Goal: Task Accomplishment & Management: Complete application form

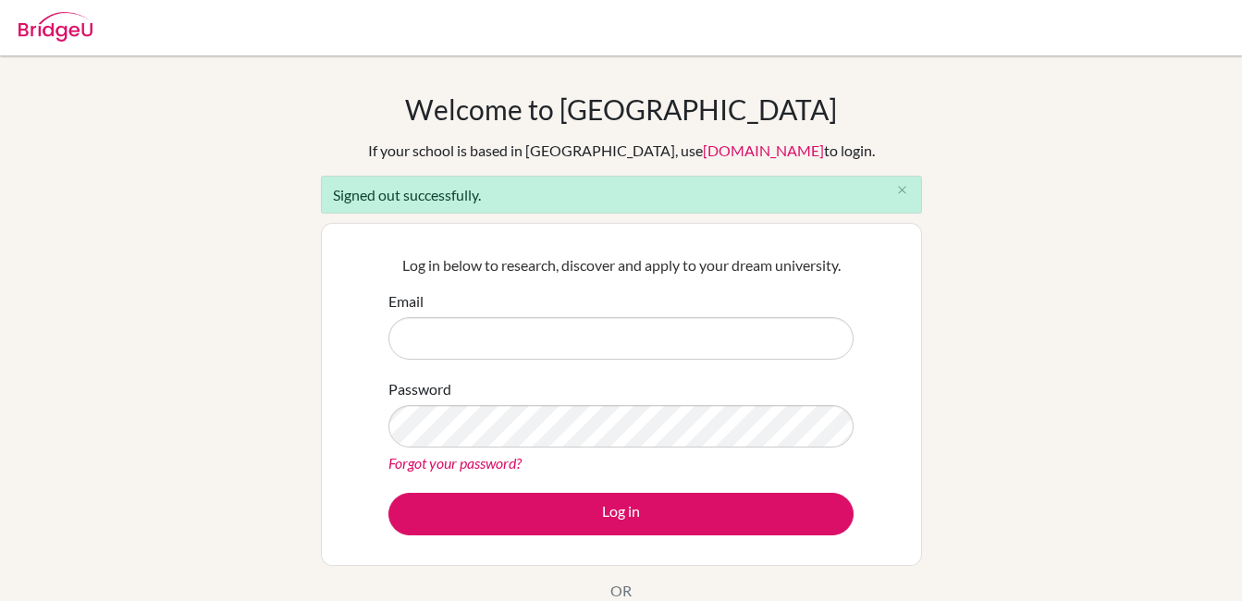
scroll to position [92, 0]
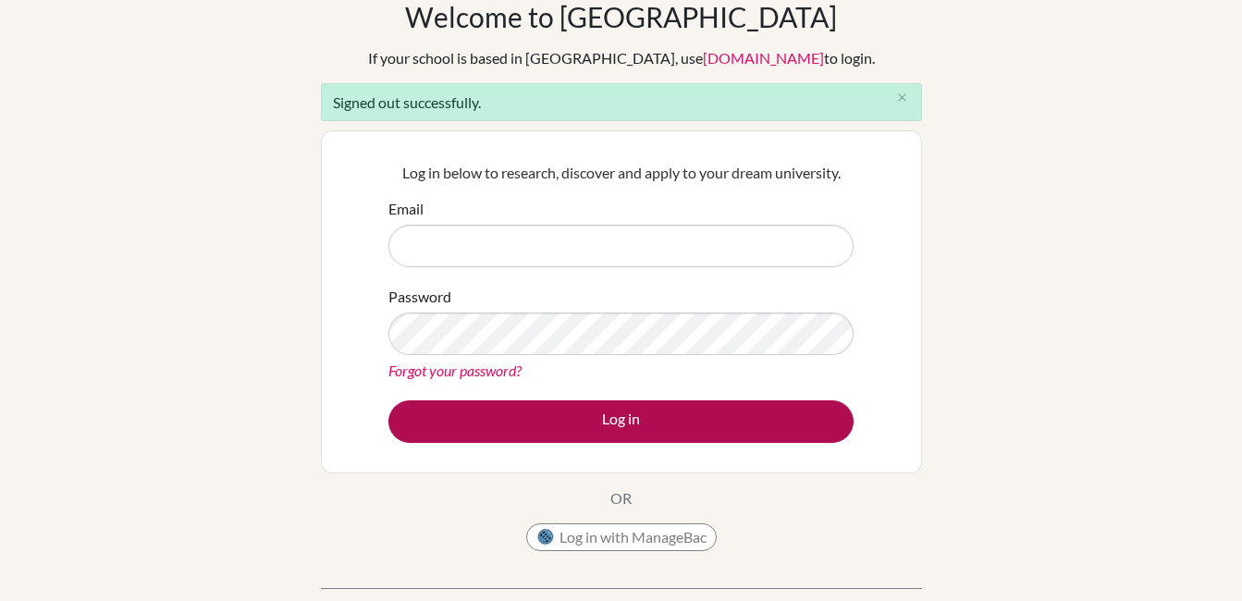
type input "[EMAIL_ADDRESS][DOMAIN_NAME]"
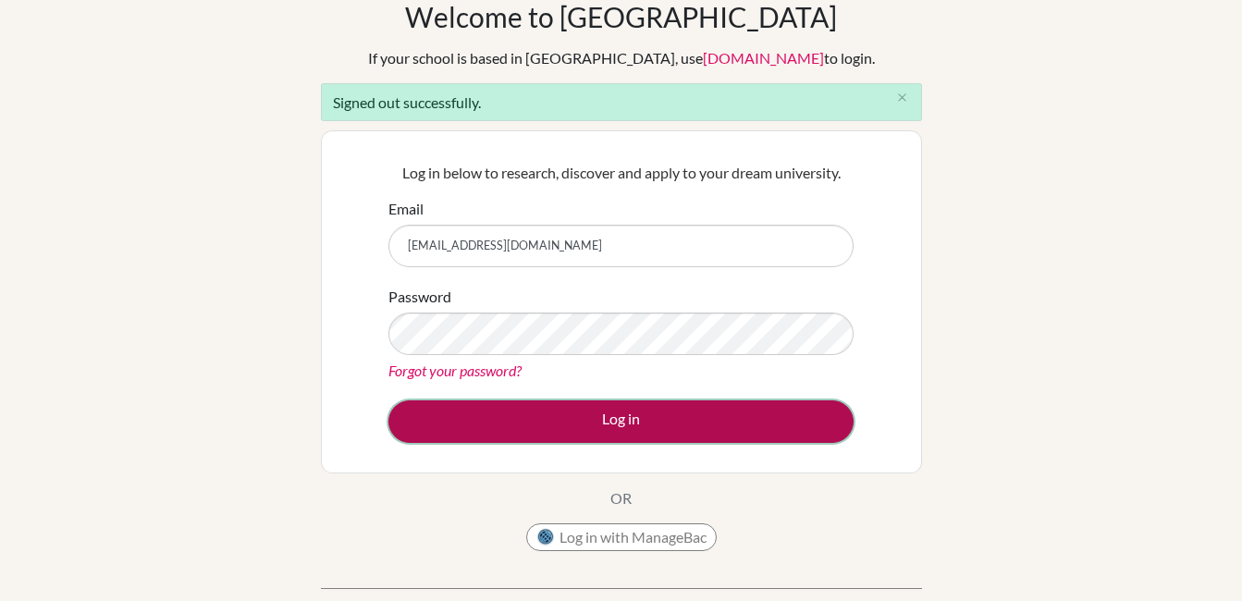
click at [620, 425] on button "Log in" at bounding box center [620, 421] width 465 height 43
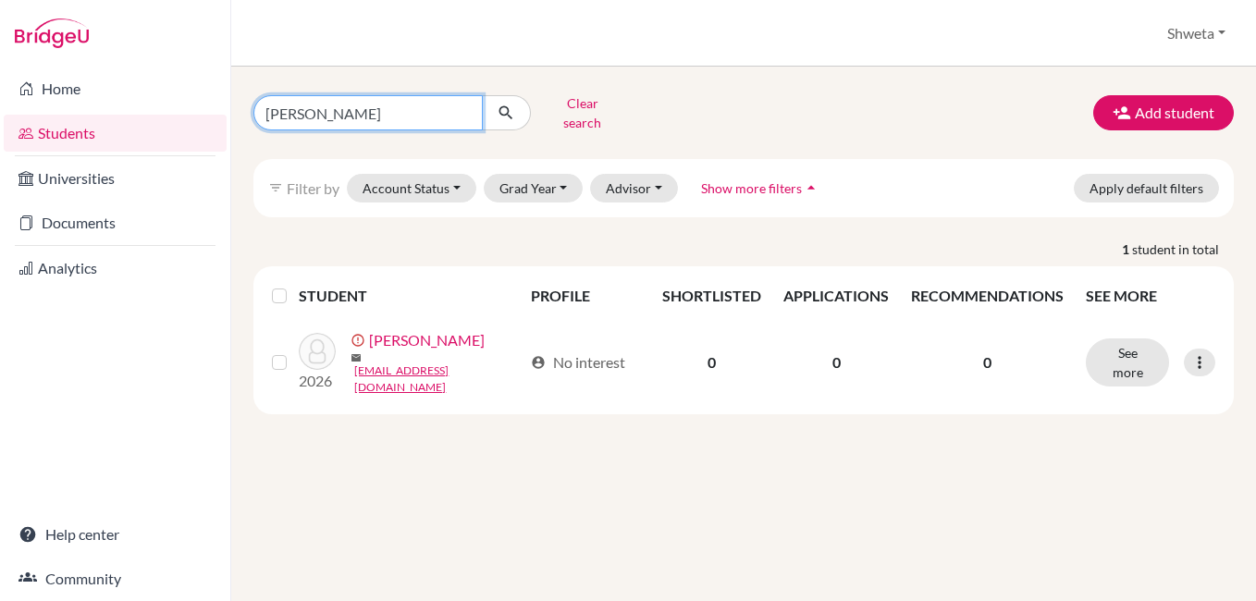
drag, startPoint x: 375, startPoint y: 107, endPoint x: 239, endPoint y: 106, distance: 135.9
click at [239, 106] on div "yuvraj khemka Clear search" at bounding box center [407, 113] width 336 height 48
type input "agnija"
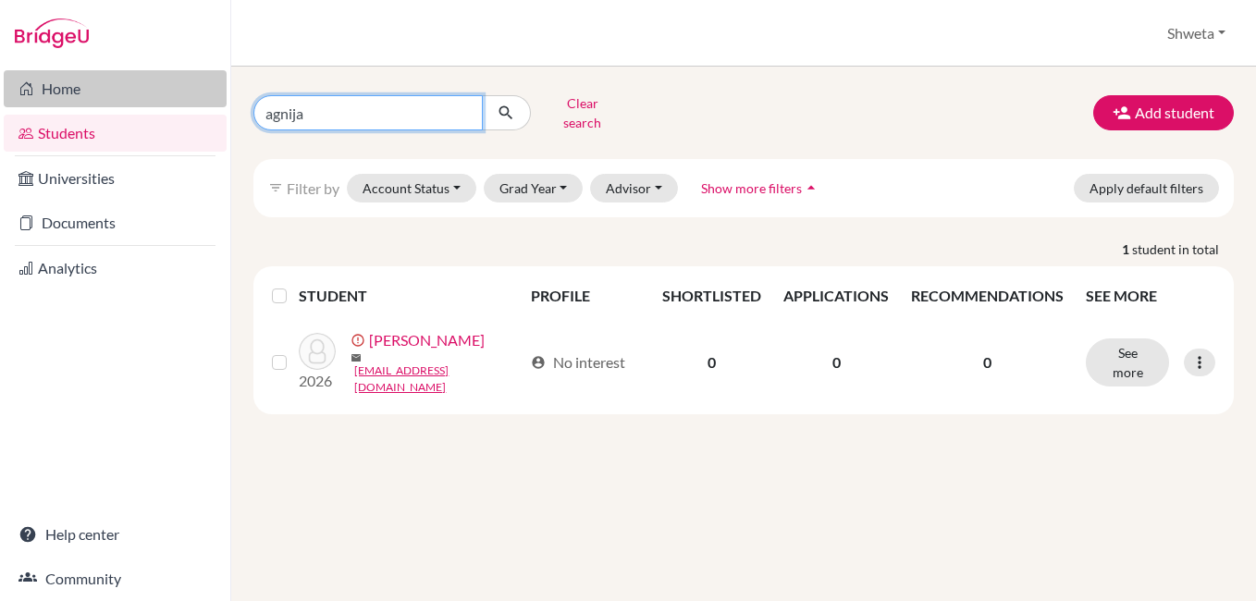
click button "submit" at bounding box center [506, 112] width 49 height 35
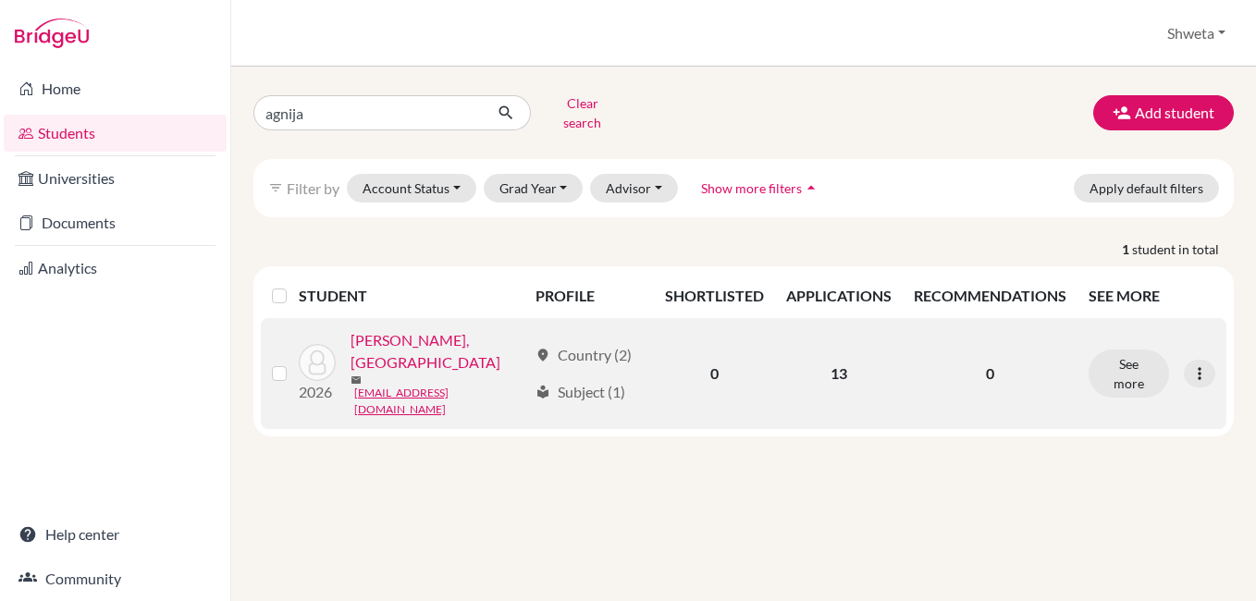
click at [423, 340] on link "[PERSON_NAME], [GEOGRAPHIC_DATA]" at bounding box center [439, 351] width 178 height 44
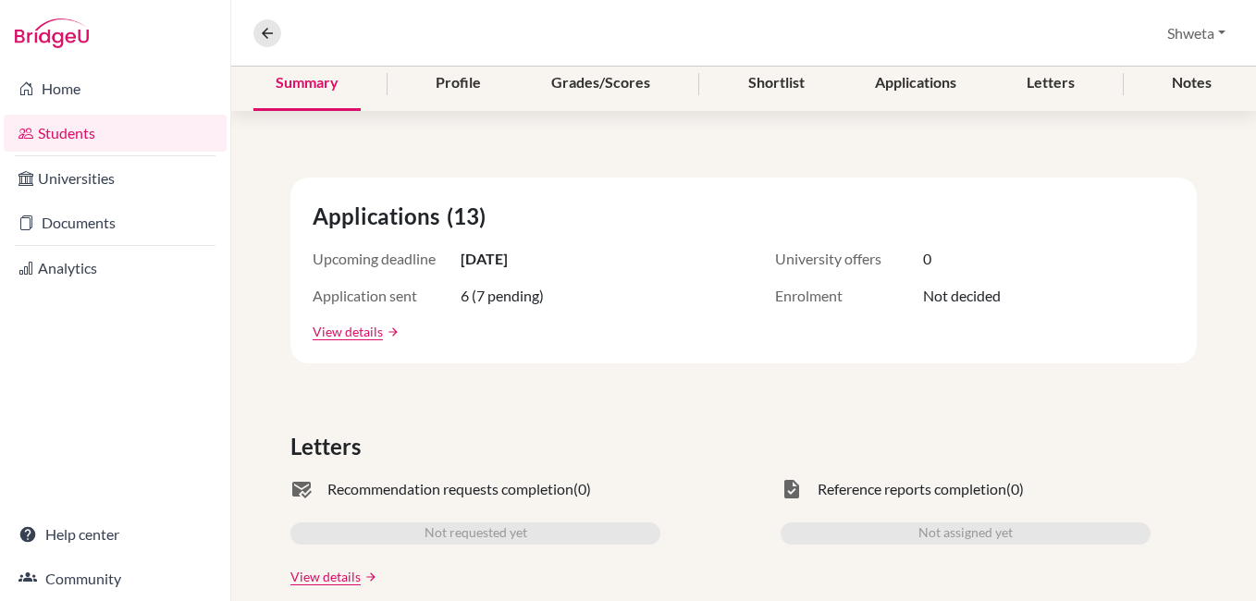
scroll to position [193, 0]
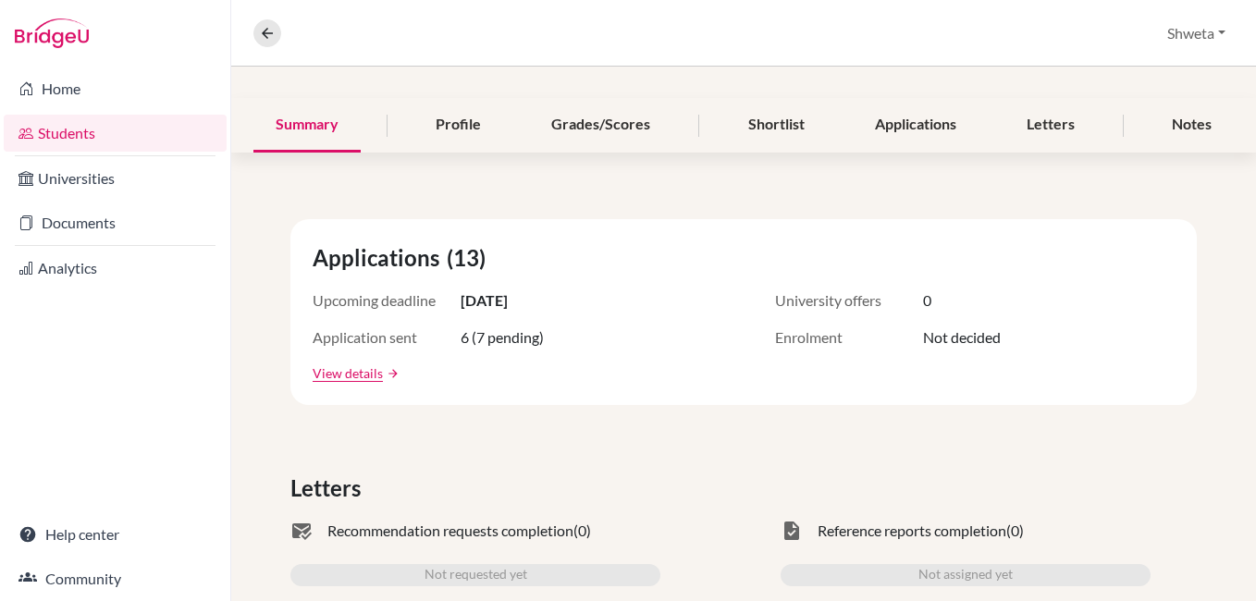
click at [416, 261] on span "Applications" at bounding box center [380, 257] width 134 height 33
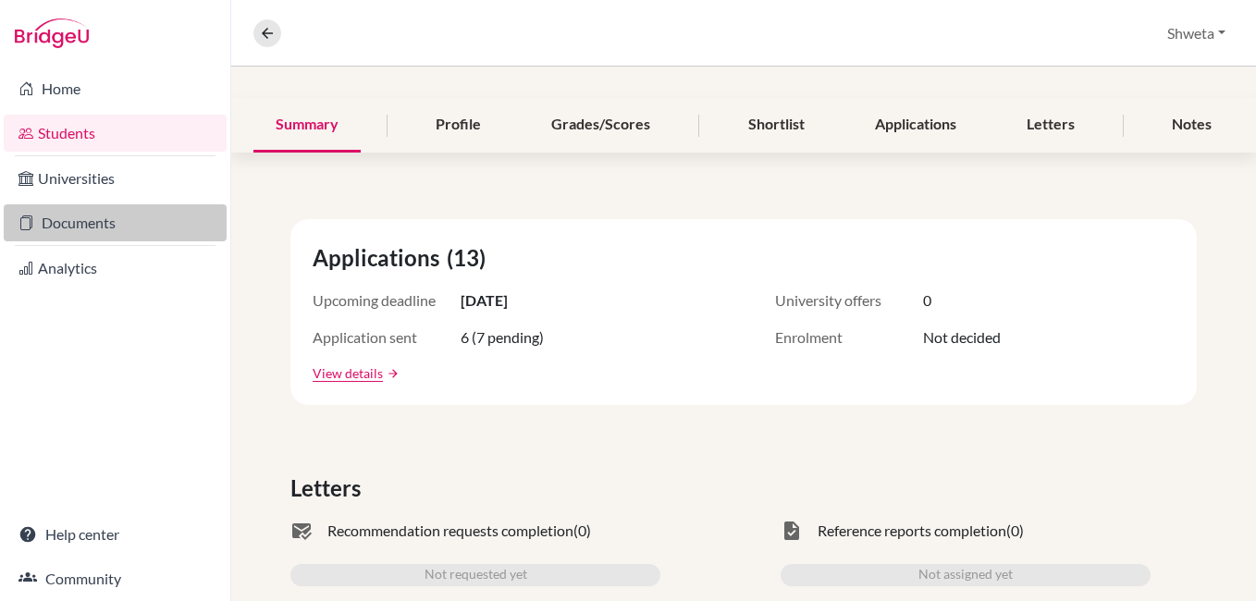
click at [80, 227] on link "Documents" at bounding box center [115, 222] width 223 height 37
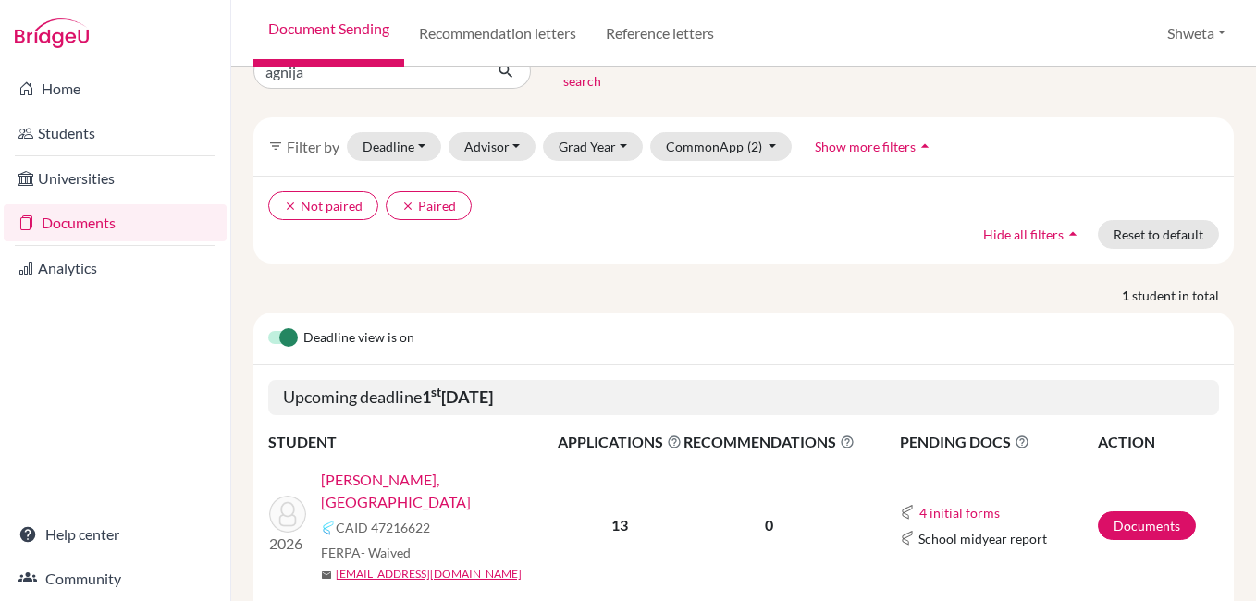
scroll to position [77, 0]
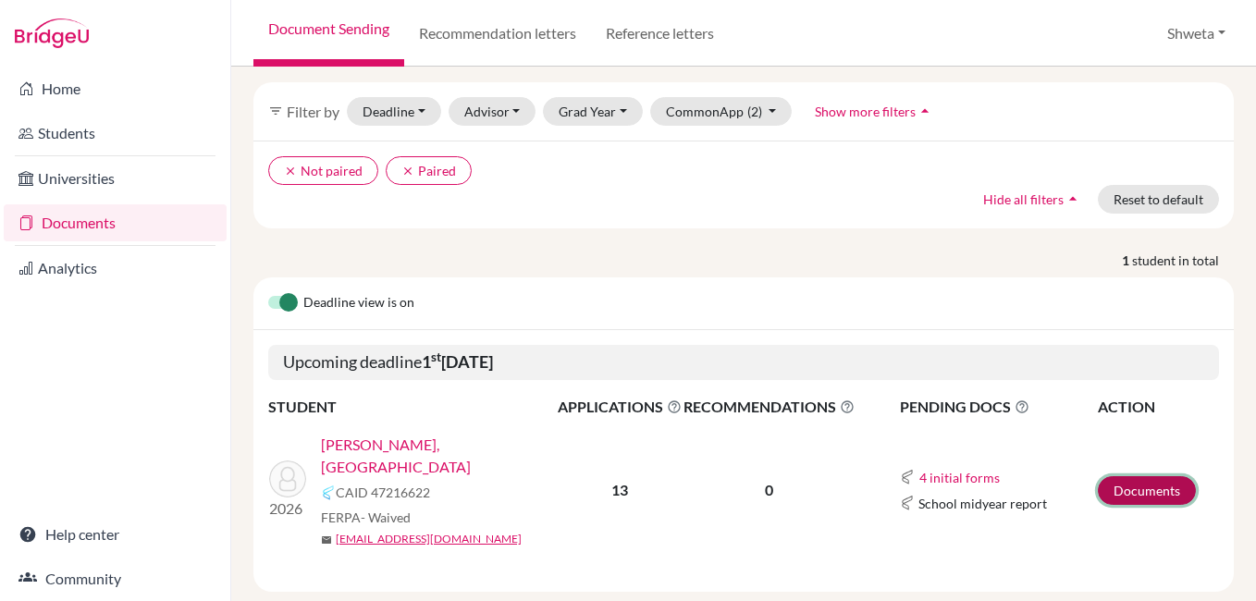
click at [1143, 476] on link "Documents" at bounding box center [1147, 490] width 98 height 29
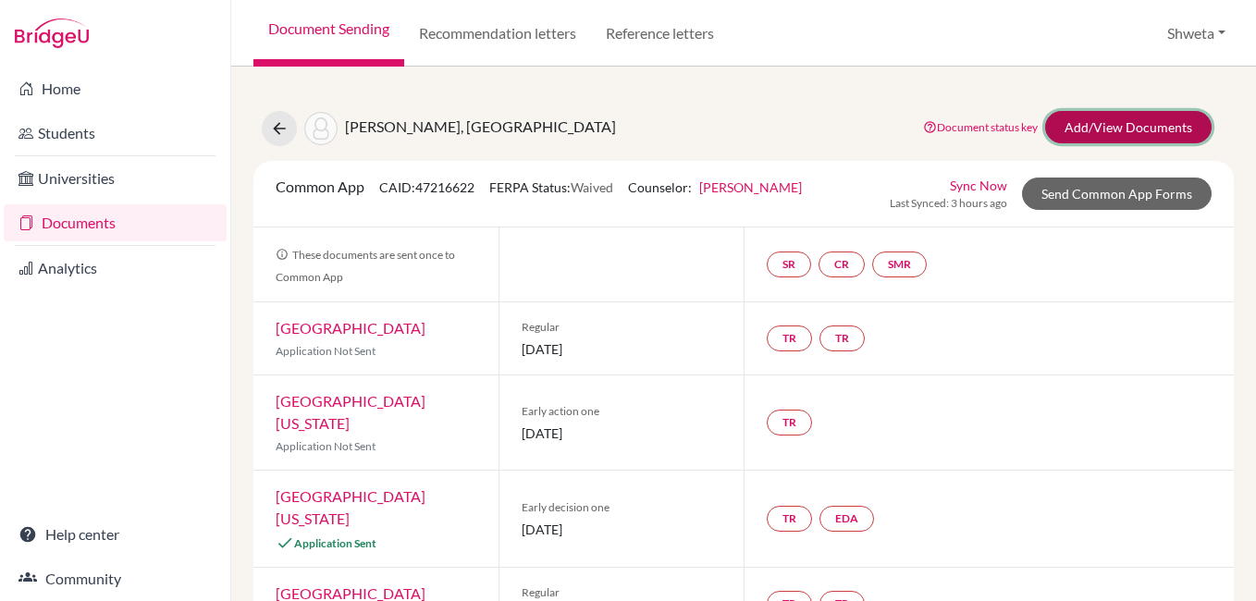
click at [1113, 130] on link "Add/View Documents" at bounding box center [1128, 127] width 166 height 32
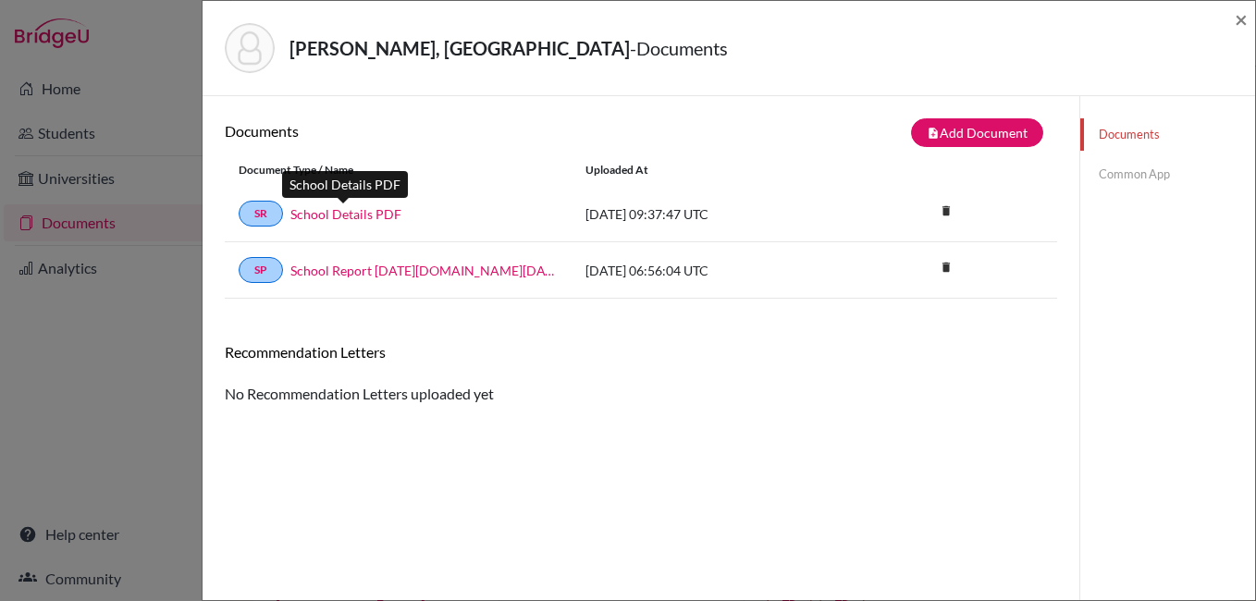
click at [361, 215] on link "School Details PDF" at bounding box center [345, 213] width 111 height 19
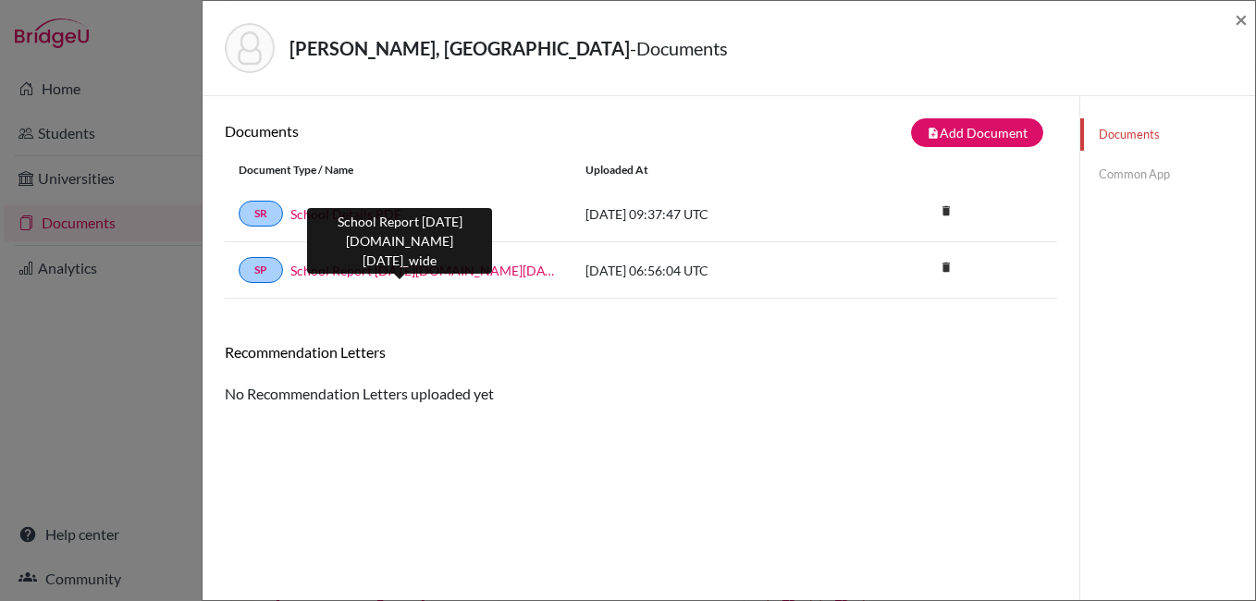
click at [431, 276] on link "School Report [DATE][DOMAIN_NAME][DATE]_wide" at bounding box center [423, 270] width 267 height 19
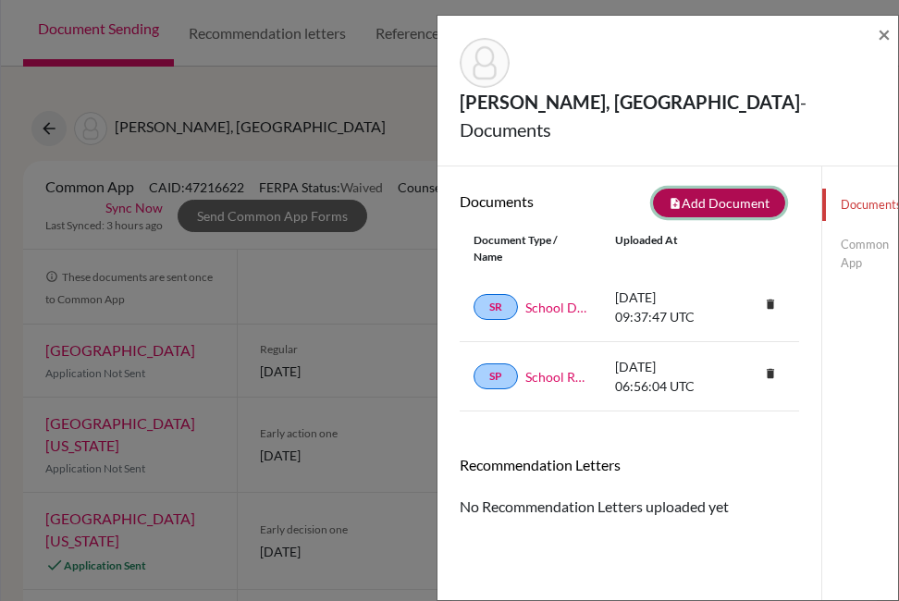
click at [711, 189] on button "note_add Add Document" at bounding box center [719, 203] width 132 height 29
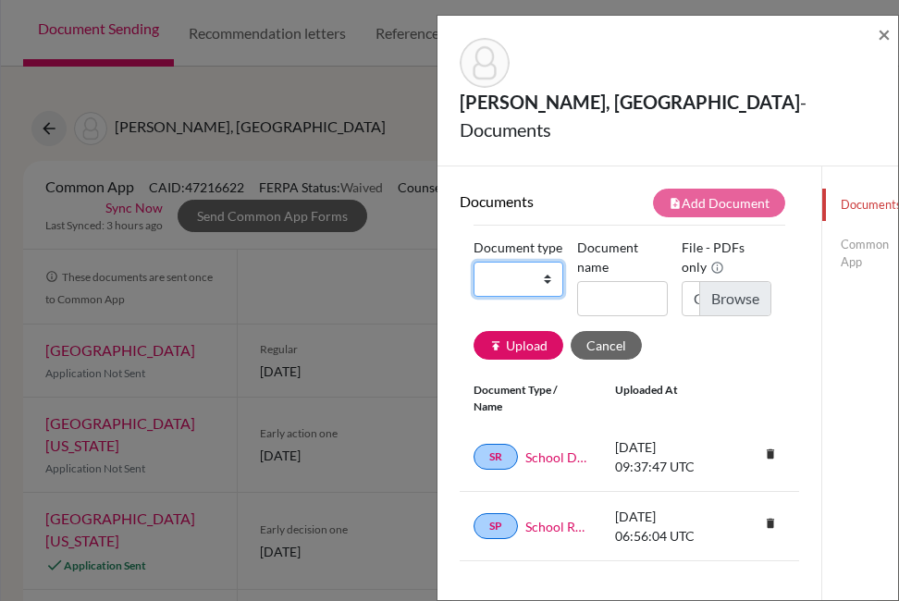
click at [510, 262] on select "Change explanation for Common App reports Counselor recommendation Internationa…" at bounding box center [518, 279] width 90 height 35
select select "2"
click at [473, 262] on select "Change explanation for Common App reports Counselor recommendation Internationa…" at bounding box center [518, 279] width 90 height 35
click at [620, 281] on input "Document name" at bounding box center [622, 298] width 90 height 35
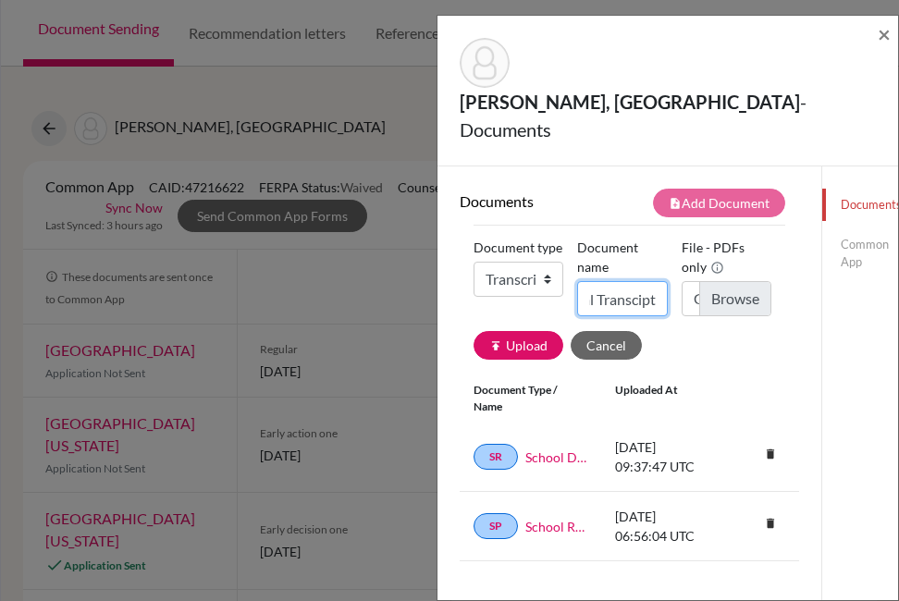
scroll to position [0, 38]
type input "Initial Transcipt"
click at [733, 281] on input "Choose file" at bounding box center [726, 298] width 90 height 35
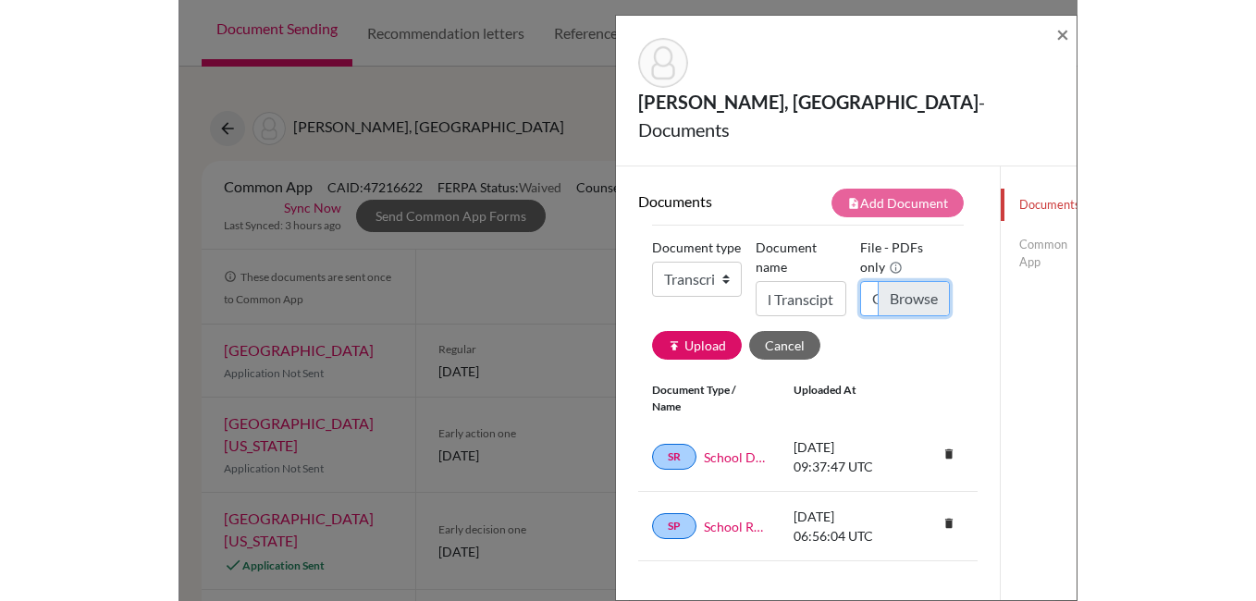
scroll to position [0, 0]
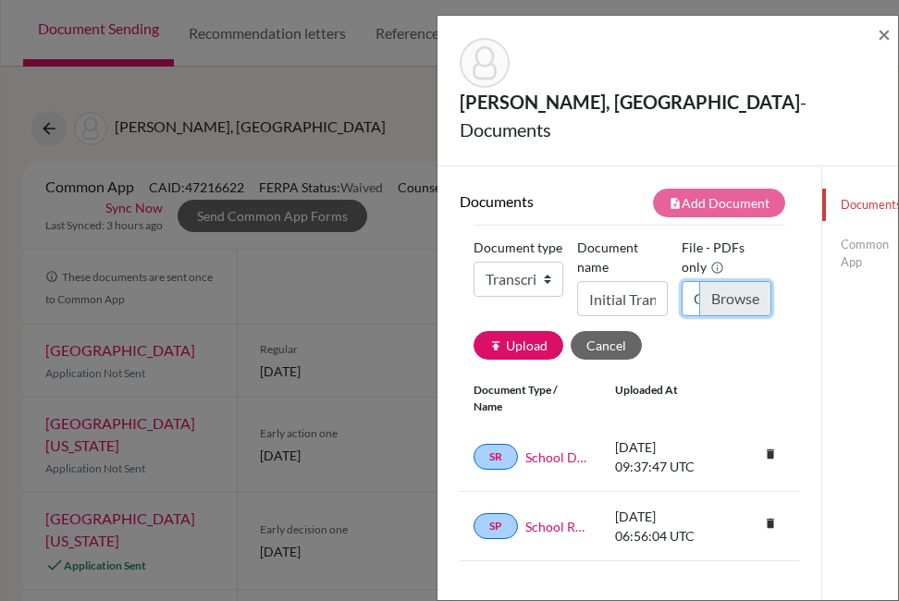
type input "C:\fakepath\Transcript.pdf"
click at [526, 331] on button "publish Upload" at bounding box center [518, 345] width 90 height 29
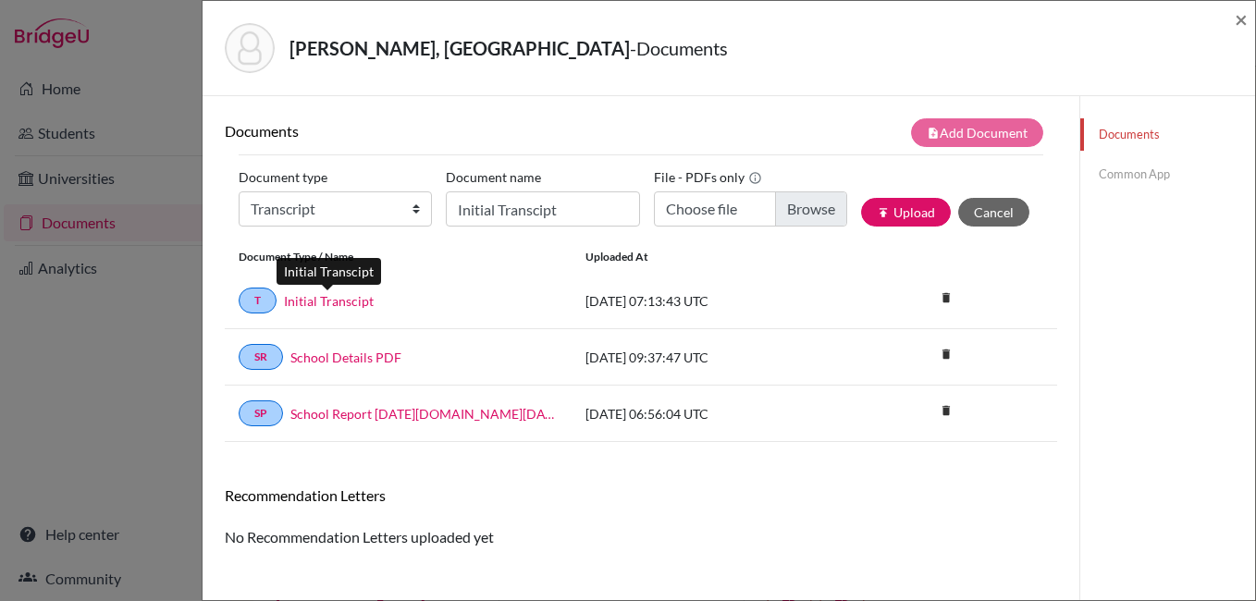
click at [358, 304] on link "Initial Transcipt" at bounding box center [329, 300] width 90 height 19
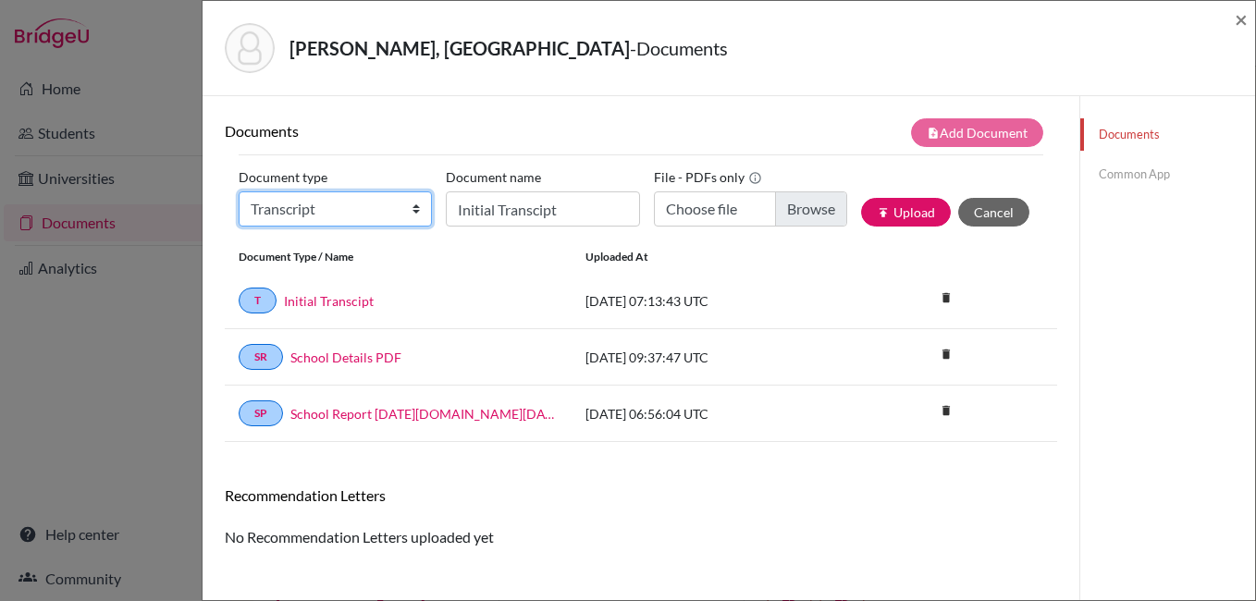
click at [362, 215] on select "Change explanation for Common App reports Counselor recommendation Internationa…" at bounding box center [335, 208] width 193 height 35
select select "4"
click at [239, 191] on select "Change explanation for Common App reports Counselor recommendation Internationa…" at bounding box center [335, 208] width 193 height 35
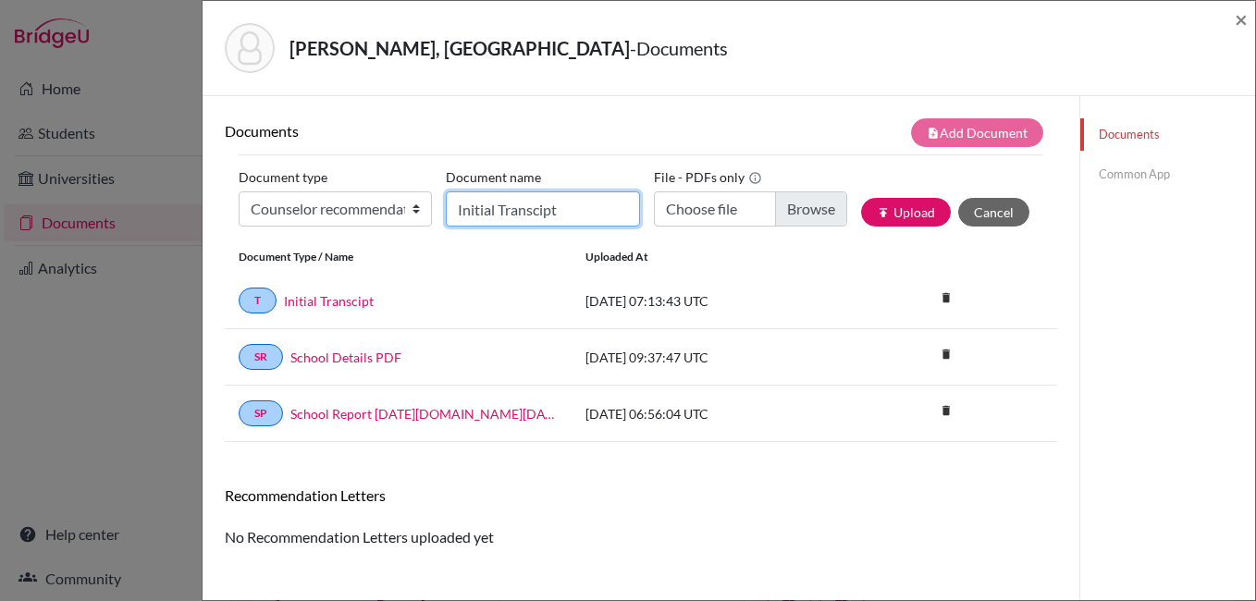
click at [504, 216] on input "Initial Transcipt" at bounding box center [542, 208] width 193 height 35
click at [528, 218] on input "Initial Transcipt" at bounding box center [542, 208] width 193 height 35
type input "Counselor Lor"
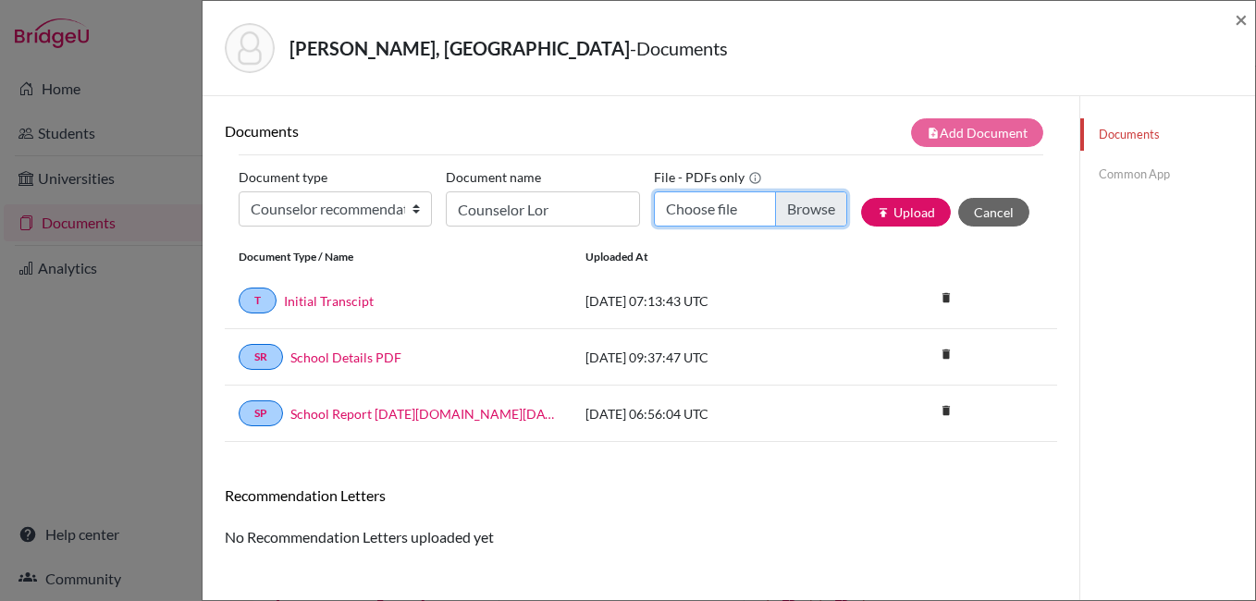
click at [798, 215] on input "Choose file" at bounding box center [750, 208] width 193 height 35
type input "C:\fakepath\LOR- principle.pdf"
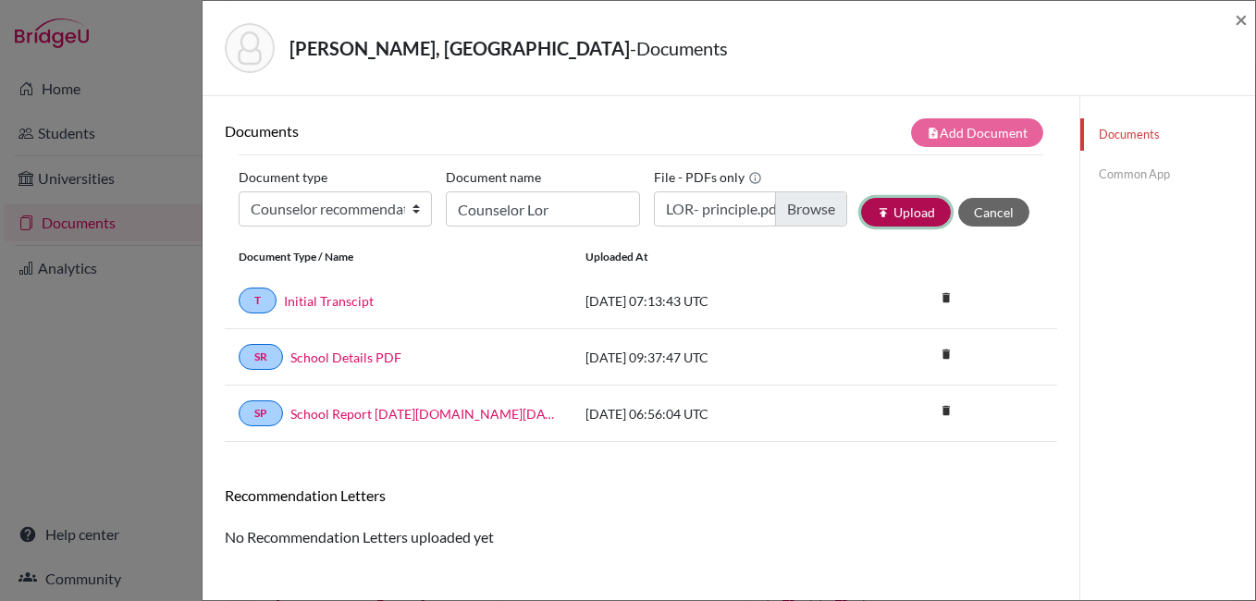
click at [914, 216] on button "publish Upload" at bounding box center [906, 212] width 90 height 29
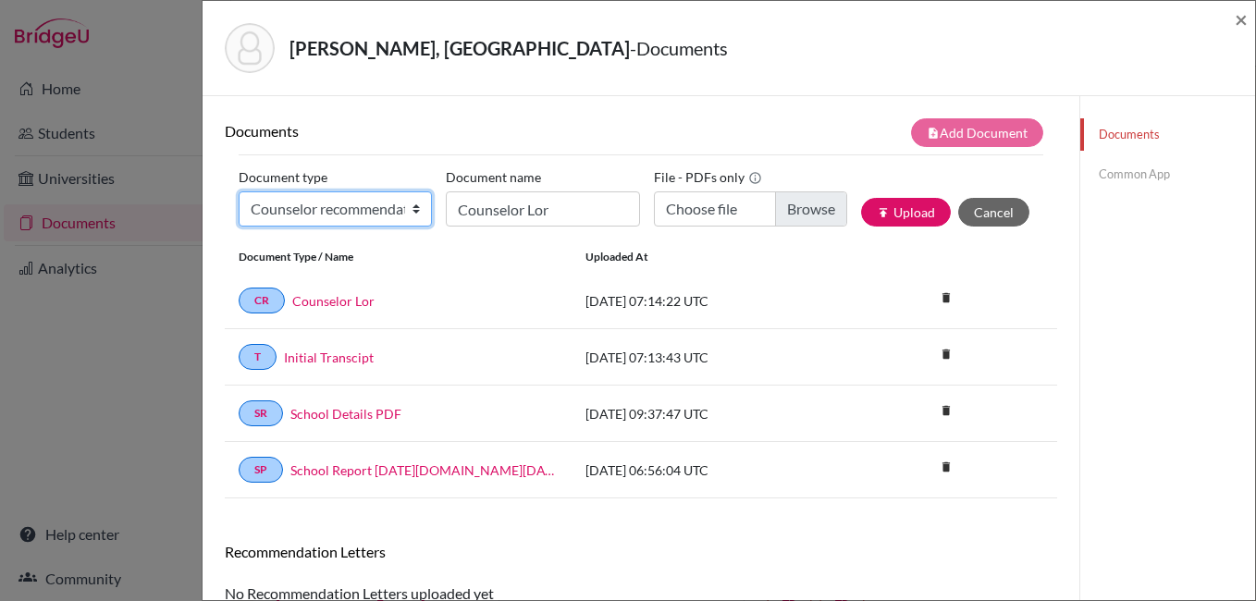
click at [297, 217] on select "Change explanation for Common App reports Counselor recommendation Internationa…" at bounding box center [335, 208] width 193 height 35
select select "5"
click at [239, 191] on select "Change explanation for Common App reports Counselor recommendation Internationa…" at bounding box center [335, 208] width 193 height 35
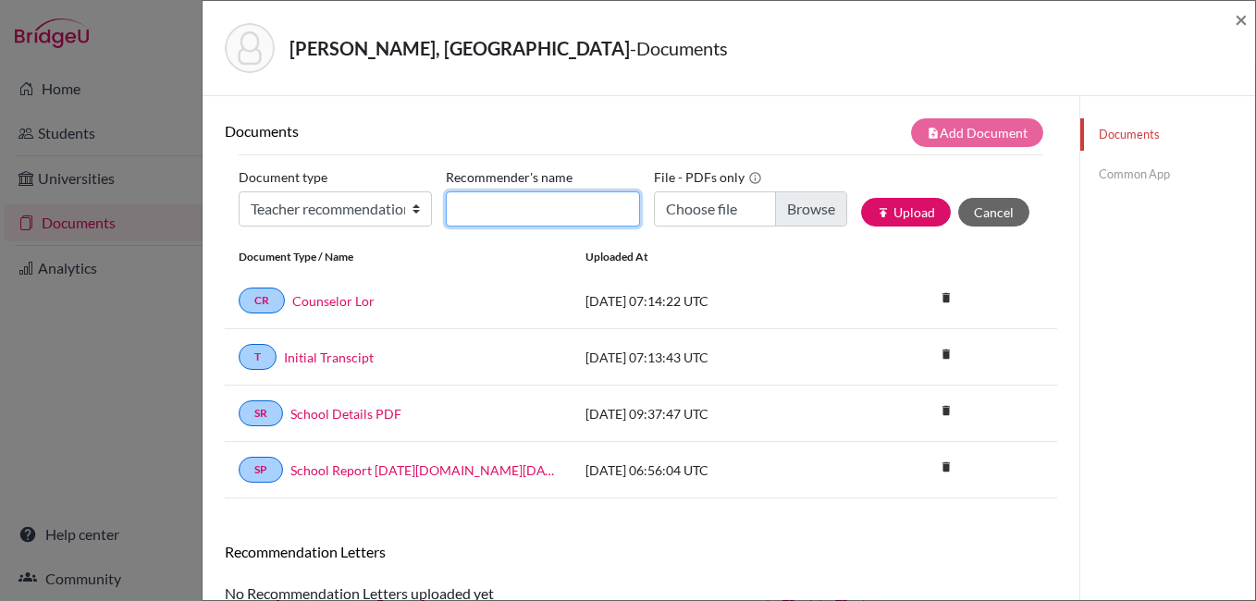
click at [494, 215] on input "Recommender's name" at bounding box center [542, 208] width 193 height 35
type input "Maths Lor"
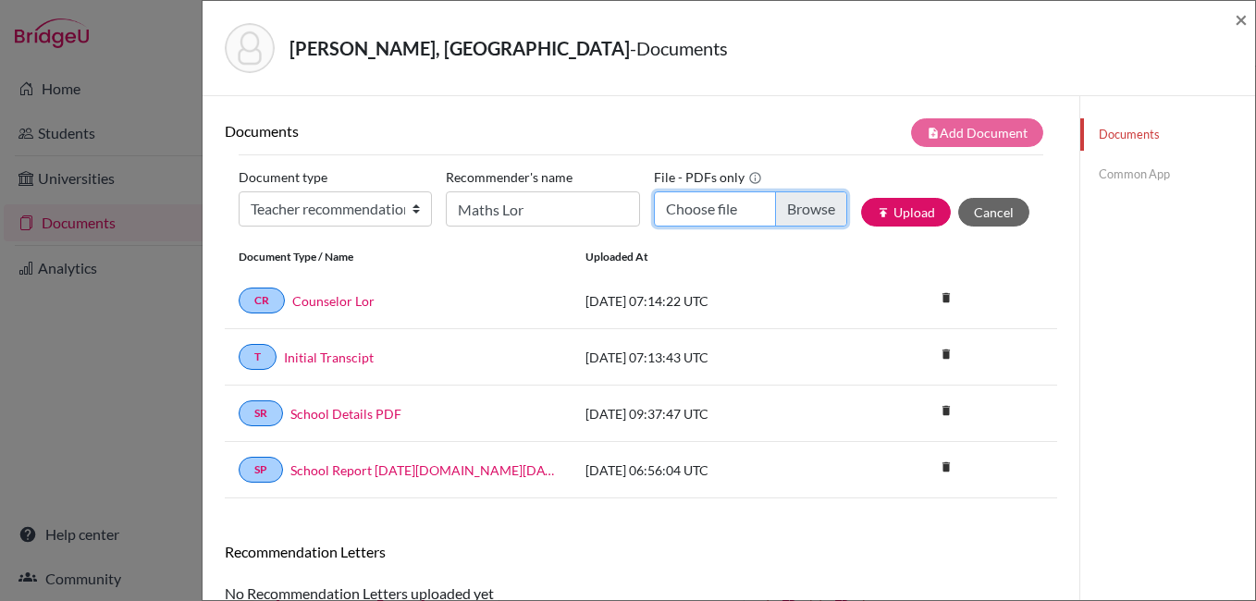
click at [810, 199] on input "Choose file" at bounding box center [750, 208] width 193 height 35
type input "C:\fakepath\LOR- maths.pdf"
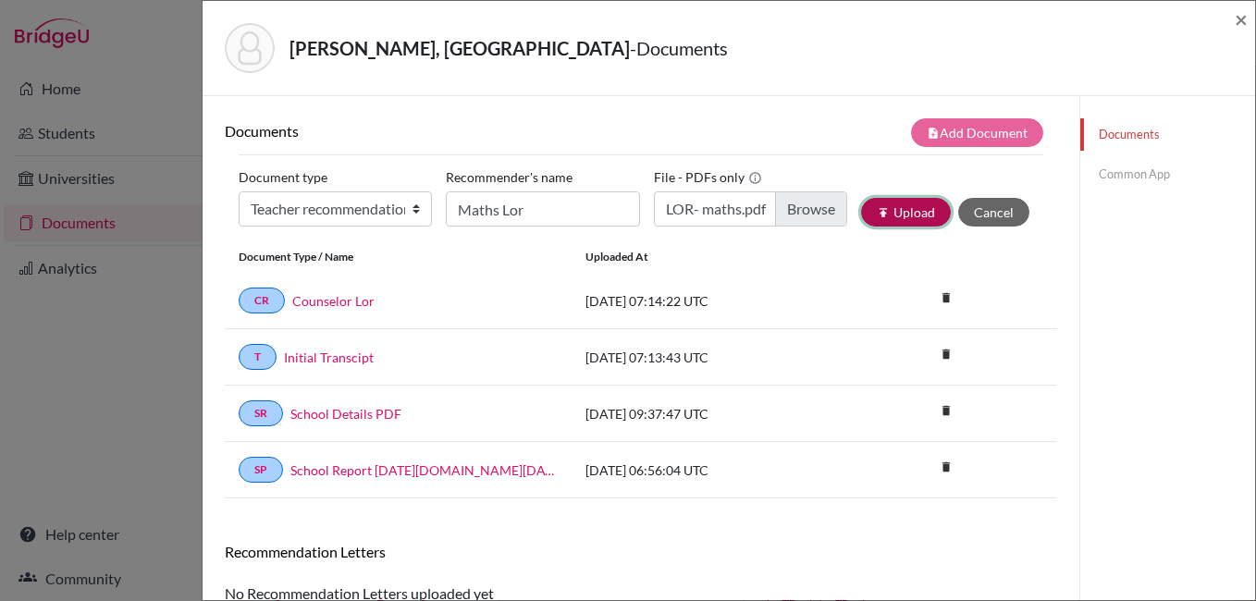
click at [892, 207] on button "publish Upload" at bounding box center [906, 212] width 90 height 29
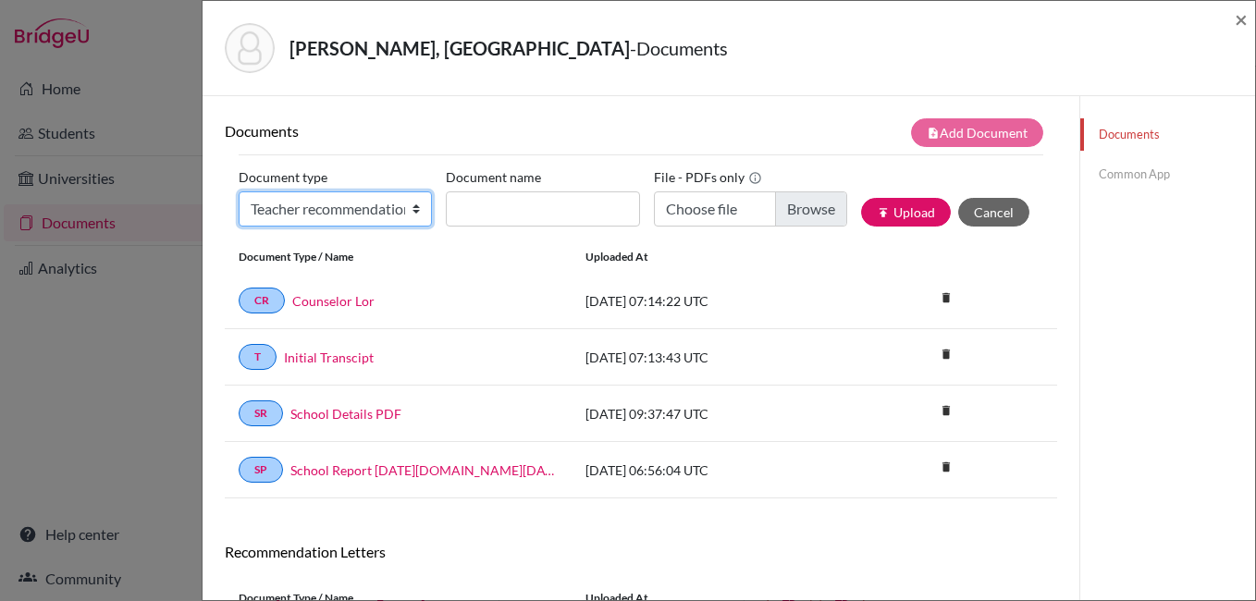
click at [305, 211] on select "Change explanation for Common App reports Counselor recommendation Internationa…" at bounding box center [335, 208] width 193 height 35
select select "5"
click at [239, 191] on select "Change explanation for Common App reports Counselor recommendation Internationa…" at bounding box center [335, 208] width 193 height 35
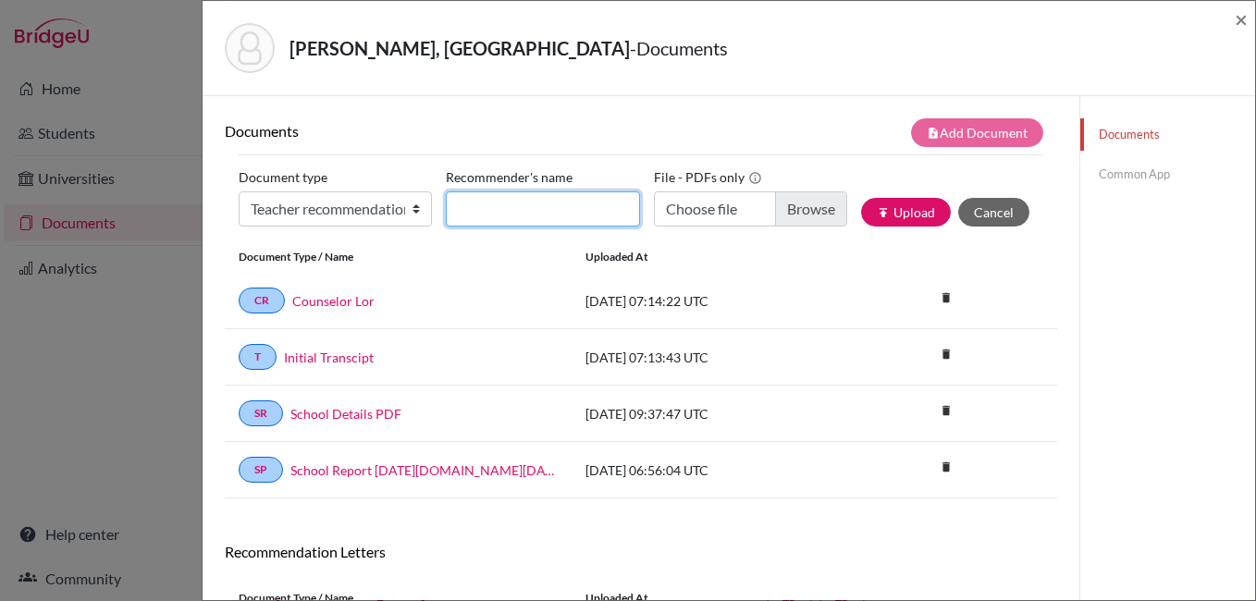
click at [472, 221] on input "Recommender's name" at bounding box center [542, 208] width 193 height 35
type input "Economics lor"
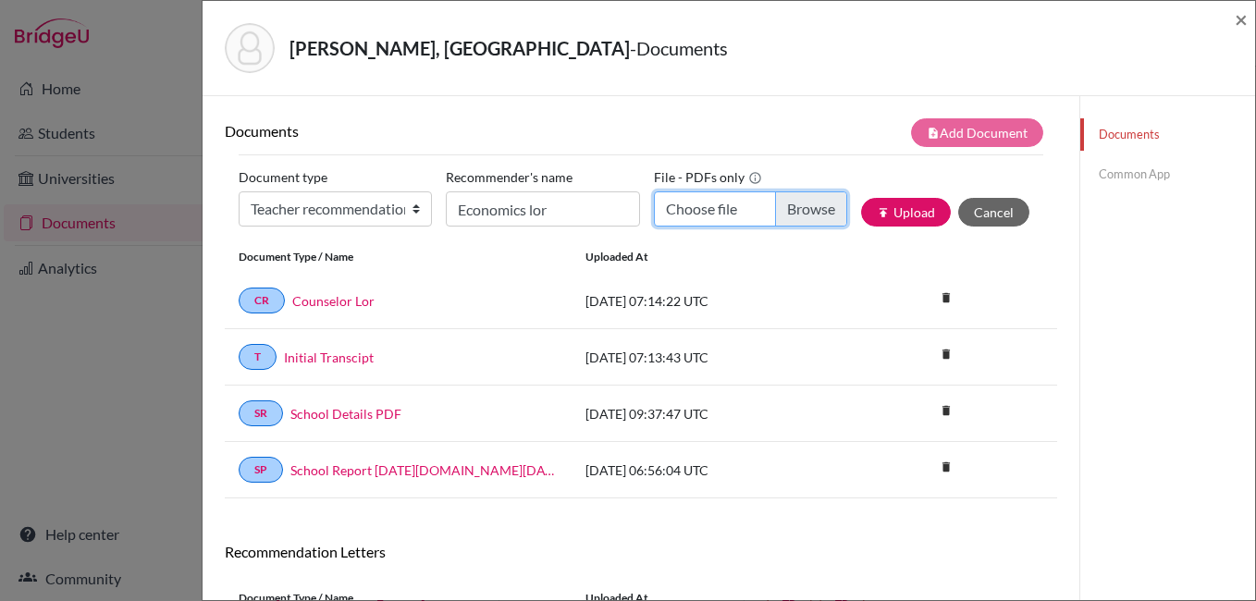
click at [787, 207] on input "Choose file" at bounding box center [750, 208] width 193 height 35
type input "C:\fakepath\LOR- eco.pdf"
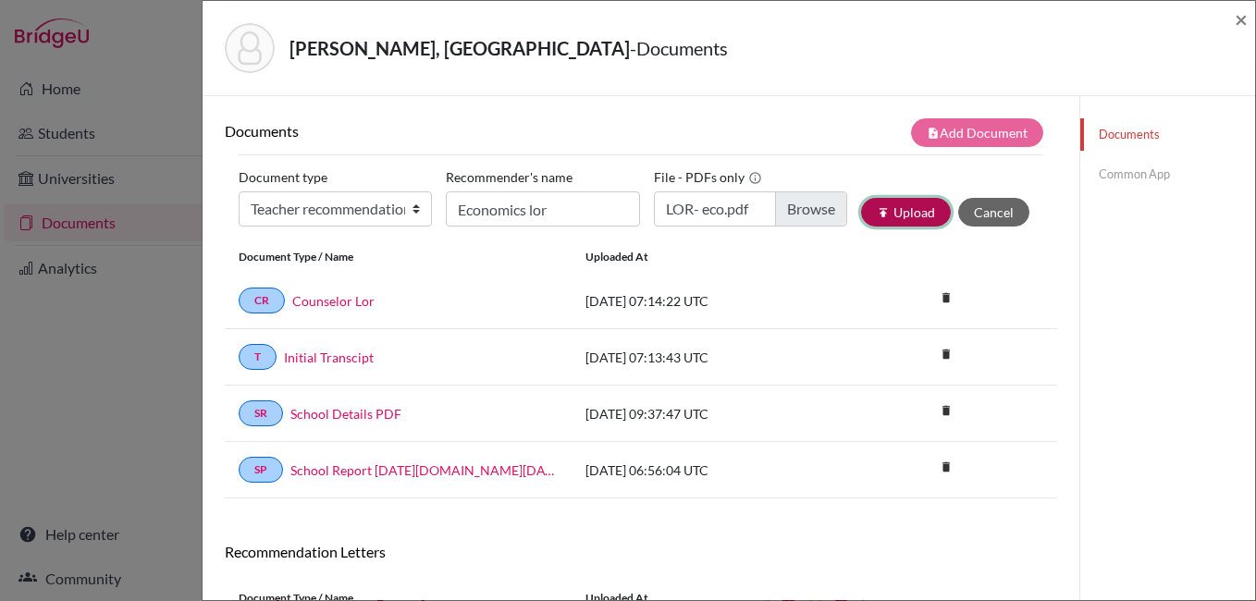
click at [889, 215] on button "publish Upload" at bounding box center [906, 212] width 90 height 29
click at [1106, 173] on link "Common App" at bounding box center [1167, 174] width 175 height 32
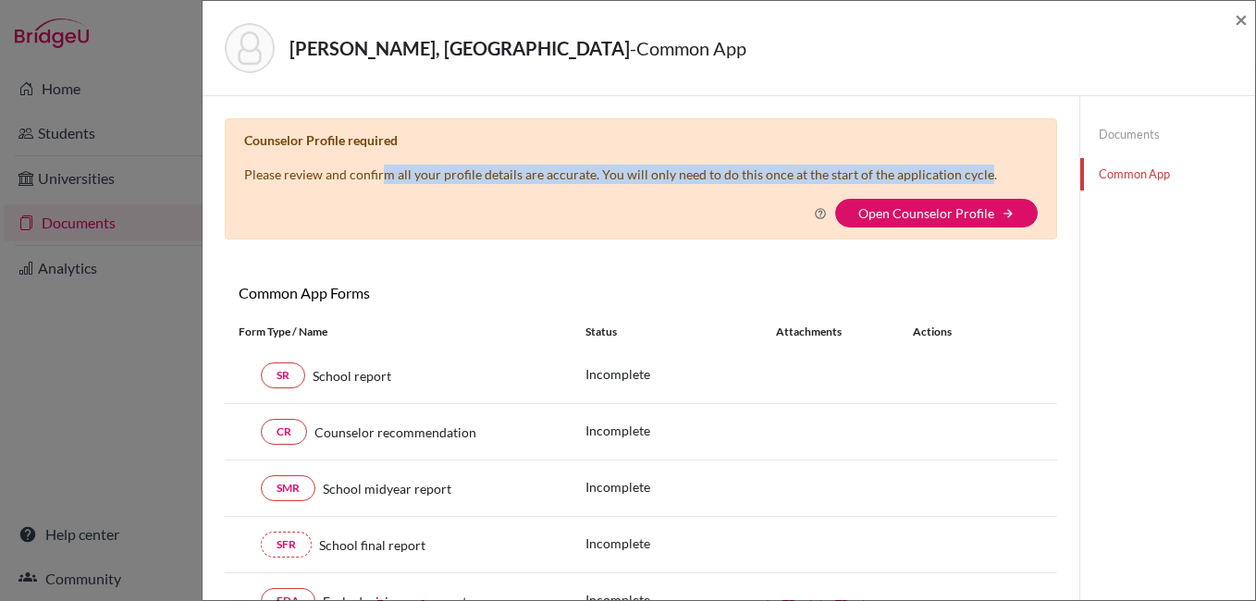
drag, startPoint x: 429, startPoint y: 178, endPoint x: 975, endPoint y: 189, distance: 545.7
click at [975, 189] on div "Counselor Profile required Please review and confirm all your profile details a…" at bounding box center [641, 178] width 832 height 121
drag, startPoint x: 975, startPoint y: 189, endPoint x: 925, endPoint y: 215, distance: 56.7
click at [925, 215] on link "Open Counselor Profile" at bounding box center [926, 213] width 136 height 16
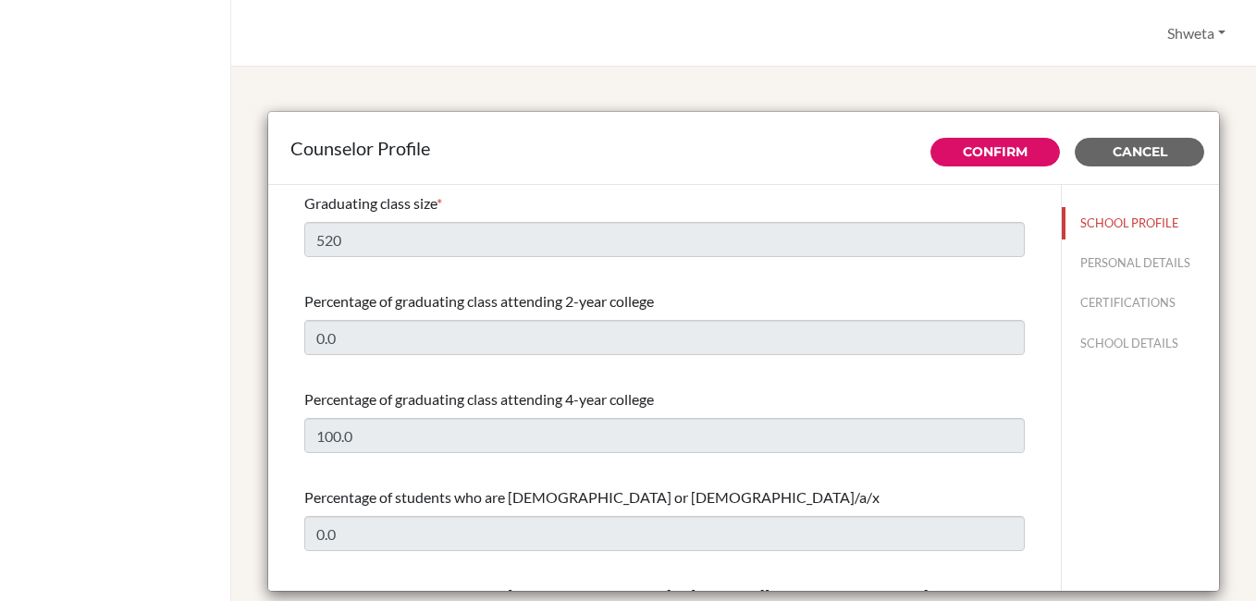
select select "0"
select select "267133"
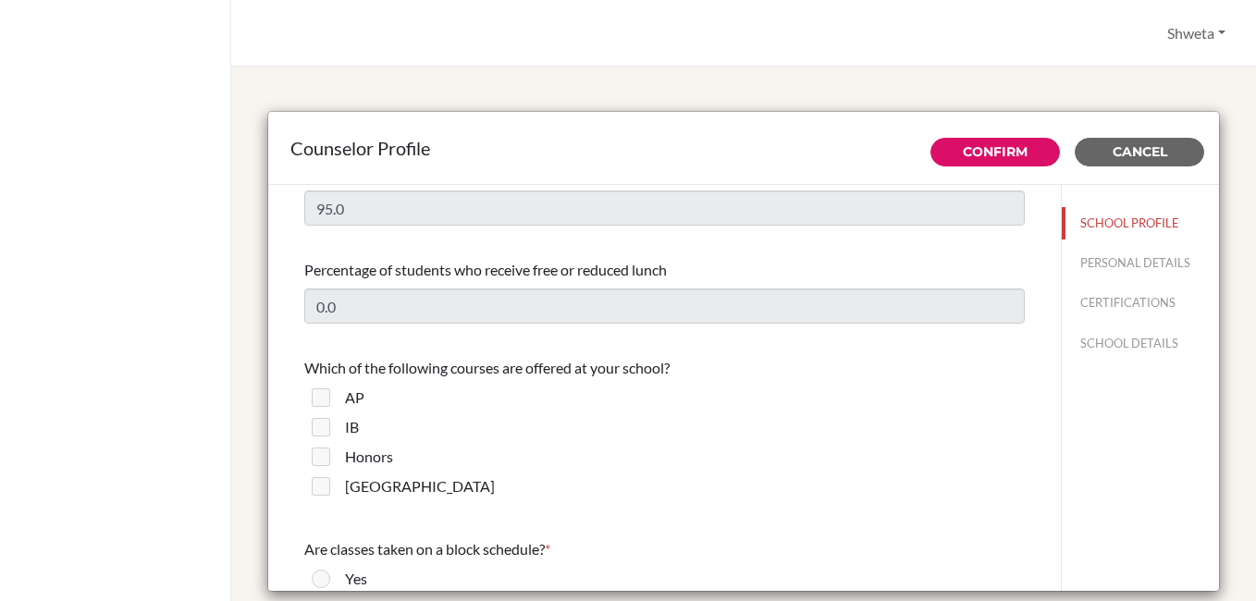
scroll to position [1202, 0]
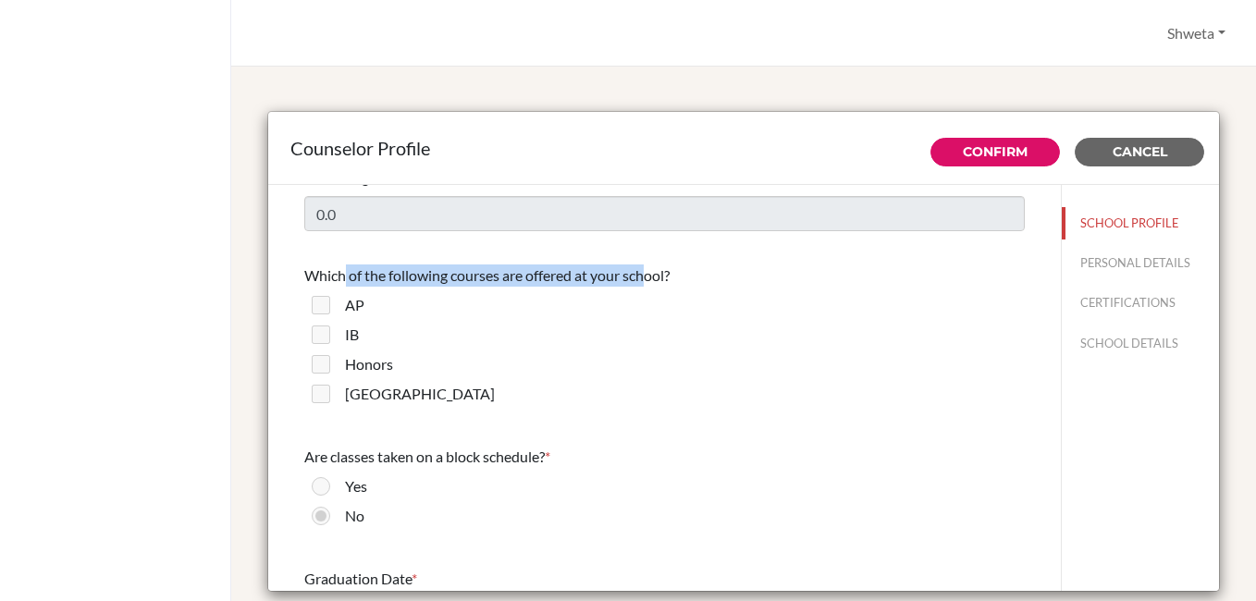
drag, startPoint x: 347, startPoint y: 277, endPoint x: 646, endPoint y: 279, distance: 299.6
click at [646, 279] on span "Which of the following courses are offered at your school?" at bounding box center [486, 275] width 365 height 18
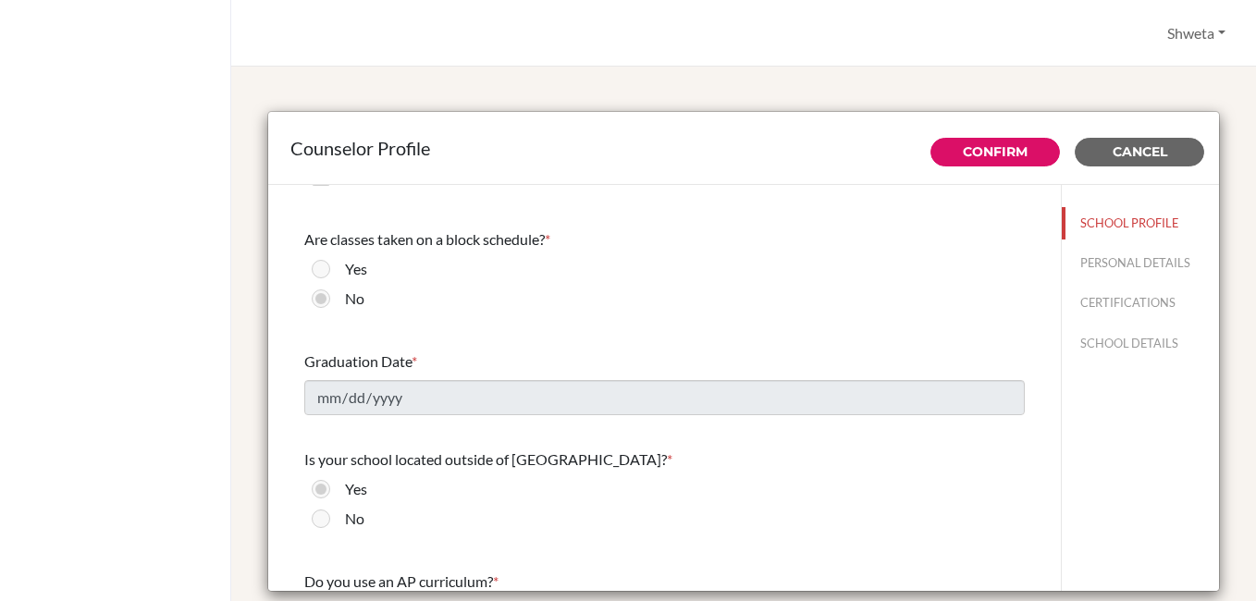
scroll to position [1387, 0]
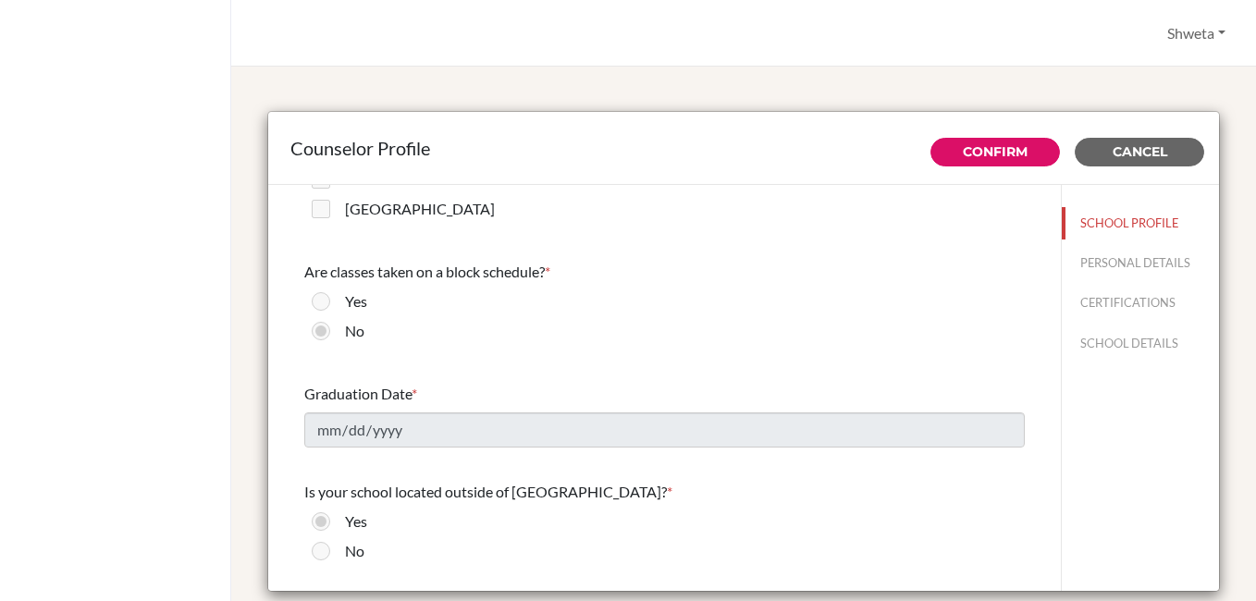
drag, startPoint x: 355, startPoint y: 273, endPoint x: 568, endPoint y: 274, distance: 212.7
click at [568, 274] on div "Are classes taken on a block schedule? *" at bounding box center [664, 272] width 720 height 22
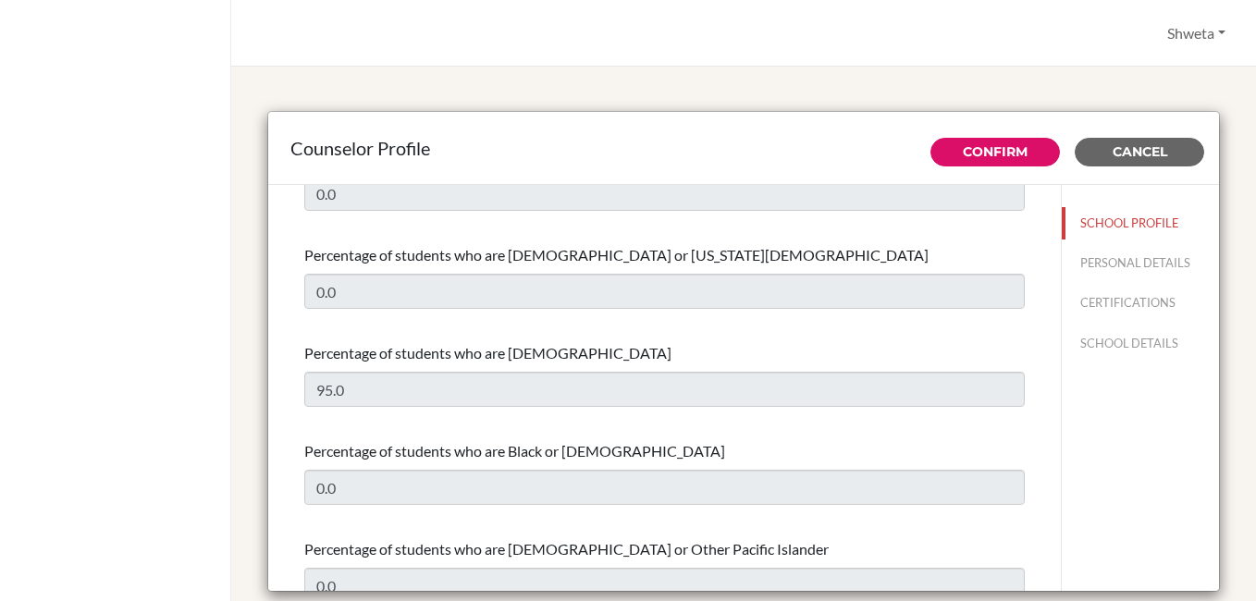
scroll to position [0, 0]
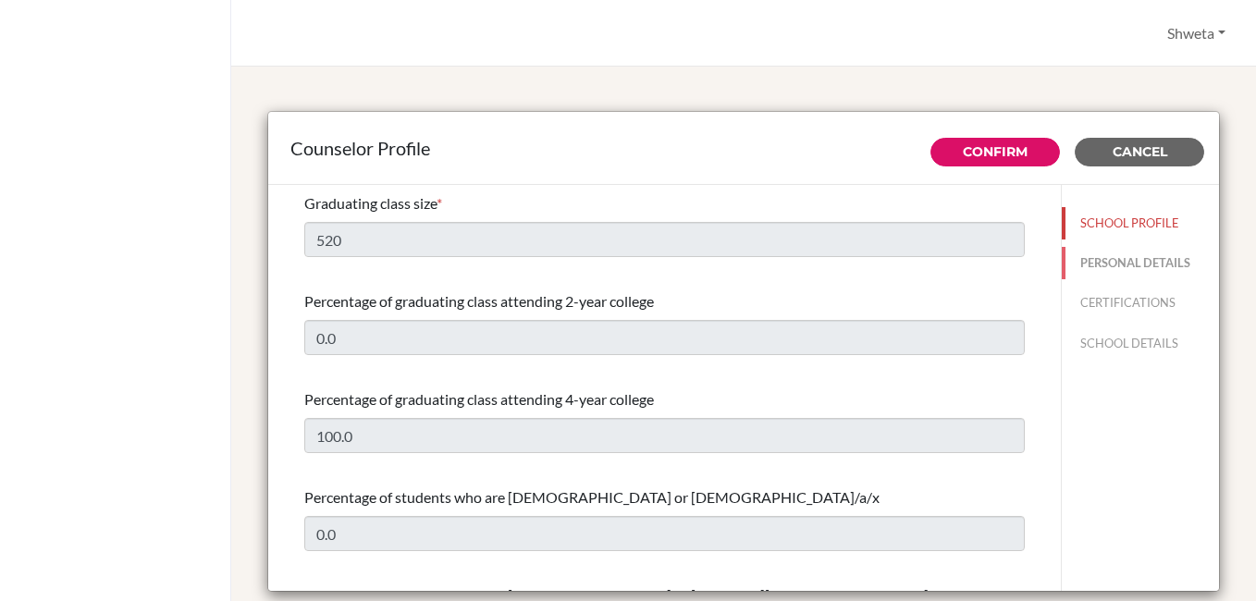
click at [1120, 255] on button "PERSONAL DETAILS" at bounding box center [1140, 263] width 157 height 32
type input "Shweta"
type input "[PERSON_NAME]"
type input "Career Counselor"
type input "91.674 7100200"
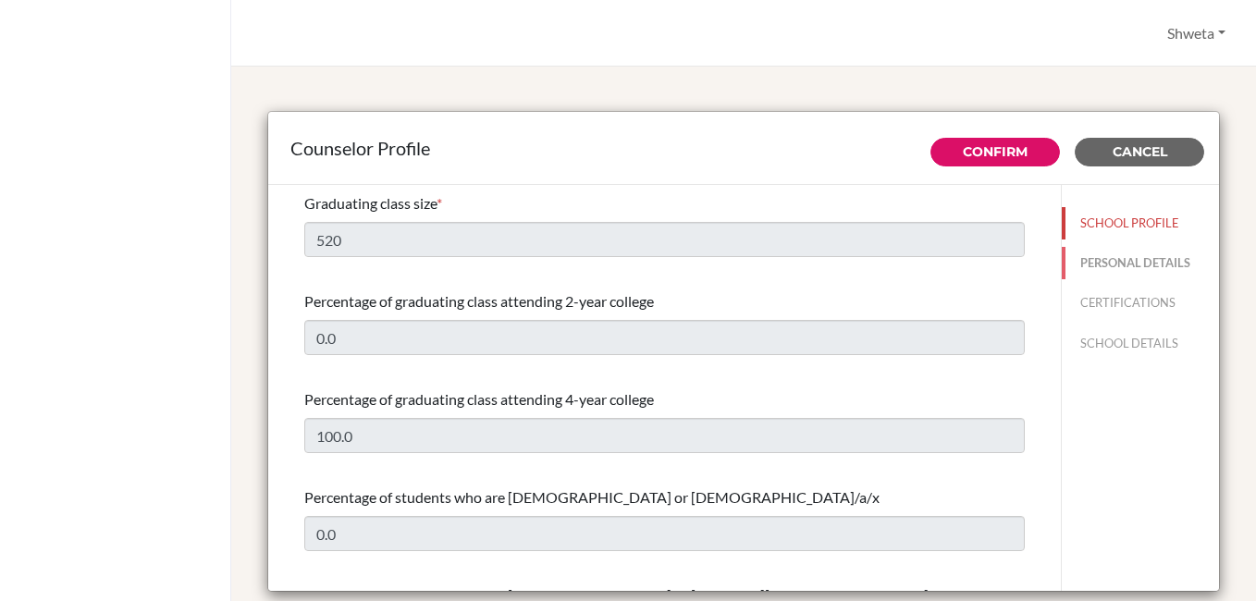
type input "[EMAIL_ADDRESS][DOMAIN_NAME]"
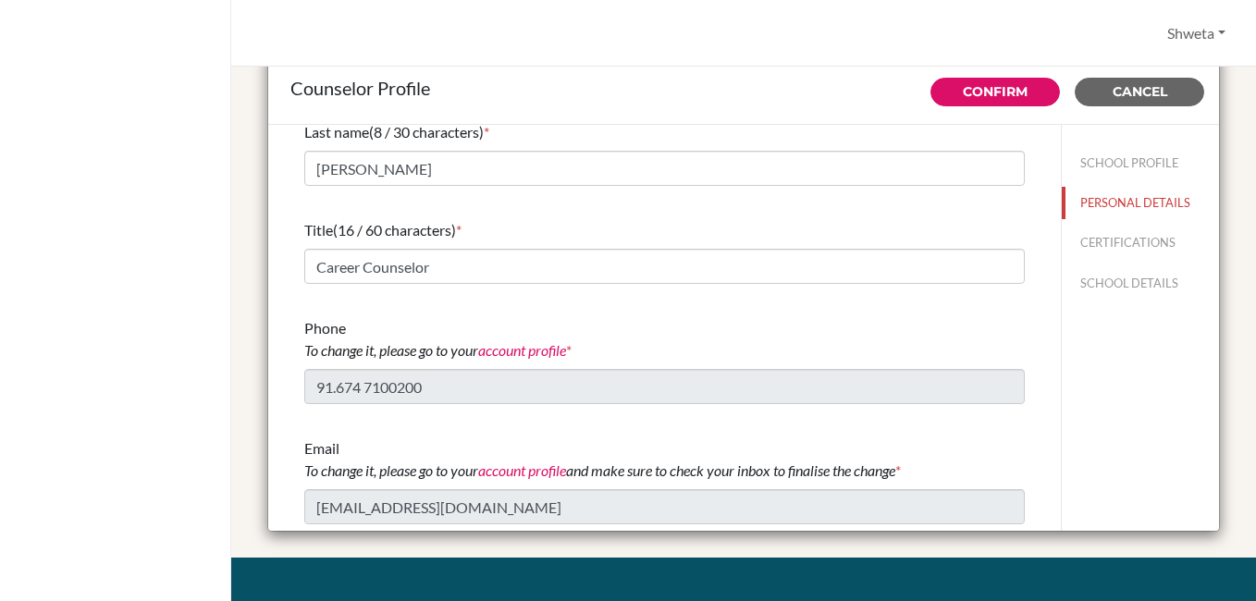
scroll to position [185, 0]
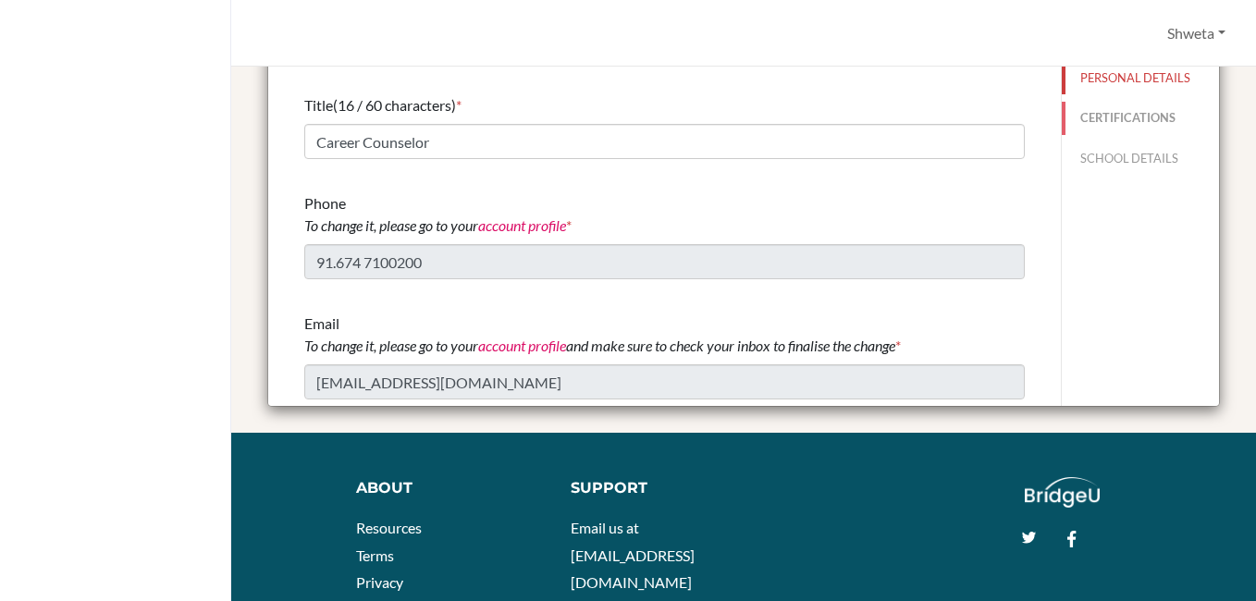
click at [1106, 118] on button "CERTIFICATIONS" at bounding box center [1140, 118] width 157 height 32
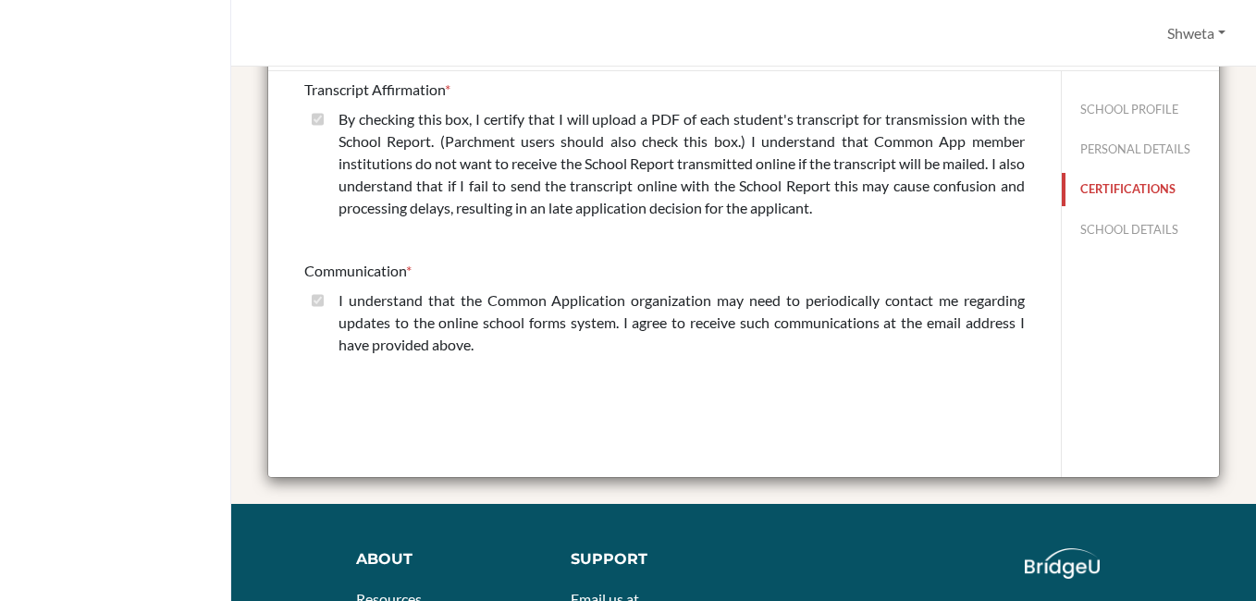
scroll to position [0, 0]
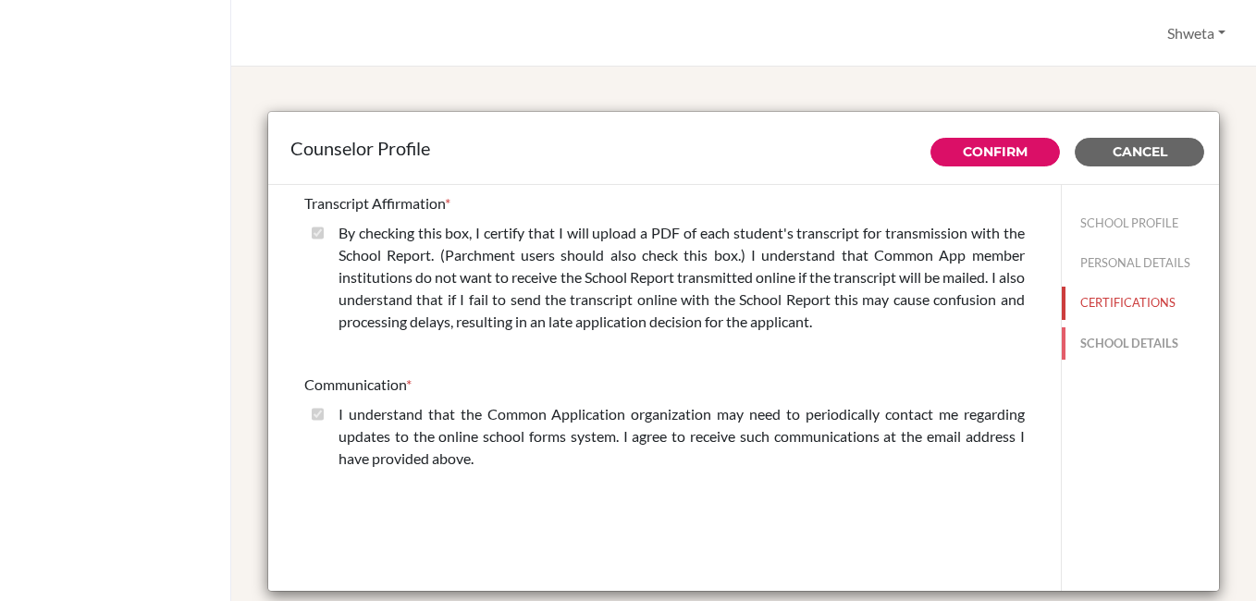
click at [1102, 350] on button "SCHOOL DETAILS" at bounding box center [1140, 343] width 157 height 32
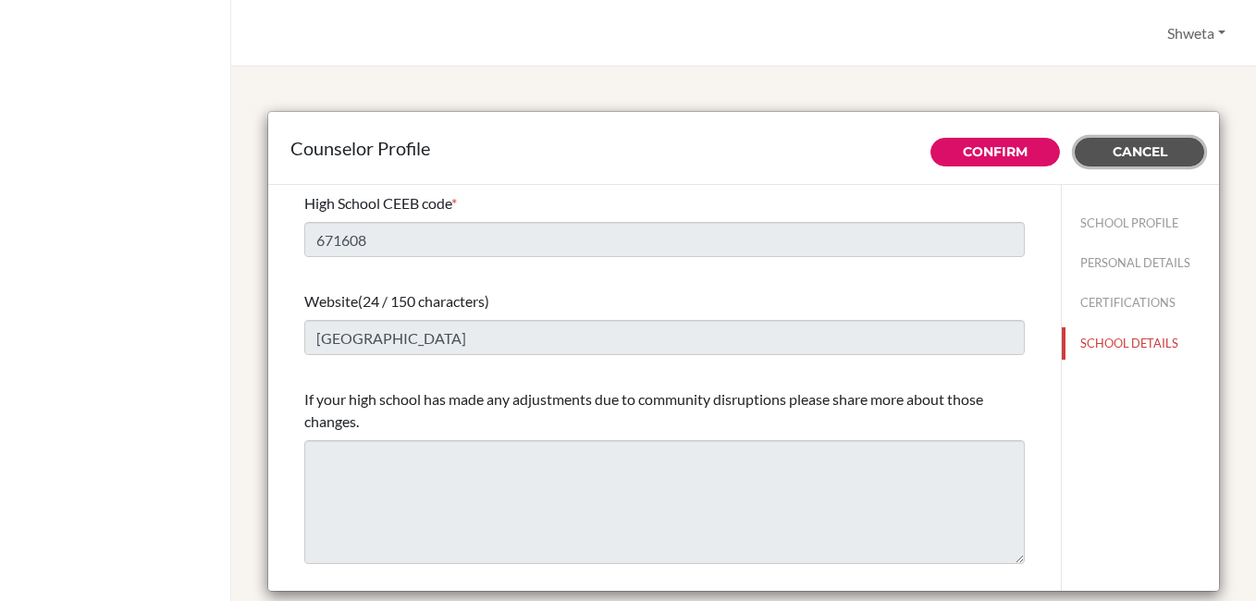
click at [1152, 155] on span "Cancel" at bounding box center [1139, 151] width 55 height 17
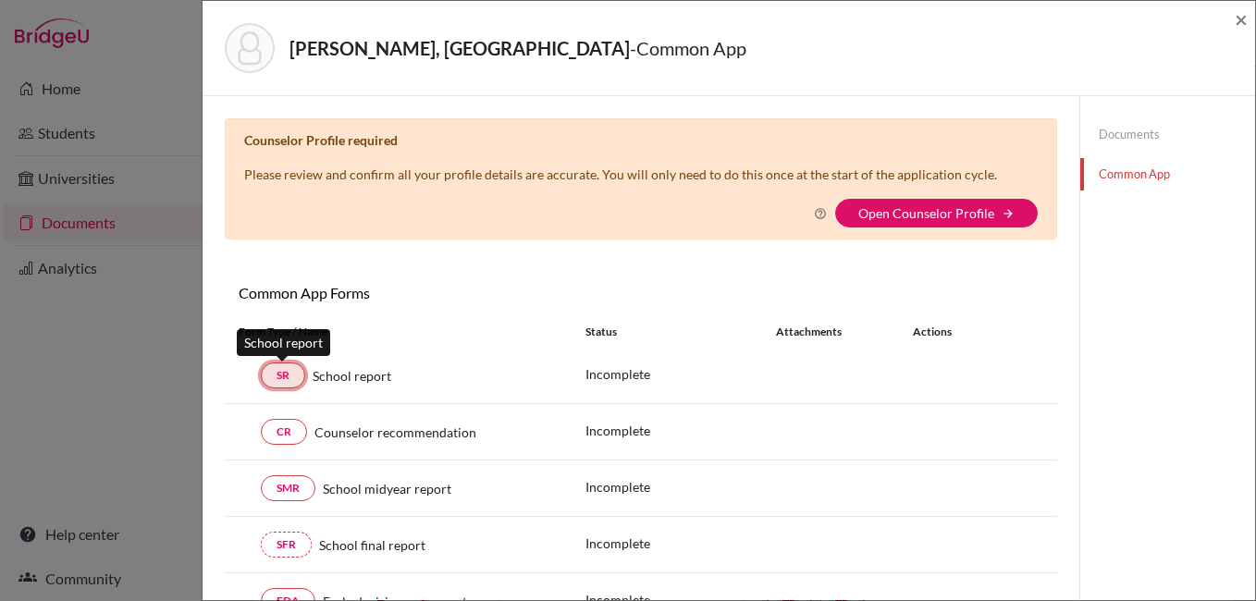
click at [284, 374] on link "SR" at bounding box center [283, 375] width 44 height 26
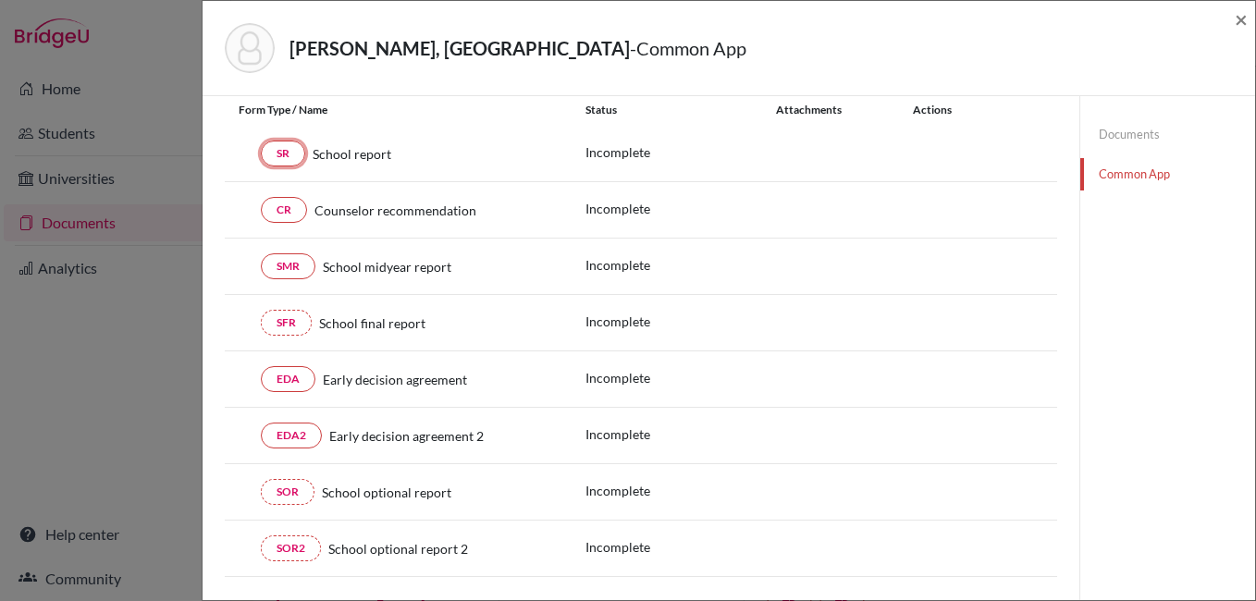
scroll to position [185, 0]
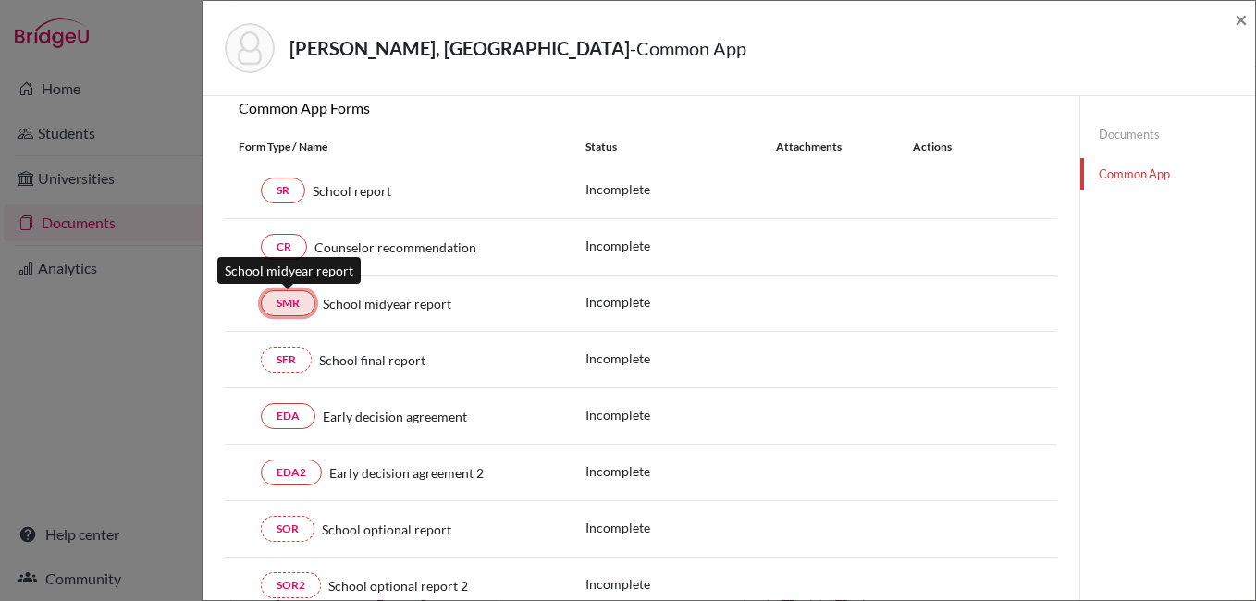
click at [300, 304] on link "SMR" at bounding box center [288, 303] width 55 height 26
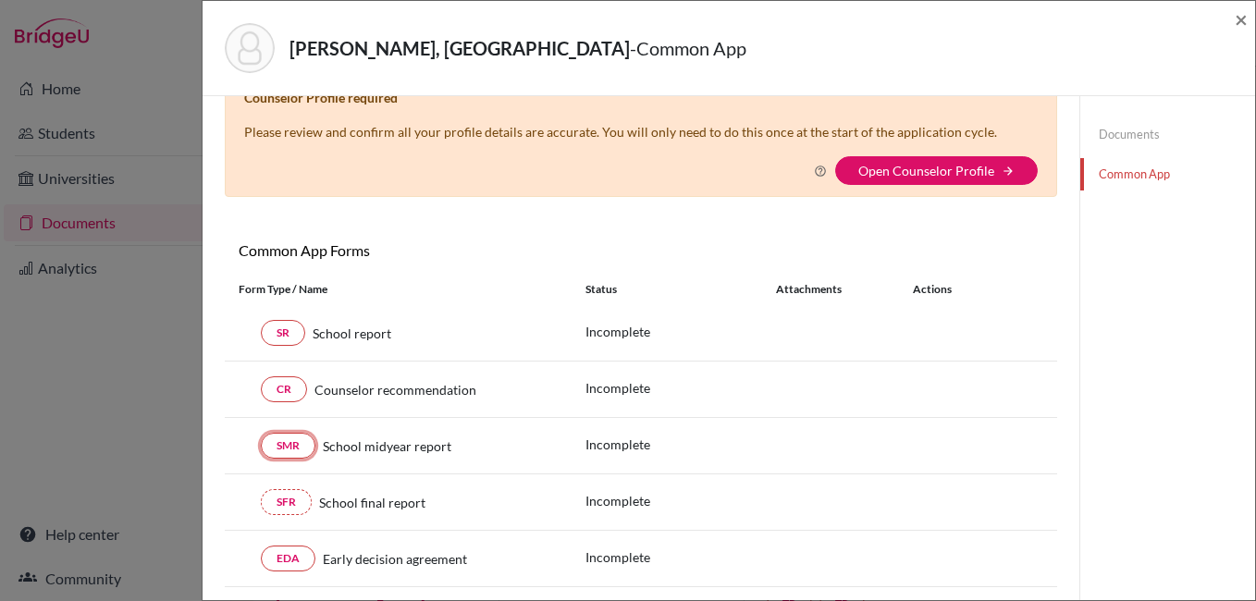
scroll to position [0, 0]
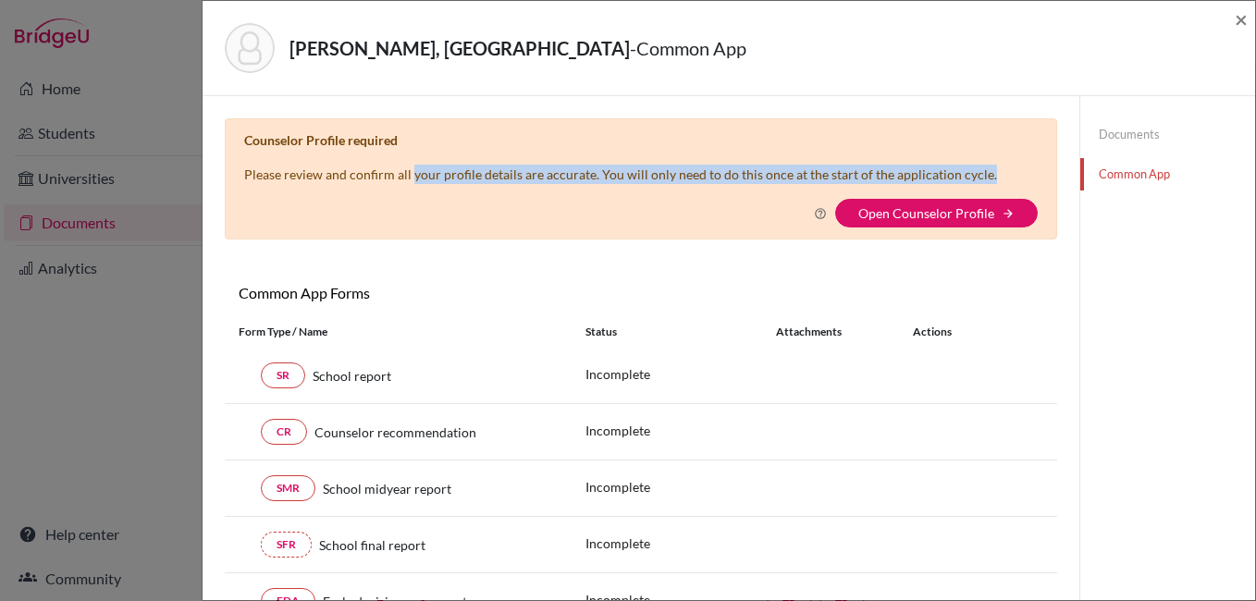
drag, startPoint x: 490, startPoint y: 173, endPoint x: 977, endPoint y: 182, distance: 487.4
click at [977, 182] on p "Please review and confirm all your profile details are accurate. You will only …" at bounding box center [620, 174] width 753 height 19
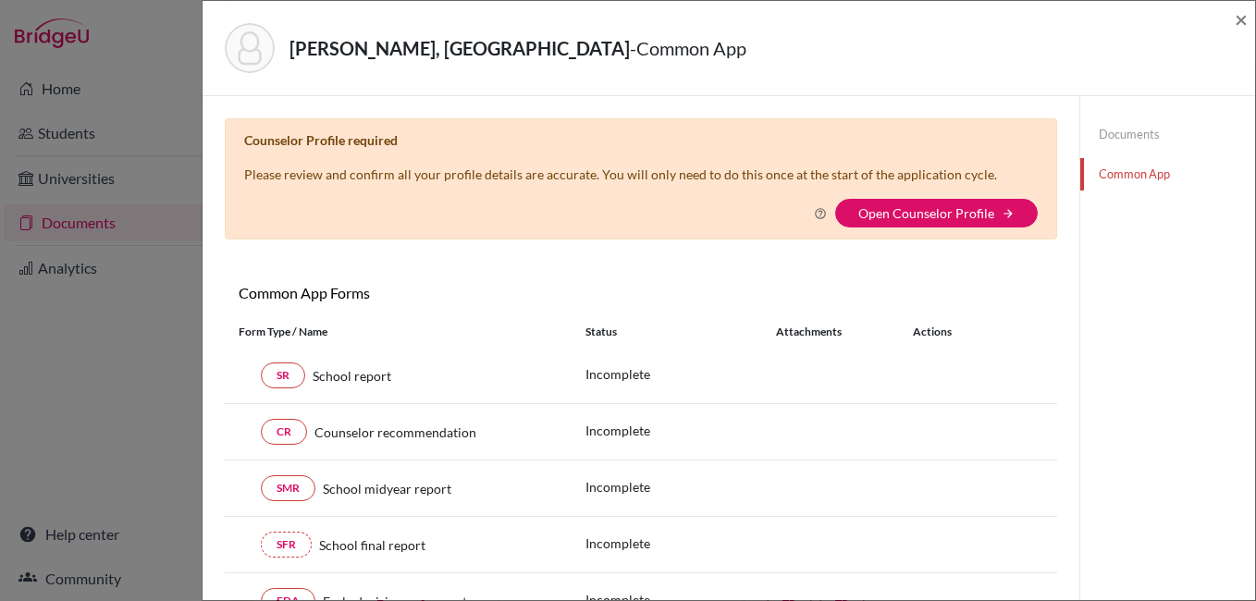
click at [755, 210] on div "Why am I being asked to do this? Confirming your Common App counselor profile e…" at bounding box center [640, 213] width 793 height 29
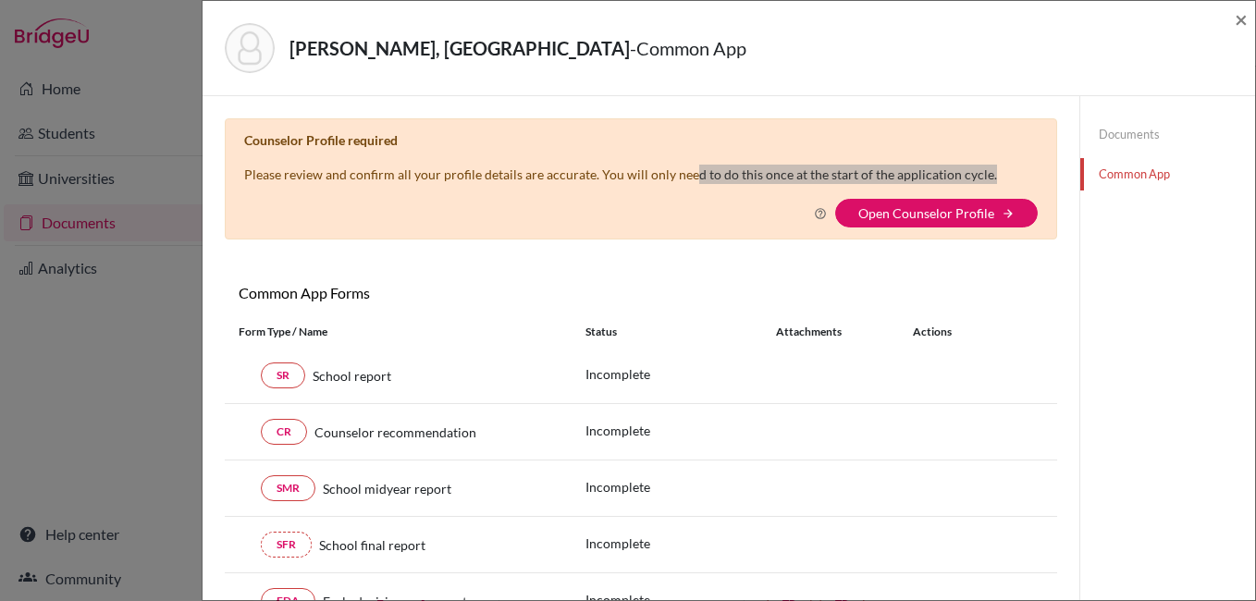
drag, startPoint x: 692, startPoint y: 177, endPoint x: 987, endPoint y: 183, distance: 295.0
click at [987, 183] on div "Counselor Profile required Please review and confirm all your profile details a…" at bounding box center [641, 178] width 832 height 121
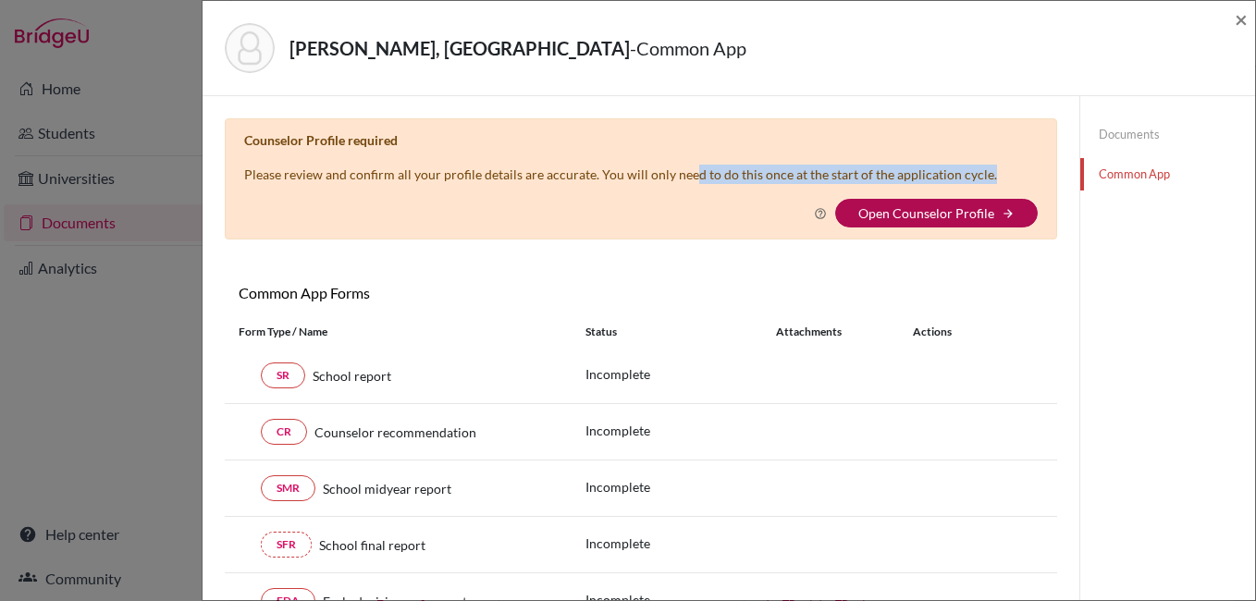
click at [931, 215] on link "Open Counselor Profile" at bounding box center [926, 213] width 136 height 16
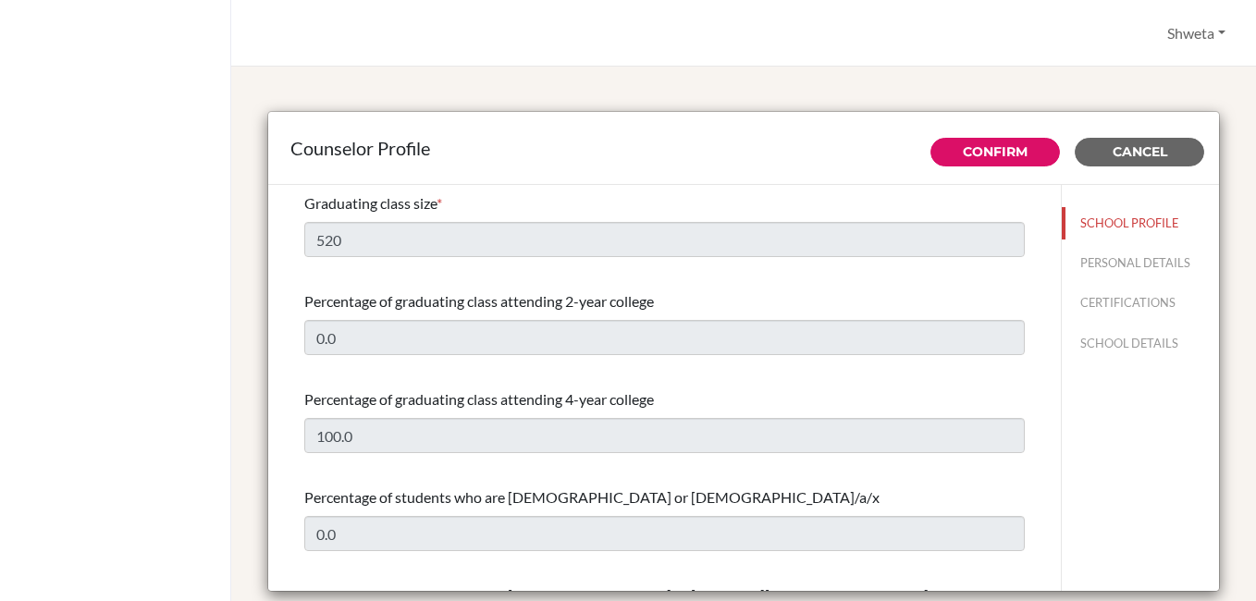
select select "0"
select select "267133"
click at [1122, 344] on button "SCHOOL DETAILS" at bounding box center [1140, 343] width 157 height 32
type input "671608"
type input "[GEOGRAPHIC_DATA]"
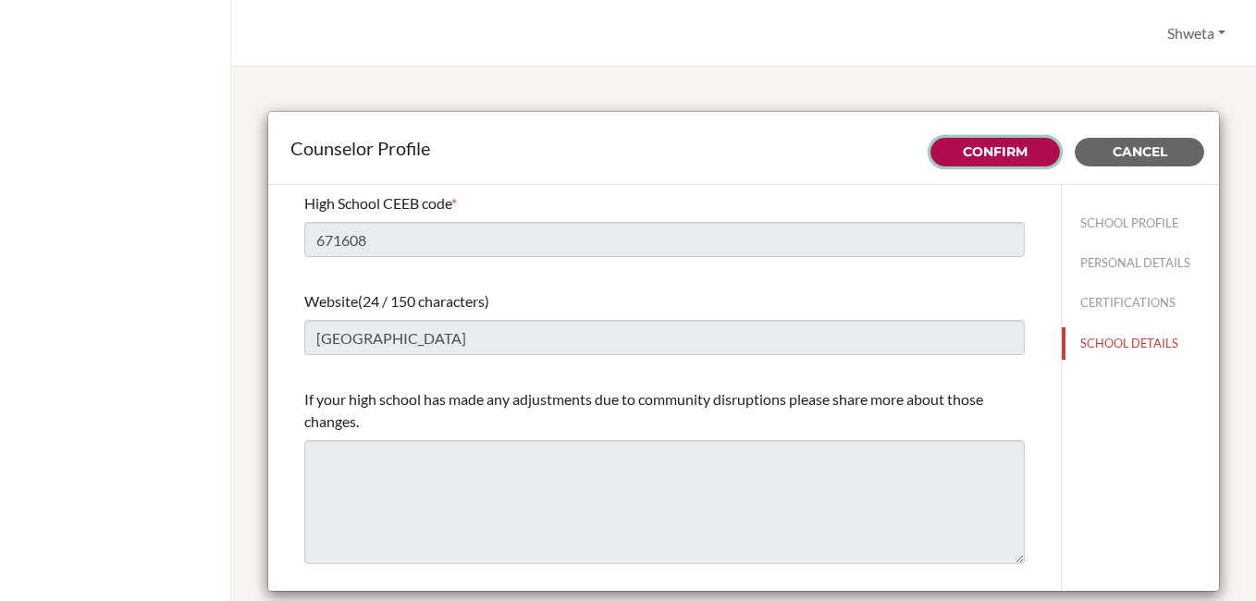
click at [959, 161] on button "Confirm" at bounding box center [994, 152] width 129 height 29
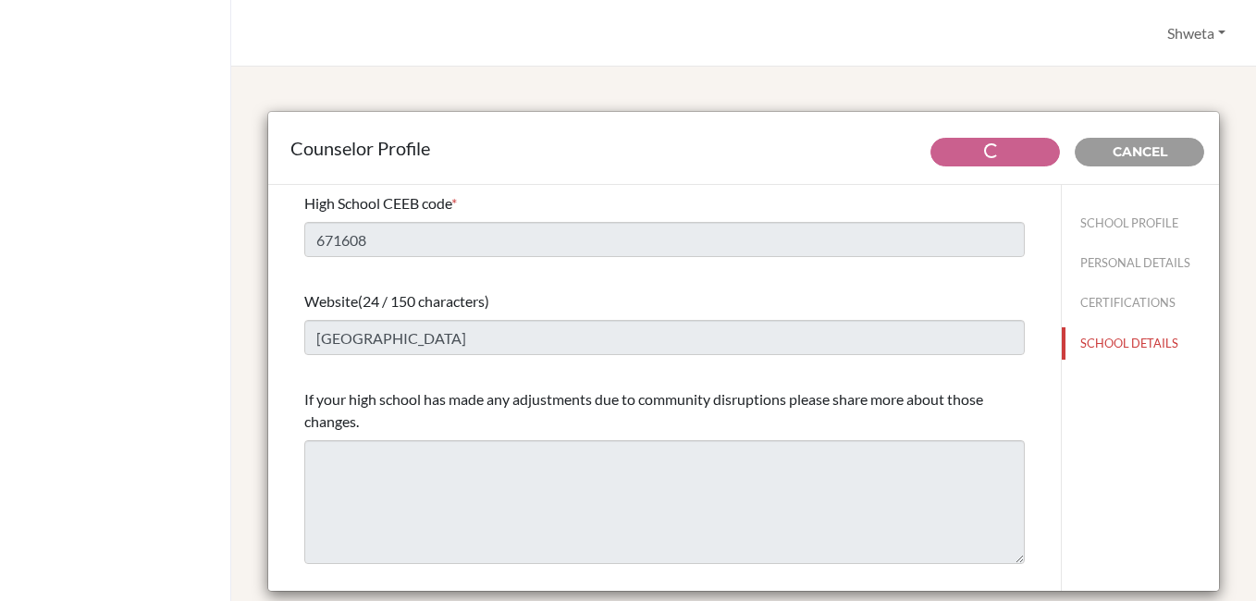
type input "520"
type input "0.0"
select select "0"
select select "267133"
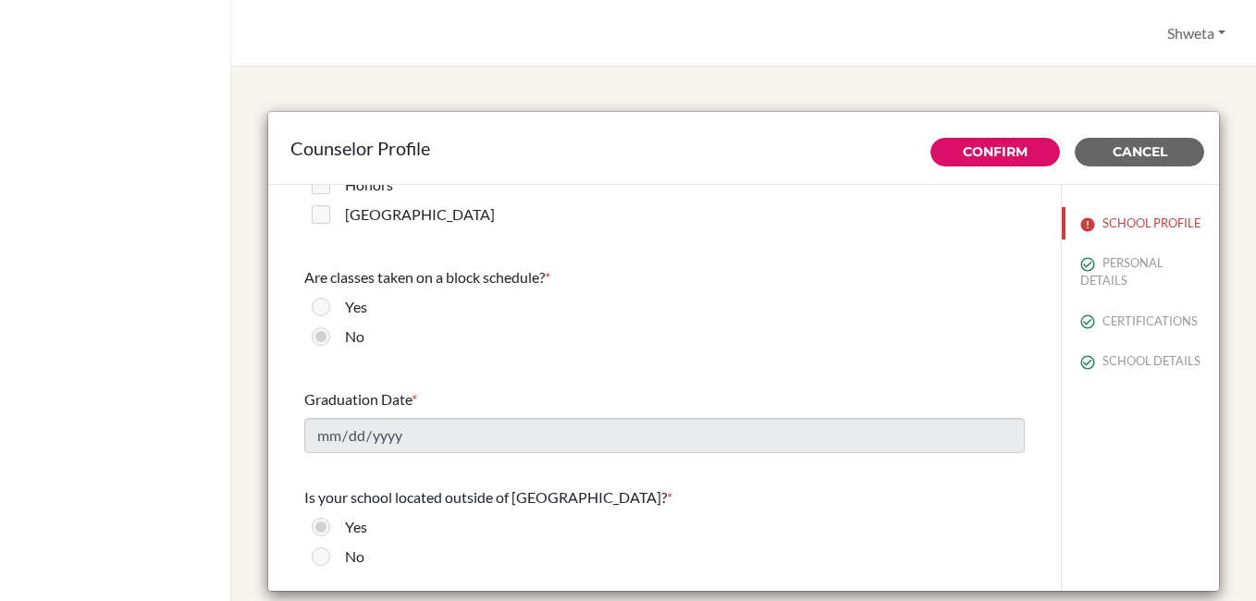
scroll to position [1387, 0]
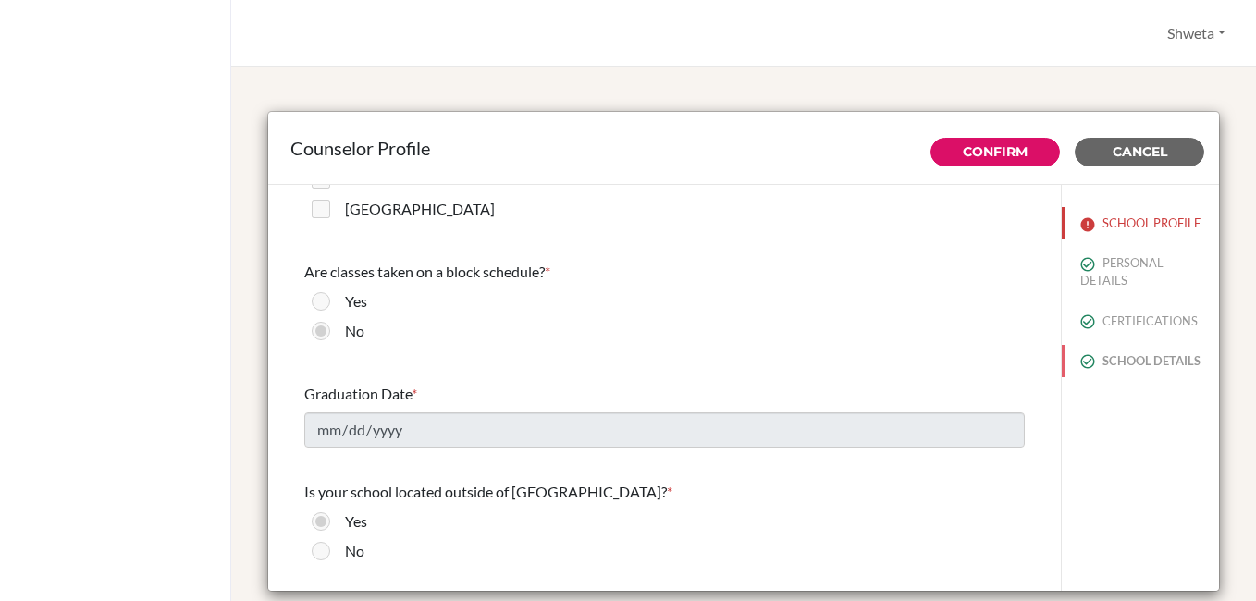
click at [1097, 377] on button "SCHOOL DETAILS" at bounding box center [1140, 361] width 157 height 32
type input "671608"
type input "[GEOGRAPHIC_DATA]"
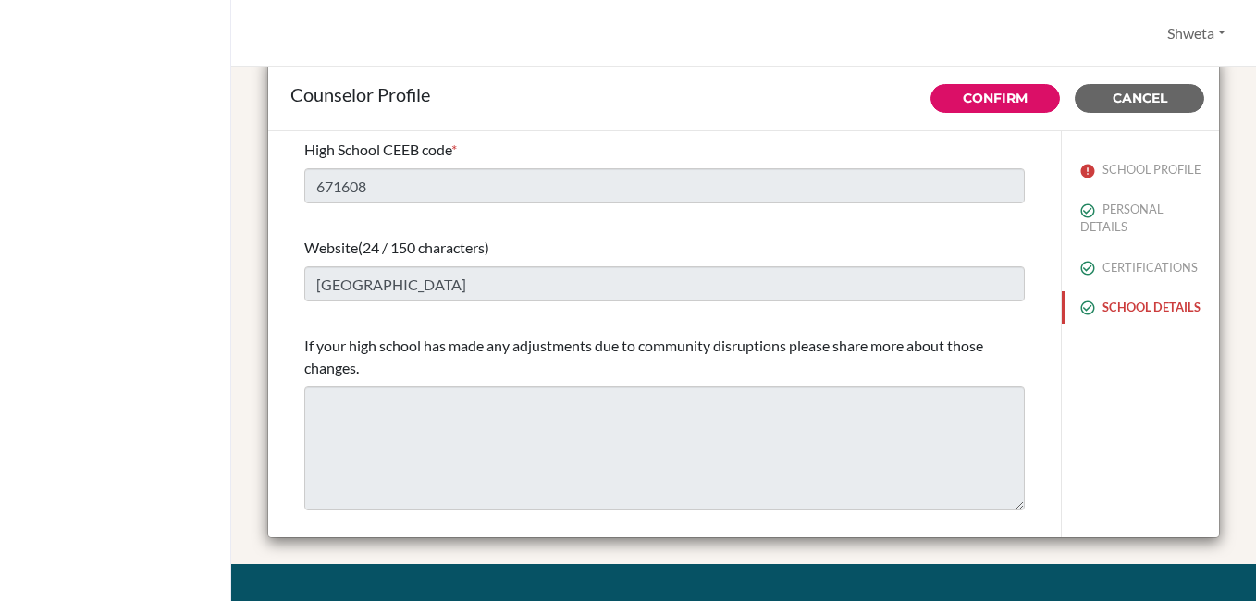
scroll to position [47, 0]
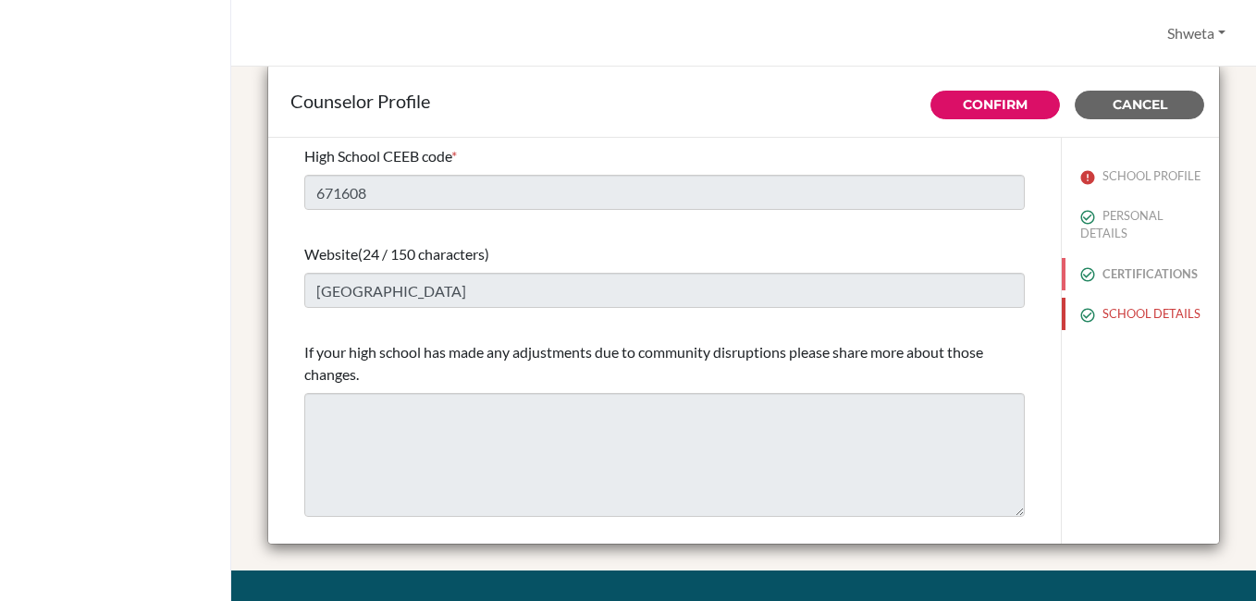
click at [1115, 279] on button "CERTIFICATIONS" at bounding box center [1140, 274] width 157 height 32
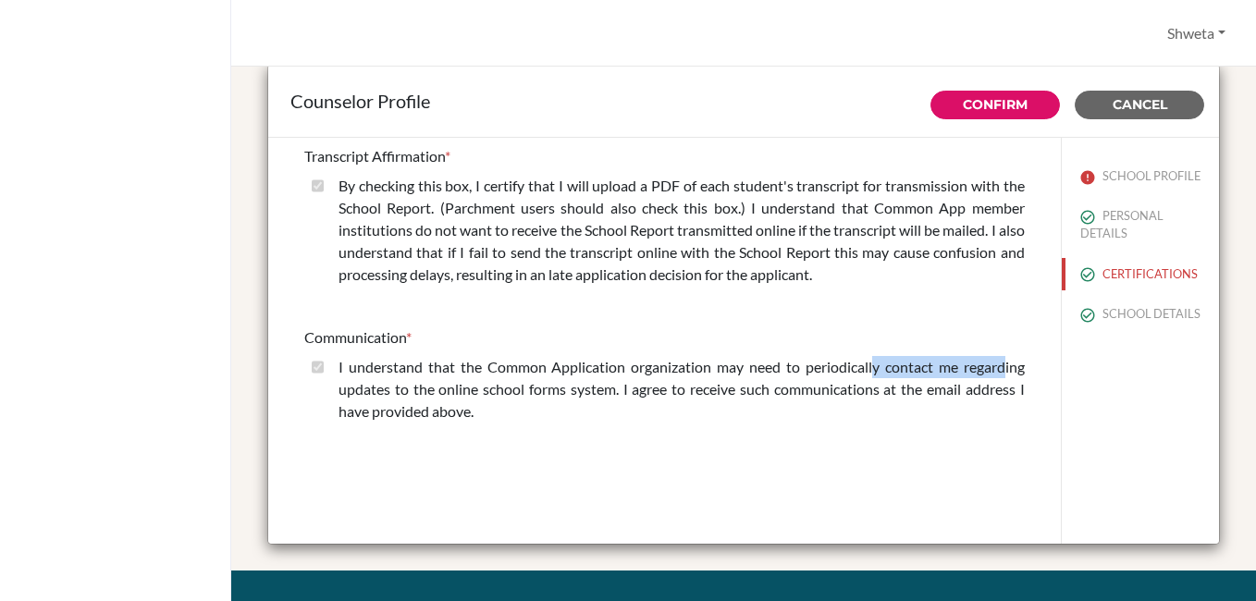
drag, startPoint x: 865, startPoint y: 374, endPoint x: 991, endPoint y: 376, distance: 126.7
click at [991, 376] on label "I understand that the Common Application organization may need to periodically …" at bounding box center [681, 389] width 686 height 67
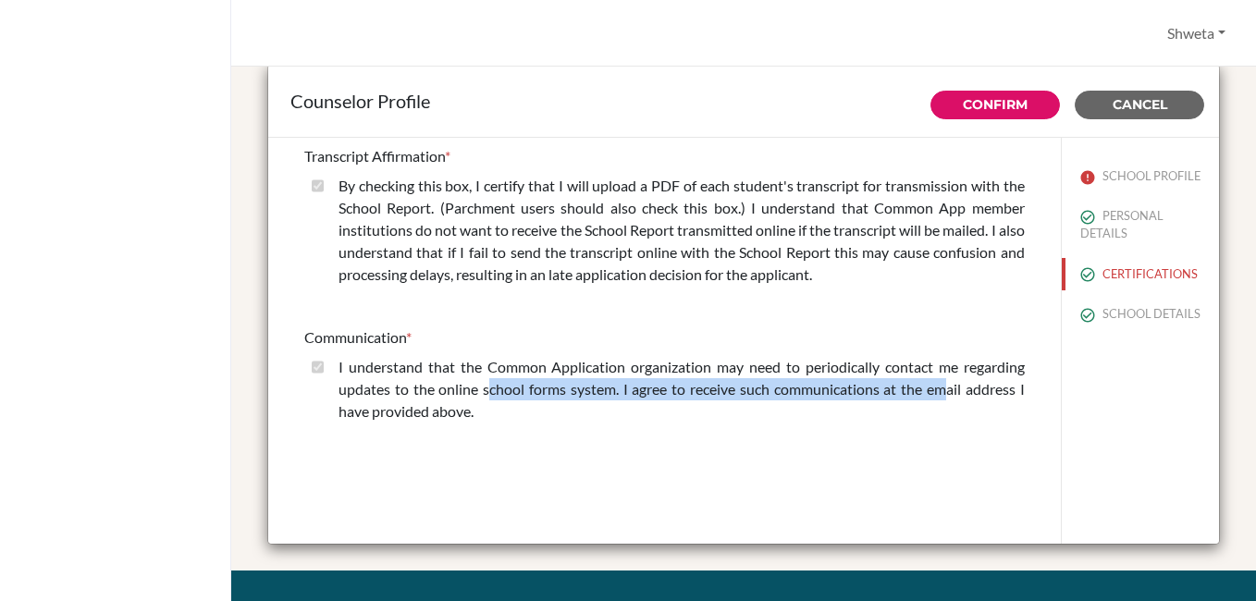
drag, startPoint x: 500, startPoint y: 393, endPoint x: 931, endPoint y: 394, distance: 430.9
click at [931, 394] on label "I understand that the Common Application organization may need to periodically …" at bounding box center [681, 389] width 686 height 67
click at [984, 110] on link "Confirm" at bounding box center [995, 104] width 65 height 17
select select "0"
select select "267133"
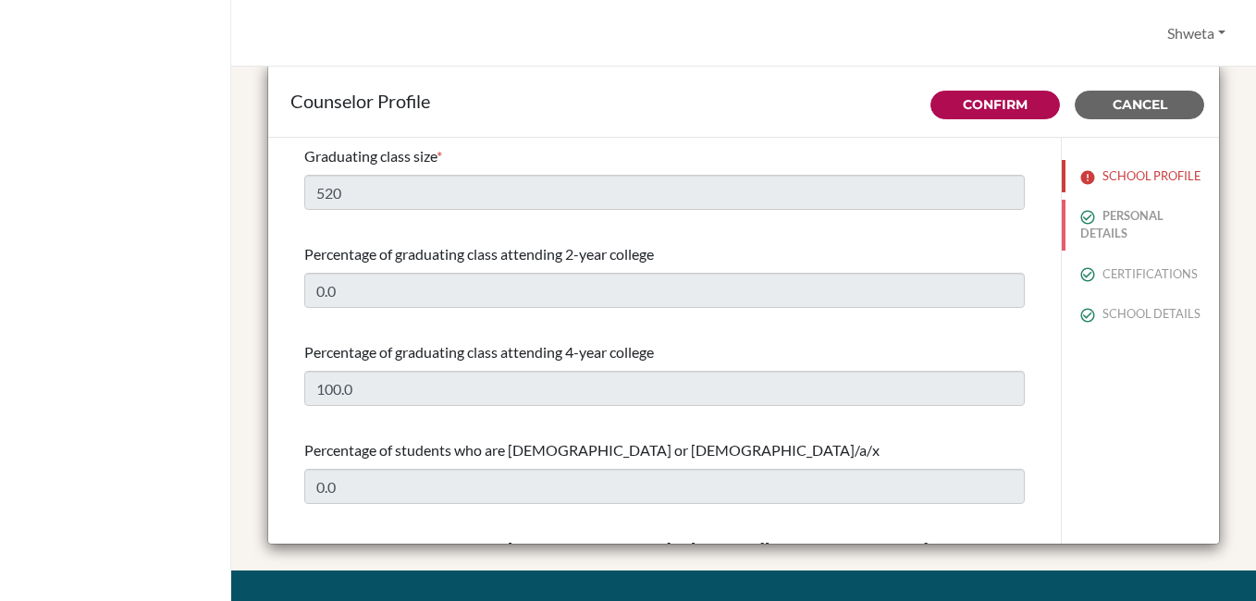
click at [1105, 250] on button "PERSONAL DETAILS" at bounding box center [1140, 225] width 157 height 50
type input "Career Counselor"
type input "91.674 7100200"
type input "[EMAIL_ADDRESS][DOMAIN_NAME]"
type input "Shweta"
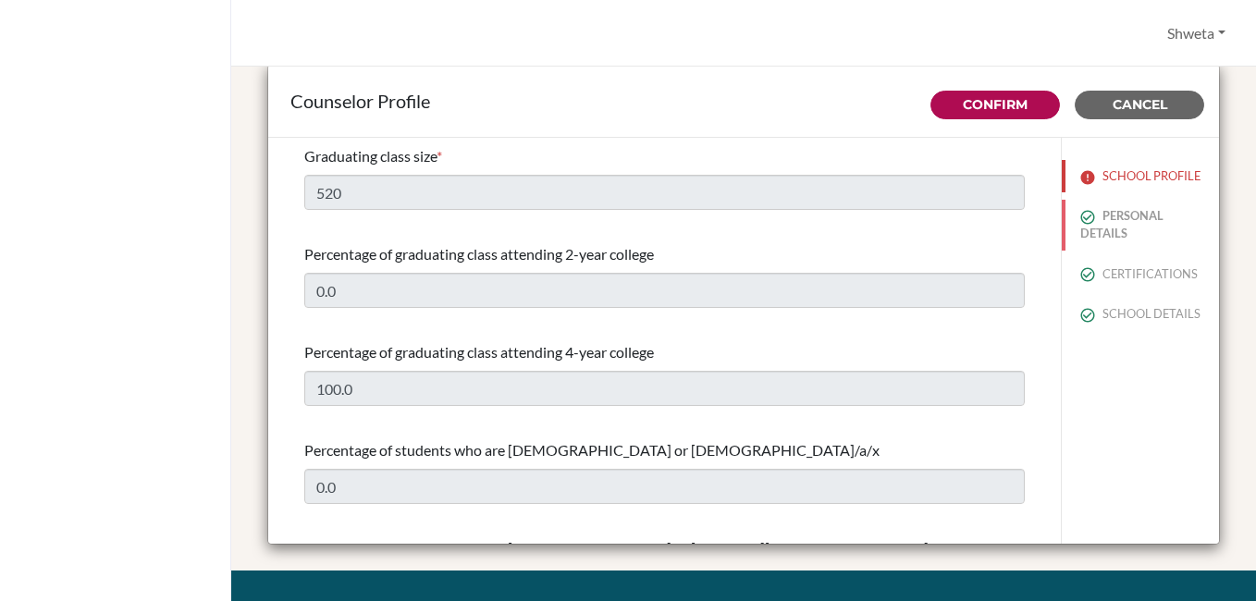
type input "[PERSON_NAME]"
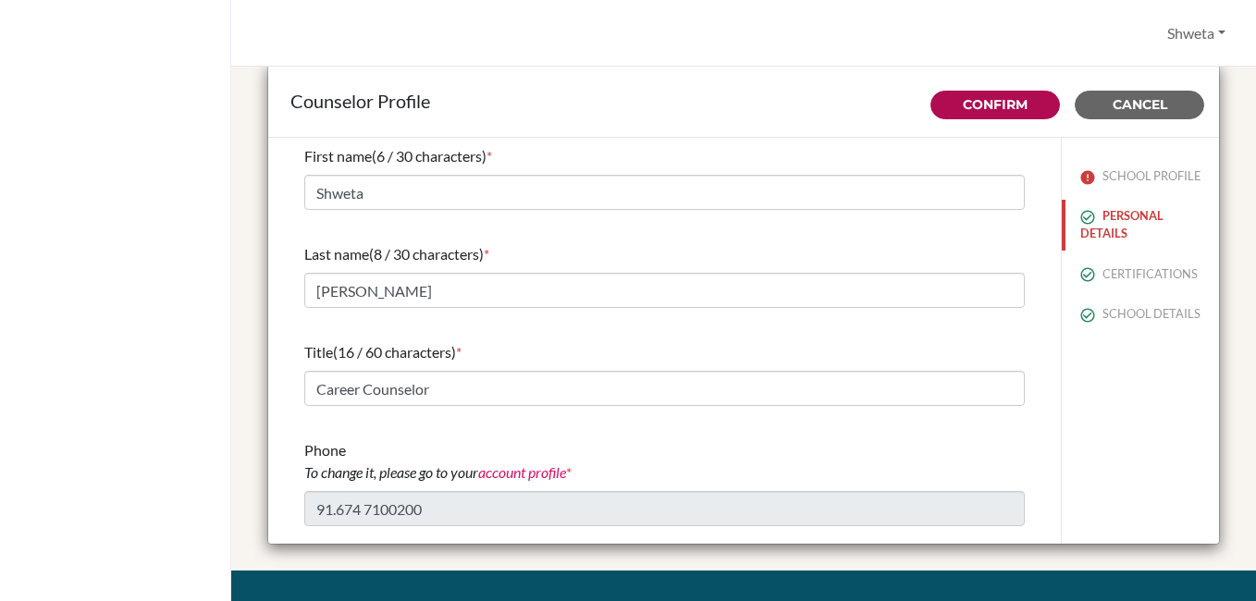
click at [1090, 250] on button "PERSONAL DETAILS" at bounding box center [1140, 225] width 157 height 50
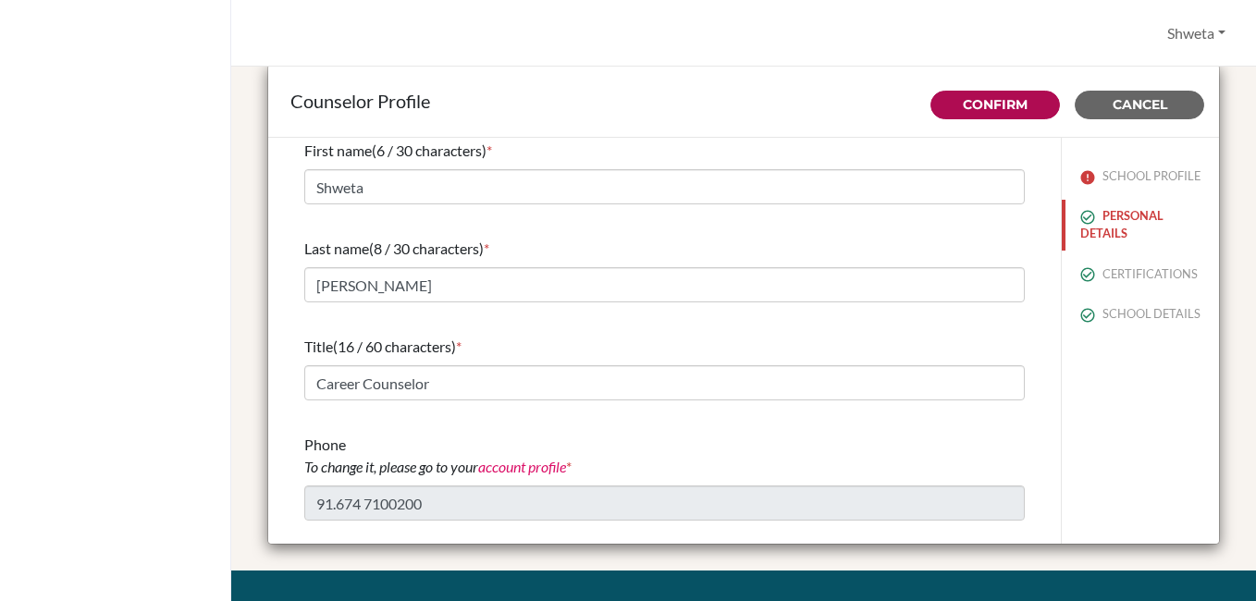
scroll to position [0, 0]
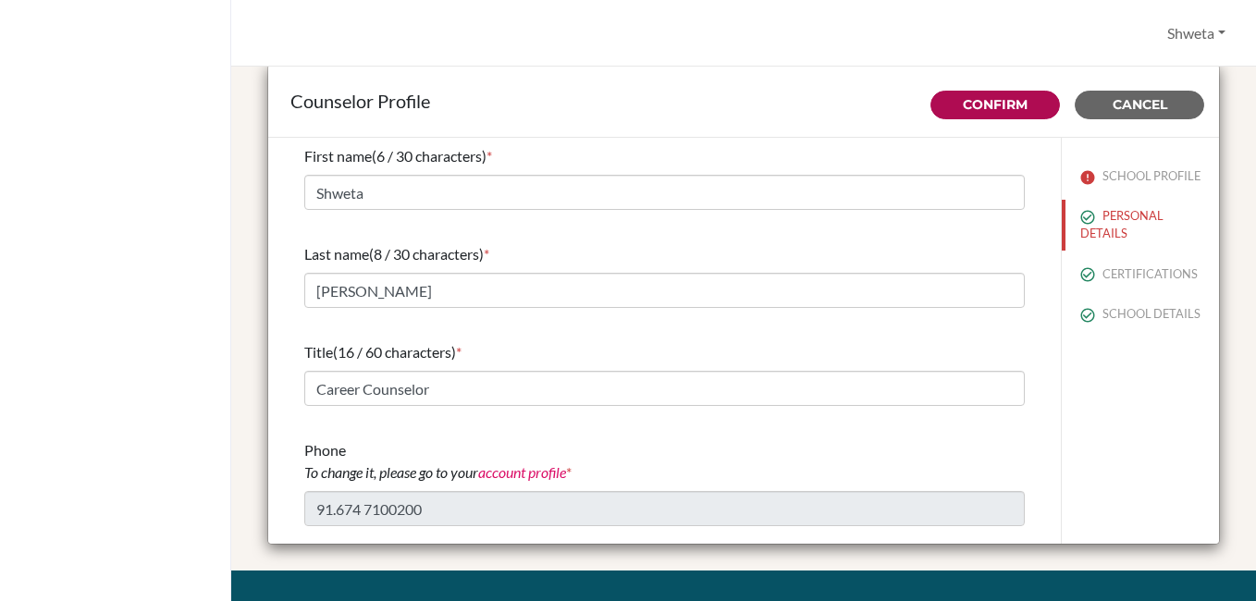
click at [543, 471] on link "account profile" at bounding box center [522, 472] width 88 height 18
click at [985, 97] on link "Confirm" at bounding box center [995, 104] width 65 height 17
type input "100.0"
type input "0.0"
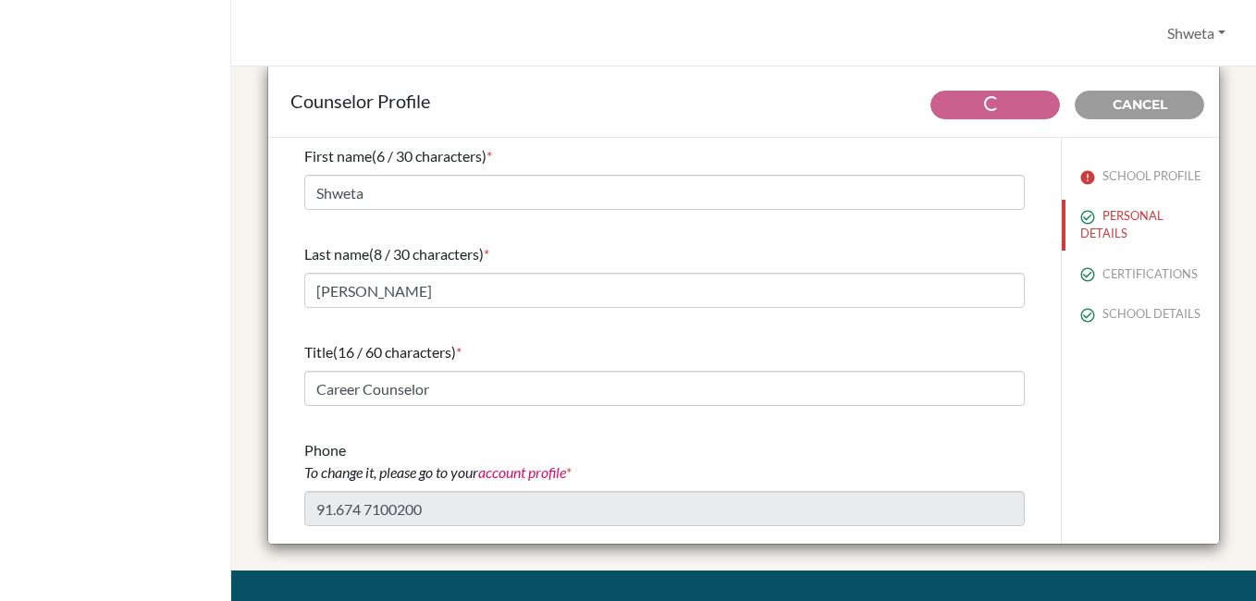
type input "520"
type input "0.0"
select select "0"
select select "267133"
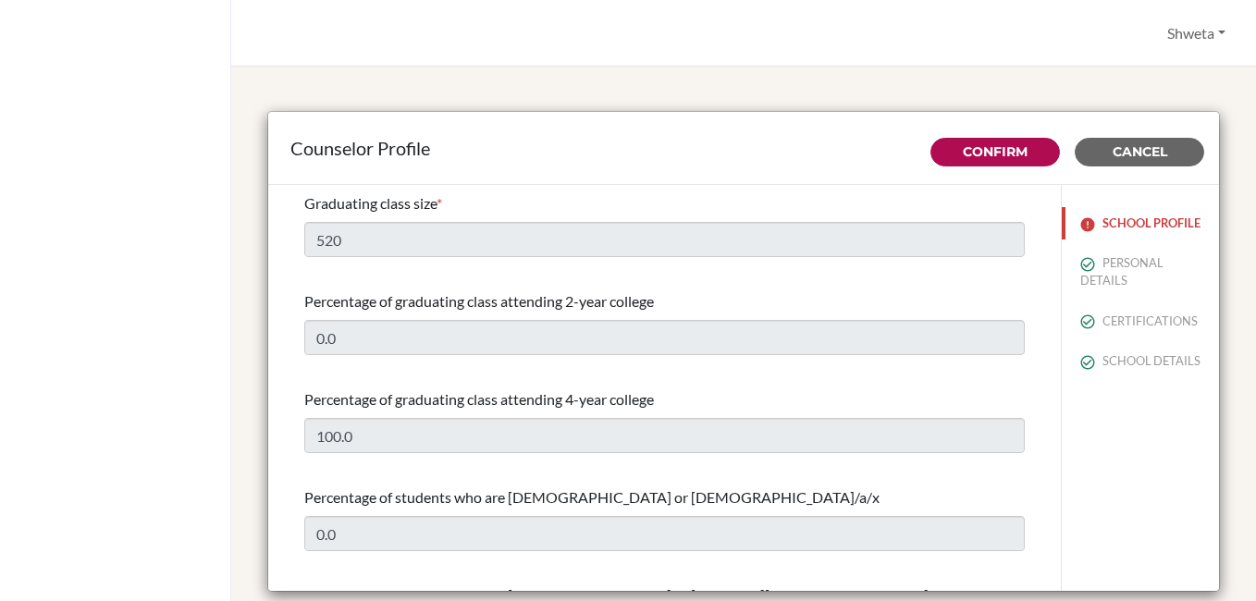
click at [1081, 239] on button "SCHOOL PROFILE" at bounding box center [1140, 223] width 157 height 32
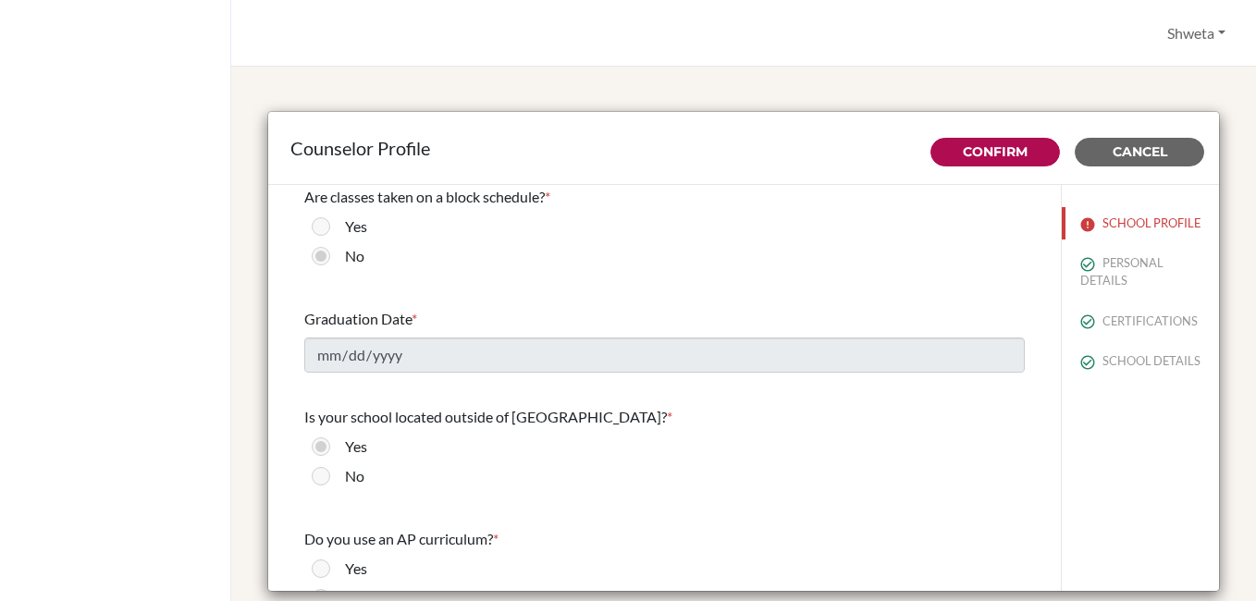
scroll to position [1479, 0]
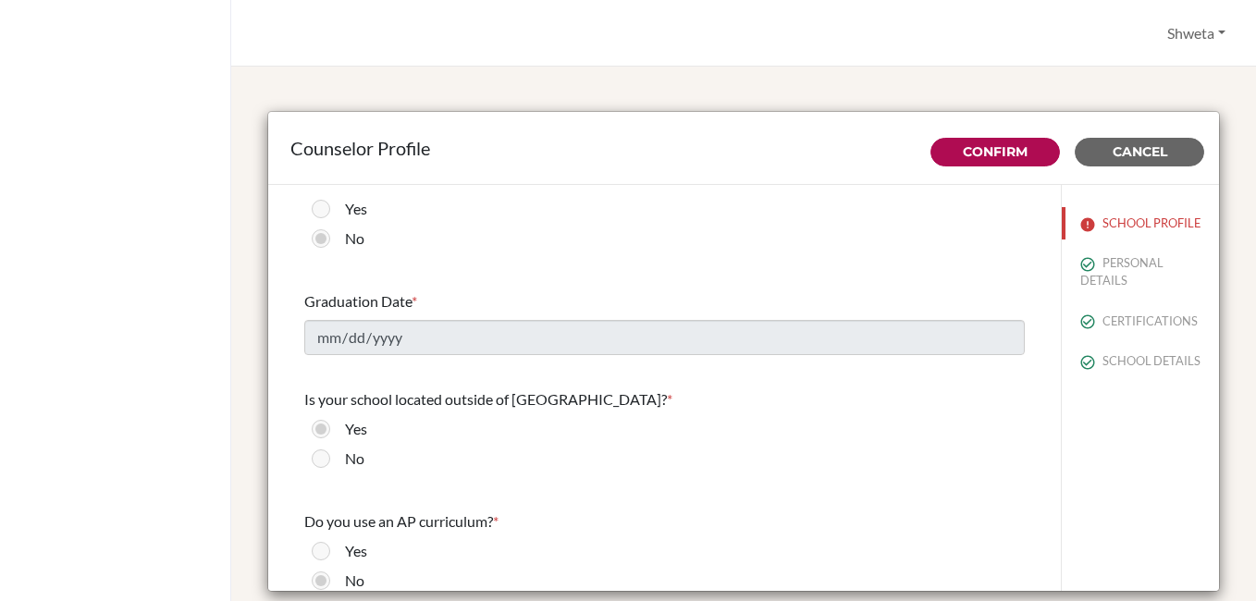
click at [434, 357] on div "Graduation Date * [DATE]" at bounding box center [664, 323] width 720 height 80
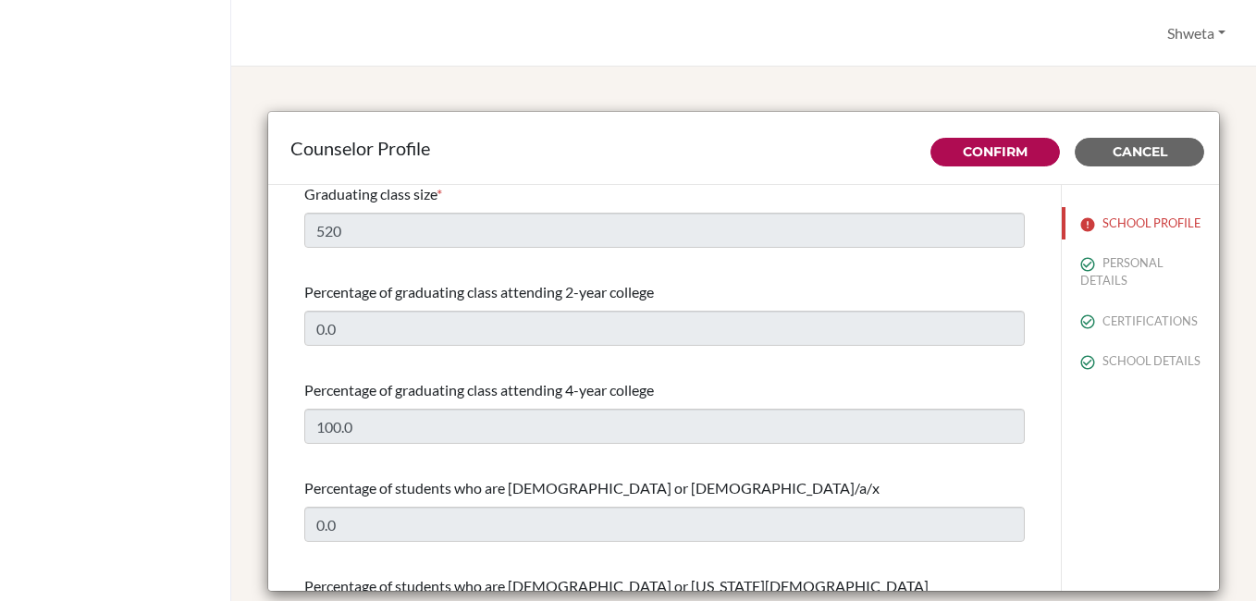
scroll to position [0, 0]
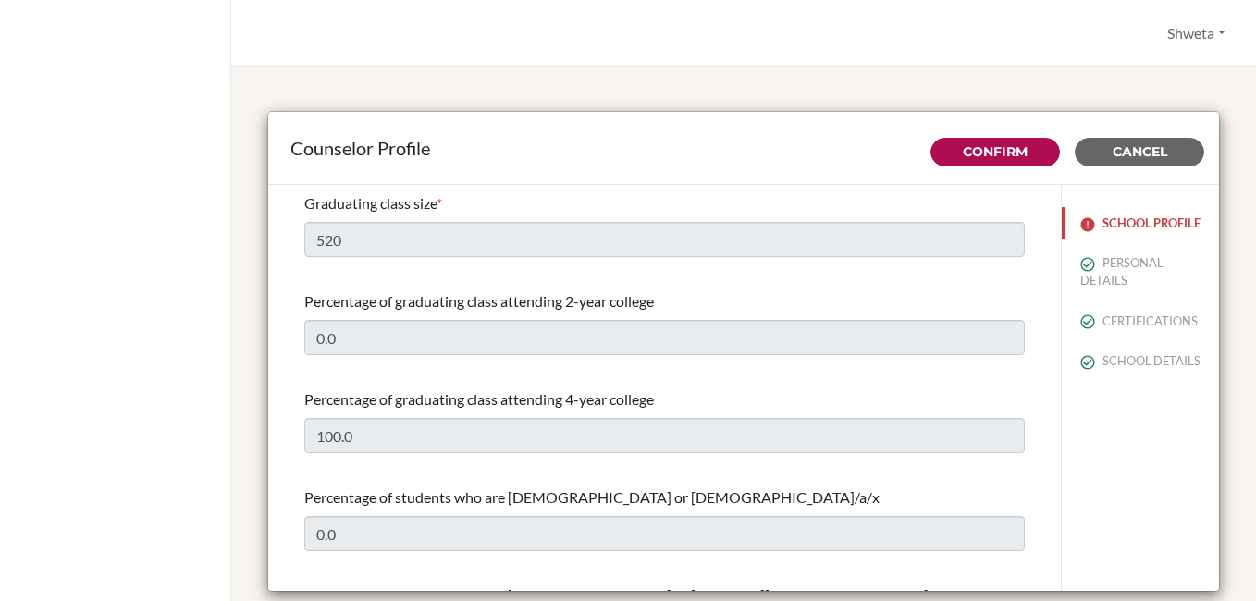
click at [1085, 233] on button "SCHOOL PROFILE" at bounding box center [1140, 223] width 157 height 32
click at [1149, 153] on span "Cancel" at bounding box center [1139, 151] width 55 height 17
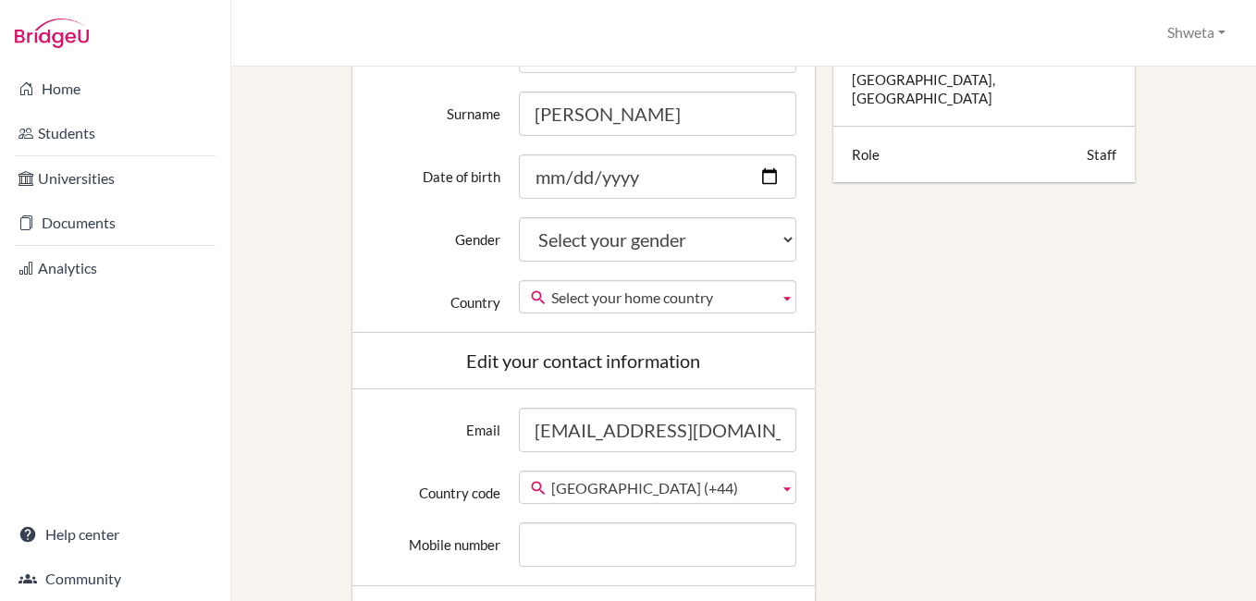
scroll to position [462, 0]
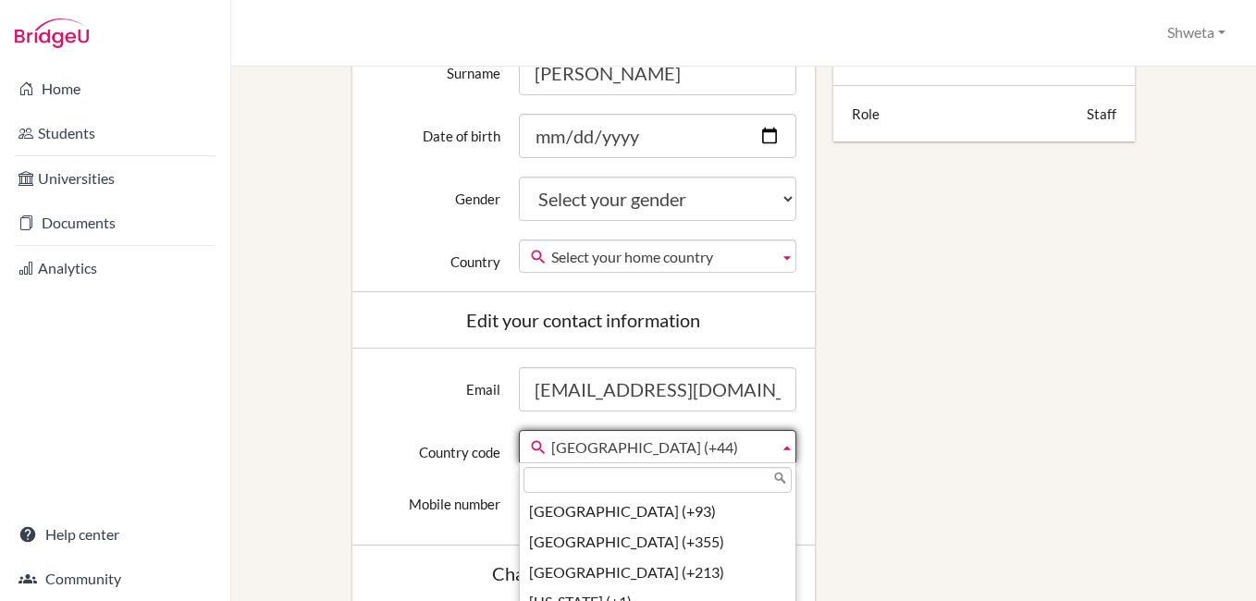
click at [737, 452] on span "[GEOGRAPHIC_DATA] (+44)" at bounding box center [661, 447] width 220 height 33
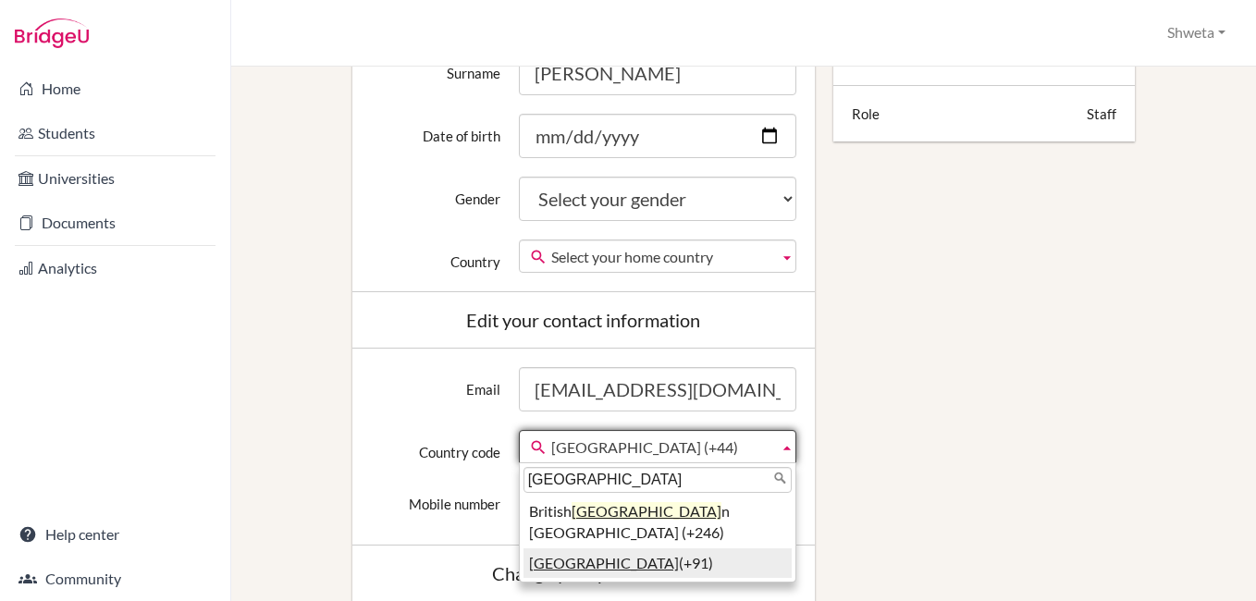
type input "[GEOGRAPHIC_DATA]"
click at [573, 548] on li "India (+91)" at bounding box center [657, 563] width 268 height 31
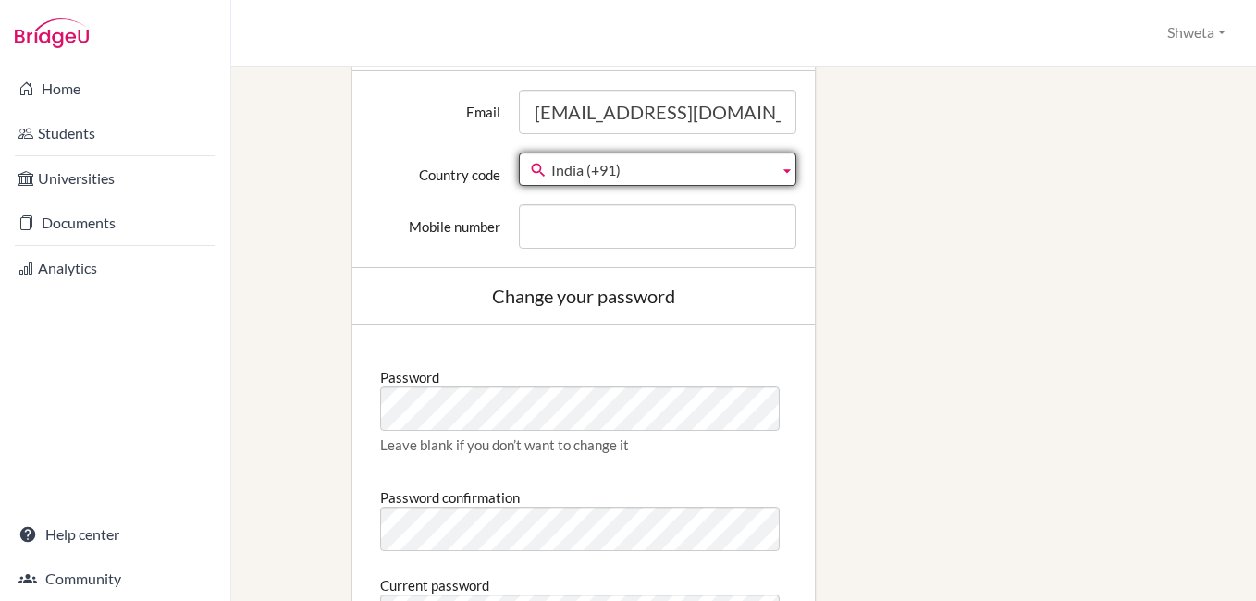
scroll to position [1017, 0]
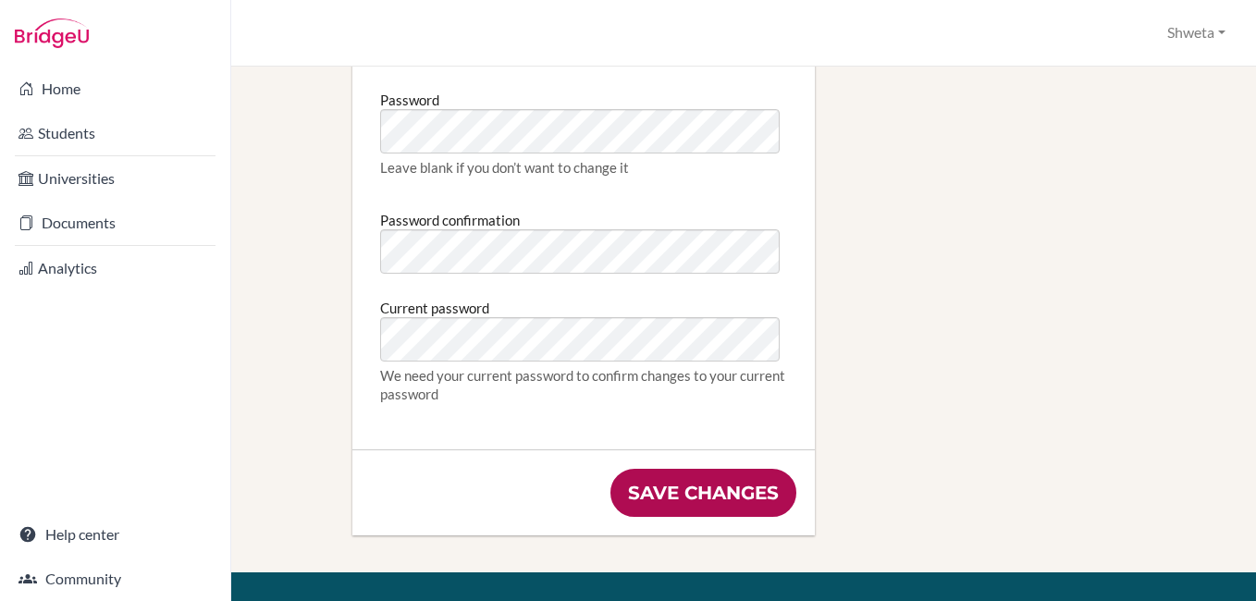
click at [694, 496] on input "Save changes" at bounding box center [703, 493] width 186 height 48
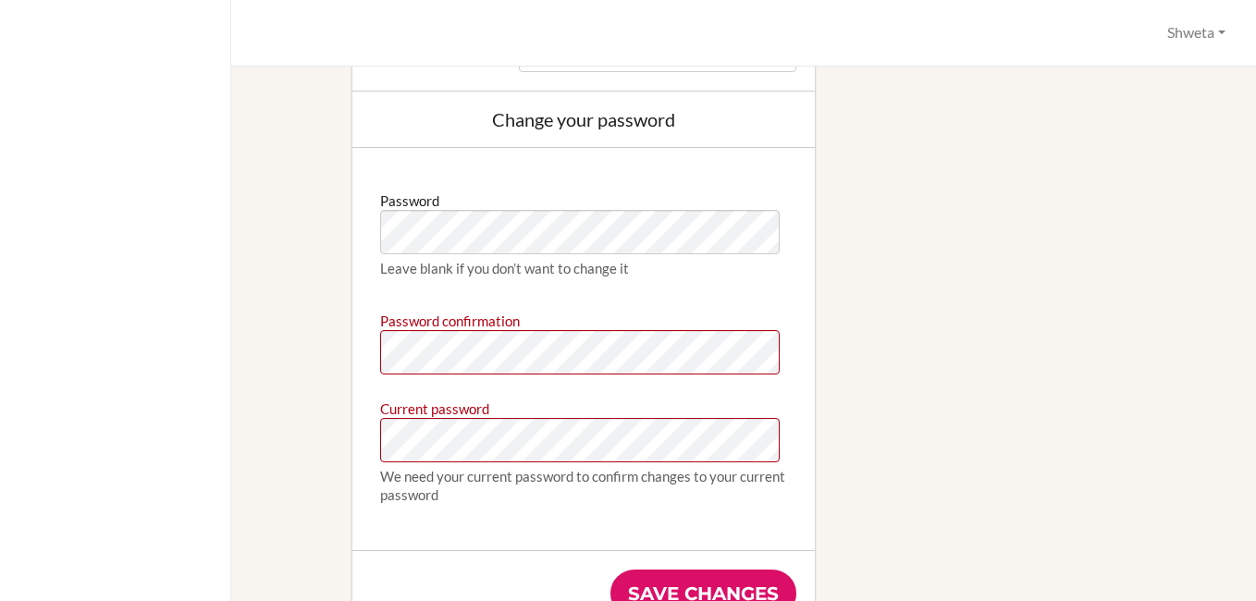
scroll to position [1237, 0]
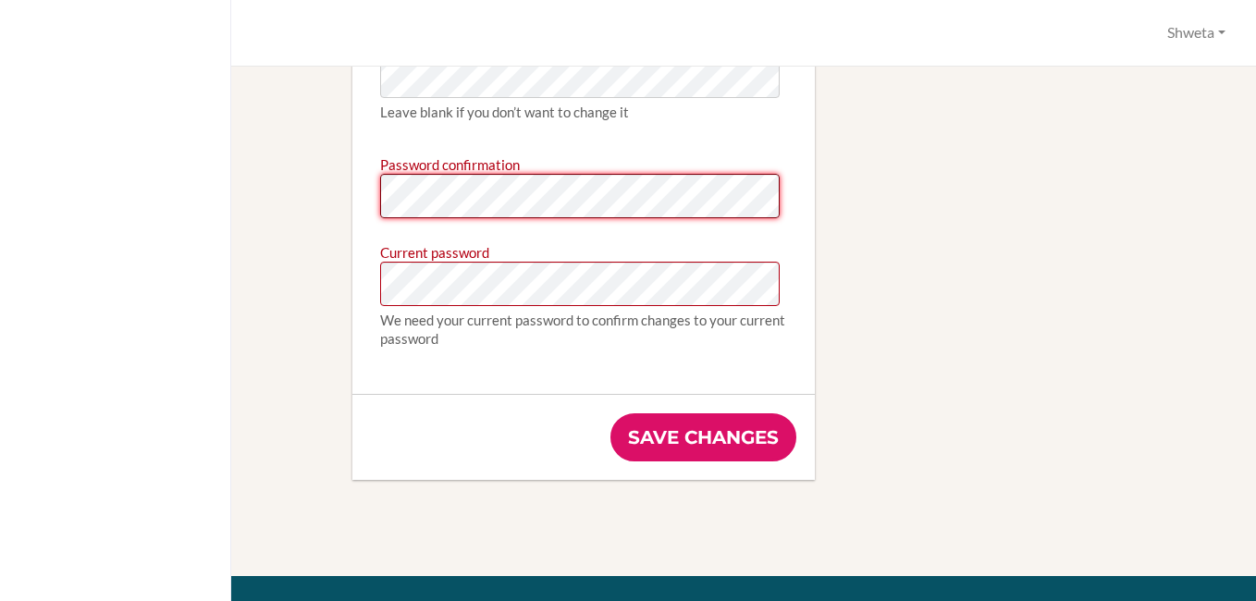
type input "[EMAIL_ADDRESS][DOMAIN_NAME]"
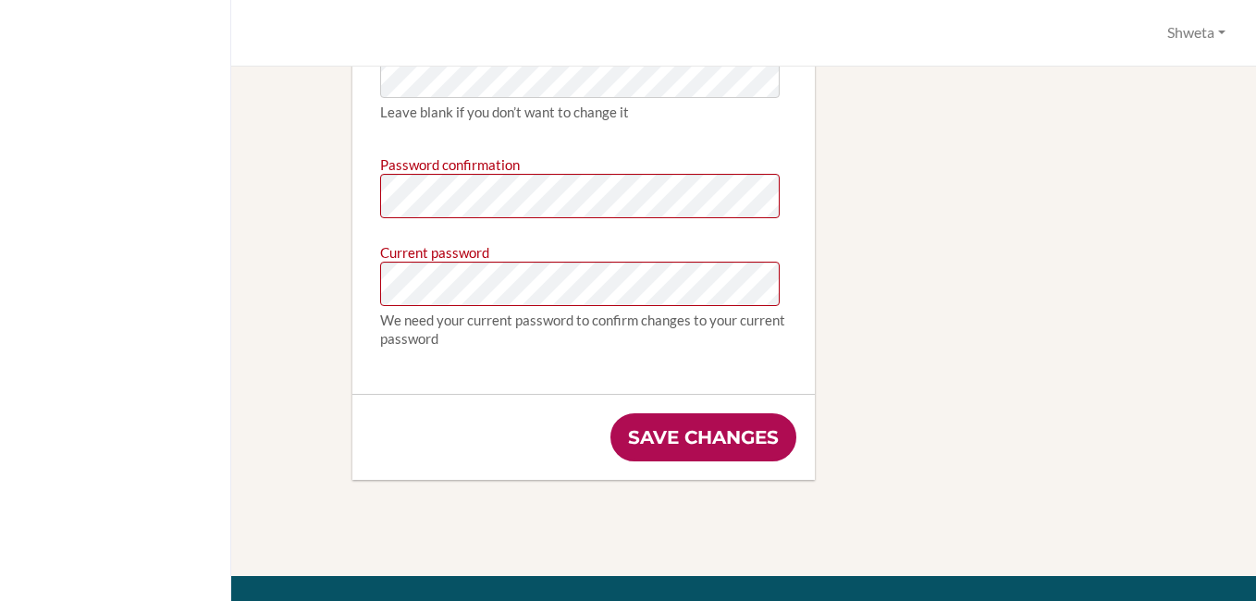
click at [676, 422] on input "Save changes" at bounding box center [703, 437] width 186 height 48
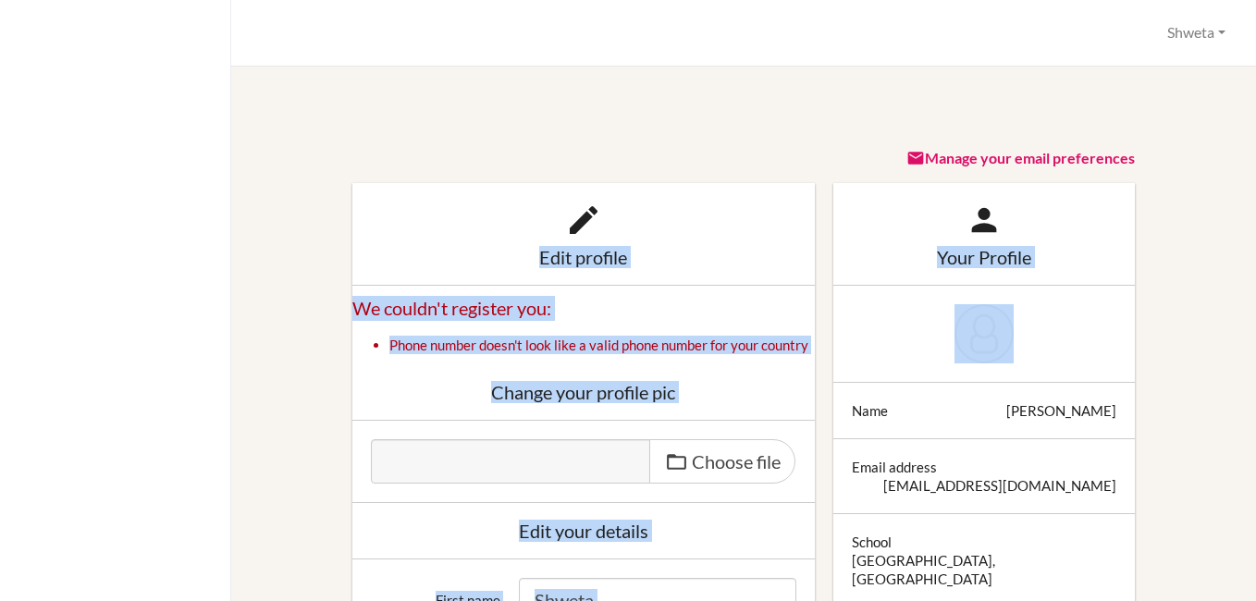
drag, startPoint x: 579, startPoint y: 222, endPoint x: 1258, endPoint y: 313, distance: 685.8
click at [1255, 313] on html "Profile [GEOGRAPHIC_DATA] Profile Log out Your browser is not supported by [PER…" at bounding box center [628, 300] width 1256 height 601
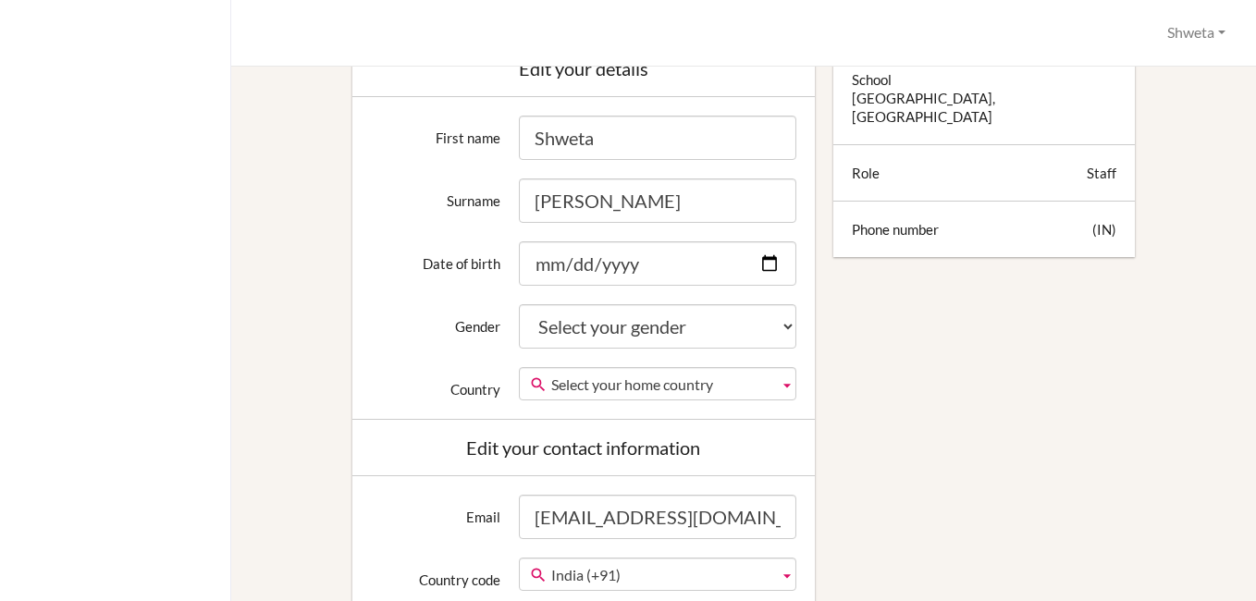
click at [947, 404] on div "Edit profile We couldn't register you: Phone number doesn't look like a valid p…" at bounding box center [744, 488] width 962 height 1534
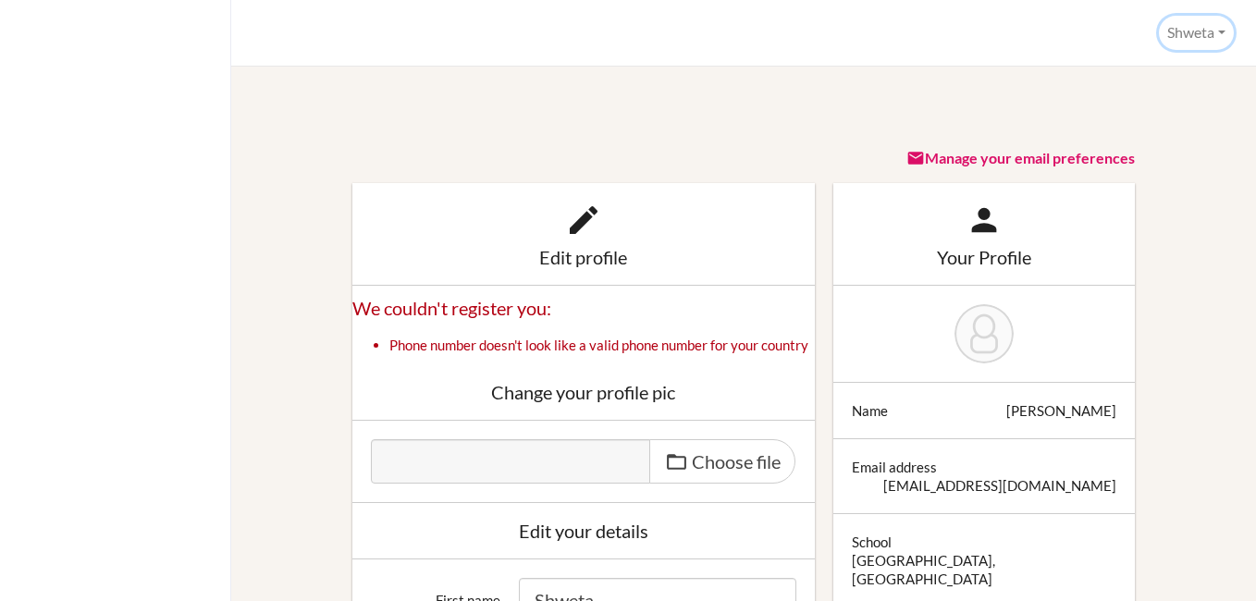
click at [1189, 31] on button "Shweta" at bounding box center [1196, 33] width 75 height 34
click at [1135, 65] on link "Profile" at bounding box center [1159, 75] width 146 height 30
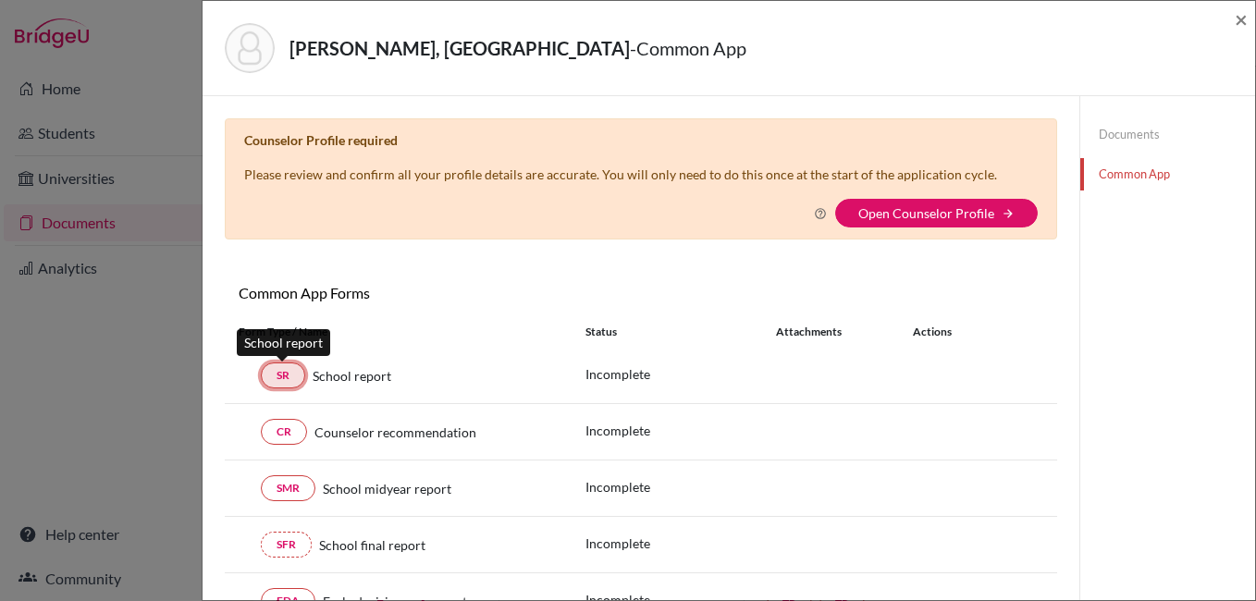
click at [280, 377] on link "SR" at bounding box center [283, 375] width 44 height 26
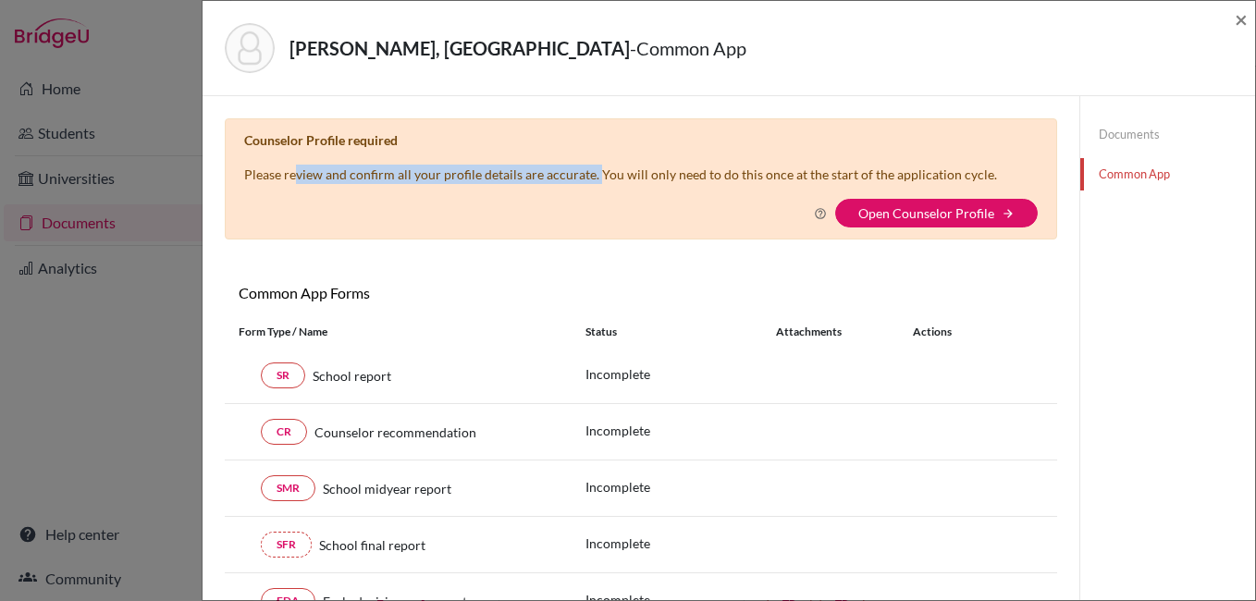
drag, startPoint x: 299, startPoint y: 178, endPoint x: 595, endPoint y: 181, distance: 296.8
click at [595, 181] on p "Please review and confirm all your profile details are accurate. You will only …" at bounding box center [620, 174] width 753 height 19
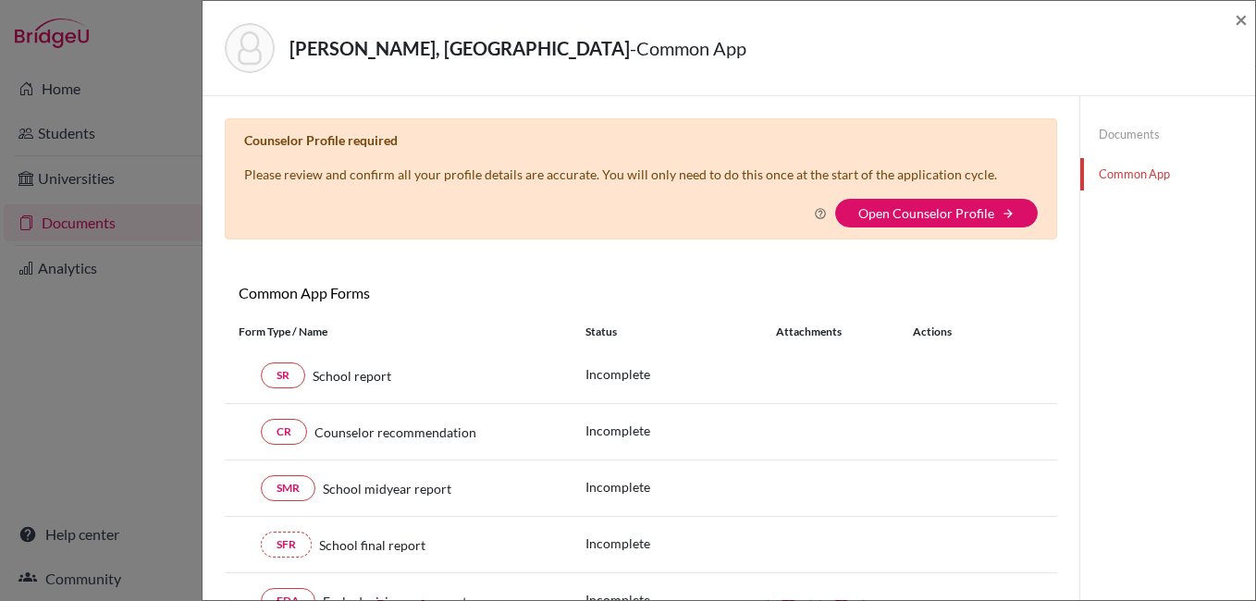
drag, startPoint x: 595, startPoint y: 181, endPoint x: 545, endPoint y: 218, distance: 62.9
click at [545, 218] on div "Why am I being asked to do this? Confirming your Common App counselor profile e…" at bounding box center [640, 213] width 793 height 29
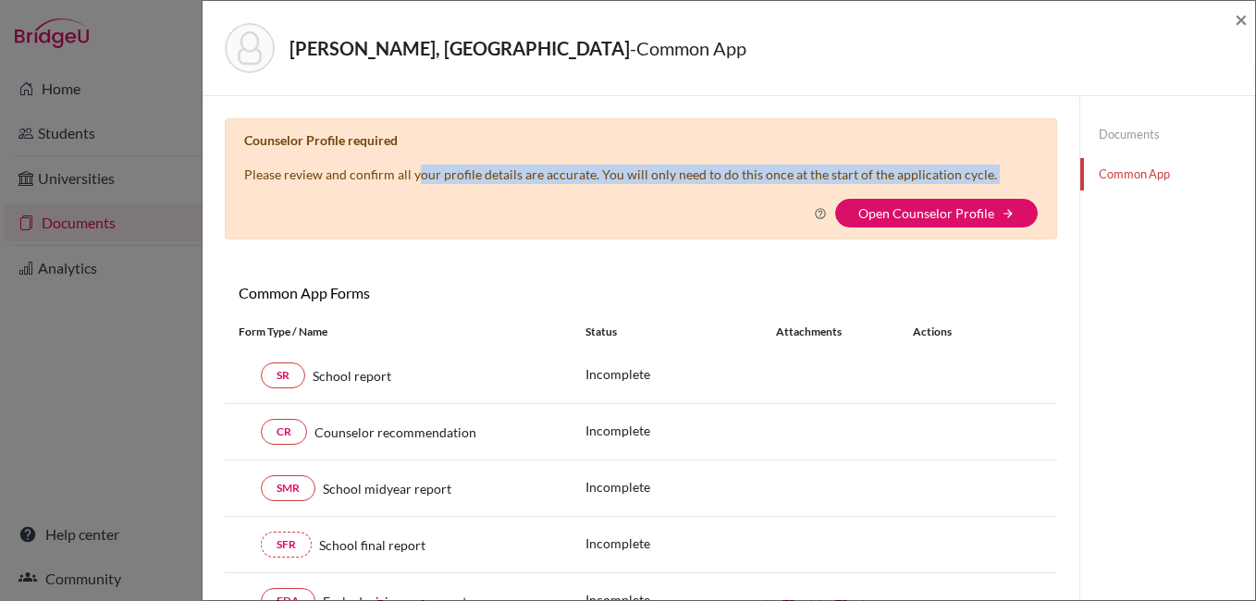
drag, startPoint x: 448, startPoint y: 166, endPoint x: 1015, endPoint y: 172, distance: 566.9
click at [1015, 172] on div "Counselor Profile required Please review and confirm all your profile details a…" at bounding box center [641, 178] width 832 height 121
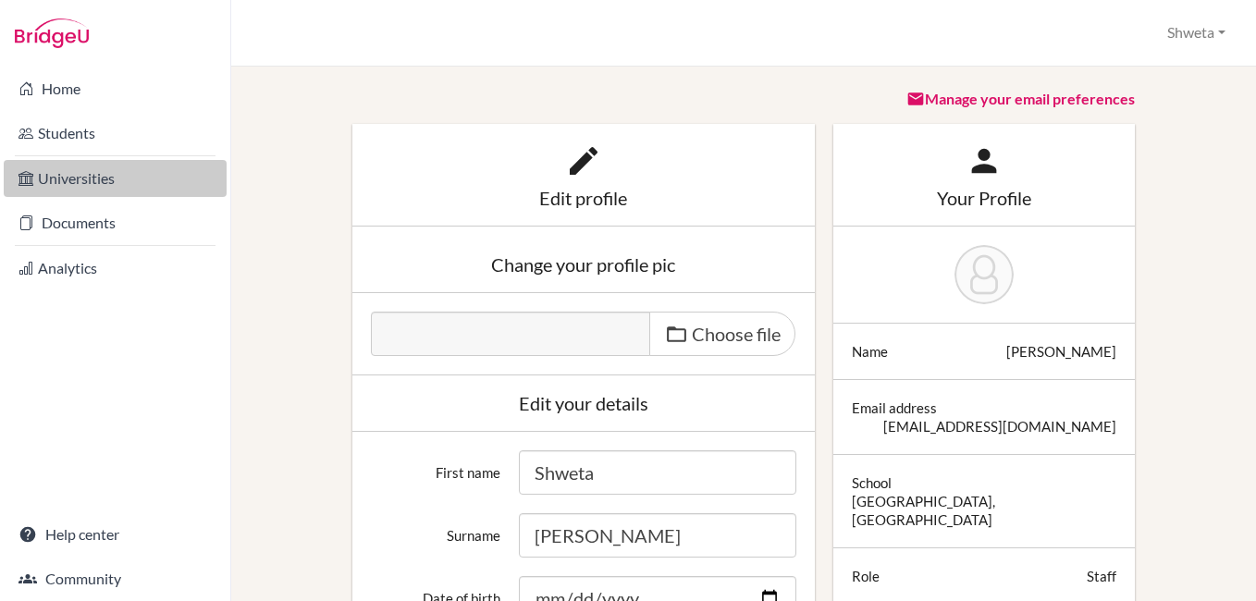
click at [80, 182] on link "Universities" at bounding box center [115, 178] width 223 height 37
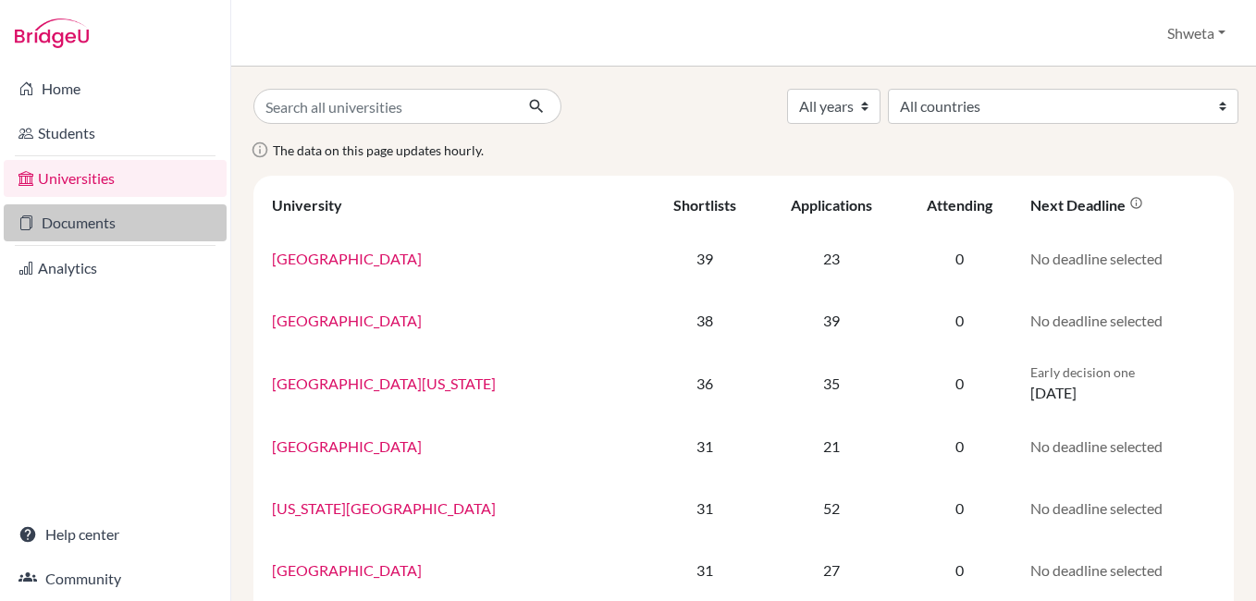
click at [78, 227] on link "Documents" at bounding box center [115, 222] width 223 height 37
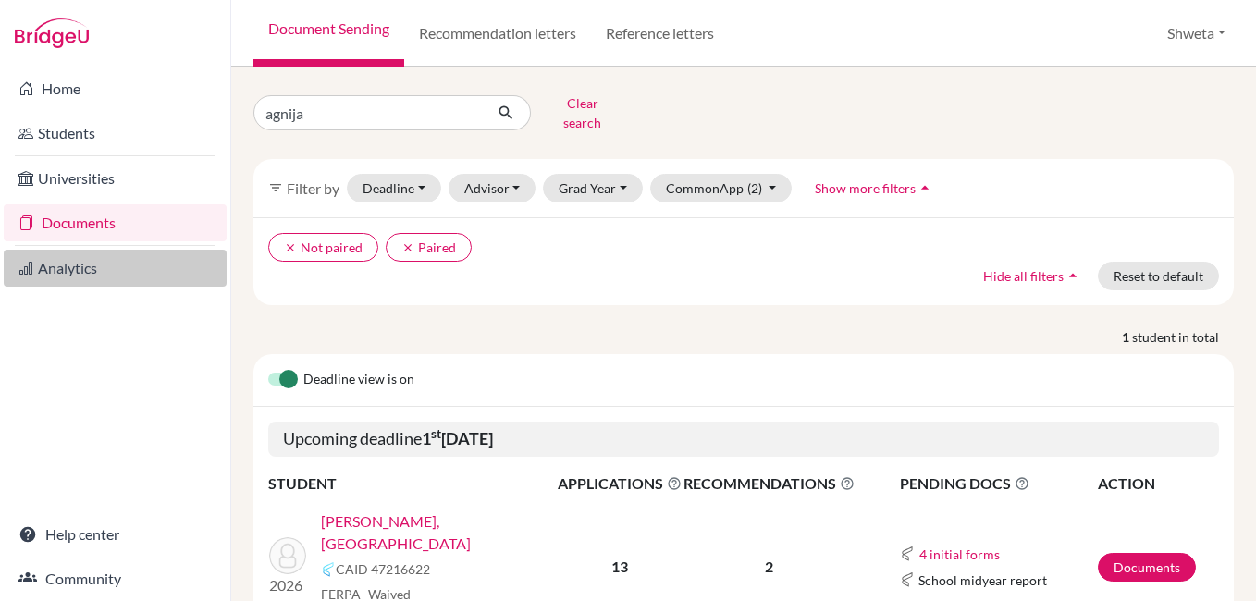
click at [79, 274] on link "Analytics" at bounding box center [115, 268] width 223 height 37
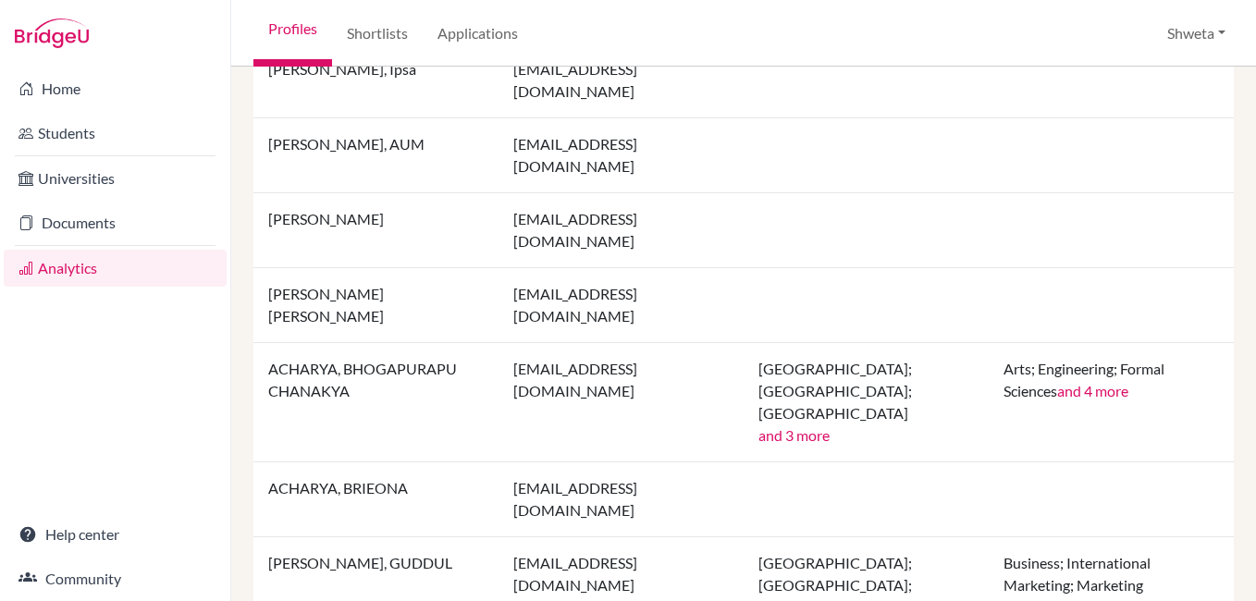
scroll to position [555, 0]
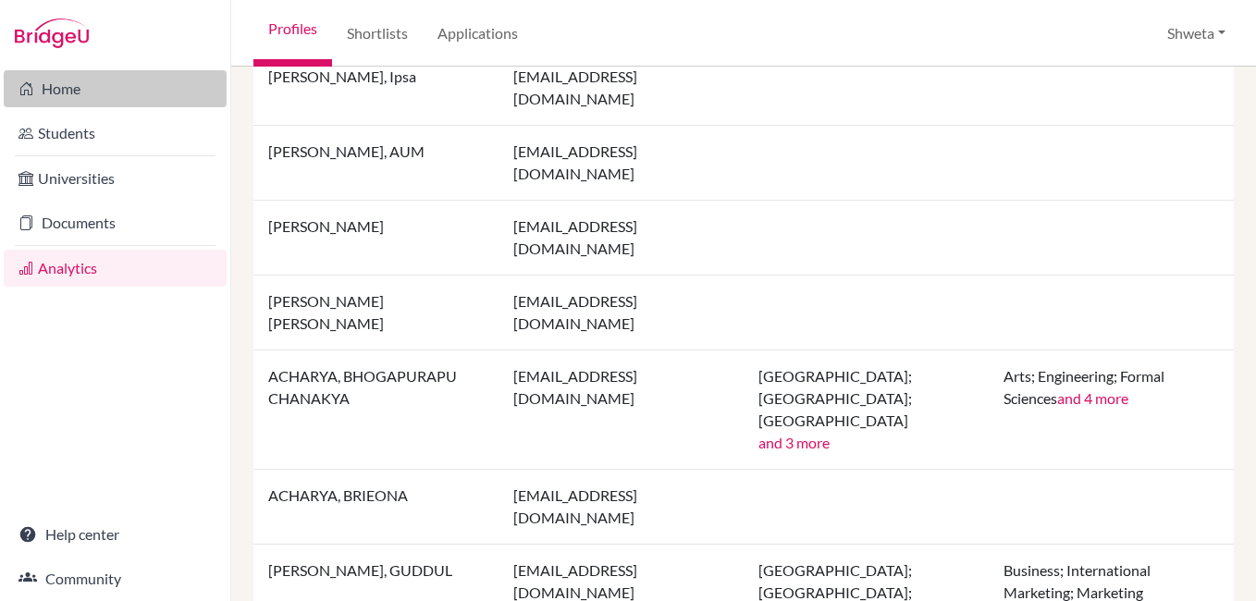
click at [62, 86] on link "Home" at bounding box center [115, 88] width 223 height 37
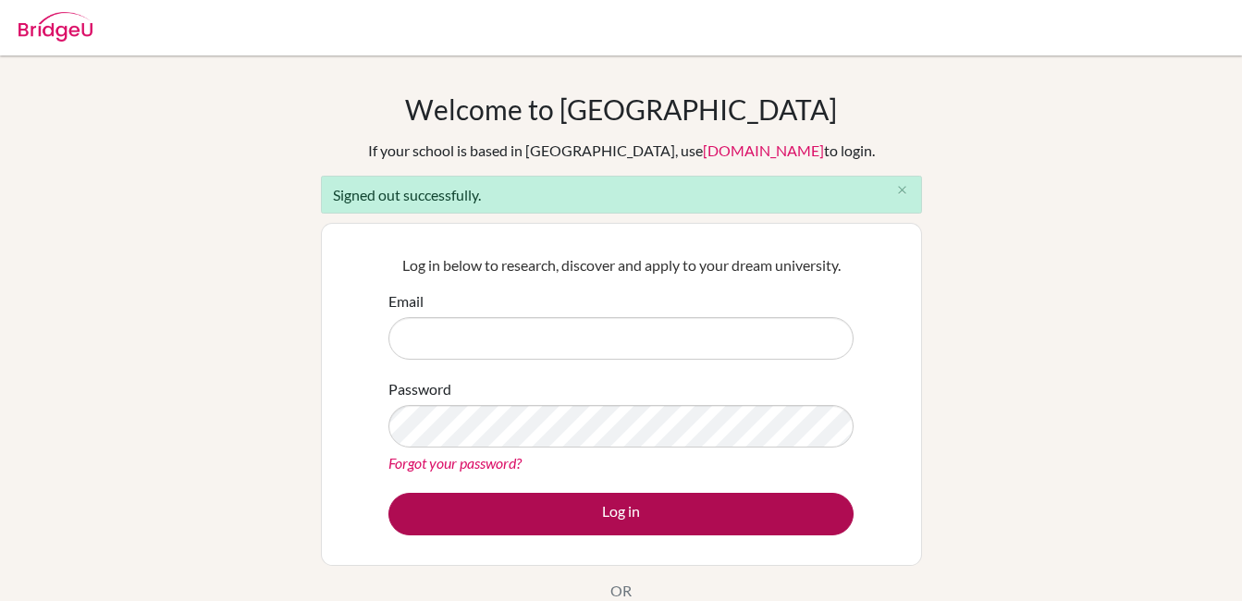
type input "[EMAIL_ADDRESS][DOMAIN_NAME]"
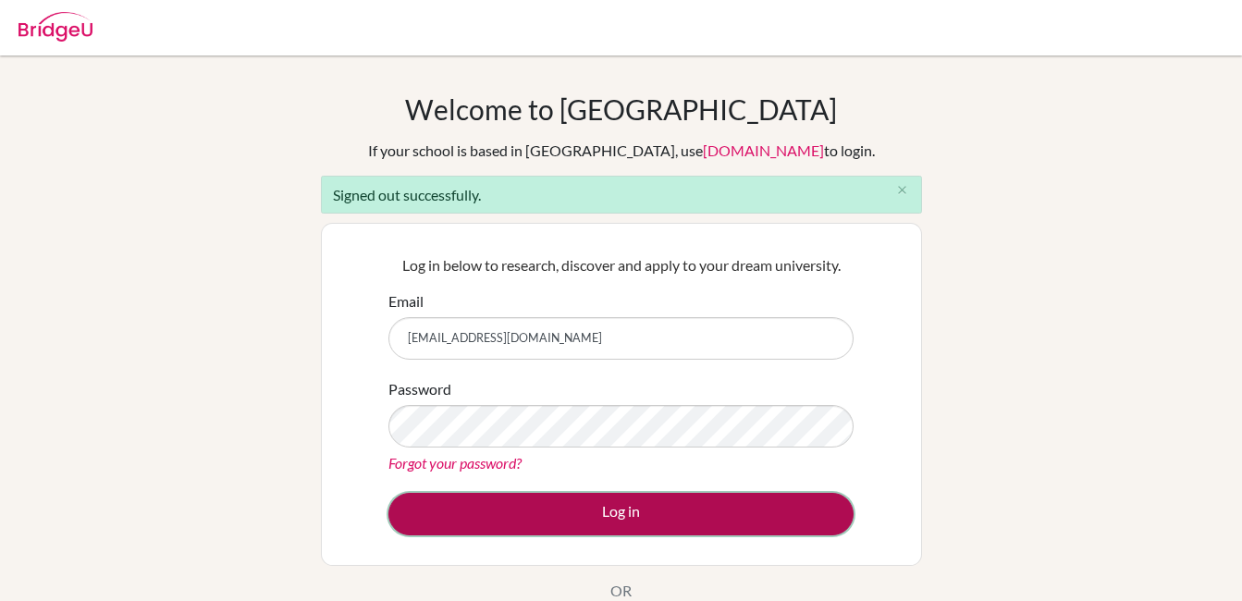
click at [625, 517] on button "Log in" at bounding box center [620, 514] width 465 height 43
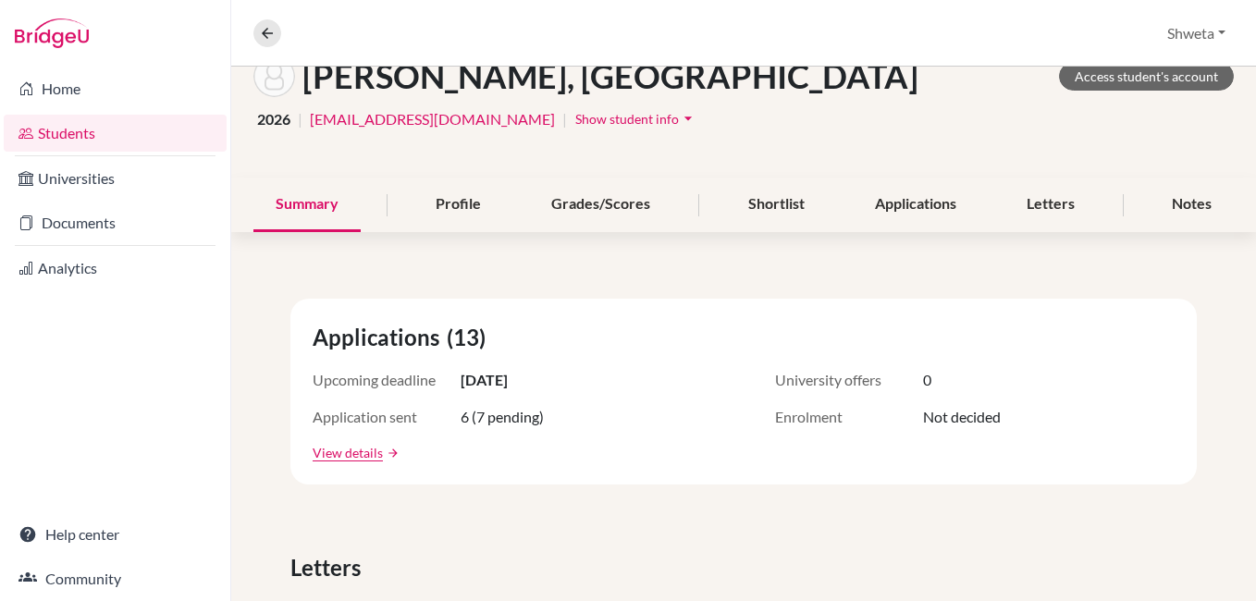
scroll to position [101, 0]
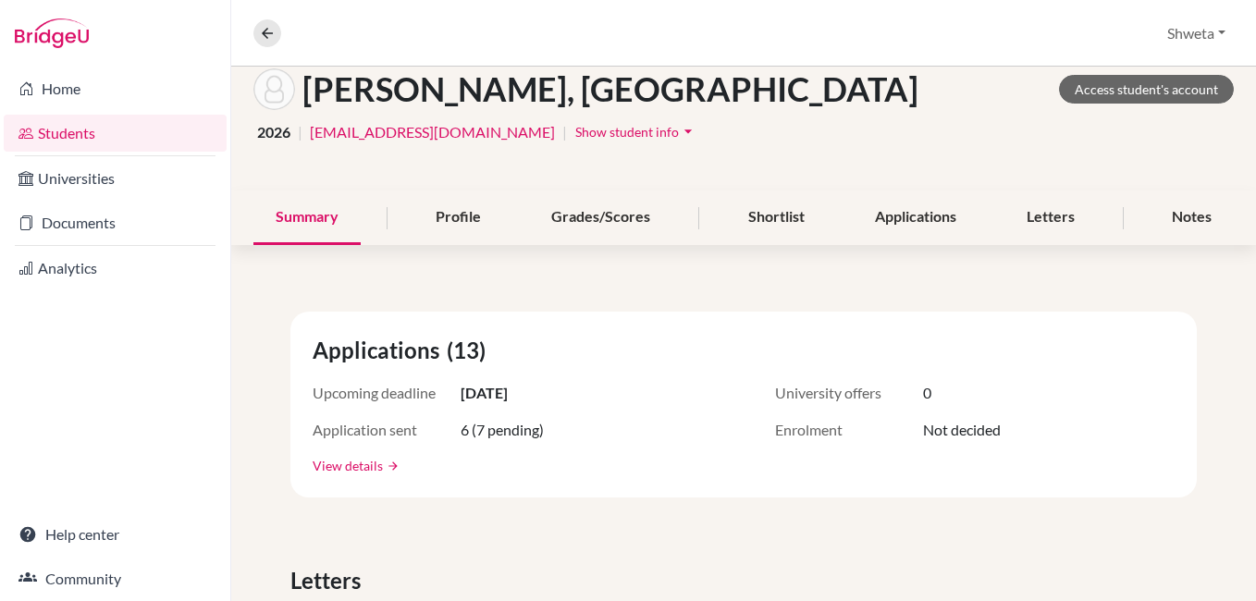
click at [361, 469] on link "View details" at bounding box center [348, 465] width 70 height 19
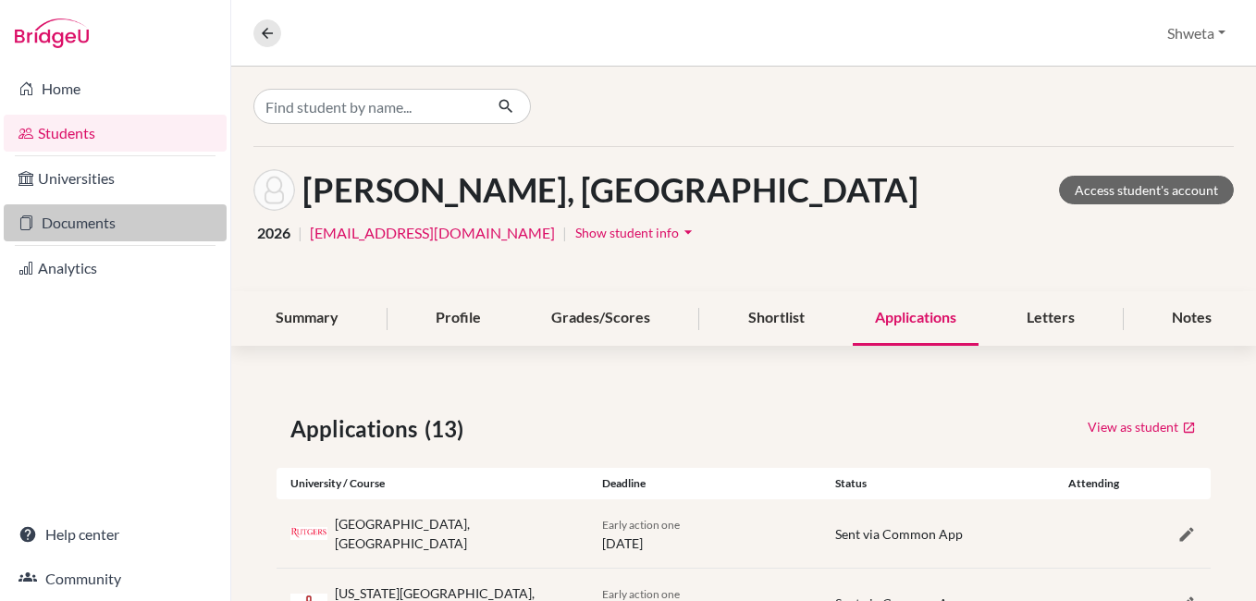
click at [83, 228] on link "Documents" at bounding box center [115, 222] width 223 height 37
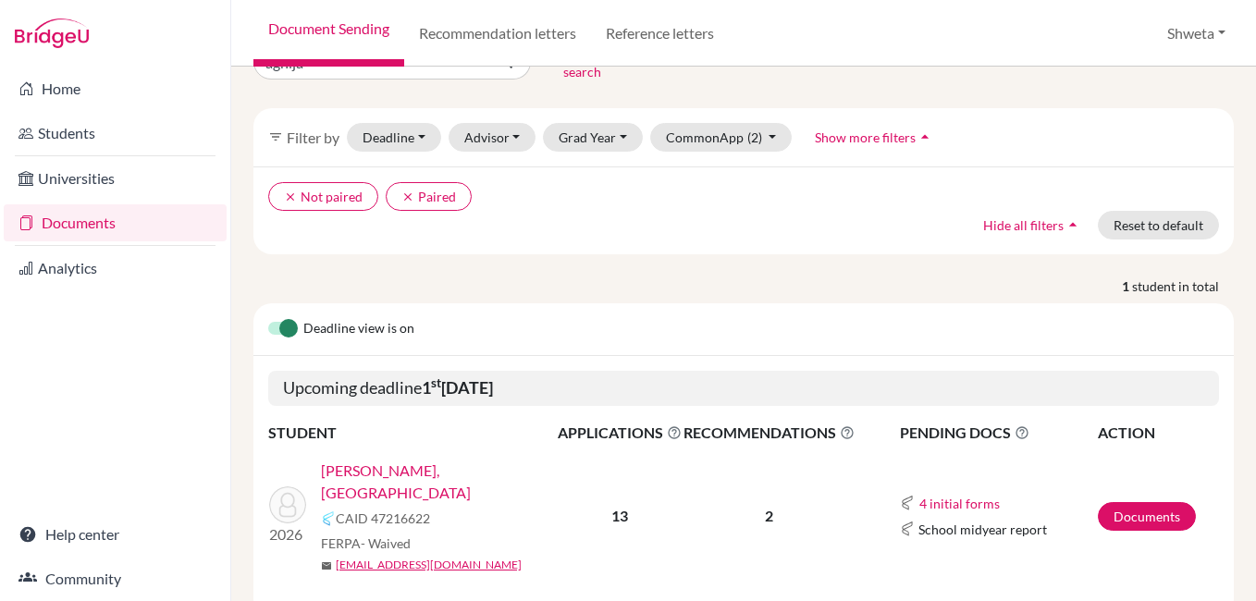
scroll to position [77, 0]
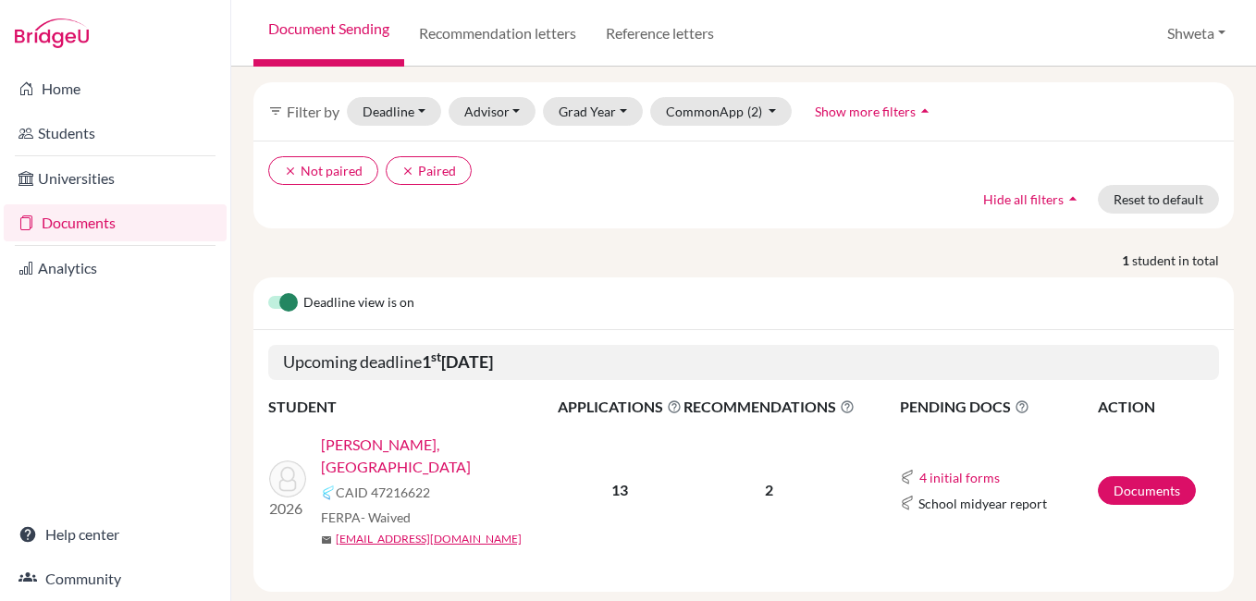
click at [387, 434] on link "[PERSON_NAME], [GEOGRAPHIC_DATA]" at bounding box center [445, 456] width 249 height 44
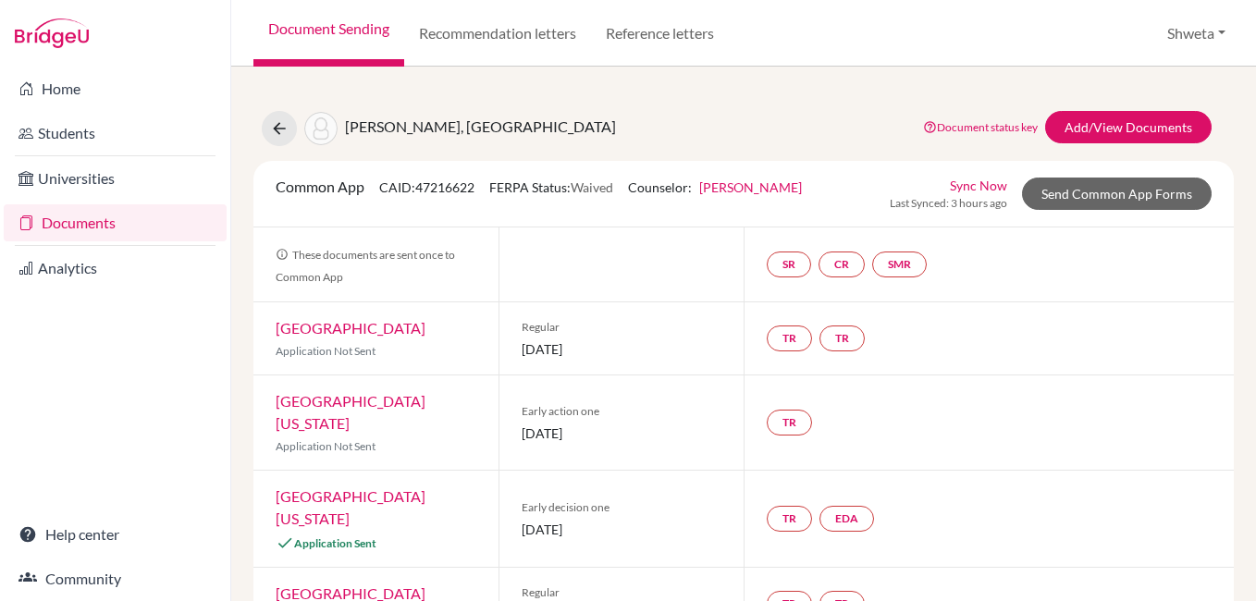
click at [975, 190] on link "Sync Now" at bounding box center [978, 185] width 57 height 19
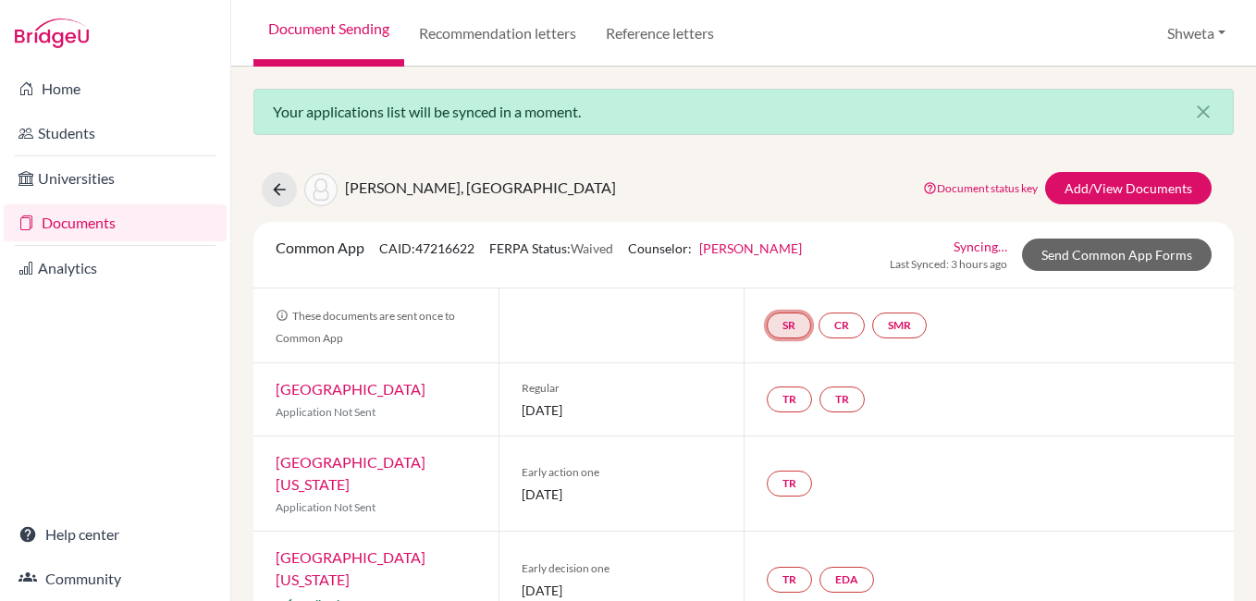
click at [780, 325] on link "SR" at bounding box center [789, 326] width 44 height 26
click at [796, 271] on link "School report" at bounding box center [788, 270] width 79 height 16
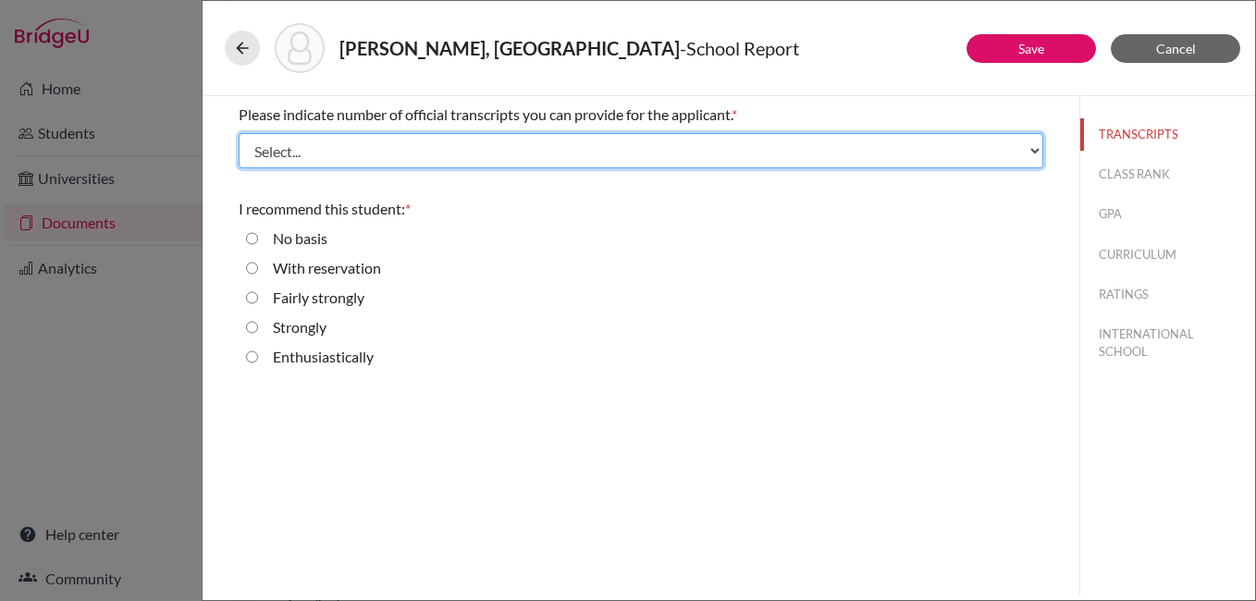
click at [722, 149] on select "Select... 1 2 3 4" at bounding box center [641, 150] width 804 height 35
select select "1"
click at [239, 133] on select "Select... 1 2 3 4" at bounding box center [641, 150] width 804 height 35
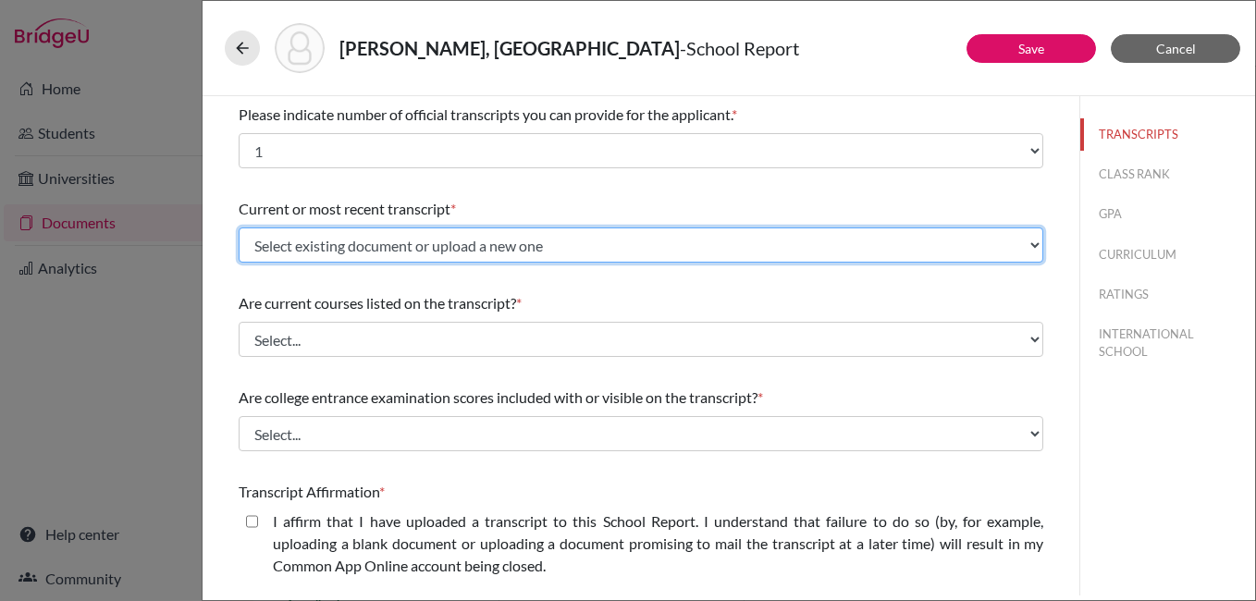
click at [456, 253] on select "Select existing document or upload a new one Initial Transcipt Upload New File" at bounding box center [641, 244] width 804 height 35
select select "670682"
click at [239, 227] on select "Select existing document or upload a new one Initial Transcipt Upload New File" at bounding box center [641, 244] width 804 height 35
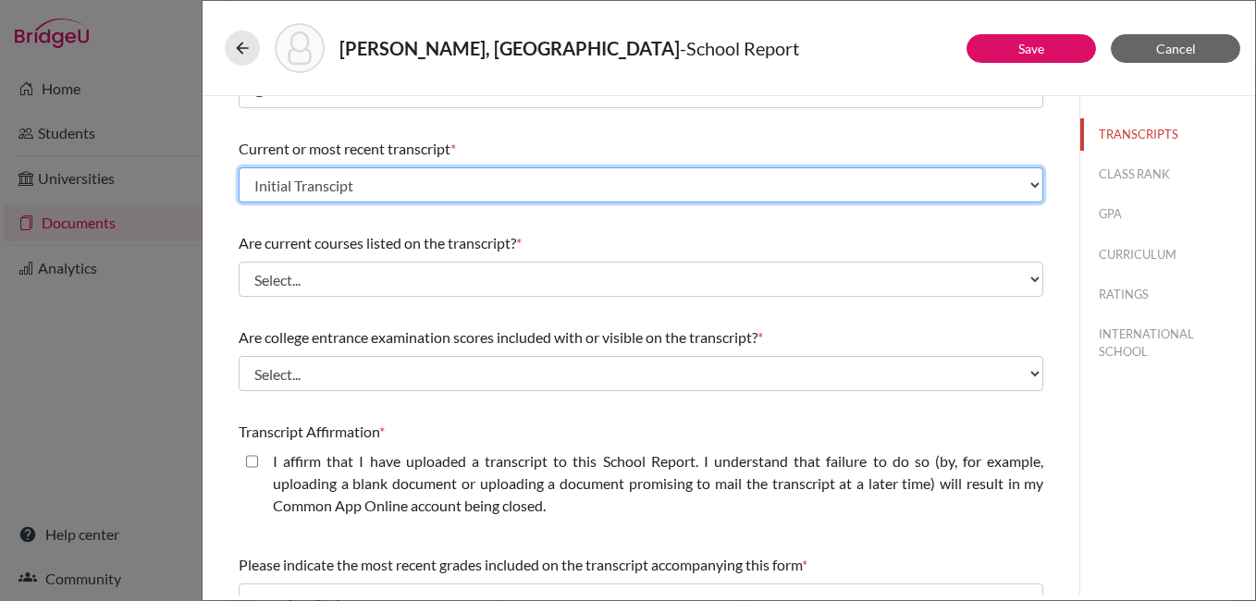
scroll to position [92, 0]
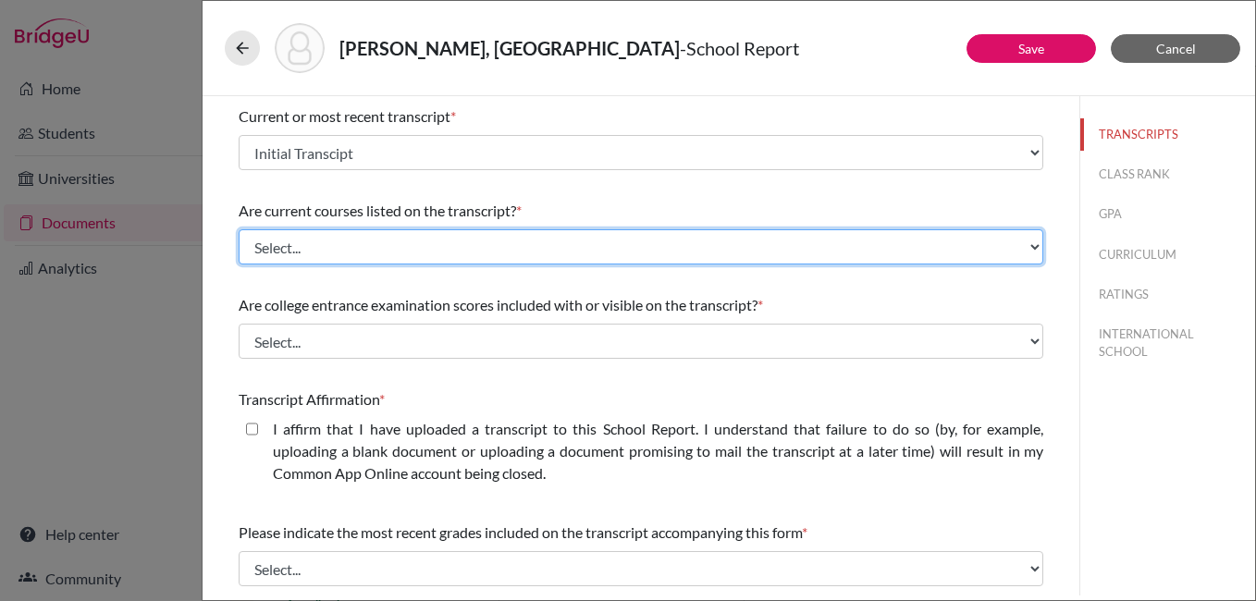
click at [389, 239] on select "Select... Yes No" at bounding box center [641, 246] width 804 height 35
select select "0"
click at [239, 229] on select "Select... Yes No" at bounding box center [641, 246] width 804 height 35
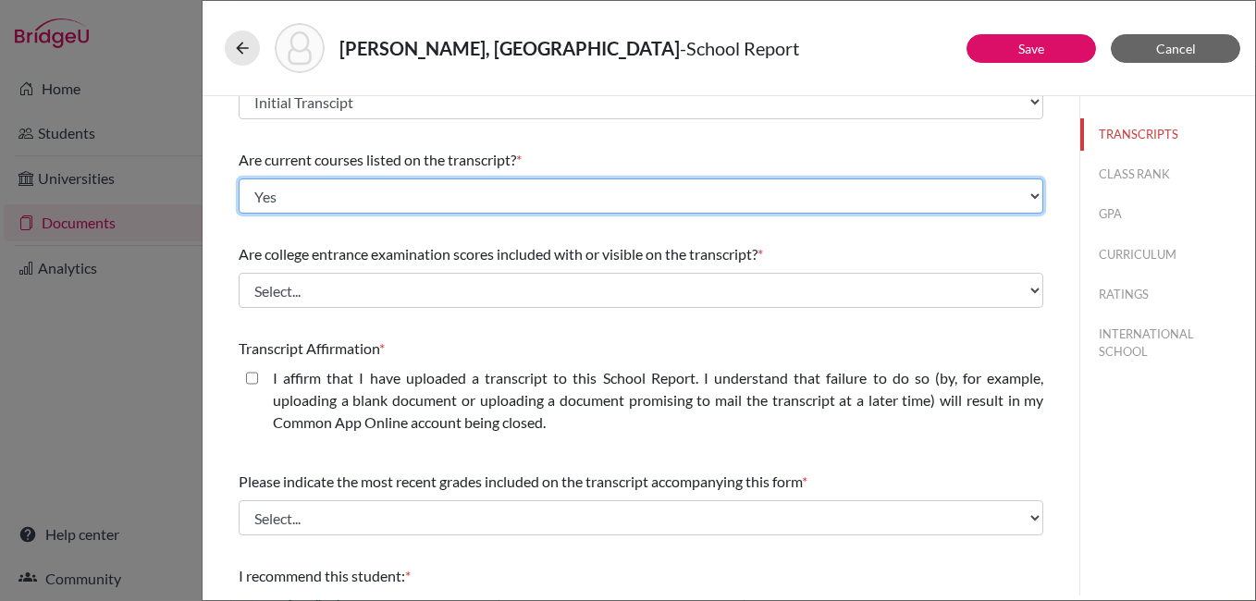
scroll to position [277, 0]
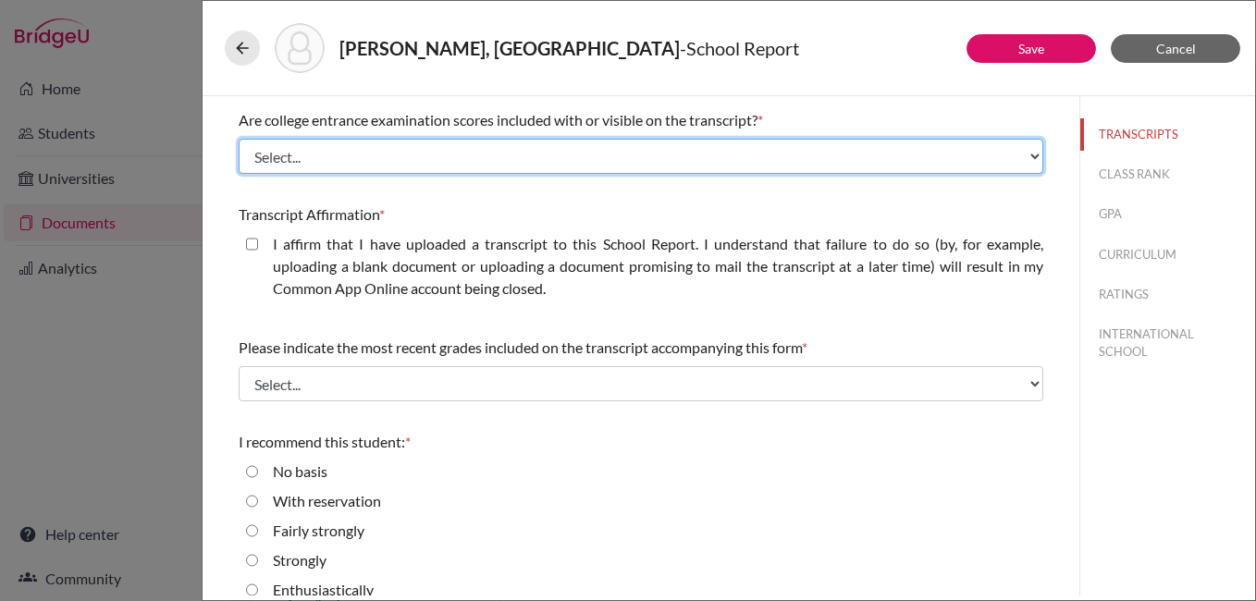
click at [403, 152] on select "Select... Yes No" at bounding box center [641, 156] width 804 height 35
select select "1"
click at [239, 139] on select "Select... Yes No" at bounding box center [641, 156] width 804 height 35
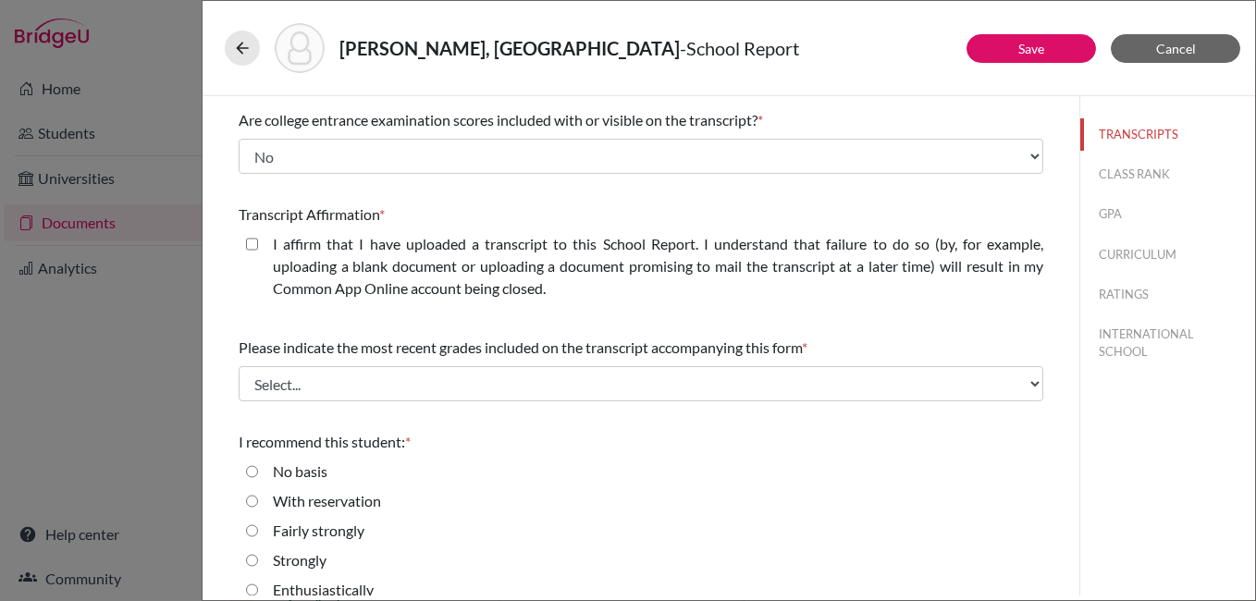
click at [253, 246] on closed\ "I affirm that I have uploaded a transcript to this School Report. I understand …" at bounding box center [252, 244] width 12 height 22
checkbox closed\ "true"
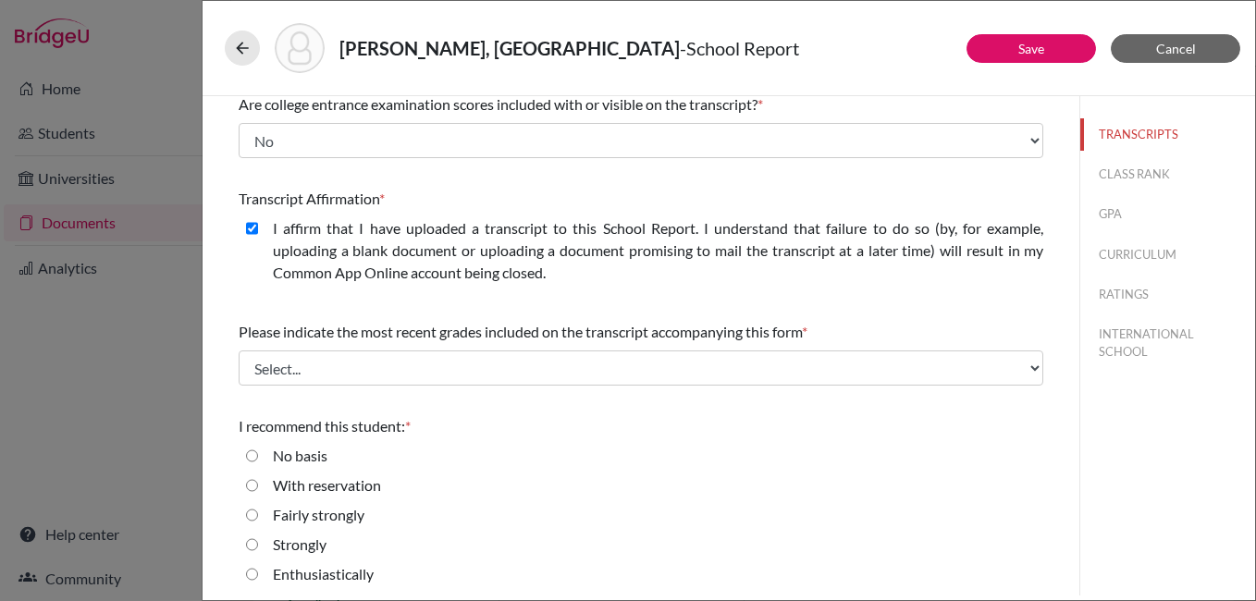
scroll to position [298, 0]
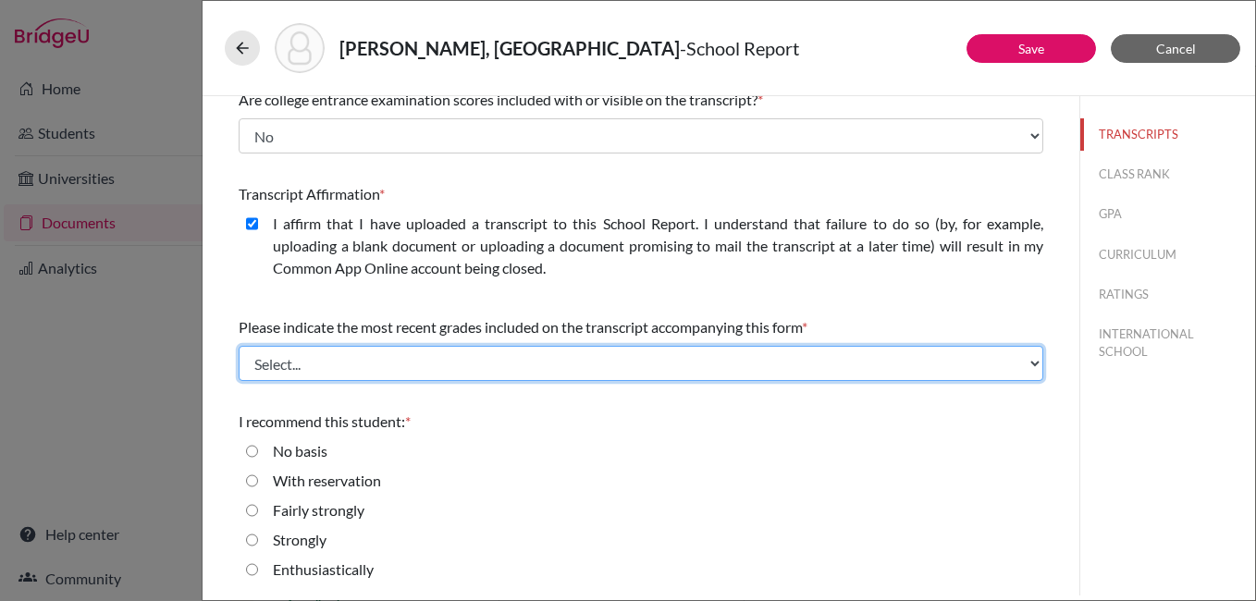
click at [429, 358] on select "Select... Final junior year grades 1st Quarter senior year grades 2nd Quarter/1…" at bounding box center [641, 363] width 804 height 35
select select "2"
click at [239, 346] on select "Select... Final junior year grades 1st Quarter senior year grades 2nd Quarter/1…" at bounding box center [641, 363] width 804 height 35
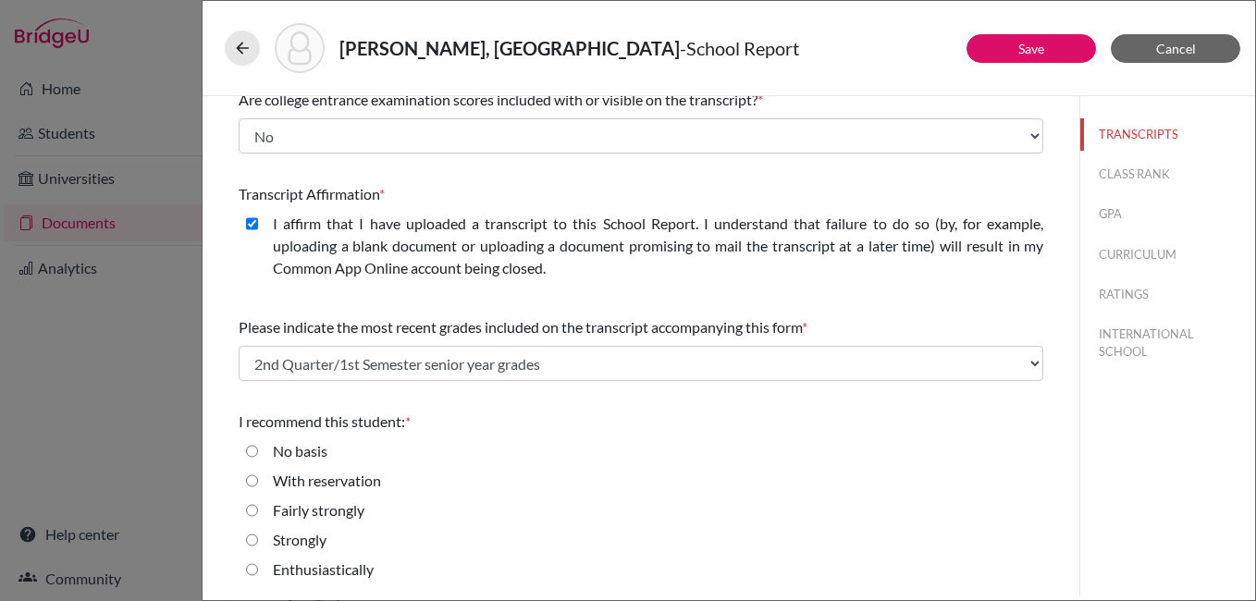
click at [252, 569] on input "Enthusiastically" at bounding box center [252, 570] width 12 height 22
radio input "true"
click at [1024, 50] on link "Save" at bounding box center [1031, 49] width 26 height 16
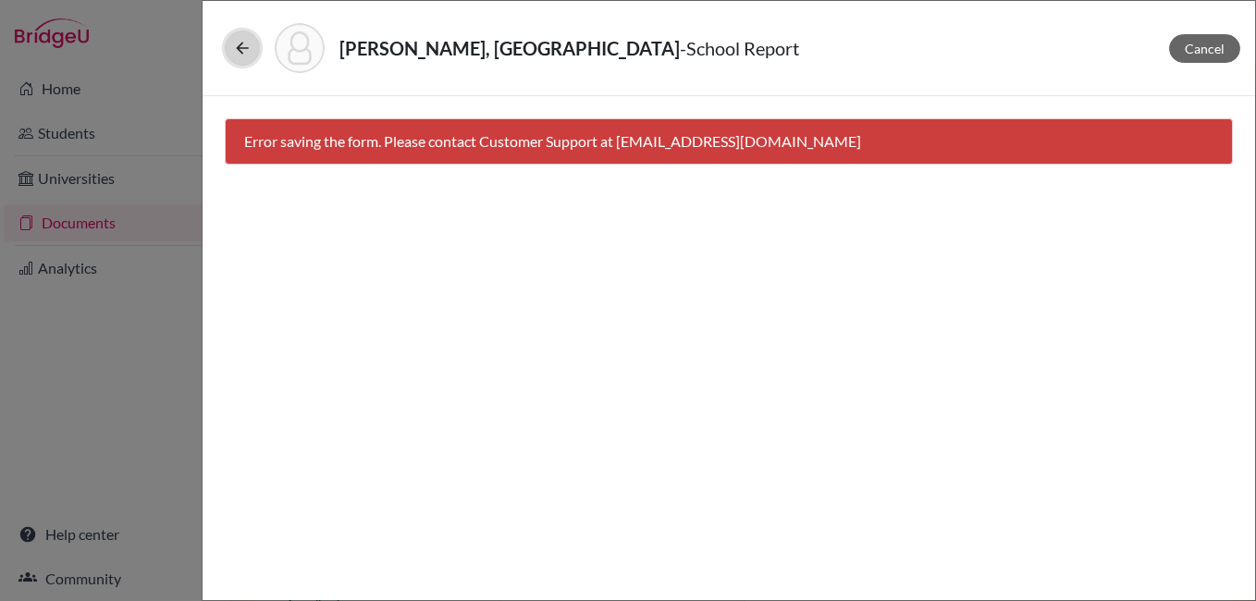
click at [241, 50] on icon at bounding box center [242, 48] width 18 height 18
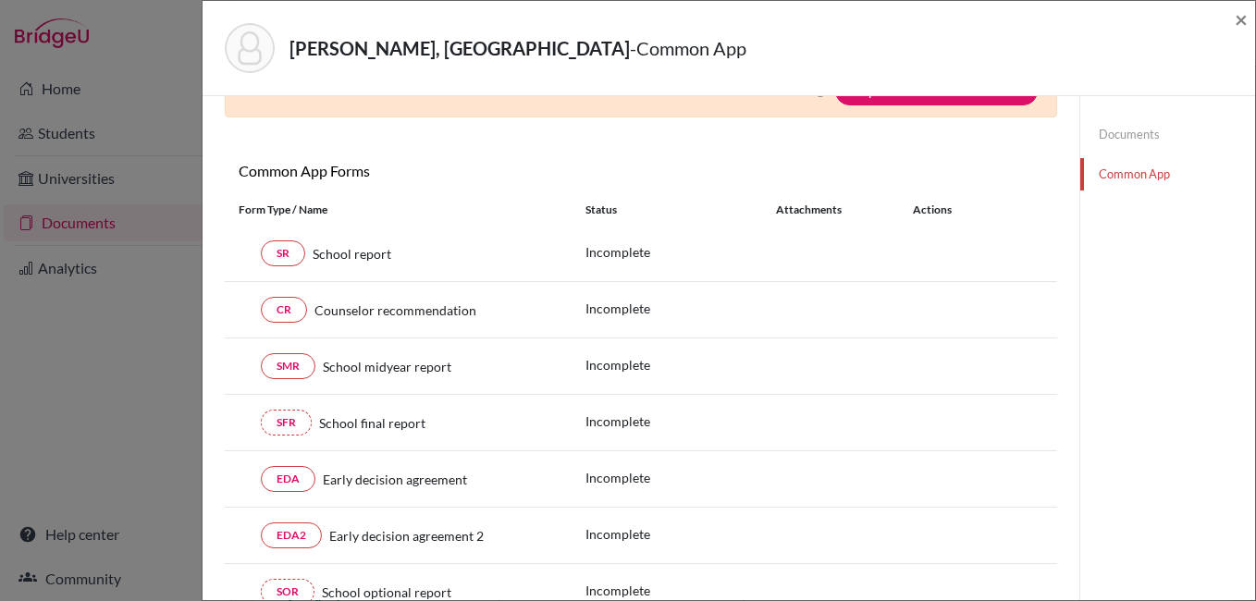
scroll to position [92, 0]
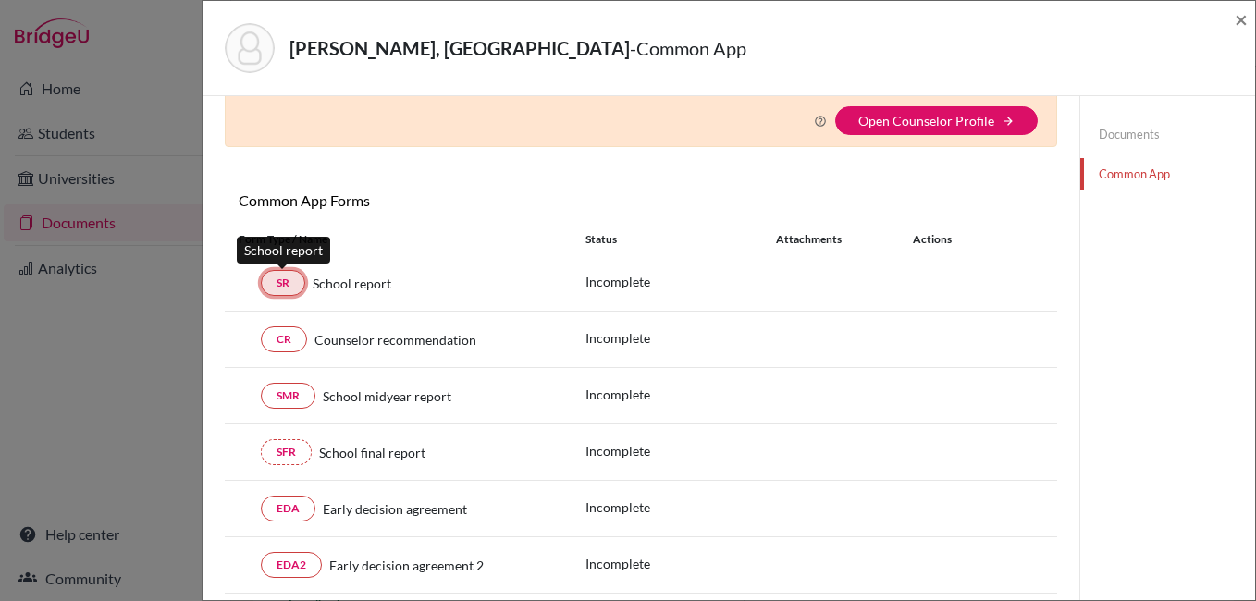
click at [286, 284] on link "SR" at bounding box center [283, 283] width 44 height 26
click at [1115, 179] on link "Common App" at bounding box center [1167, 174] width 175 height 32
click at [1130, 125] on link "Documents" at bounding box center [1167, 134] width 175 height 32
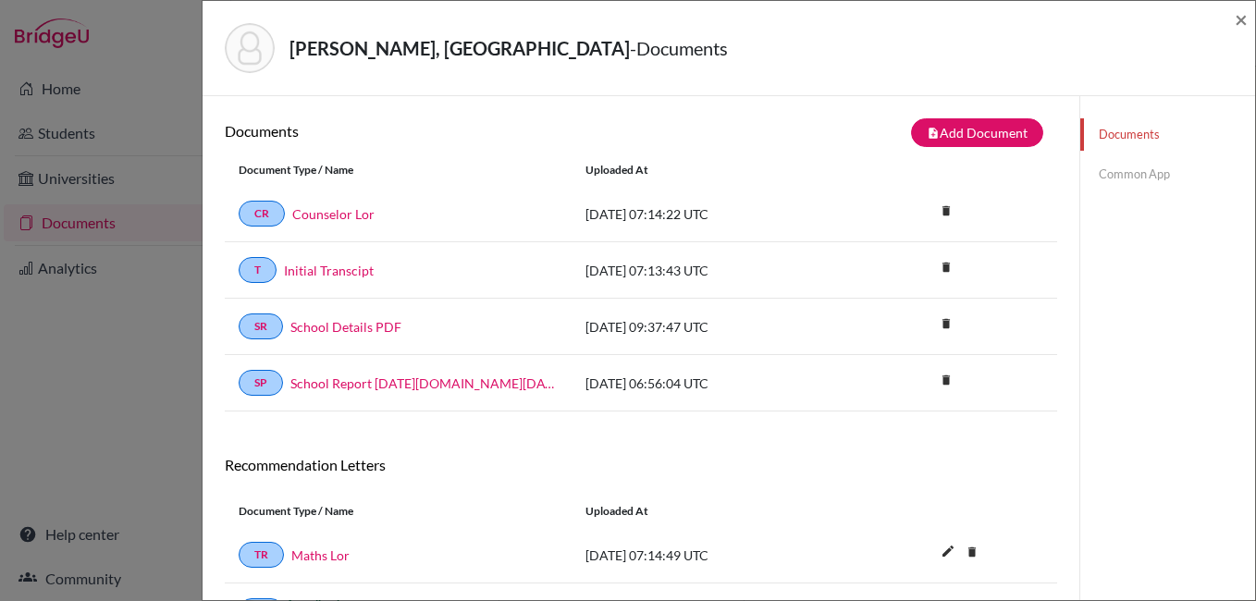
click at [1103, 175] on link "Common App" at bounding box center [1167, 174] width 175 height 32
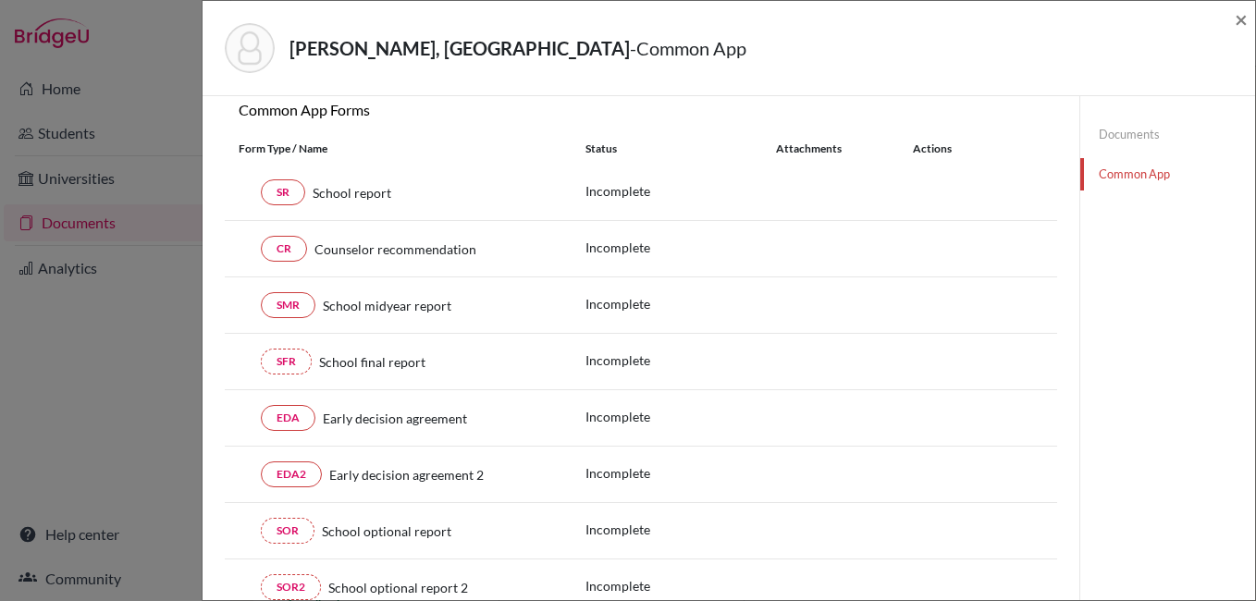
scroll to position [185, 0]
click at [283, 192] on link "SR" at bounding box center [283, 191] width 44 height 26
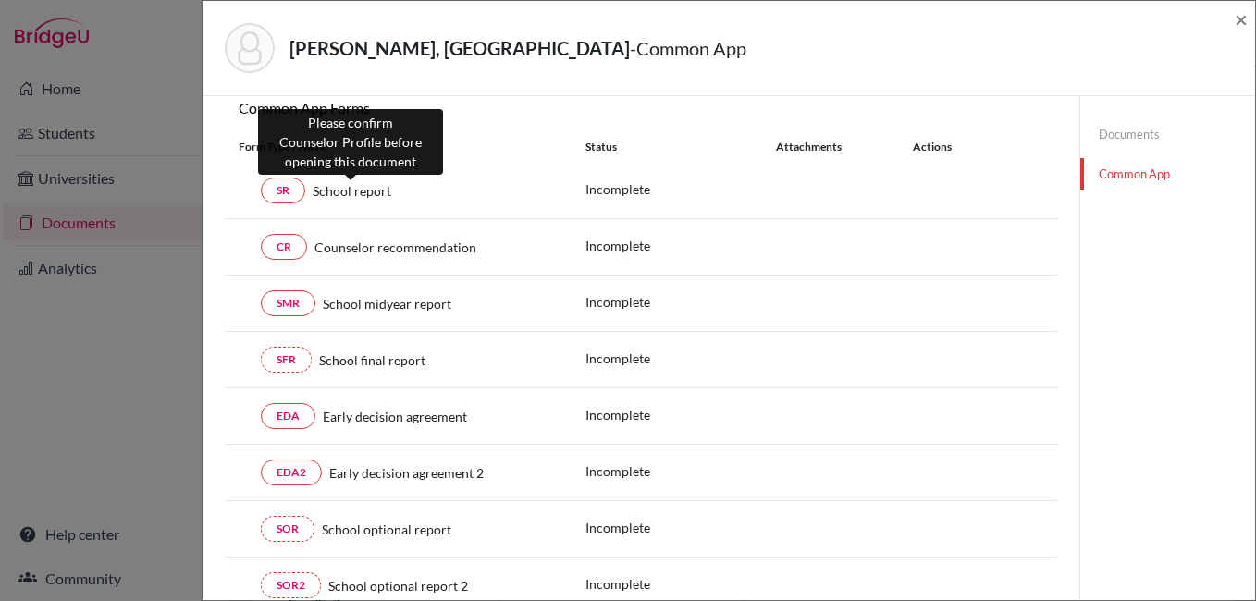
click at [357, 190] on span "School report" at bounding box center [352, 190] width 79 height 19
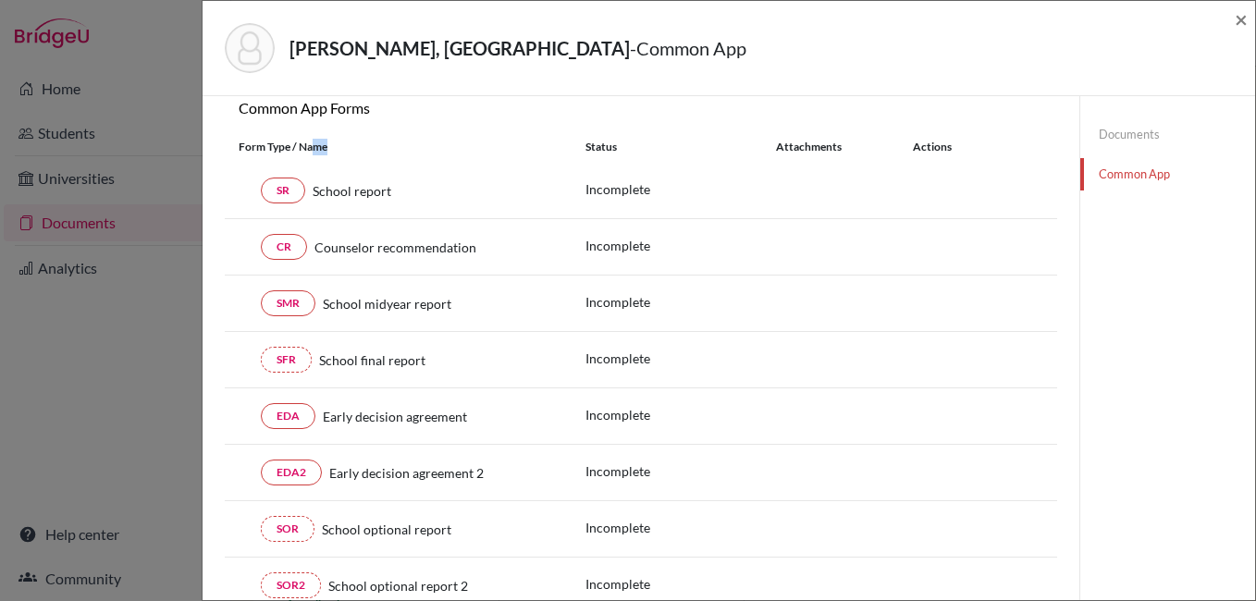
drag, startPoint x: 313, startPoint y: 137, endPoint x: 350, endPoint y: 144, distance: 36.8
click at [350, 144] on div "Form Type / Name Status Attachments Actions" at bounding box center [641, 146] width 832 height 31
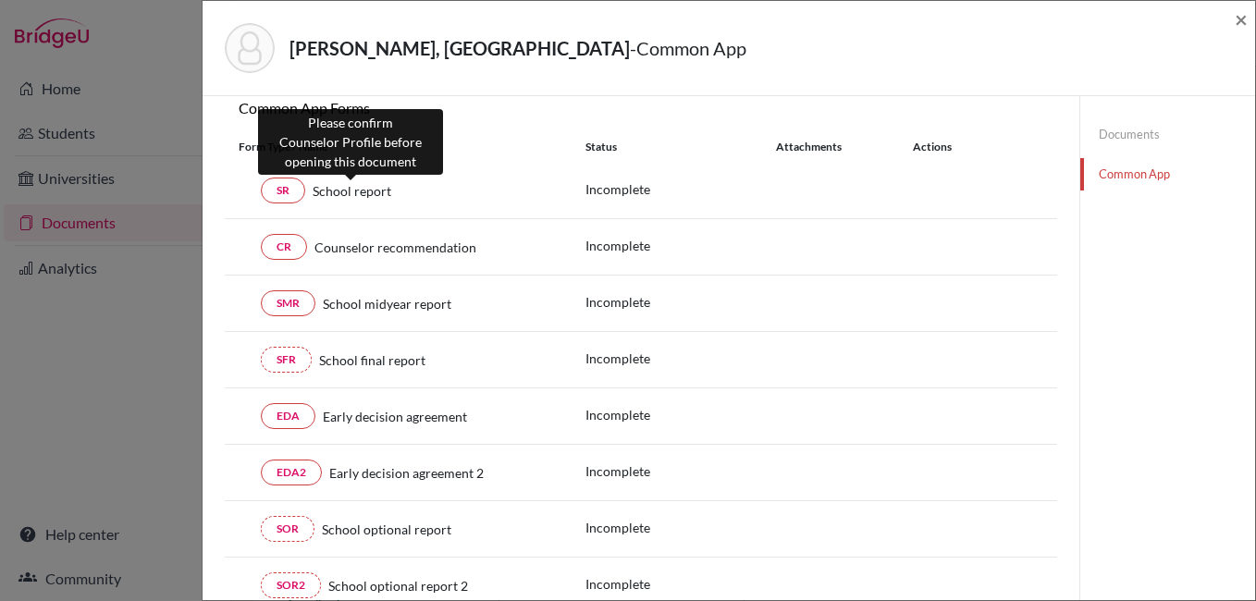
drag, startPoint x: 350, startPoint y: 144, endPoint x: 364, endPoint y: 190, distance: 47.7
click at [364, 190] on span "School report" at bounding box center [352, 190] width 79 height 19
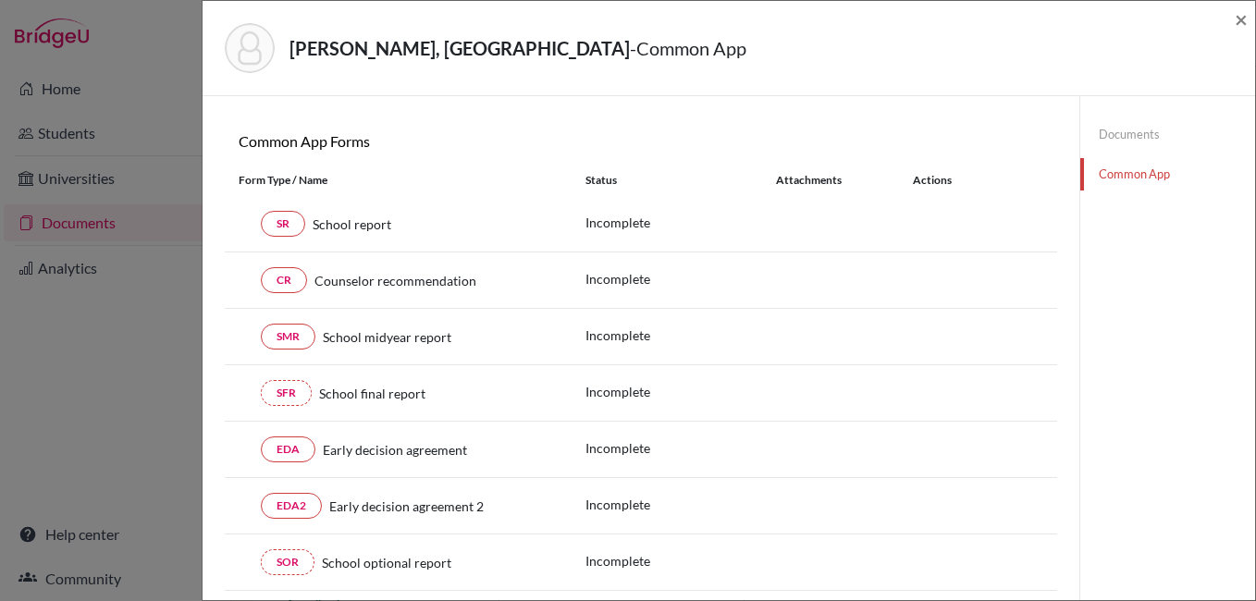
scroll to position [0, 0]
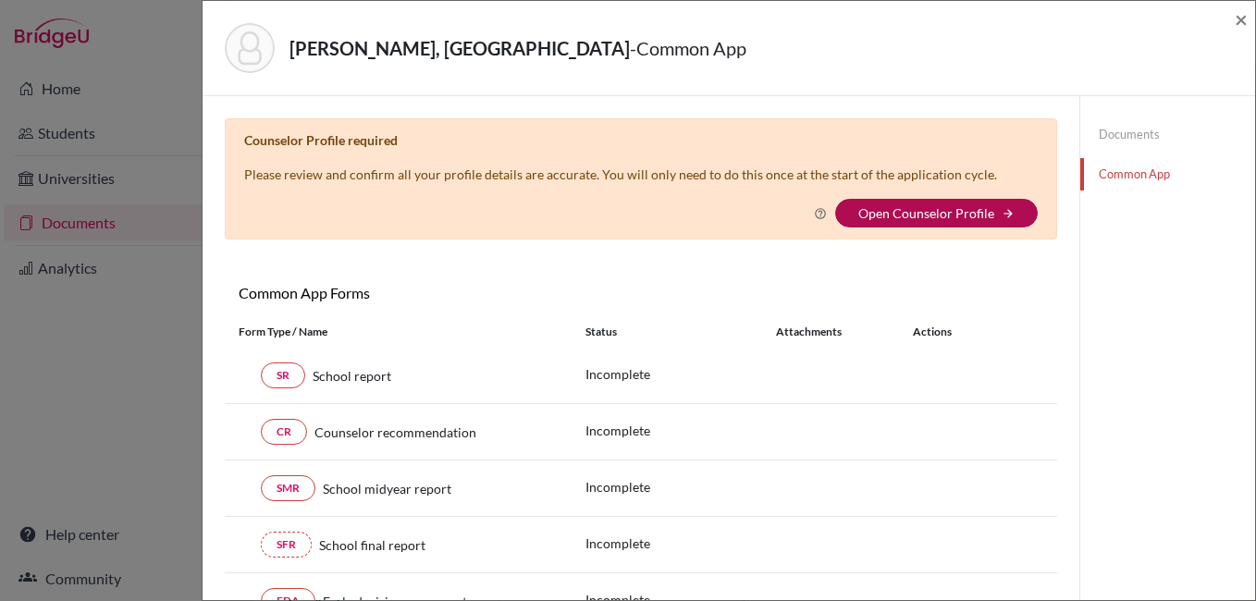
click at [890, 214] on link "Open Counselor Profile" at bounding box center [926, 213] width 136 height 16
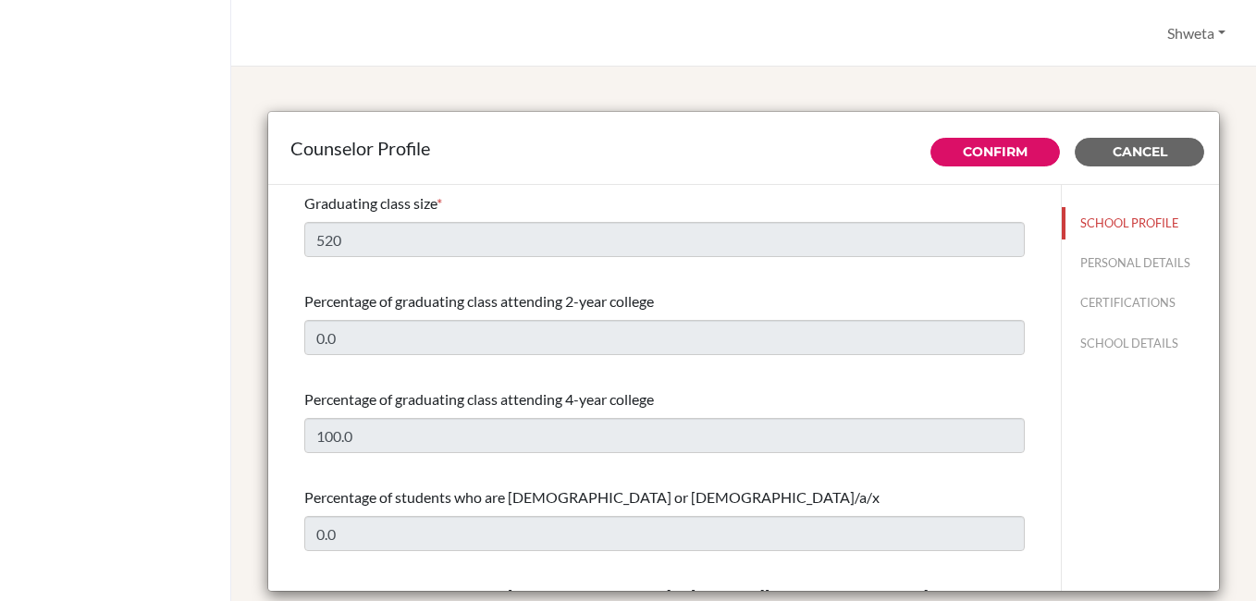
select select "0"
select select "267133"
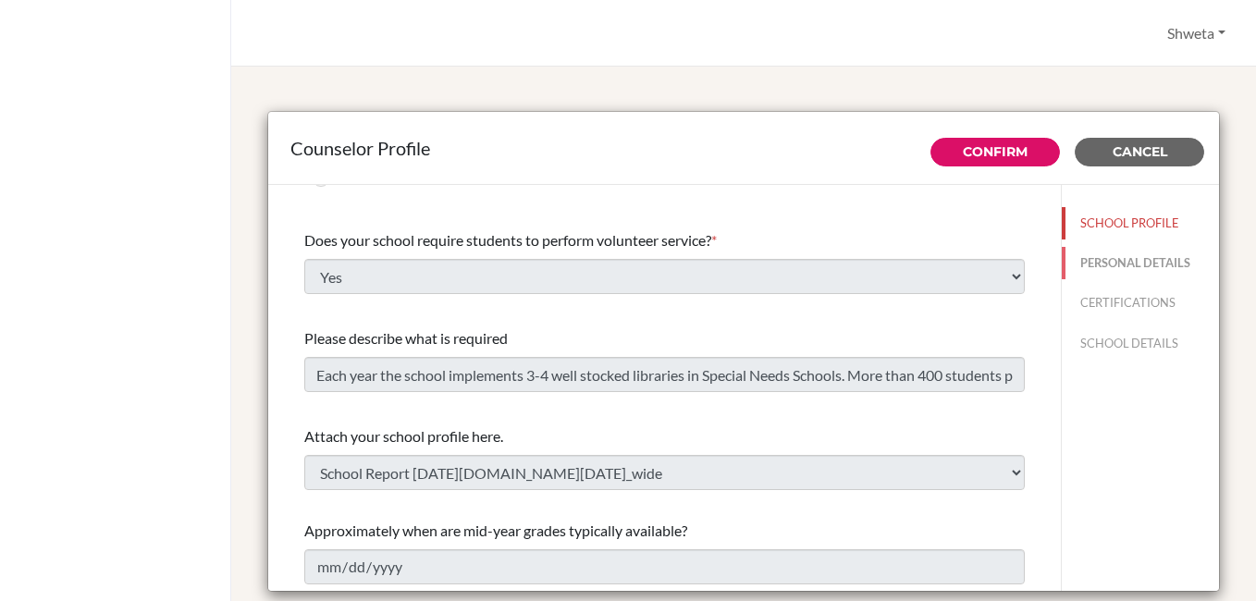
click at [1119, 264] on button "PERSONAL DETAILS" at bounding box center [1140, 263] width 157 height 32
type input "Shweta"
type input "[PERSON_NAME]"
type input "Career Counselor"
type input "91.674 7100200"
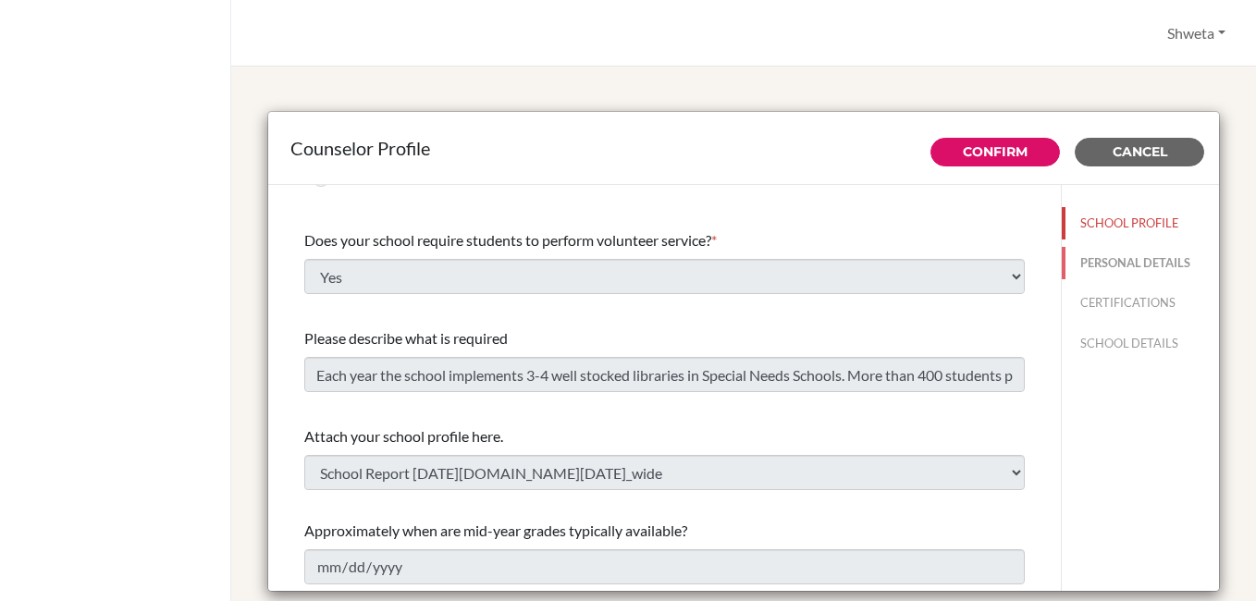
type input "[EMAIL_ADDRESS][DOMAIN_NAME]"
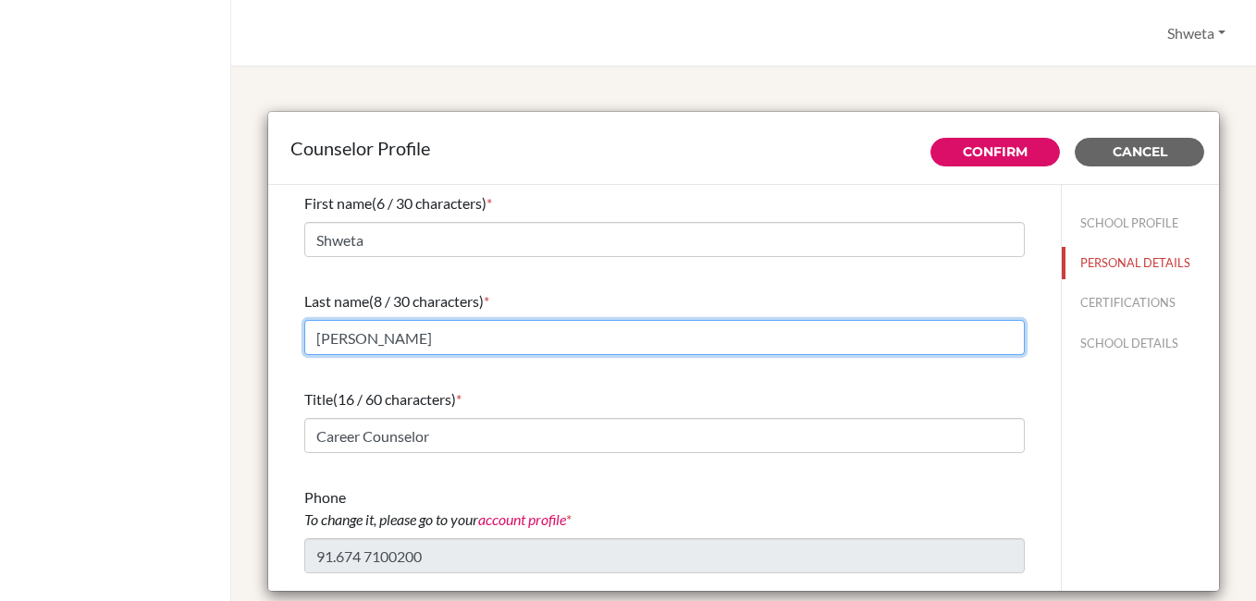
click at [429, 341] on input "[PERSON_NAME]" at bounding box center [664, 337] width 720 height 35
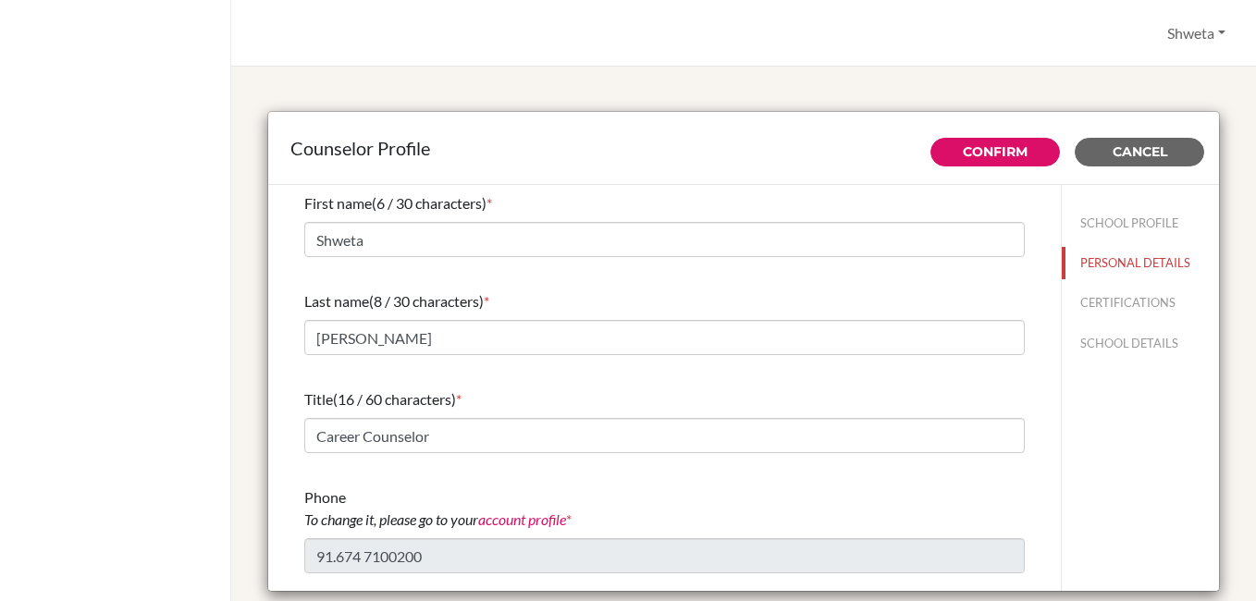
click at [839, 470] on div "First name (6 / 30 characters) * Shweta Last name (8 / 30 characters) * Chhotra…" at bounding box center [664, 443] width 720 height 516
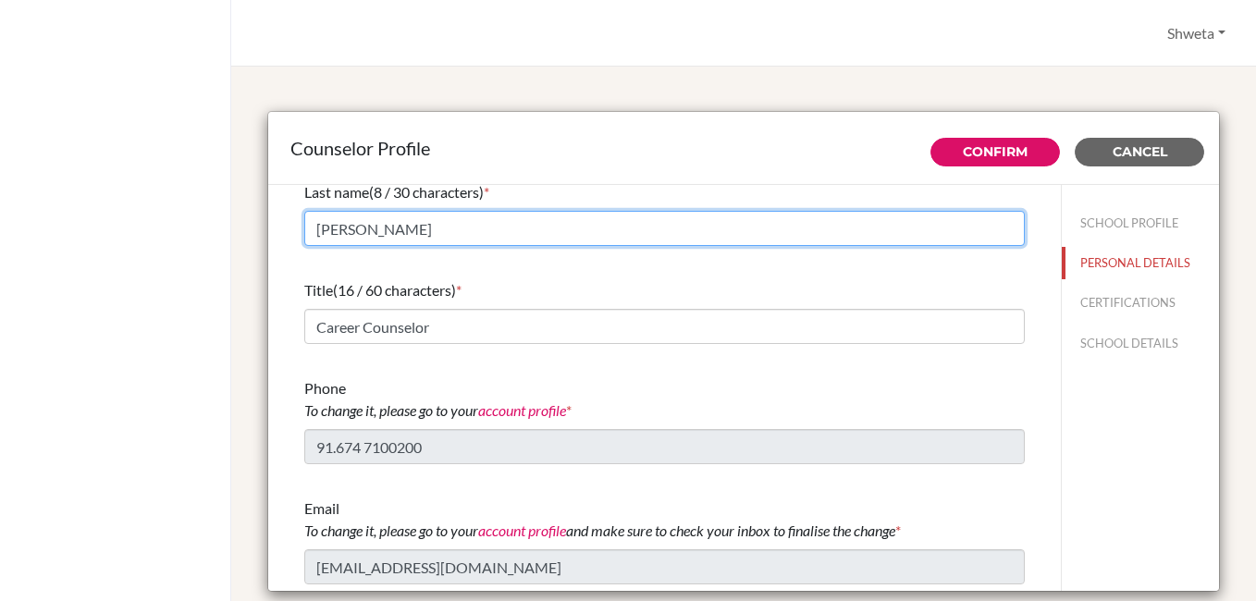
click at [457, 220] on input "[PERSON_NAME]" at bounding box center [664, 228] width 720 height 35
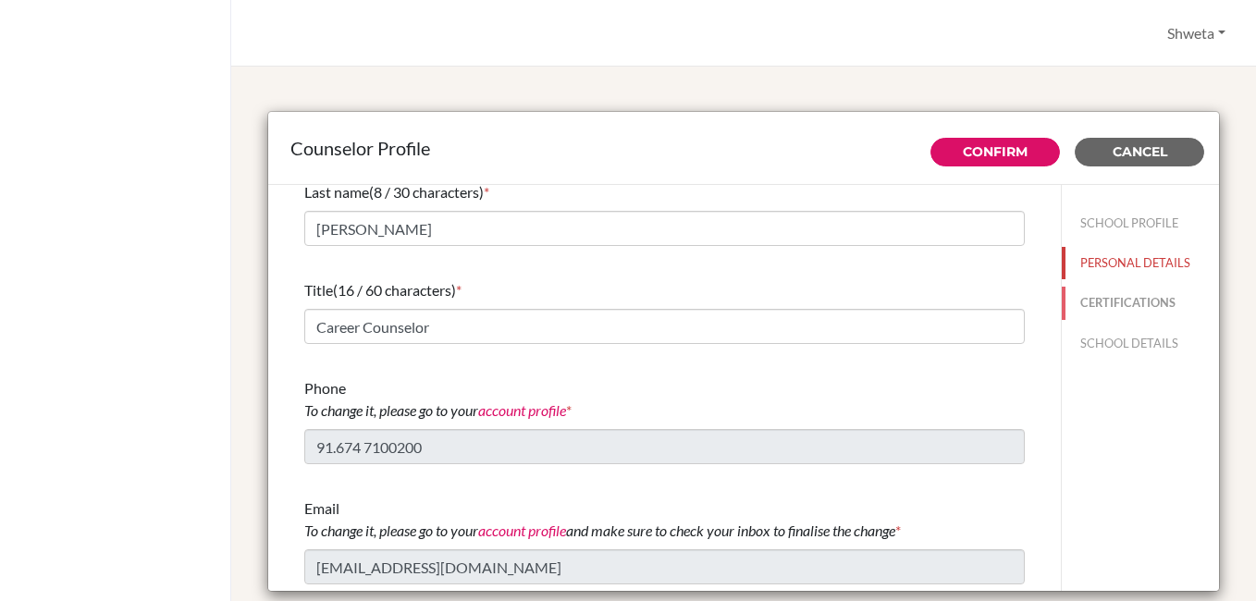
click at [1105, 305] on button "CERTIFICATIONS" at bounding box center [1140, 303] width 157 height 32
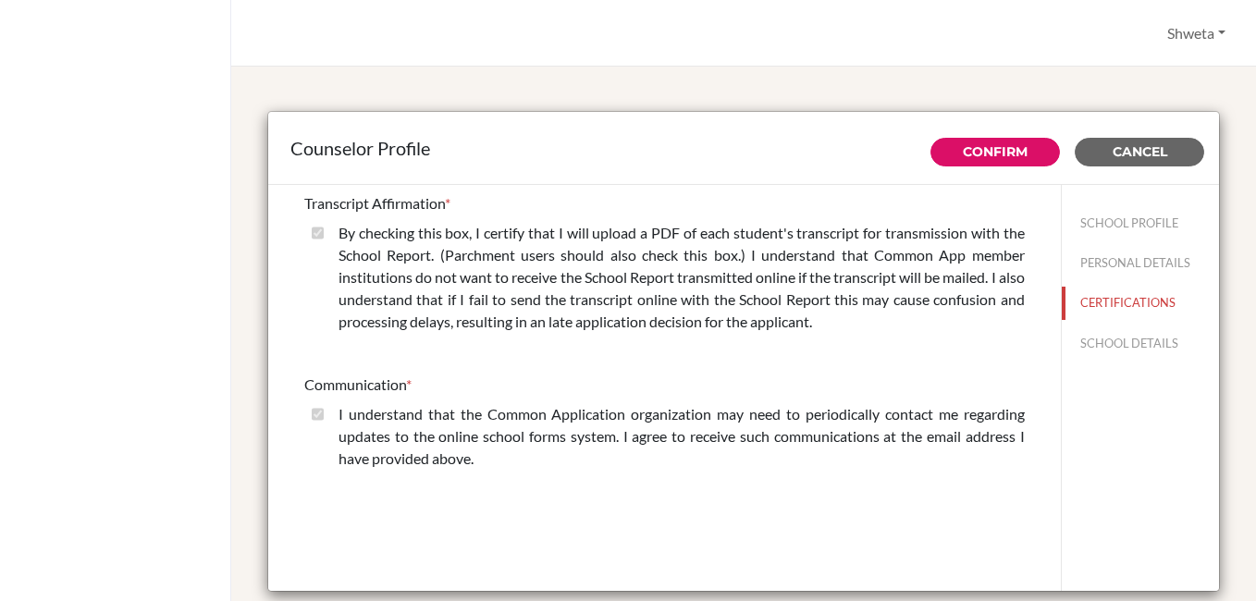
click at [325, 402] on div "Communication * I understand that the Common Application organization may need …" at bounding box center [664, 425] width 720 height 118
click at [1143, 340] on button "SCHOOL DETAILS" at bounding box center [1140, 343] width 157 height 32
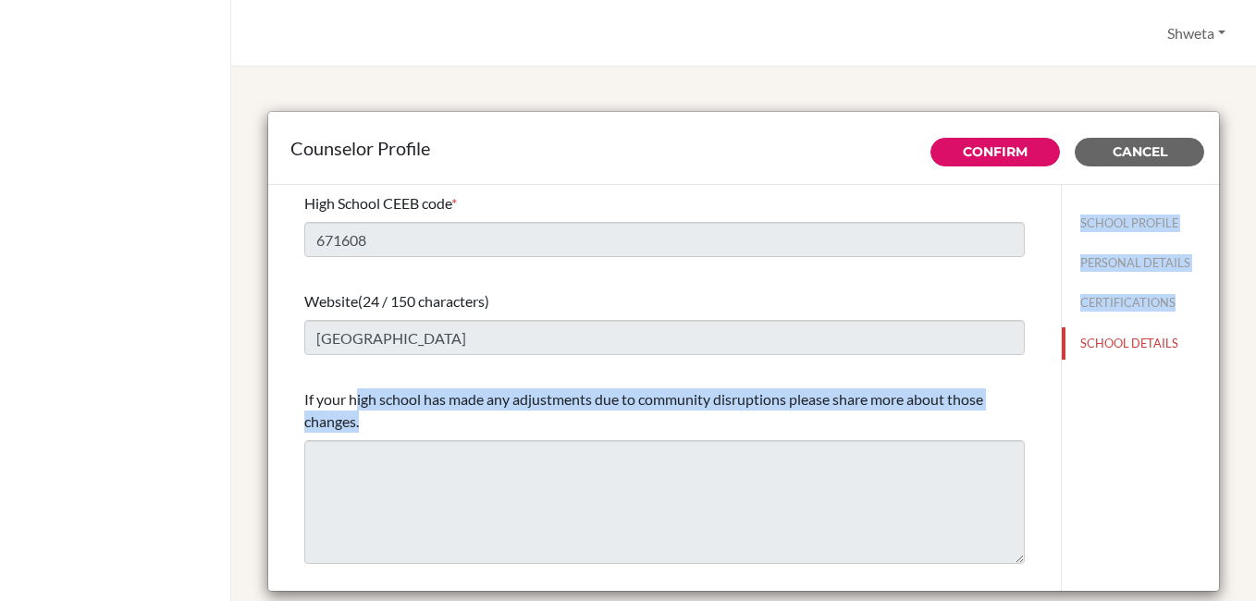
drag, startPoint x: 356, startPoint y: 382, endPoint x: 1054, endPoint y: 396, distance: 698.3
click at [1054, 396] on div "Confirm Cancel High School CEEB code * 671608 Website (24 / 150 characters) SAI…" at bounding box center [743, 388] width 951 height 407
click at [984, 156] on link "Confirm" at bounding box center [995, 151] width 65 height 17
type input "520"
type input "0.0"
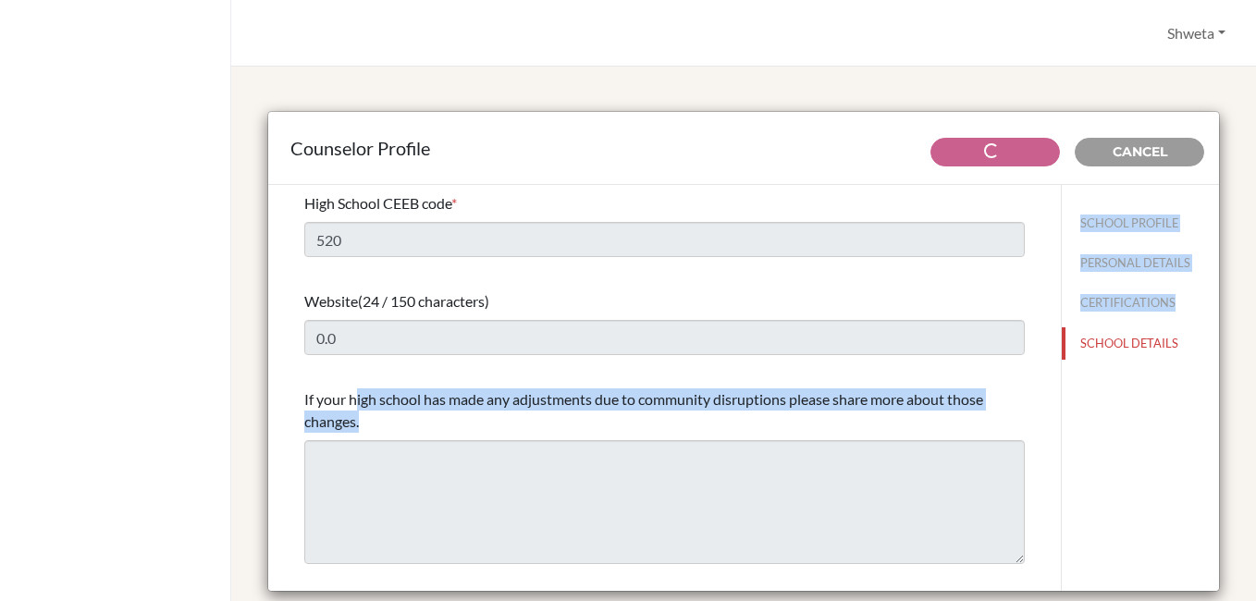
select select "0"
select select "267133"
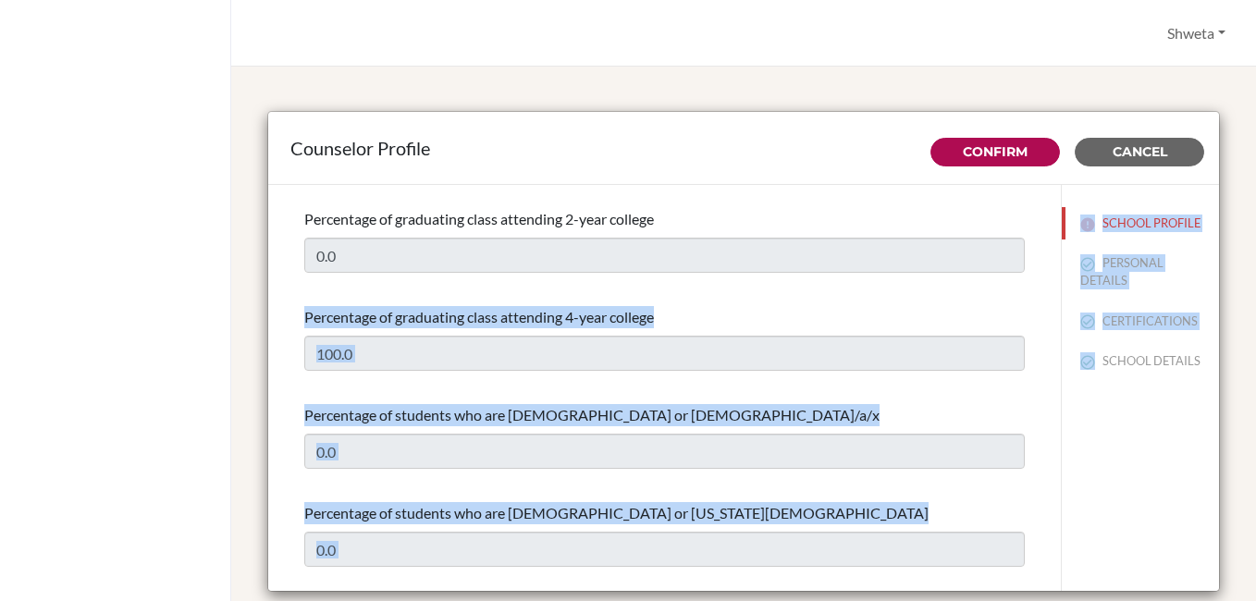
scroll to position [277, 0]
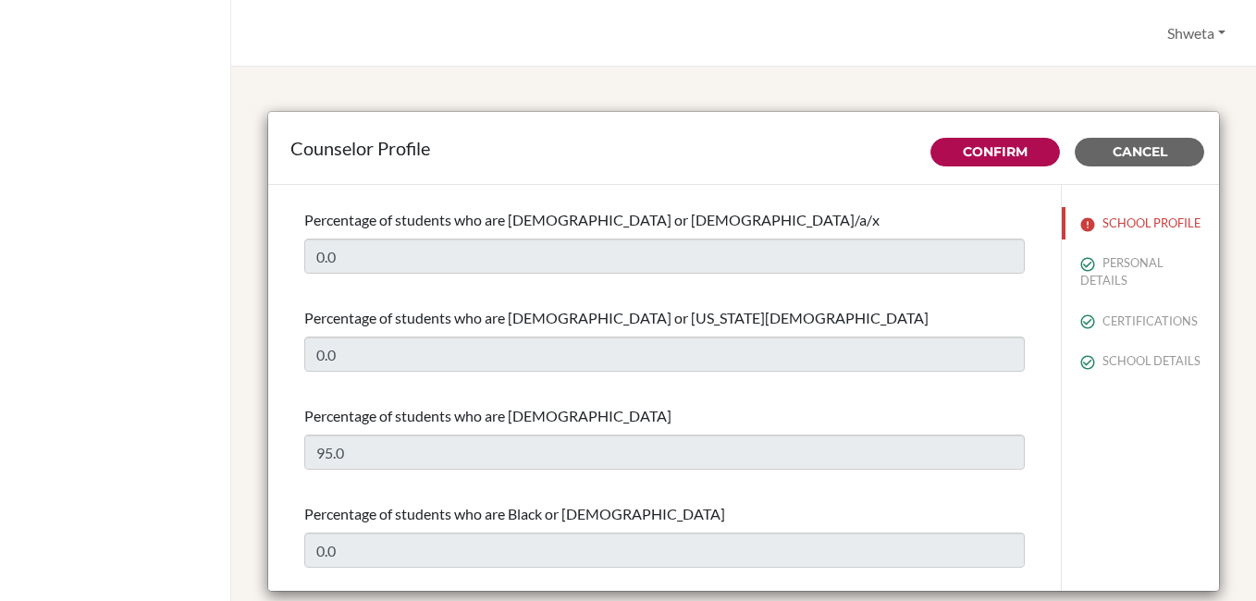
click at [1154, 429] on div "SCHOOL PROFILE PERSONAL DETAILS CERTIFICATIONS SCHOOL DETAILS" at bounding box center [1140, 388] width 158 height 407
click at [1086, 239] on button "SCHOOL PROFILE" at bounding box center [1140, 223] width 157 height 32
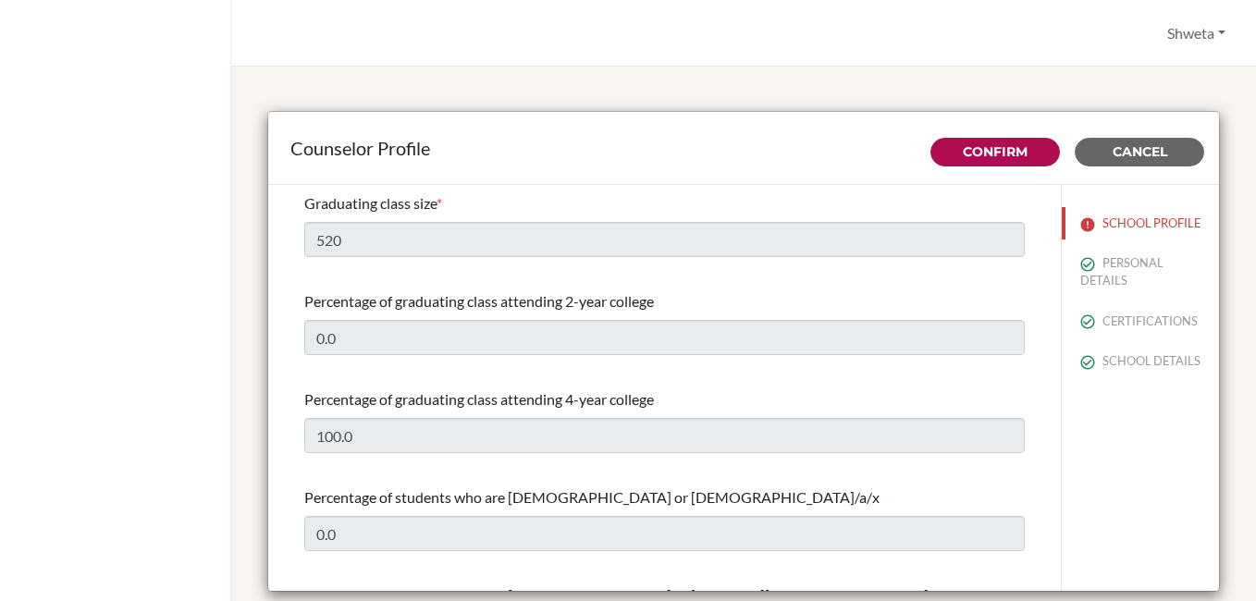
click at [277, 235] on div "Graduating class size * 520 Percentage of graduating class attending 2-year col…" at bounding box center [664, 388] width 792 height 407
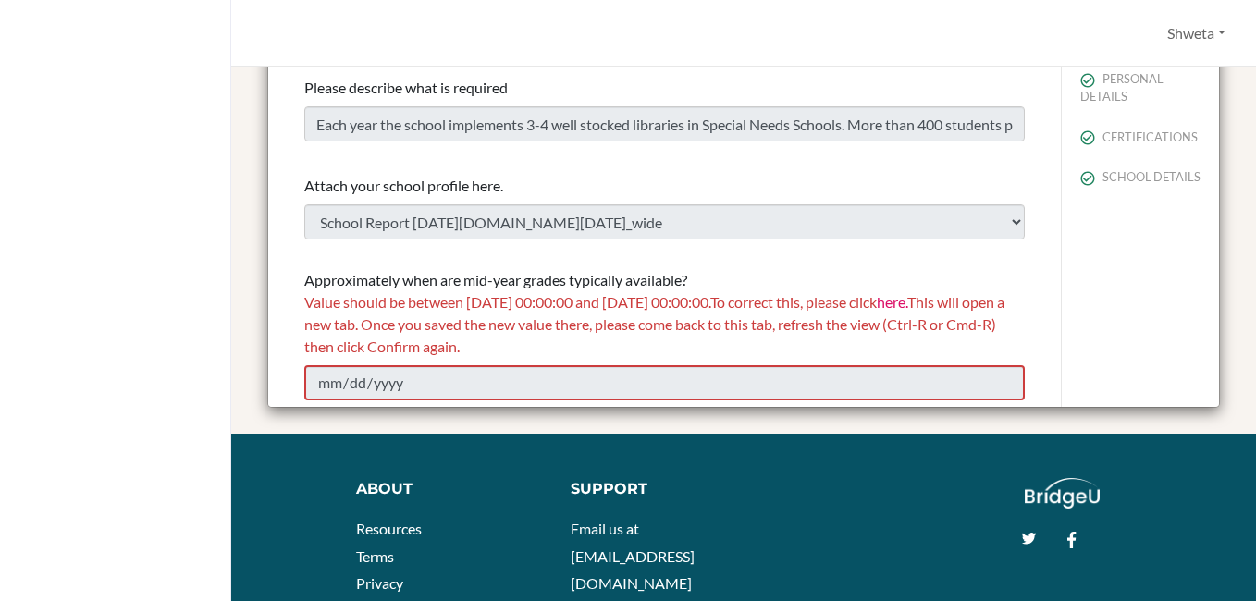
scroll to position [185, 0]
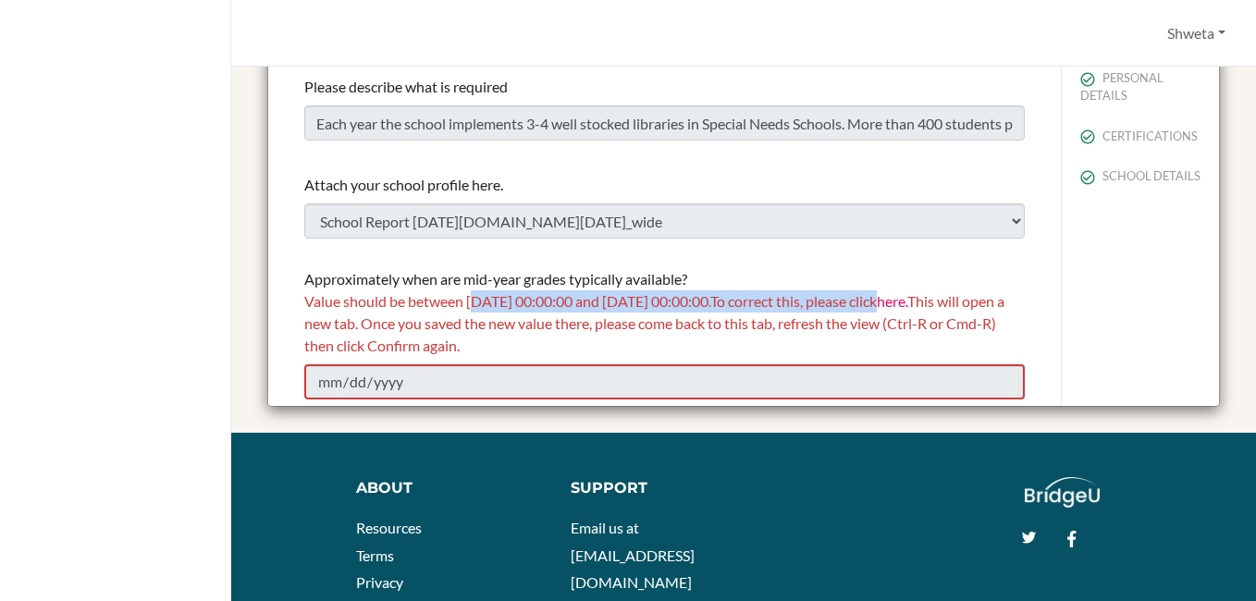
drag, startPoint x: 508, startPoint y: 300, endPoint x: 950, endPoint y: 309, distance: 442.1
click at [950, 309] on span "Value should be between 01/01/2025 00:00:00 and 12/31/2026 00:00:00. To correct…" at bounding box center [654, 323] width 700 height 62
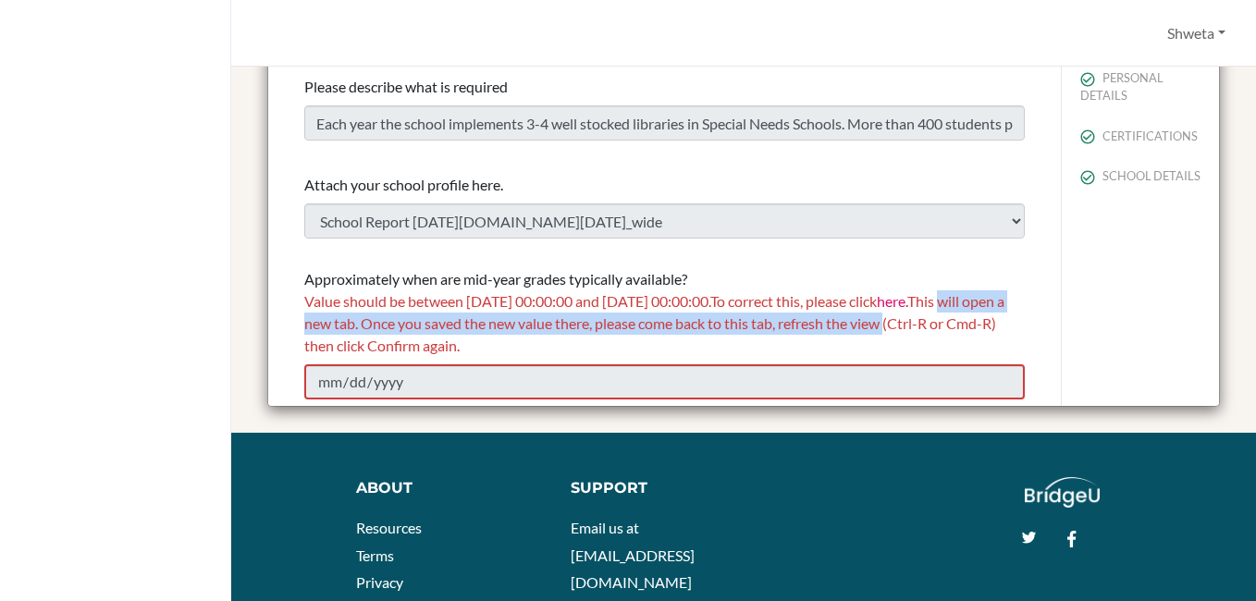
drag, startPoint x: 331, startPoint y: 328, endPoint x: 997, endPoint y: 328, distance: 665.8
click at [997, 328] on div "Value should be between 01/01/2025 00:00:00 and 12/31/2026 00:00:00. To correct…" at bounding box center [664, 323] width 720 height 67
drag, startPoint x: 419, startPoint y: 338, endPoint x: 607, endPoint y: 343, distance: 187.8
click at [607, 343] on div "Value should be between 01/01/2025 00:00:00 and 12/31/2026 00:00:00. To correct…" at bounding box center [664, 323] width 720 height 67
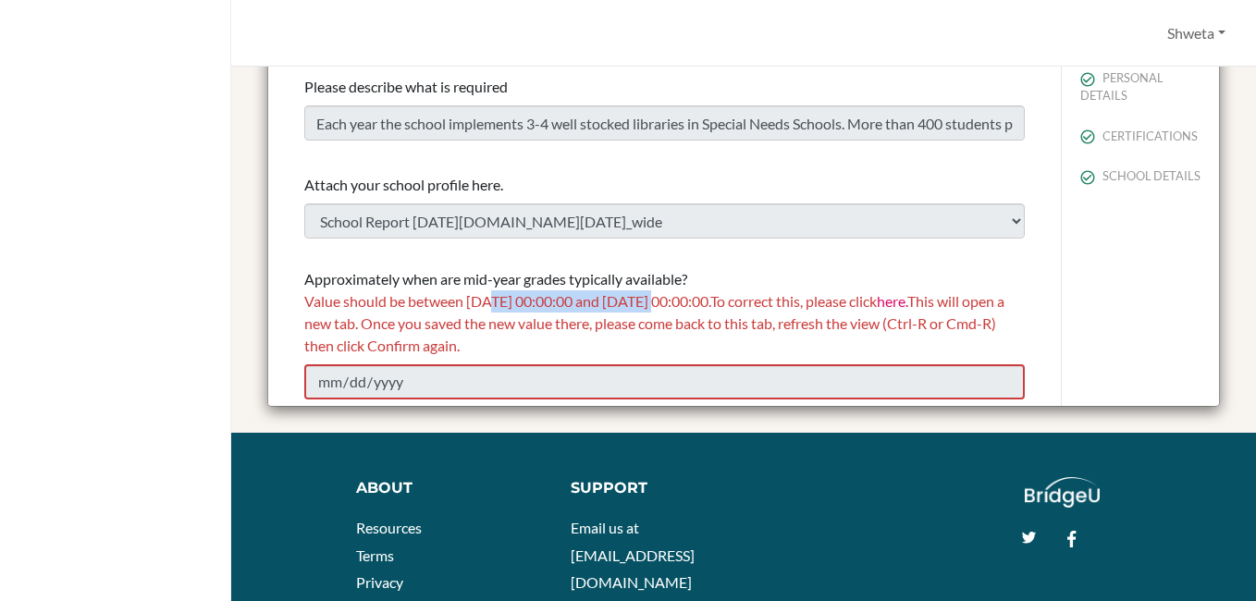
drag, startPoint x: 493, startPoint y: 305, endPoint x: 664, endPoint y: 304, distance: 171.1
click at [664, 304] on span "Value should be between 01/01/2025 00:00:00 and 12/31/2026 00:00:00. To correct…" at bounding box center [654, 323] width 700 height 62
click at [907, 306] on link "here." at bounding box center [892, 301] width 31 height 18
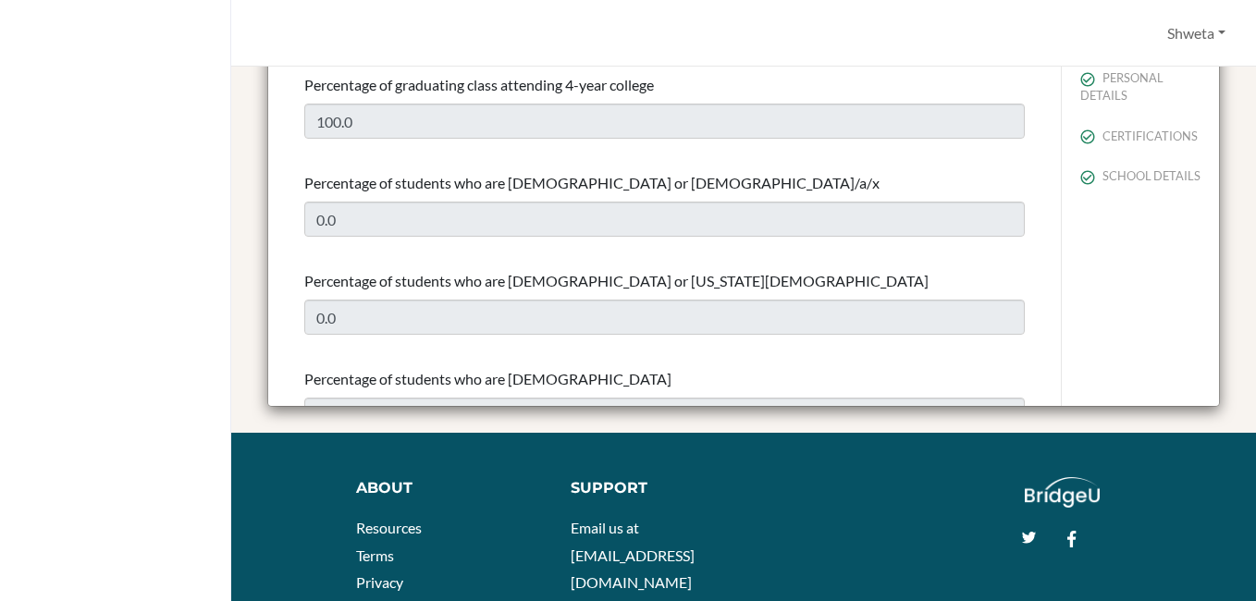
scroll to position [0, 0]
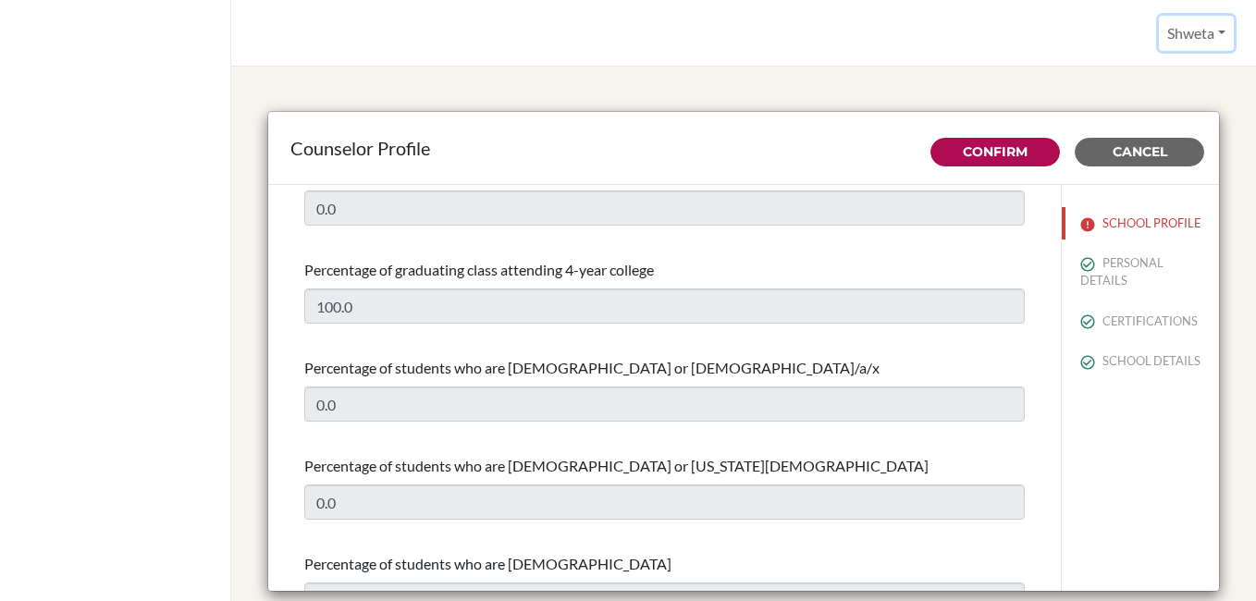
click at [1191, 35] on button "Shweta" at bounding box center [1196, 33] width 75 height 35
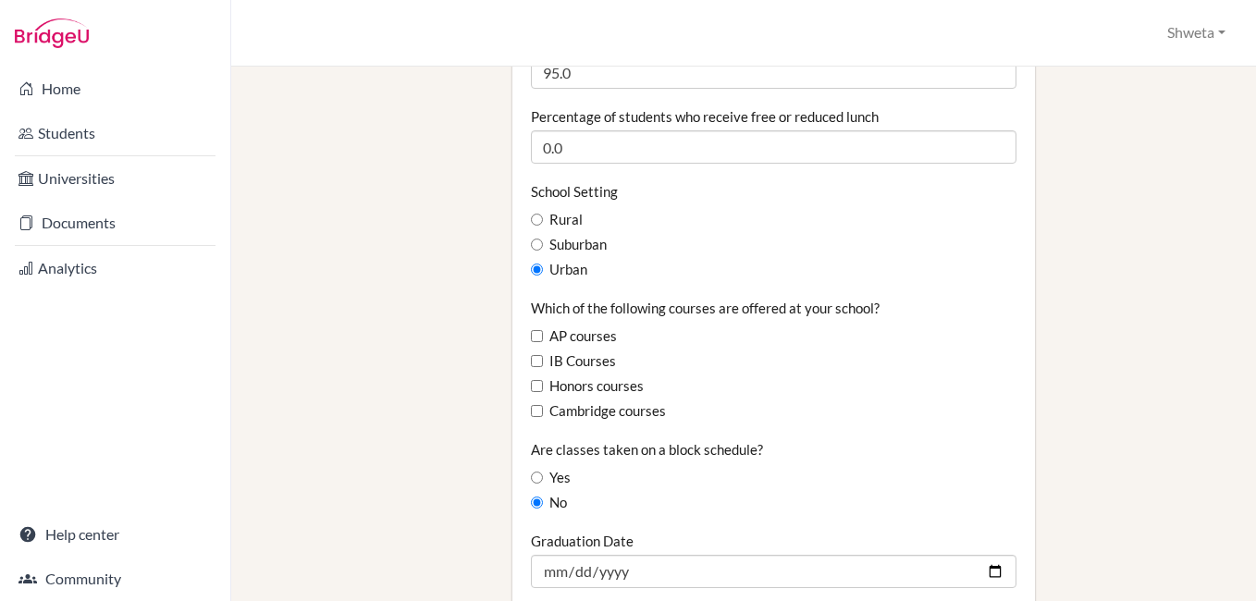
scroll to position [1202, 0]
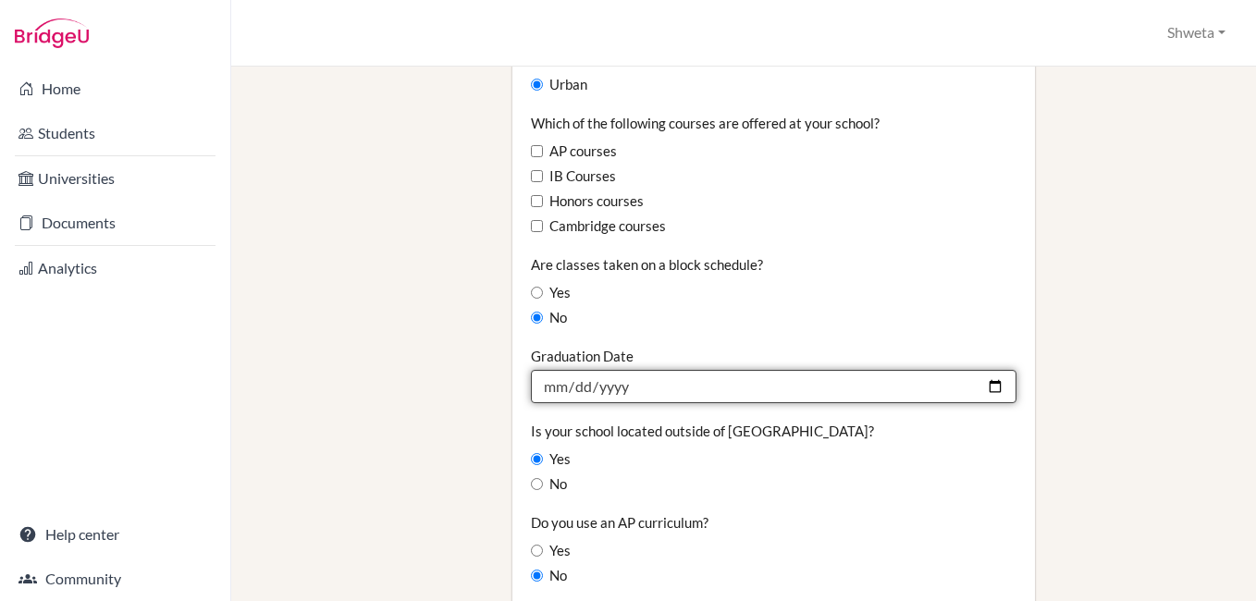
click at [549, 370] on input "[DATE]" at bounding box center [773, 386] width 485 height 33
click at [547, 370] on input "[DATE]" at bounding box center [773, 386] width 485 height 33
click at [622, 370] on input "[DATE]" at bounding box center [773, 386] width 485 height 33
click at [985, 370] on input "[DATE]" at bounding box center [773, 386] width 485 height 33
type input "[DATE]"
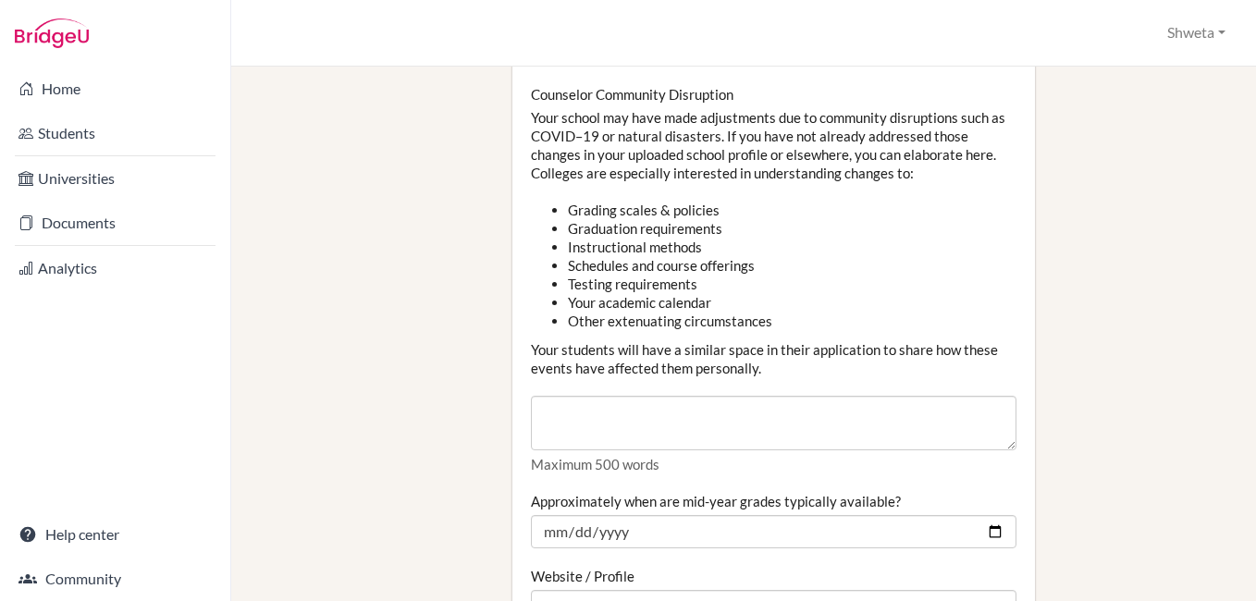
scroll to position [2034, 0]
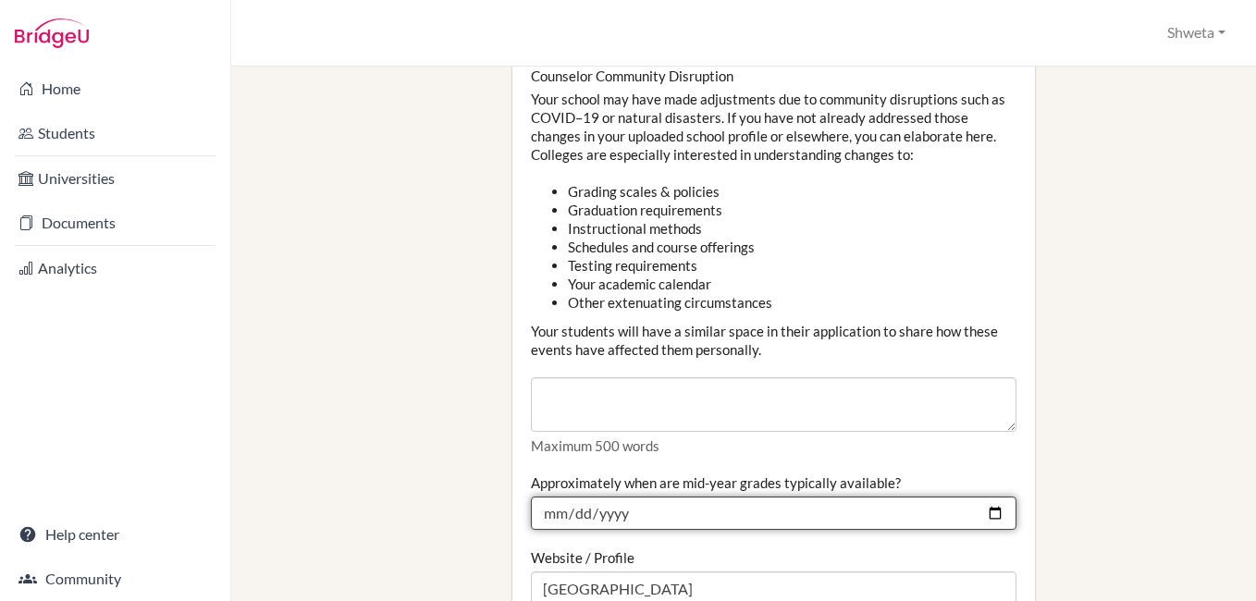
click at [622, 497] on input "[DATE]" at bounding box center [773, 513] width 485 height 33
click at [983, 497] on input "[DATE]" at bounding box center [773, 513] width 485 height 33
type input "[DATE]"
click at [982, 497] on input "[DATE]" at bounding box center [773, 513] width 485 height 33
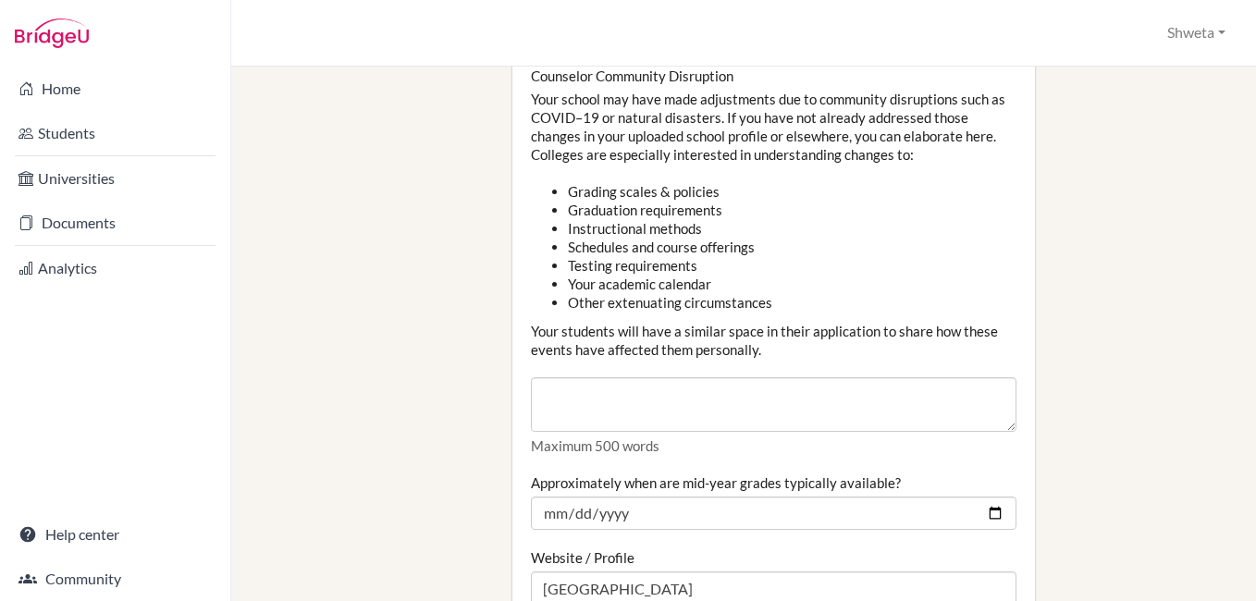
drag, startPoint x: 712, startPoint y: 423, endPoint x: 892, endPoint y: 424, distance: 180.3
click at [892, 473] on div "Approximately when are mid-year grades typically available? [DATE]" at bounding box center [773, 501] width 485 height 56
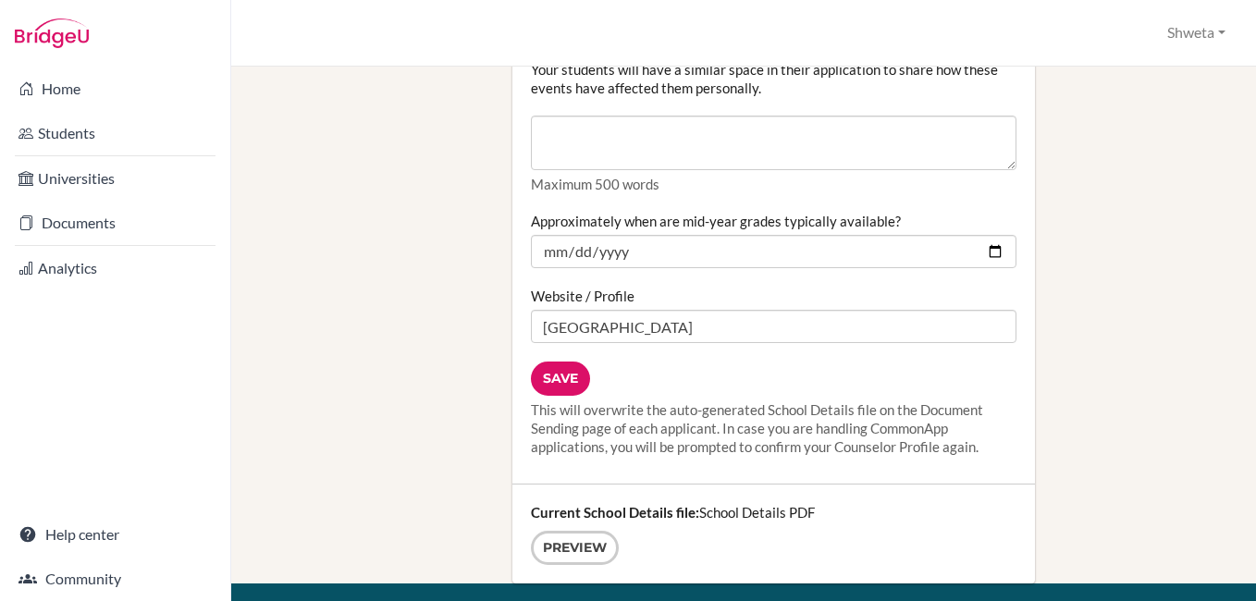
scroll to position [2312, 0]
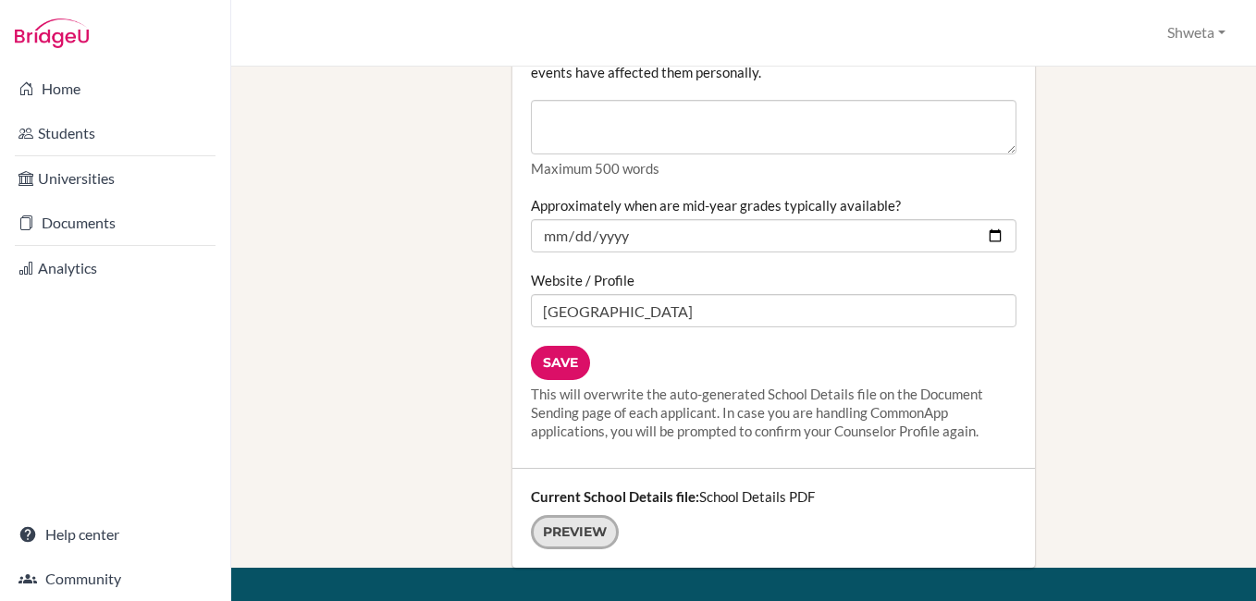
click at [588, 515] on link "Preview" at bounding box center [575, 532] width 88 height 34
click at [553, 346] on input "Save" at bounding box center [560, 363] width 59 height 34
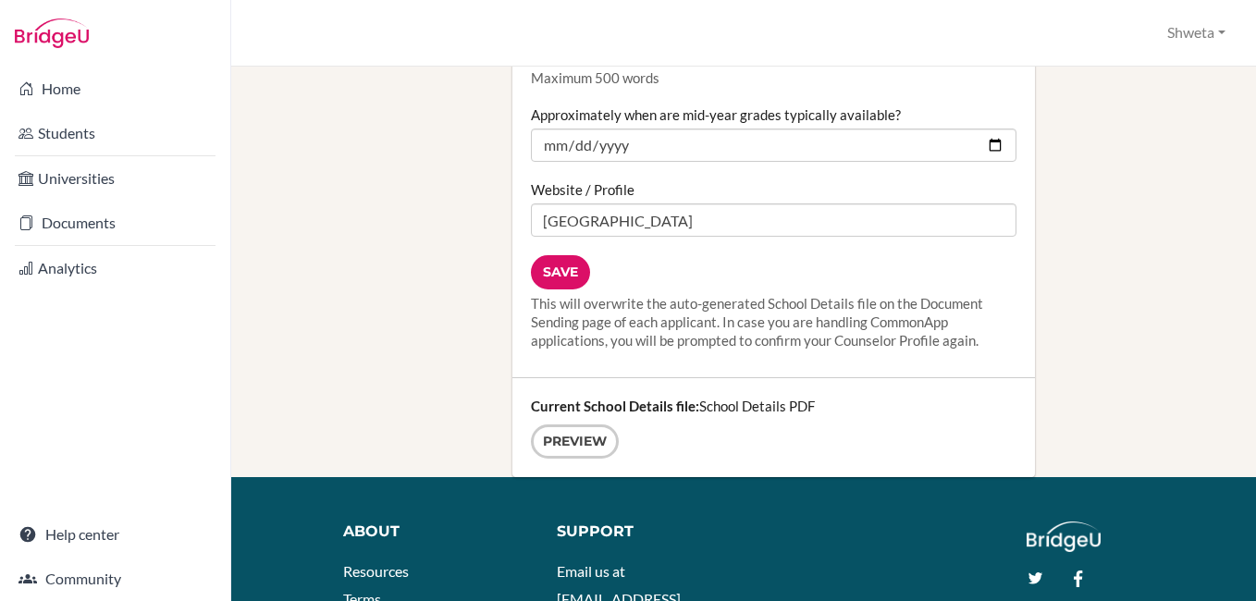
scroll to position [2404, 0]
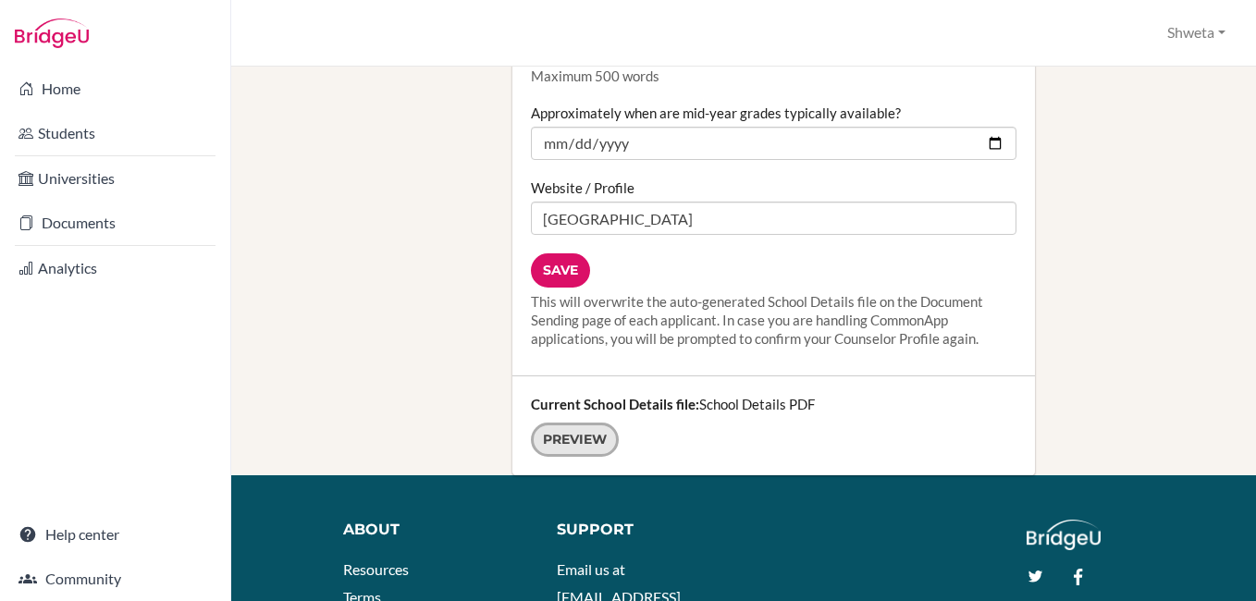
click at [596, 423] on link "Preview" at bounding box center [575, 440] width 88 height 34
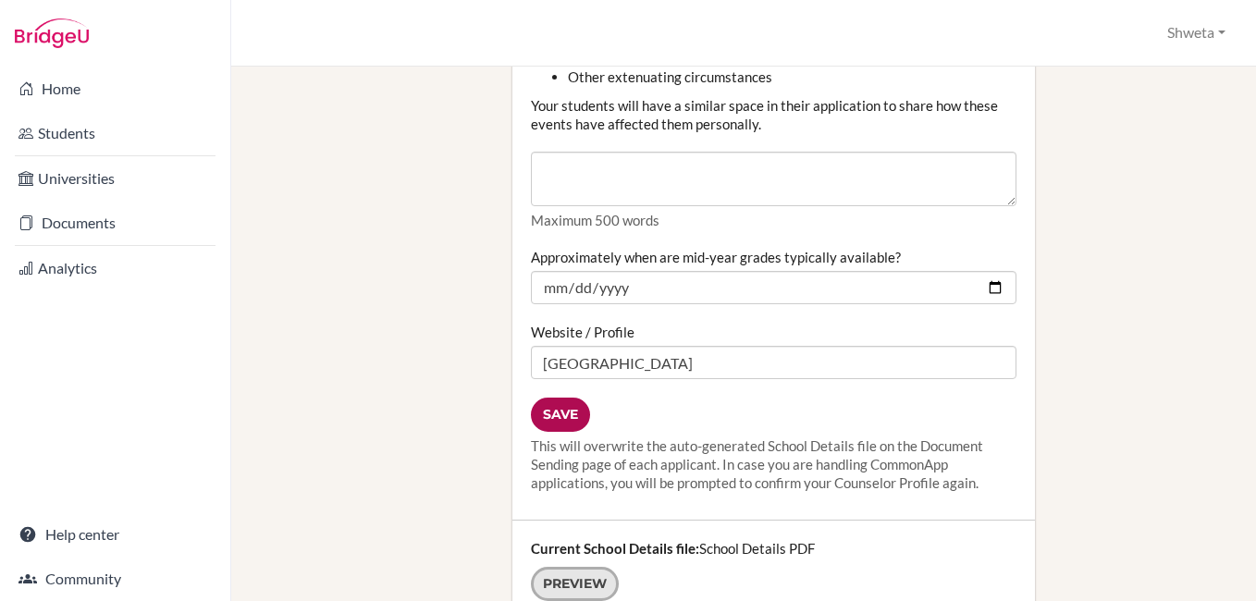
scroll to position [2219, 0]
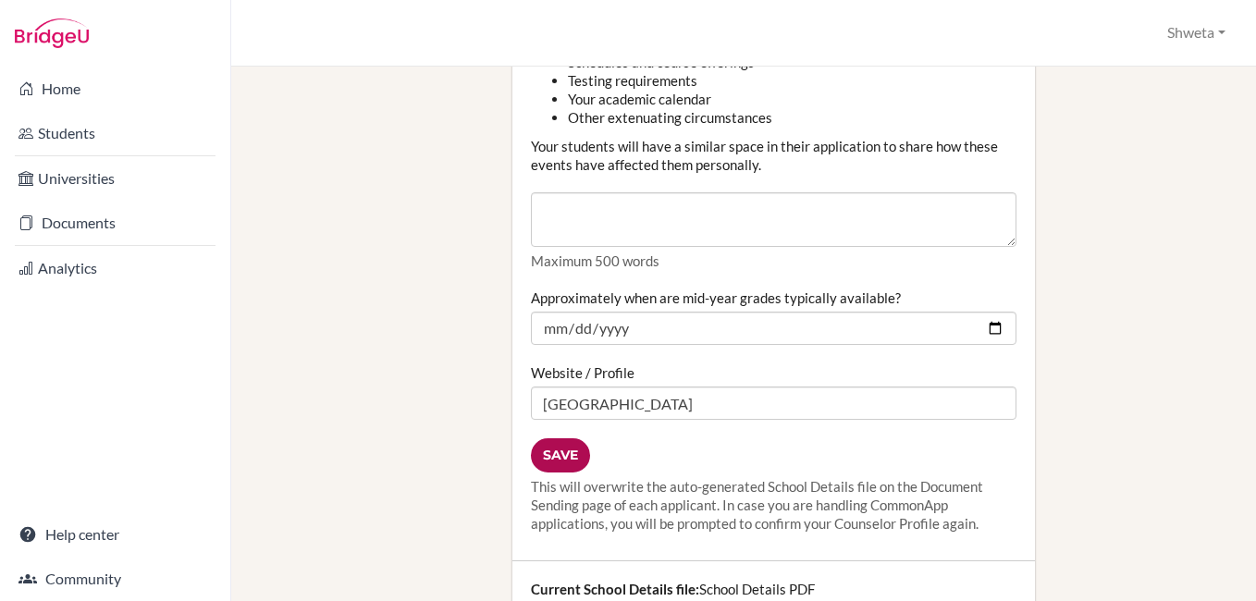
click at [559, 438] on input "Save" at bounding box center [560, 455] width 59 height 34
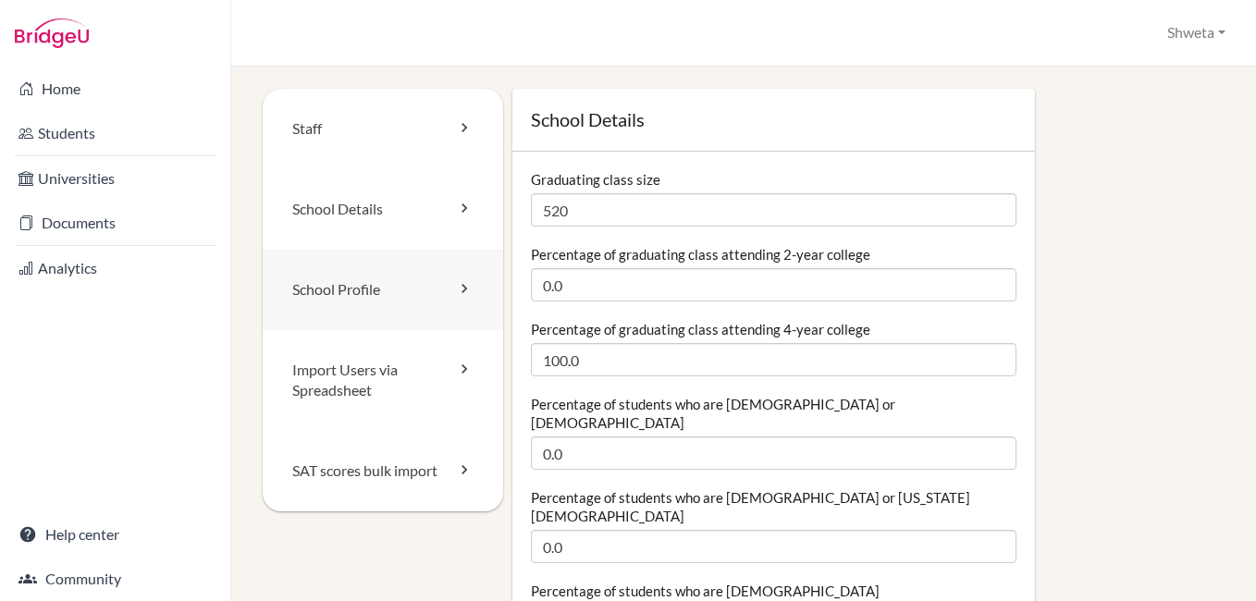
click at [366, 293] on link "School Profile" at bounding box center [383, 290] width 240 height 80
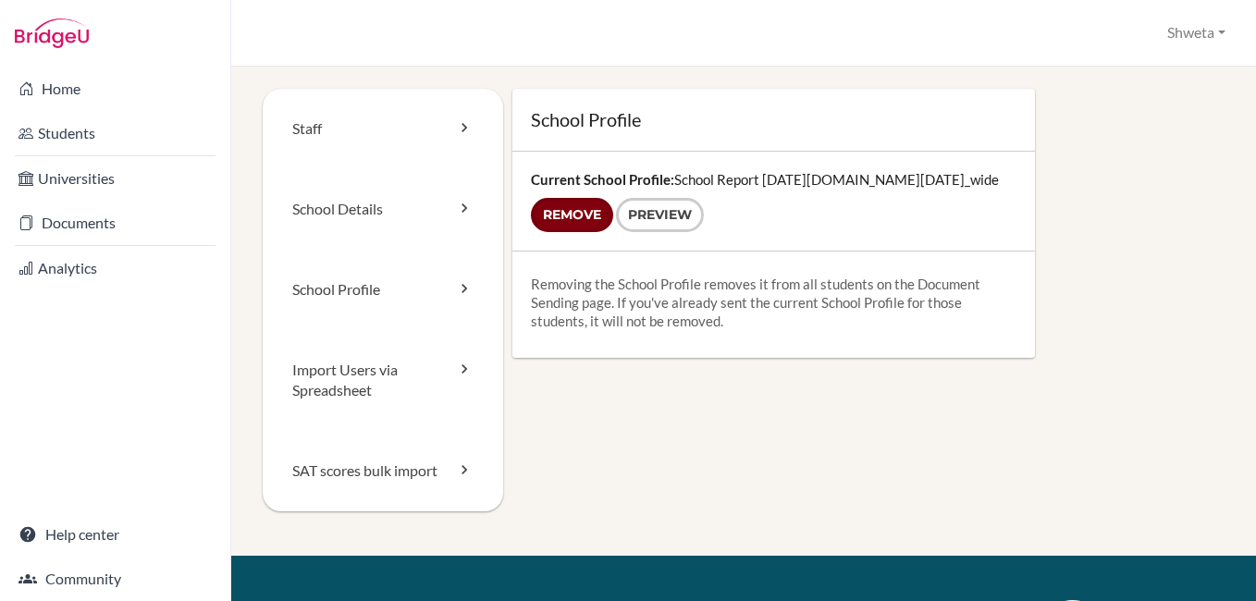
click at [566, 218] on input "Remove" at bounding box center [572, 215] width 82 height 34
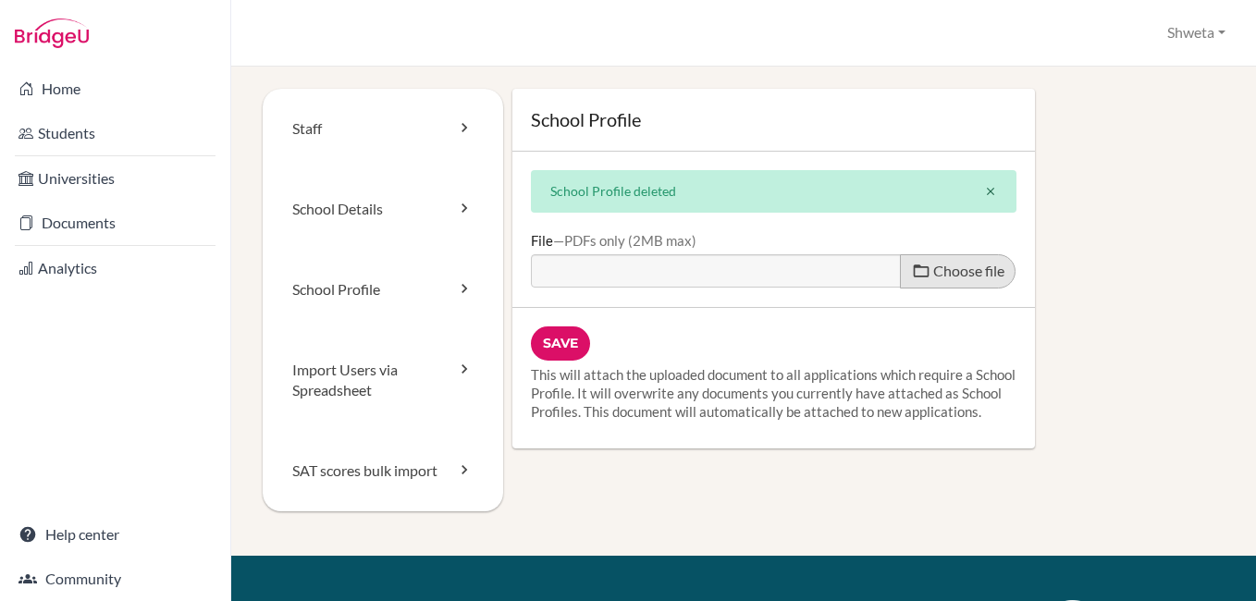
click at [965, 280] on label "Choose file" at bounding box center [958, 271] width 116 height 34
click at [814, 276] on input "Choose file" at bounding box center [672, 264] width 283 height 21
click at [951, 268] on span "Choose file" at bounding box center [968, 271] width 71 height 18
click at [814, 268] on input "Choose file" at bounding box center [672, 264] width 283 height 21
type input "C:\fakepath\School_Report_2023-2024.pdf"
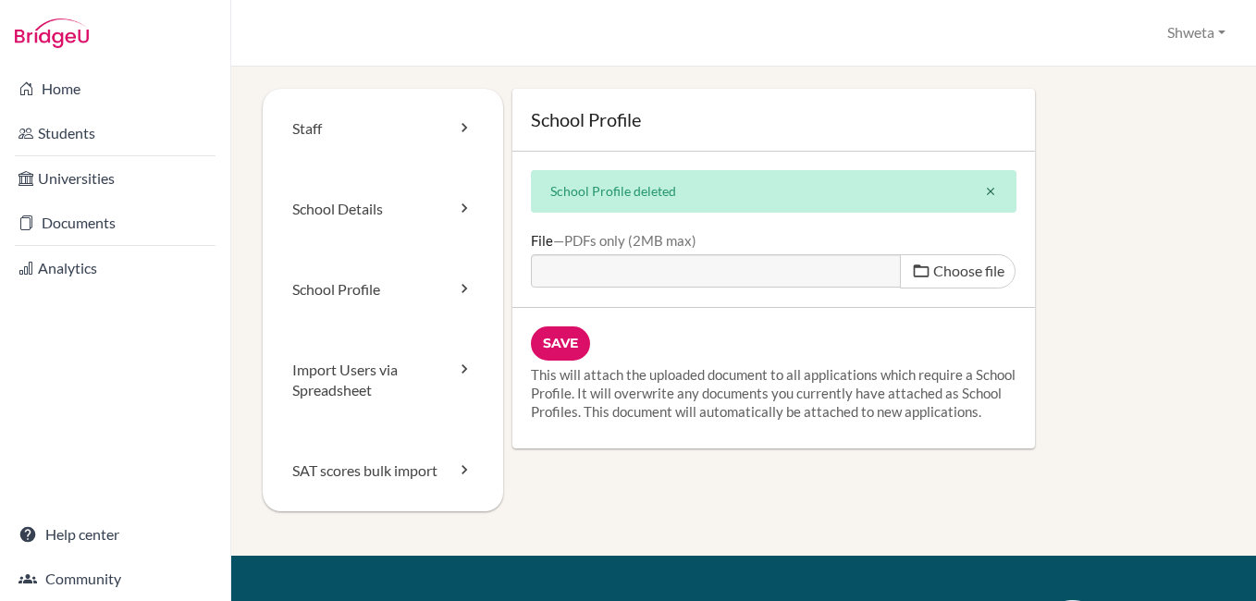
type input "School_Report_2023-2024.pdf"
click at [552, 341] on input "Save" at bounding box center [560, 343] width 59 height 34
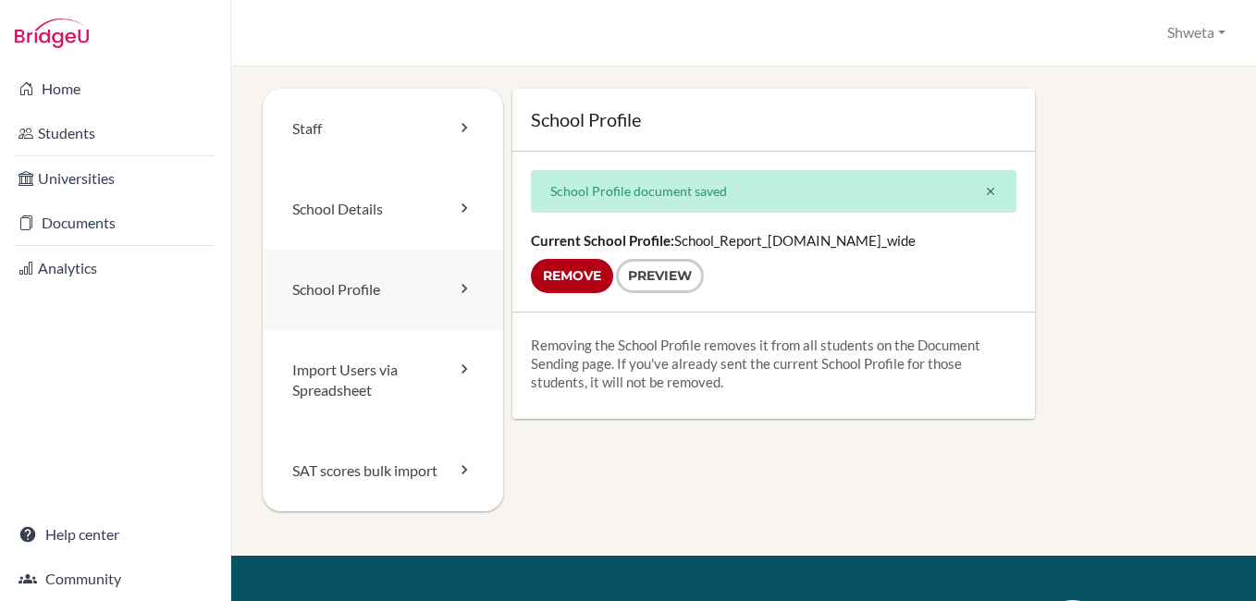
click at [357, 289] on link "School Profile" at bounding box center [383, 290] width 240 height 80
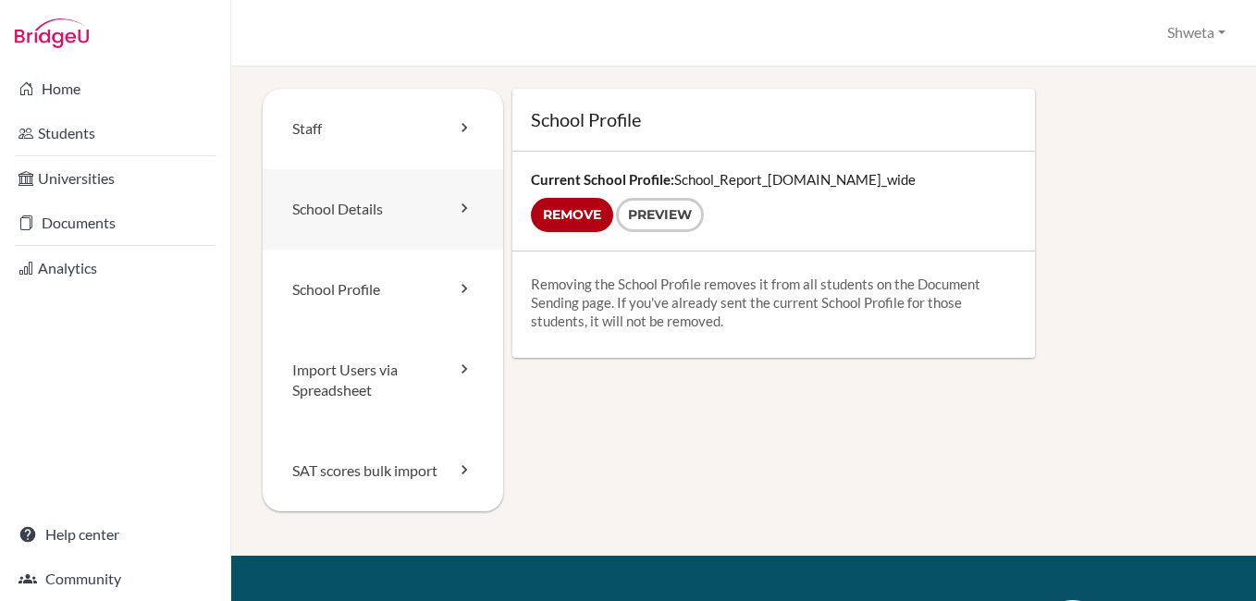
click at [360, 207] on link "School Details" at bounding box center [383, 209] width 240 height 80
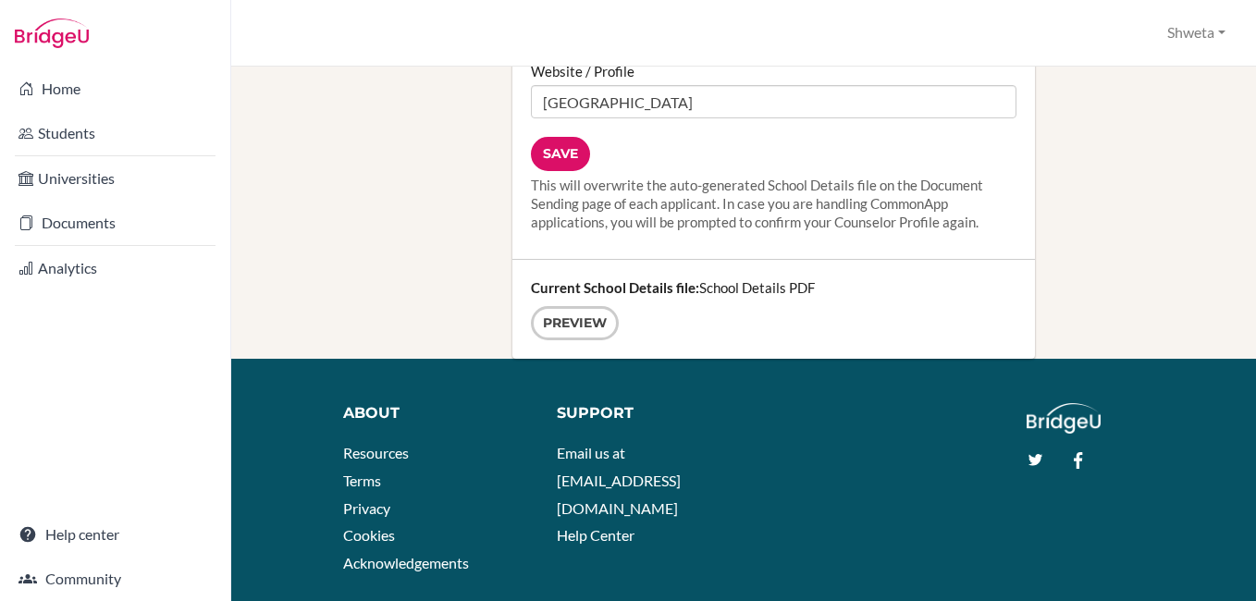
scroll to position [2525, 0]
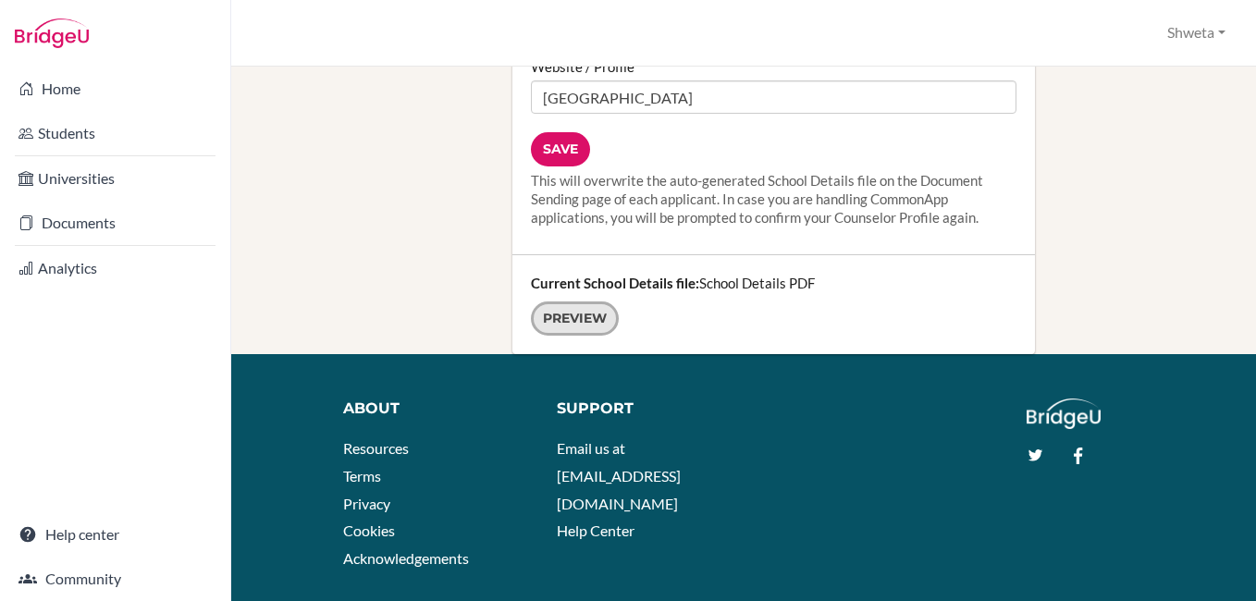
click at [583, 301] on link "Preview" at bounding box center [575, 318] width 88 height 34
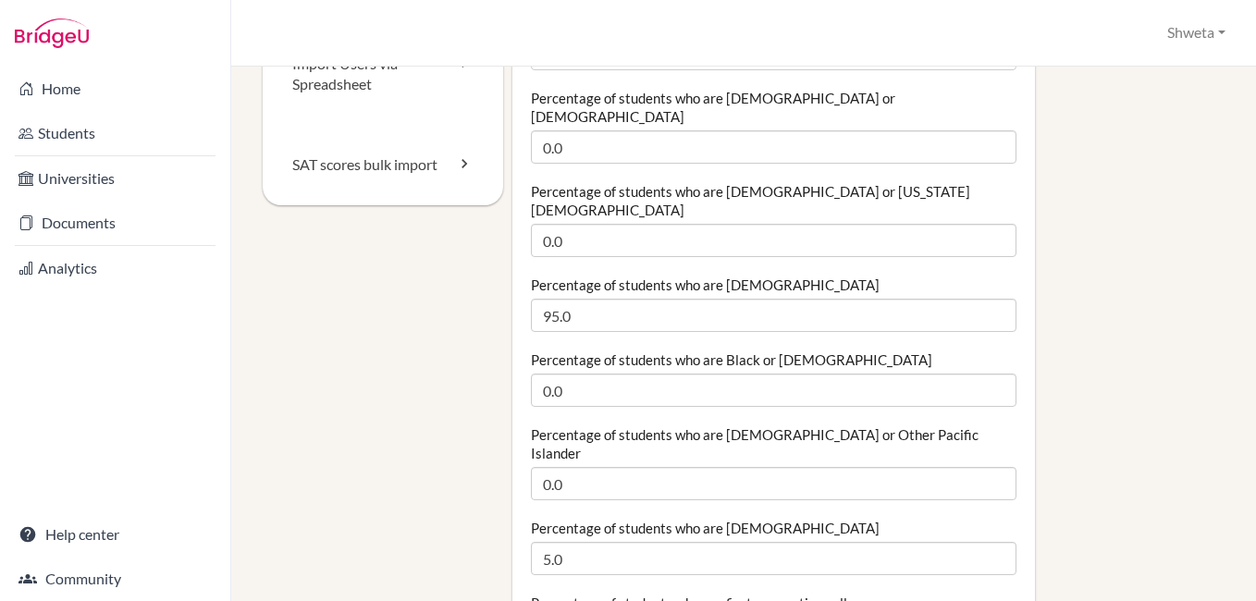
scroll to position [0, 0]
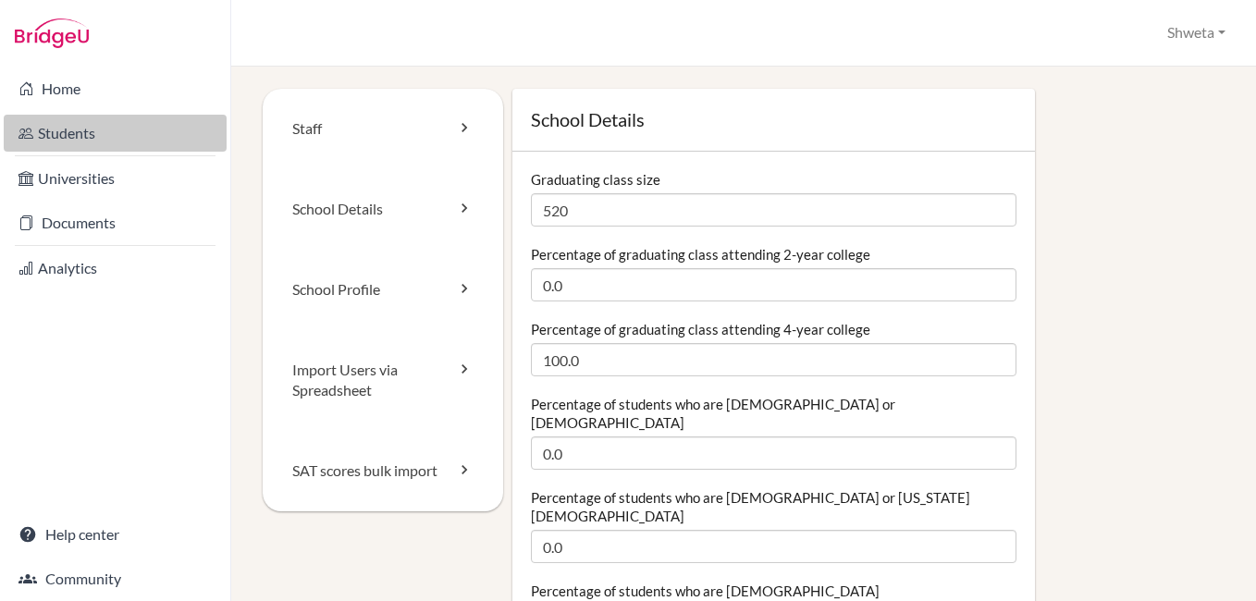
click at [73, 129] on link "Students" at bounding box center [115, 133] width 223 height 37
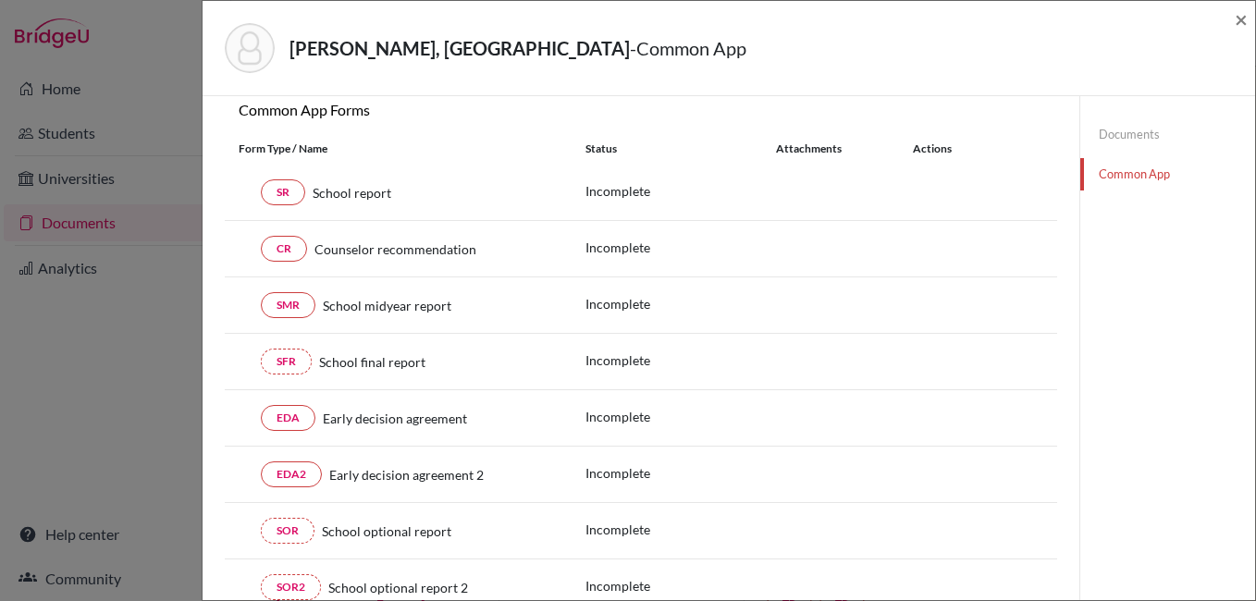
scroll to position [185, 0]
click at [287, 192] on link "SR" at bounding box center [283, 191] width 44 height 26
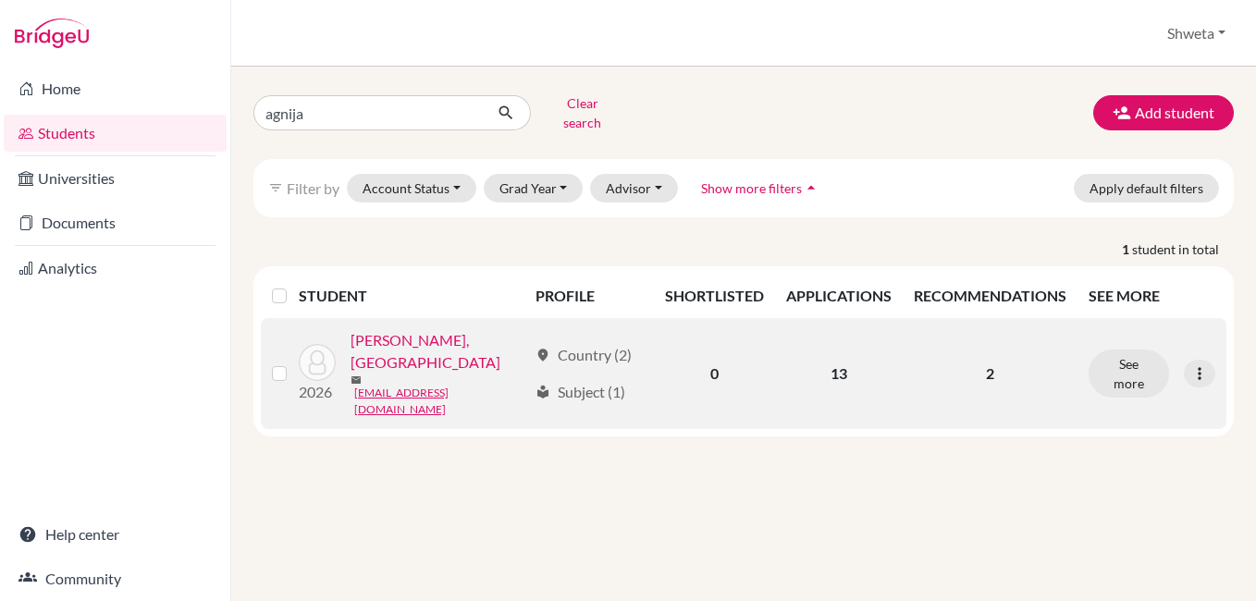
click at [415, 336] on link "[PERSON_NAME], [GEOGRAPHIC_DATA]" at bounding box center [439, 351] width 178 height 44
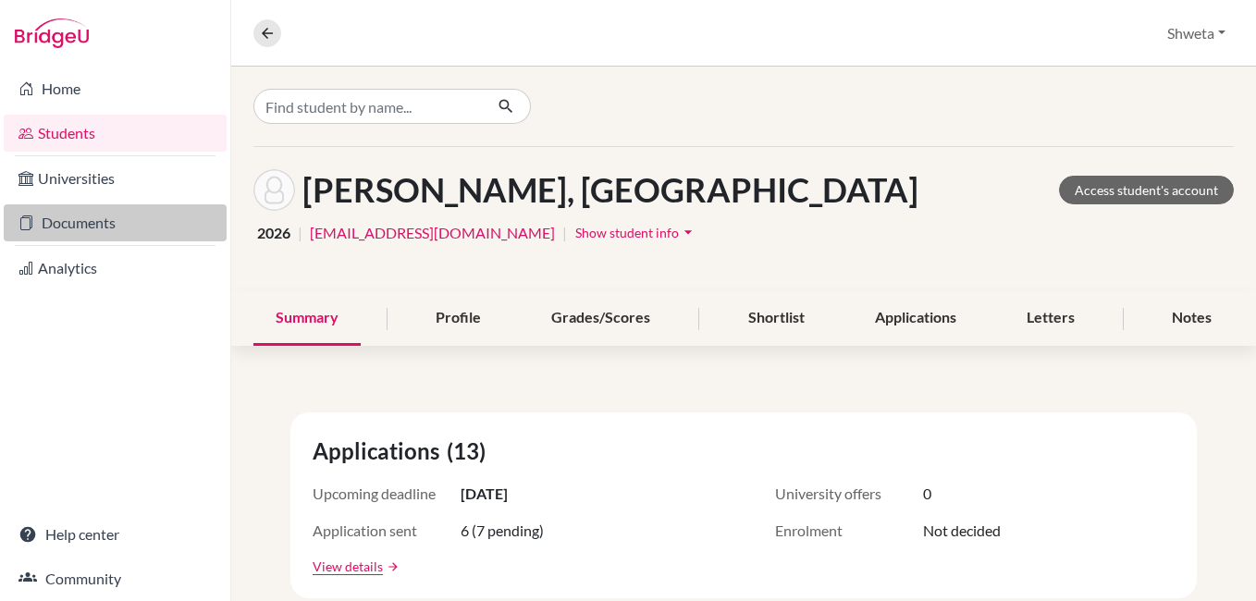
click at [96, 224] on link "Documents" at bounding box center [115, 222] width 223 height 37
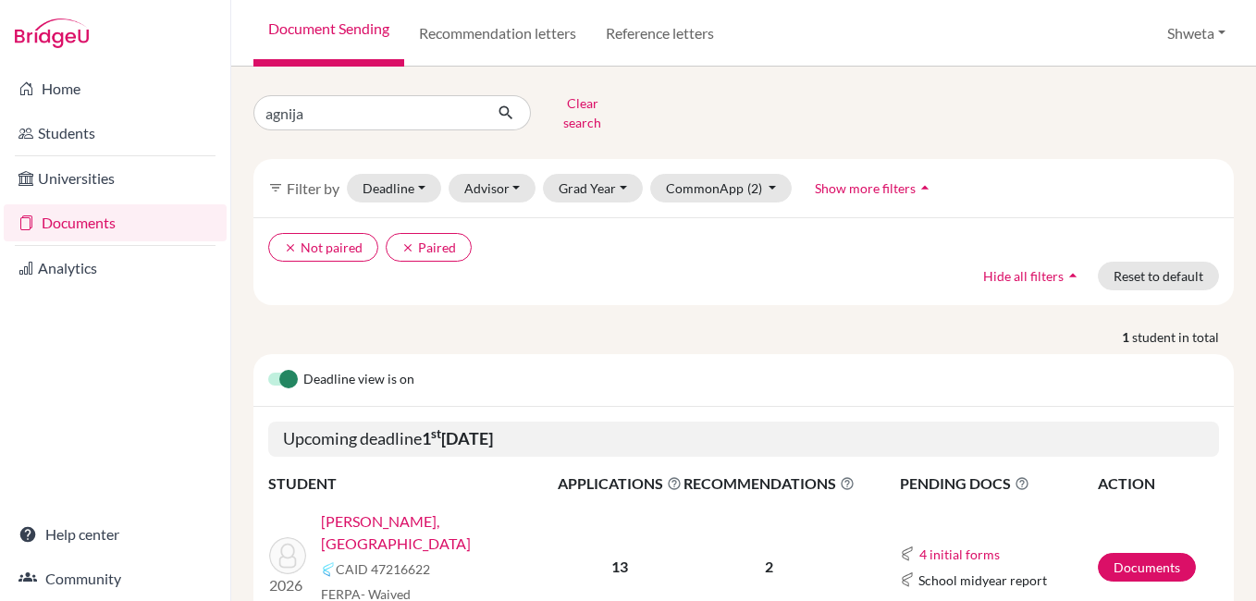
scroll to position [77, 0]
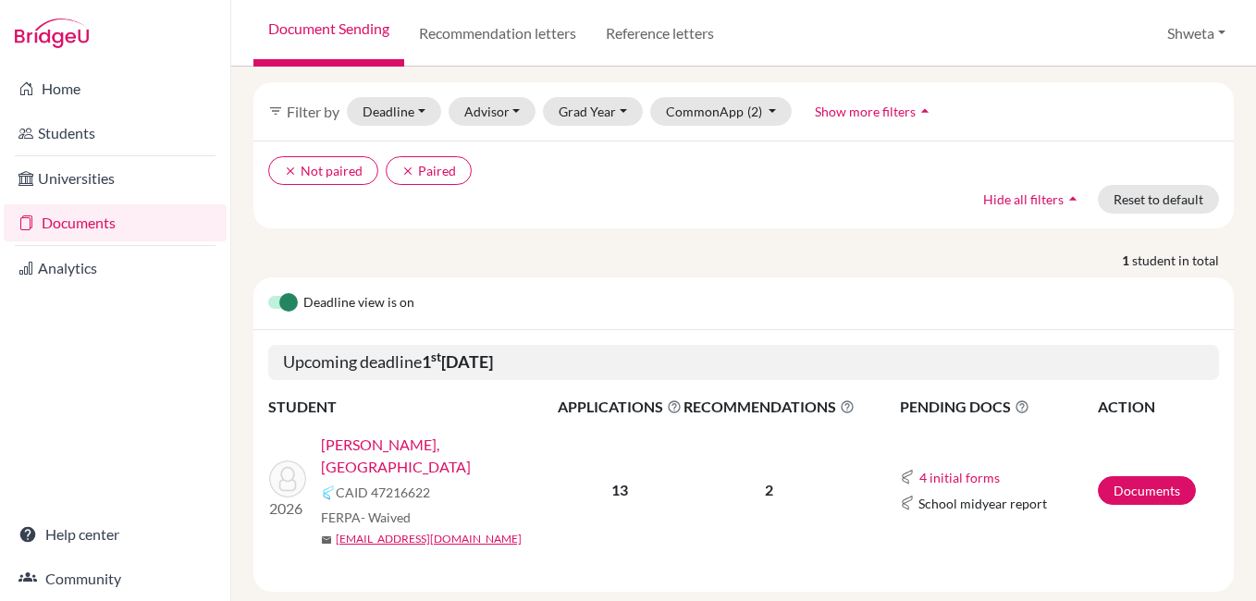
click at [392, 434] on link "[PERSON_NAME], [GEOGRAPHIC_DATA]" at bounding box center [445, 456] width 249 height 44
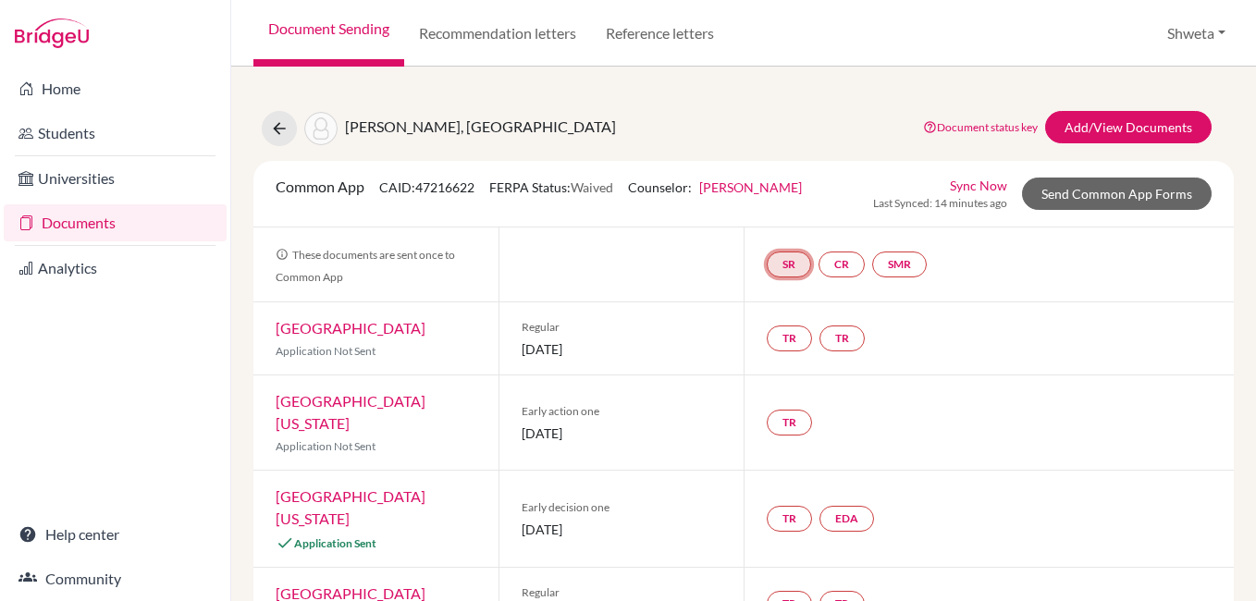
click at [786, 264] on link "SR" at bounding box center [789, 265] width 44 height 26
click at [791, 209] on link "School report" at bounding box center [788, 209] width 79 height 16
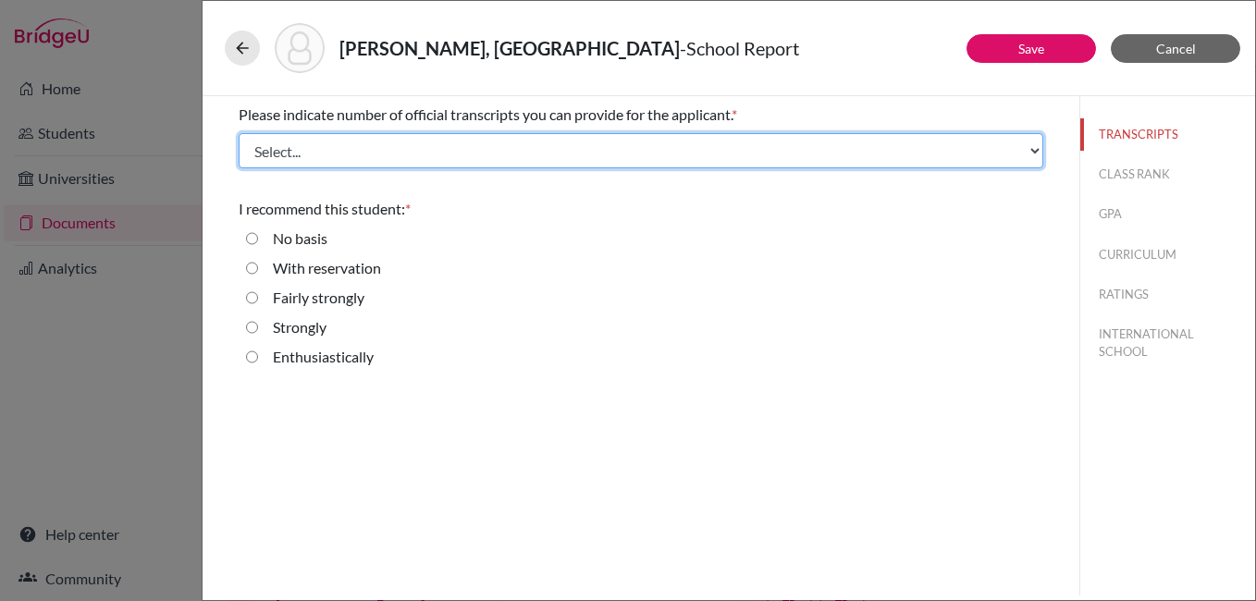
click at [613, 143] on select "Select... 1 2 3 4" at bounding box center [641, 150] width 804 height 35
select select "1"
click at [239, 133] on select "Select... 1 2 3 4" at bounding box center [641, 150] width 804 height 35
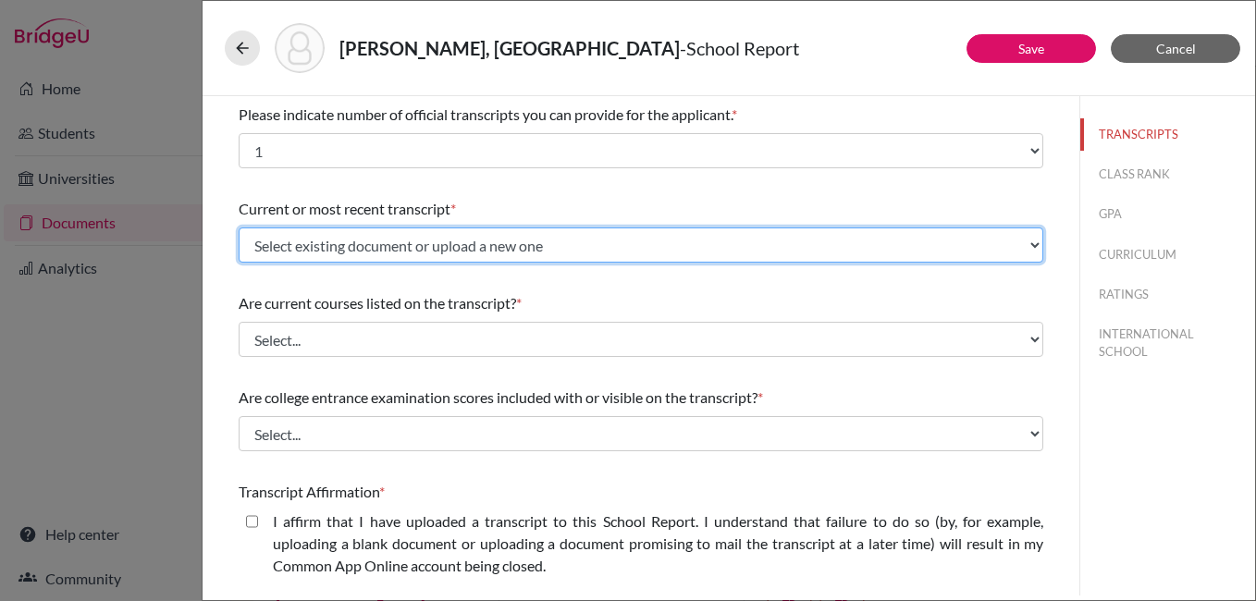
click at [403, 252] on select "Select existing document or upload a new one Initial Transcipt Upload New File" at bounding box center [641, 244] width 804 height 35
select select "670682"
click at [239, 227] on select "Select existing document or upload a new one Initial Transcipt Upload New File" at bounding box center [641, 244] width 804 height 35
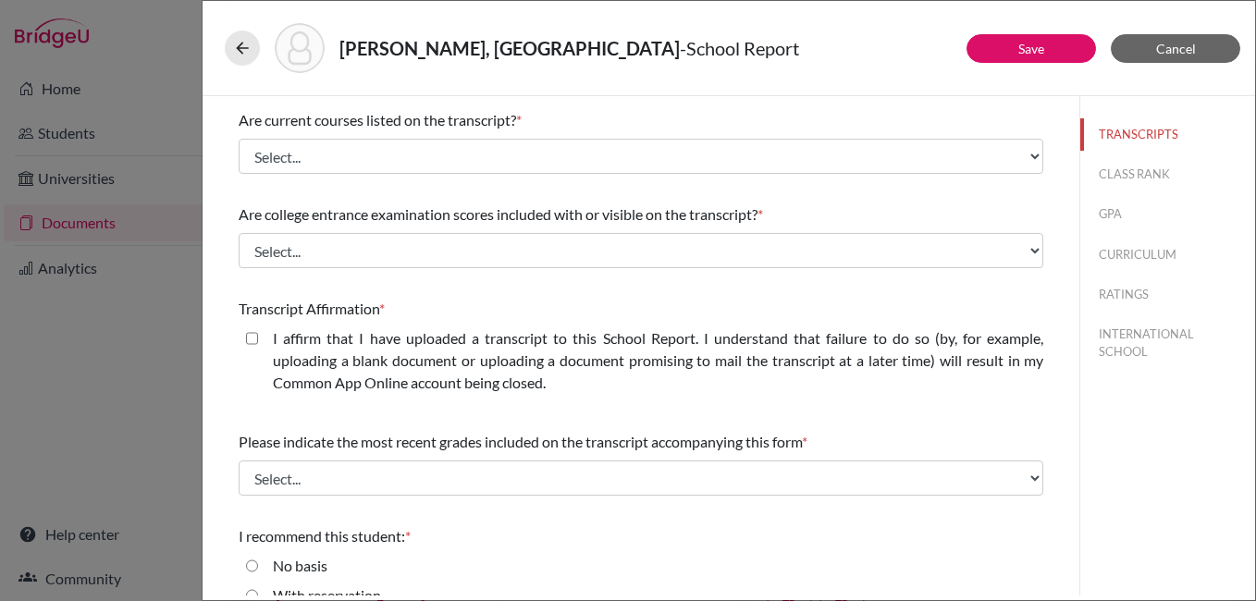
scroll to position [185, 0]
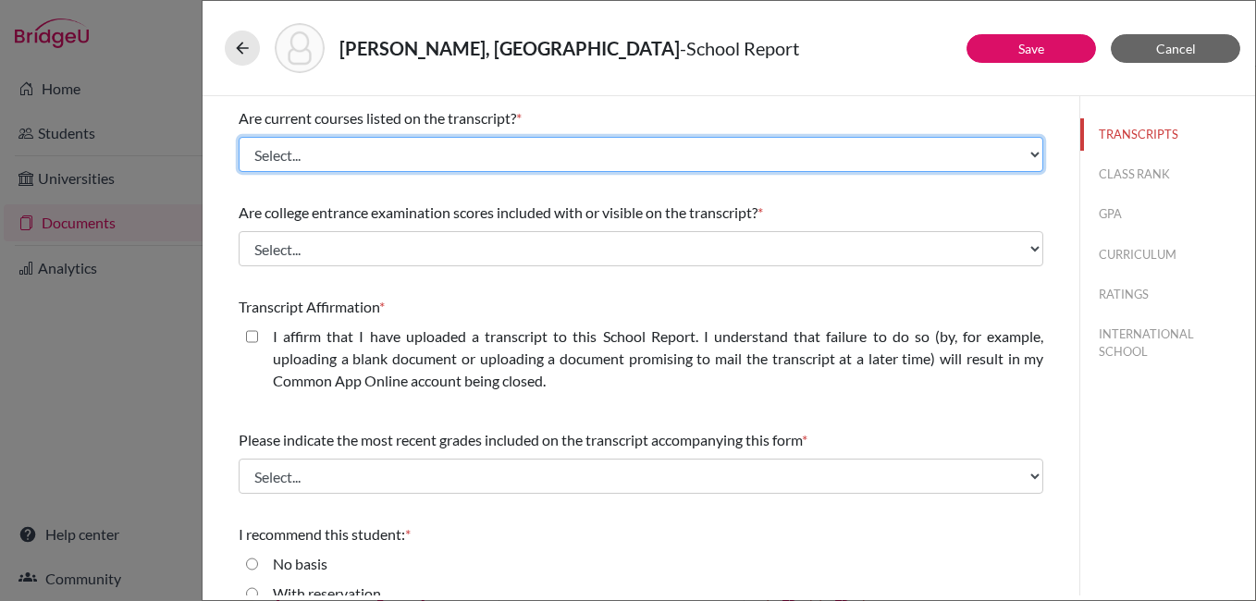
click at [398, 165] on select "Select... Yes No" at bounding box center [641, 154] width 804 height 35
select select "1"
click at [239, 137] on select "Select... Yes No" at bounding box center [641, 154] width 804 height 35
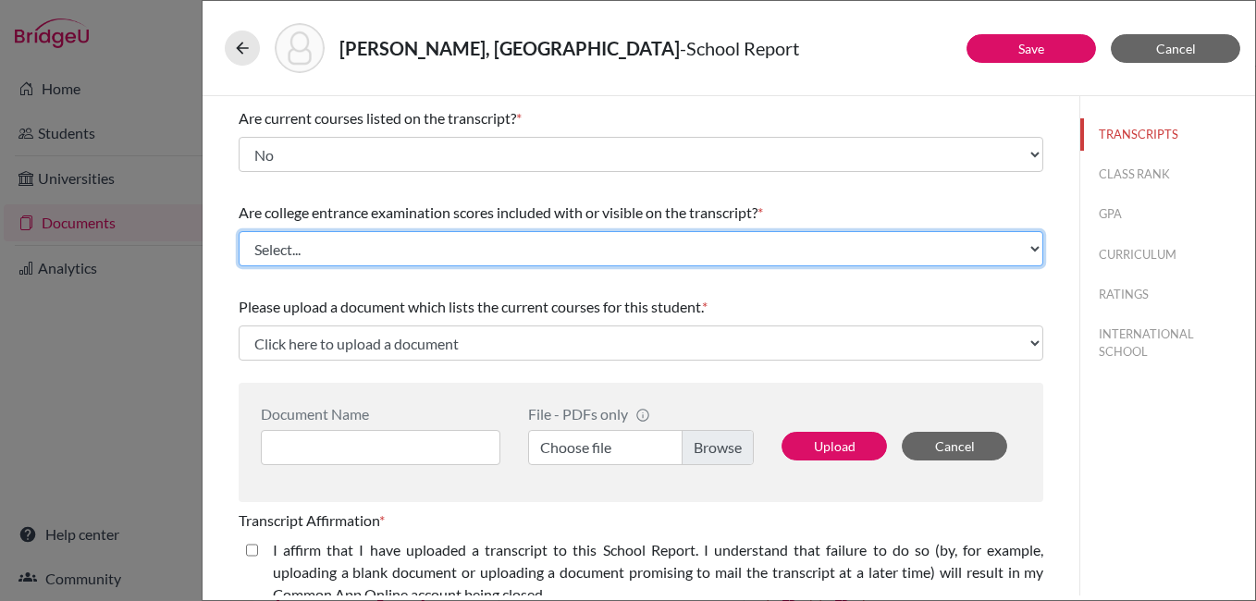
click at [372, 244] on select "Select... Yes No" at bounding box center [641, 248] width 804 height 35
select select "1"
click at [239, 231] on select "Select... Yes No" at bounding box center [641, 248] width 804 height 35
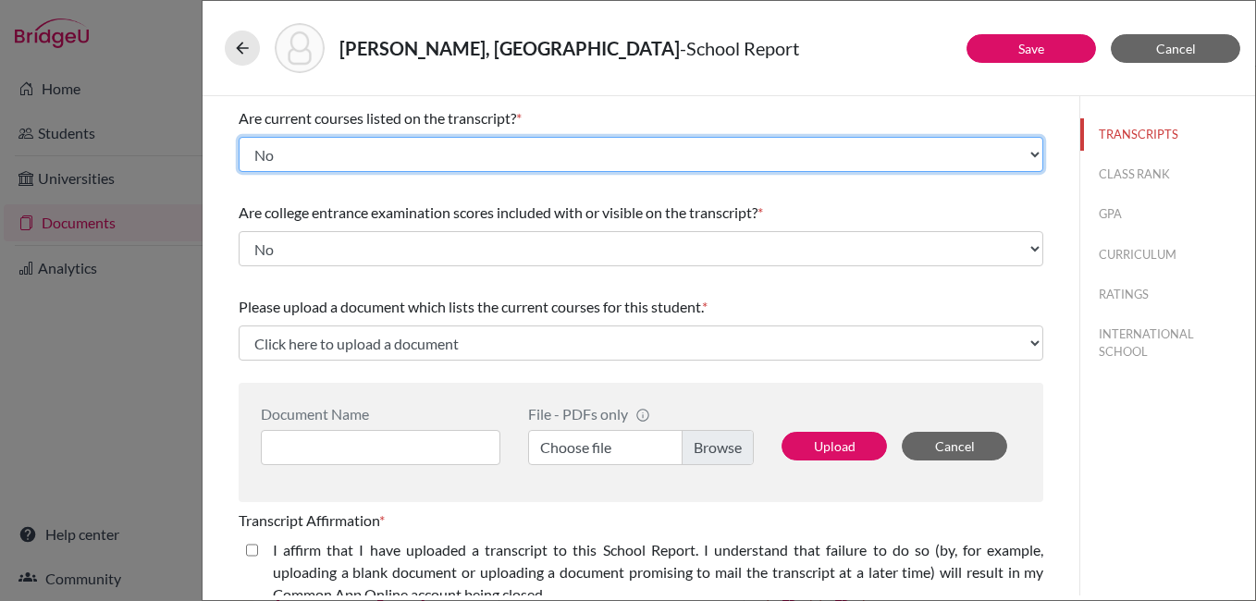
click at [330, 157] on select "Select... Yes No" at bounding box center [641, 154] width 804 height 35
select select "0"
click at [239, 137] on select "Select... Yes No" at bounding box center [641, 154] width 804 height 35
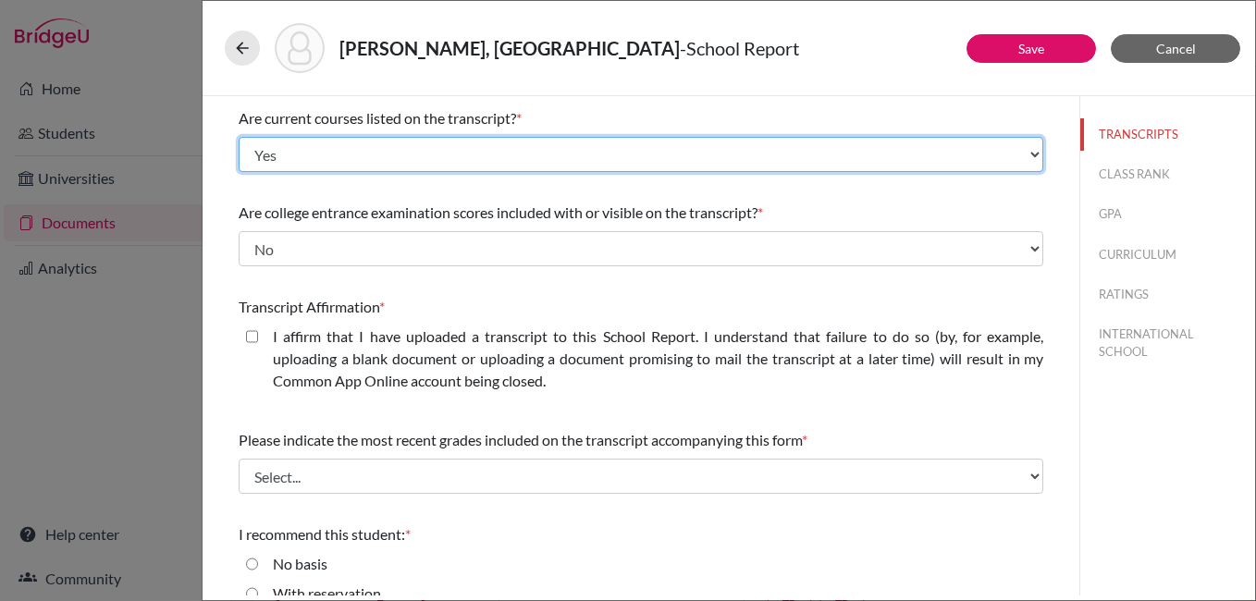
scroll to position [277, 0]
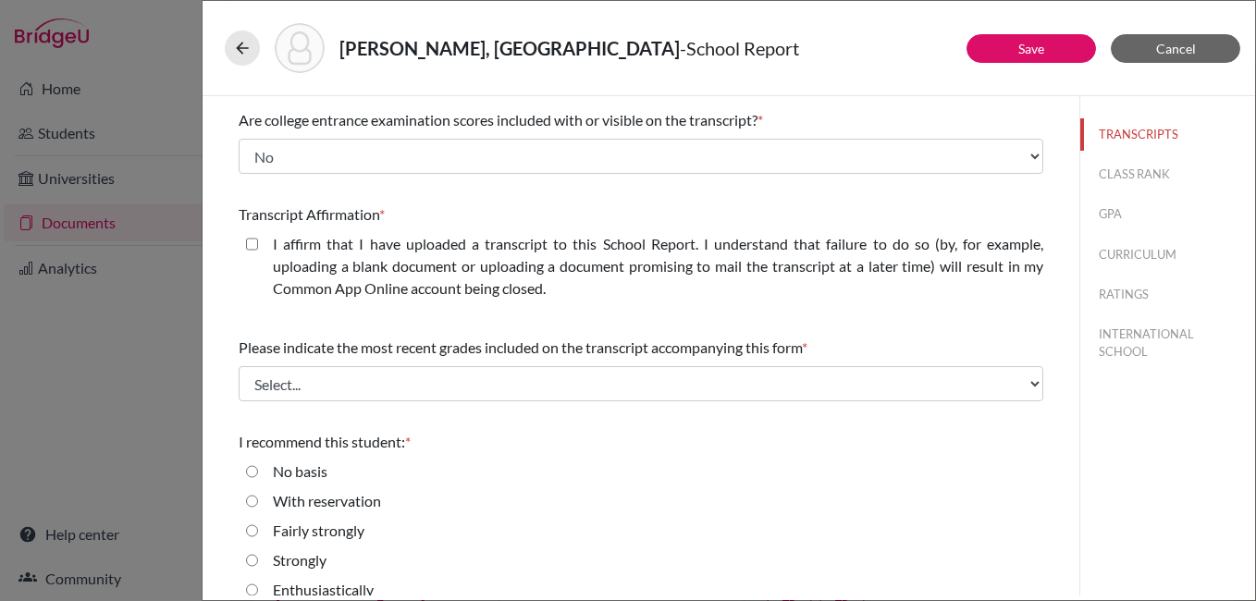
click at [252, 239] on closed\ "I affirm that I have uploaded a transcript to this School Report. I understand …" at bounding box center [252, 244] width 12 height 22
checkbox closed\ "true"
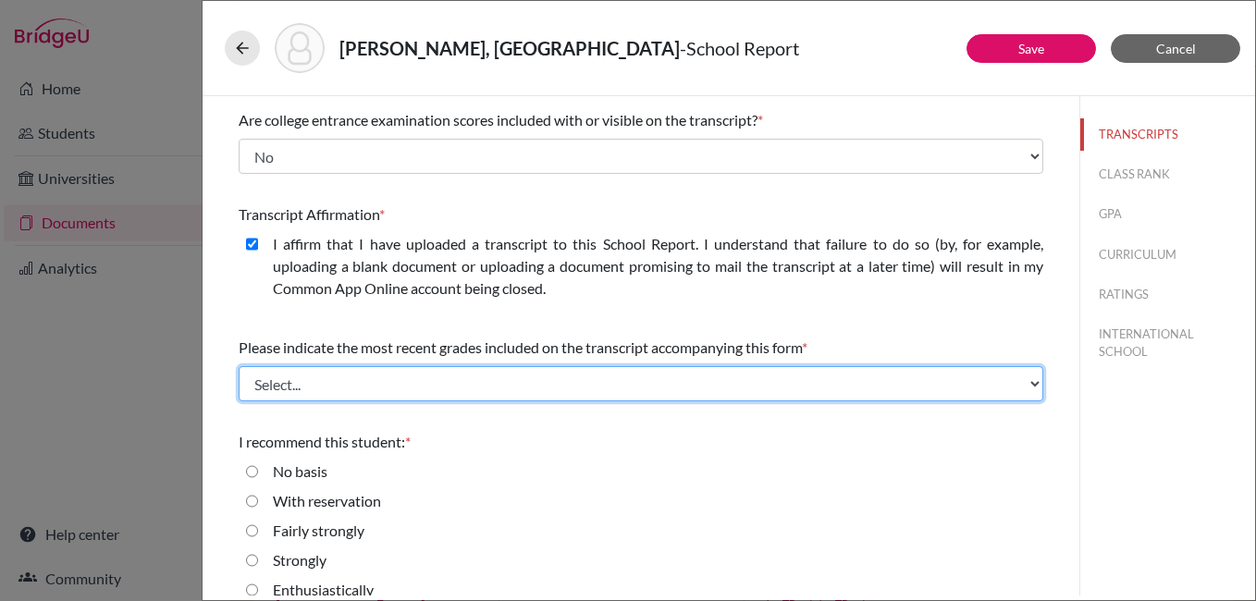
click at [399, 393] on select "Select... Final junior year grades 1st Quarter senior year grades 2nd Quarter/1…" at bounding box center [641, 383] width 804 height 35
select select "2"
click at [239, 366] on select "Select... Final junior year grades 1st Quarter senior year grades 2nd Quarter/1…" at bounding box center [641, 383] width 804 height 35
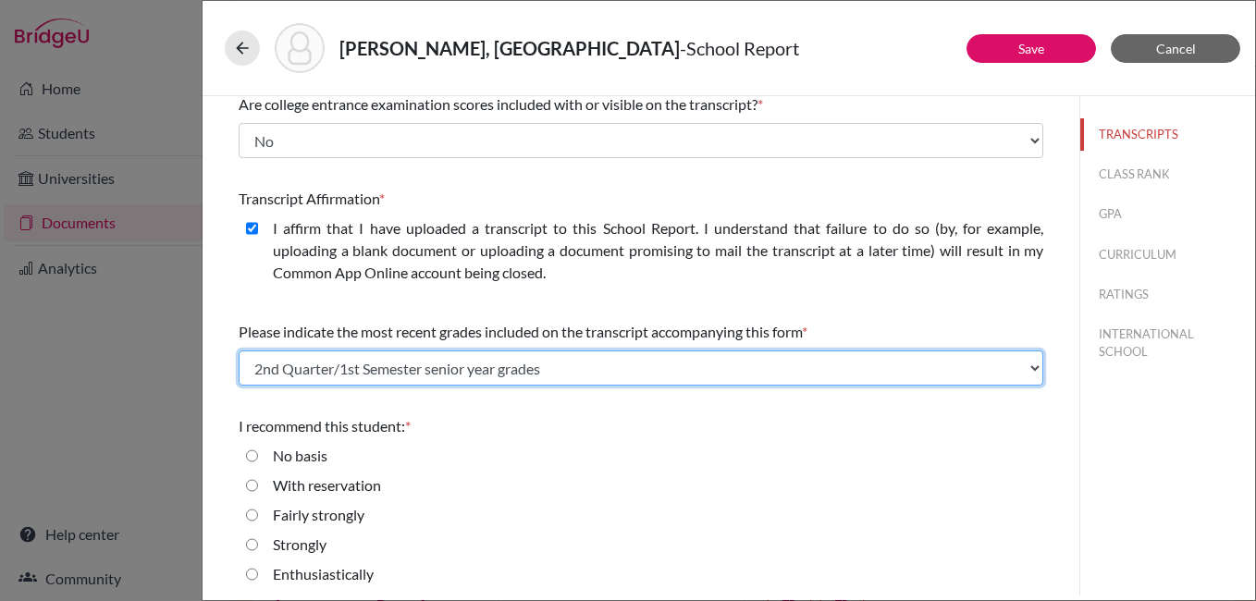
scroll to position [298, 0]
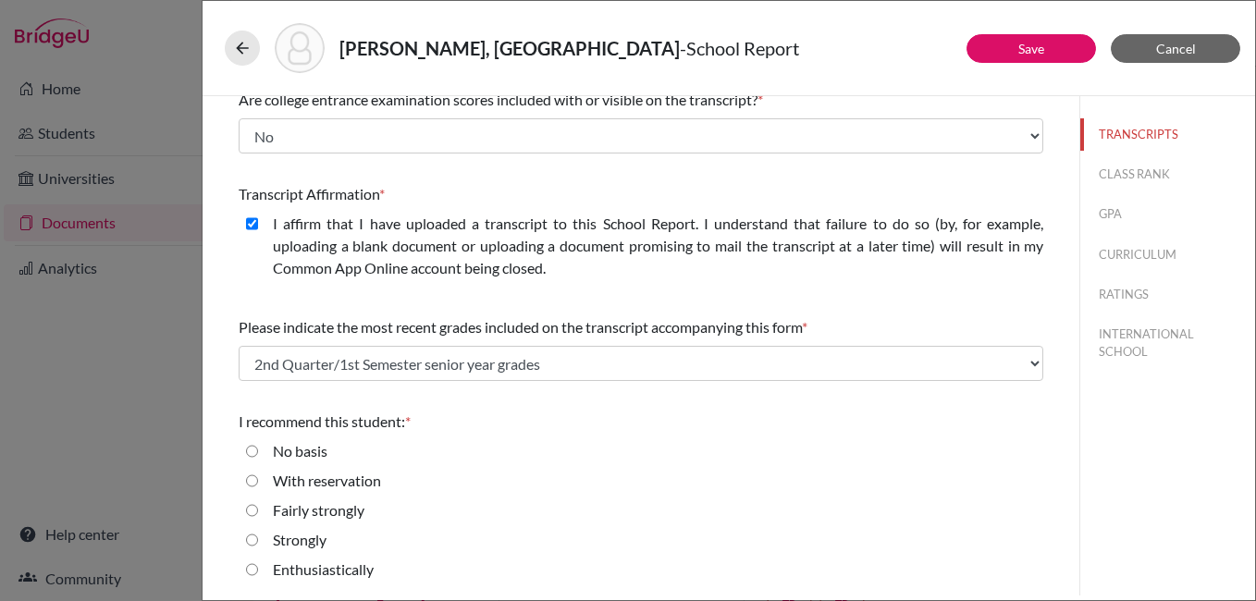
click at [249, 568] on input "Enthusiastically" at bounding box center [252, 570] width 12 height 22
radio input "true"
click at [1132, 170] on button "CLASS RANK" at bounding box center [1167, 174] width 175 height 32
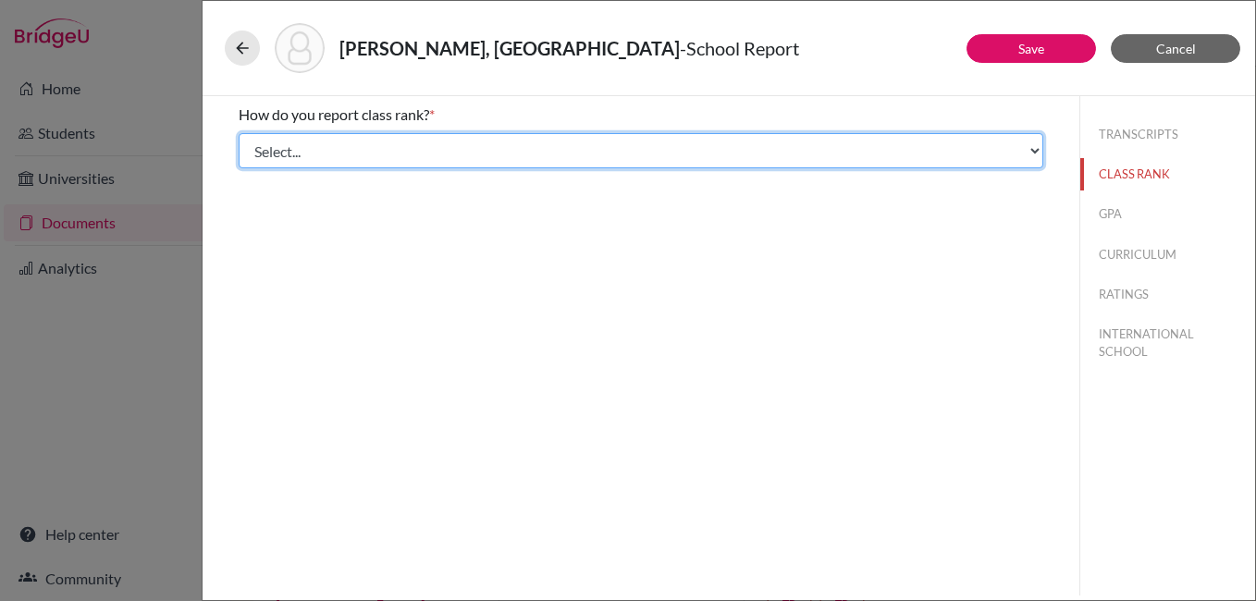
click at [509, 153] on select "Select... Exact Decile Quintile Quartile None" at bounding box center [641, 150] width 804 height 35
select select "5"
click at [239, 133] on select "Select... Exact Decile Quintile Quartile None" at bounding box center [641, 150] width 804 height 35
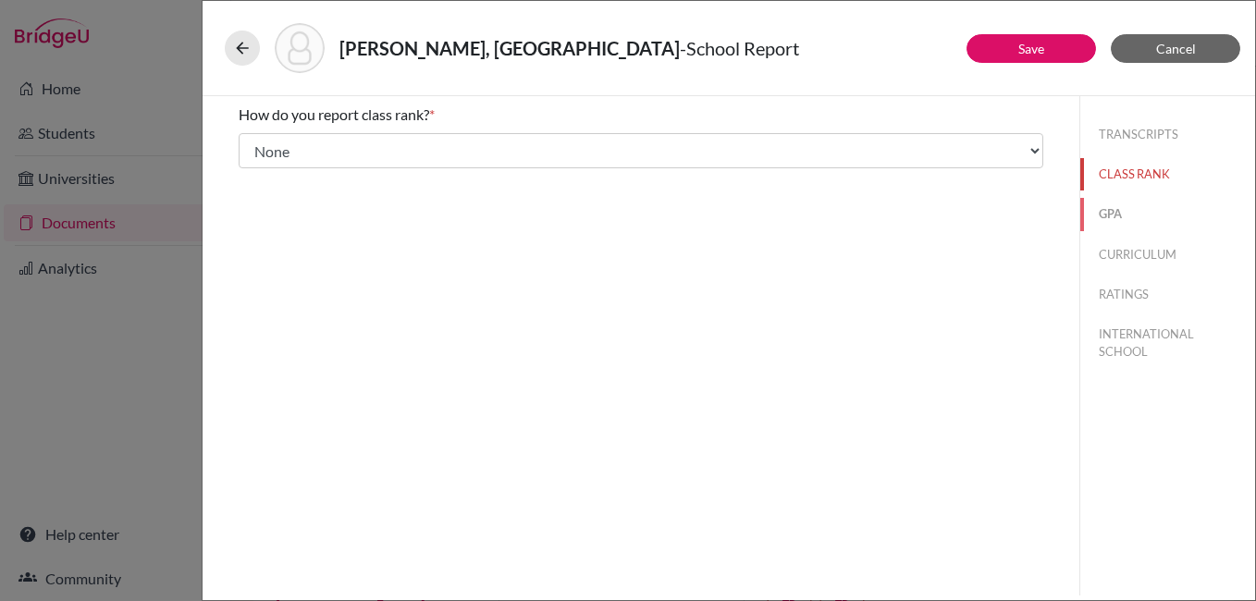
click at [1112, 215] on button "GPA" at bounding box center [1167, 214] width 175 height 32
click at [252, 173] on input "No" at bounding box center [252, 174] width 12 height 22
radio input "true"
click at [1116, 255] on button "CURRICULUM" at bounding box center [1167, 255] width 175 height 32
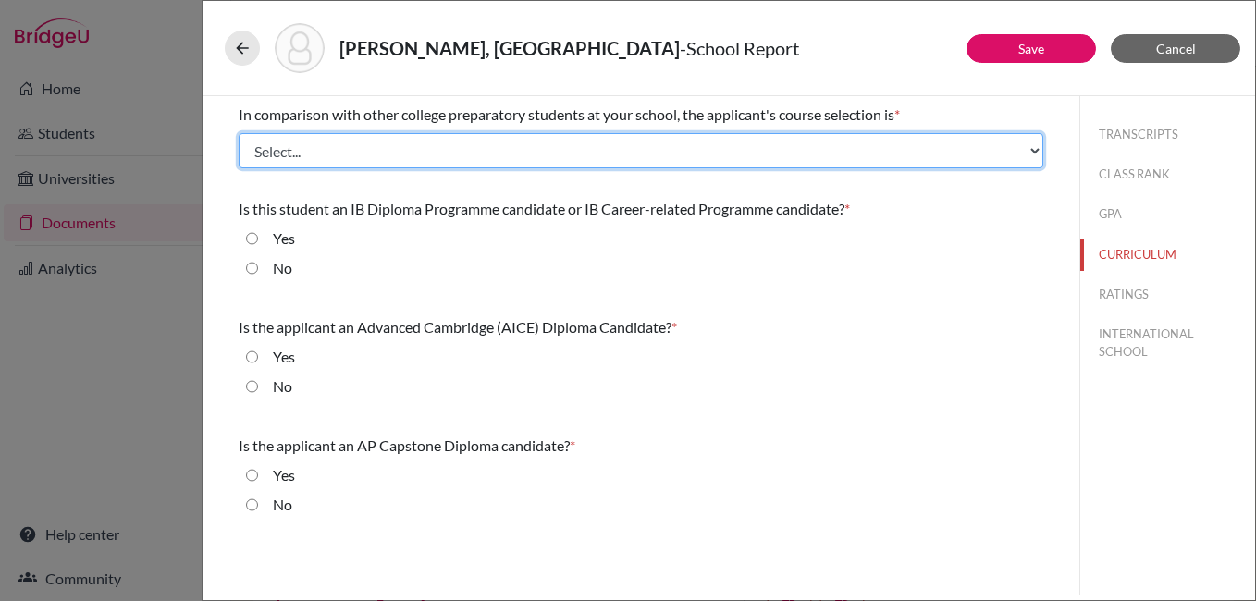
click at [418, 159] on select "Select... Less than demanding Average Demanding Very demanding Most demanding P…" at bounding box center [641, 150] width 804 height 35
select select "4"
click at [239, 133] on select "Select... Less than demanding Average Demanding Very demanding Most demanding P…" at bounding box center [641, 150] width 804 height 35
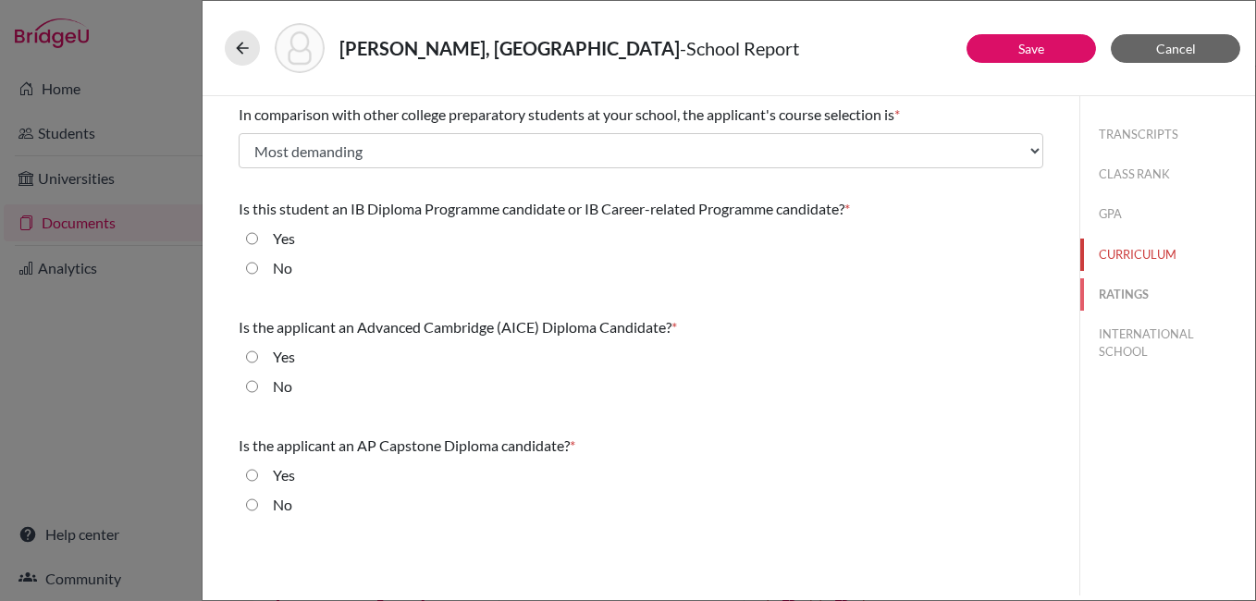
click at [1120, 294] on button "RATINGS" at bounding box center [1167, 294] width 175 height 32
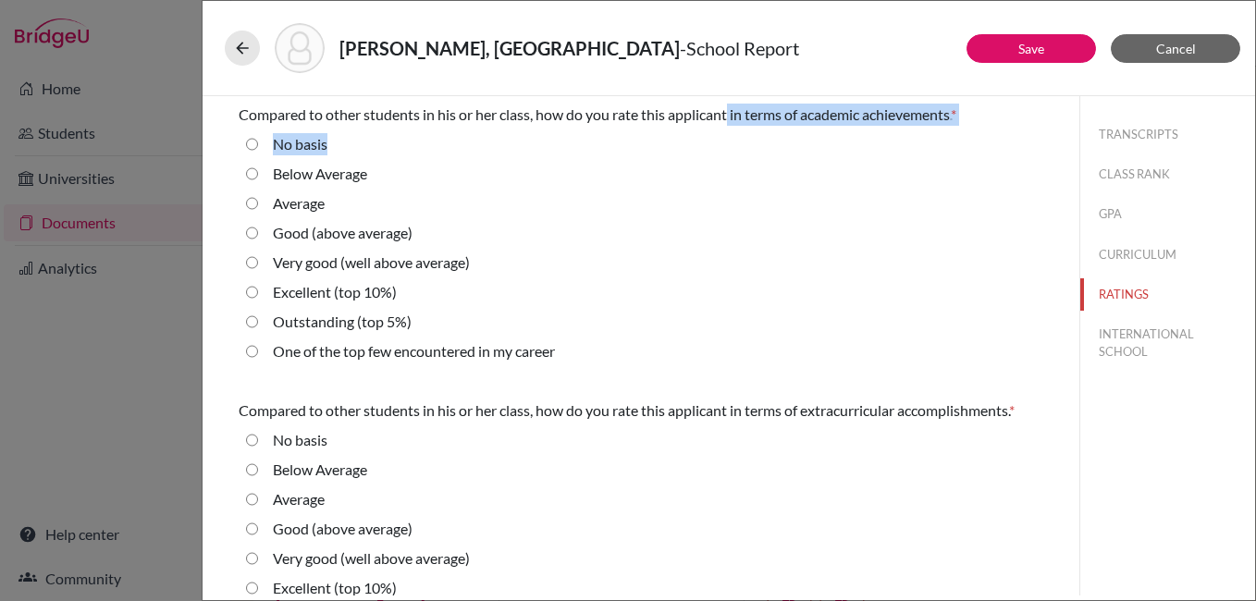
drag, startPoint x: 730, startPoint y: 118, endPoint x: 976, endPoint y: 127, distance: 247.0
click at [976, 127] on div "Compared to other students in his or her class, how do you rate this applicant …" at bounding box center [641, 236] width 804 height 281
click at [253, 295] on 10\%\) "Excellent (top 10%)" at bounding box center [252, 292] width 12 height 22
radio 10\%\) "true"
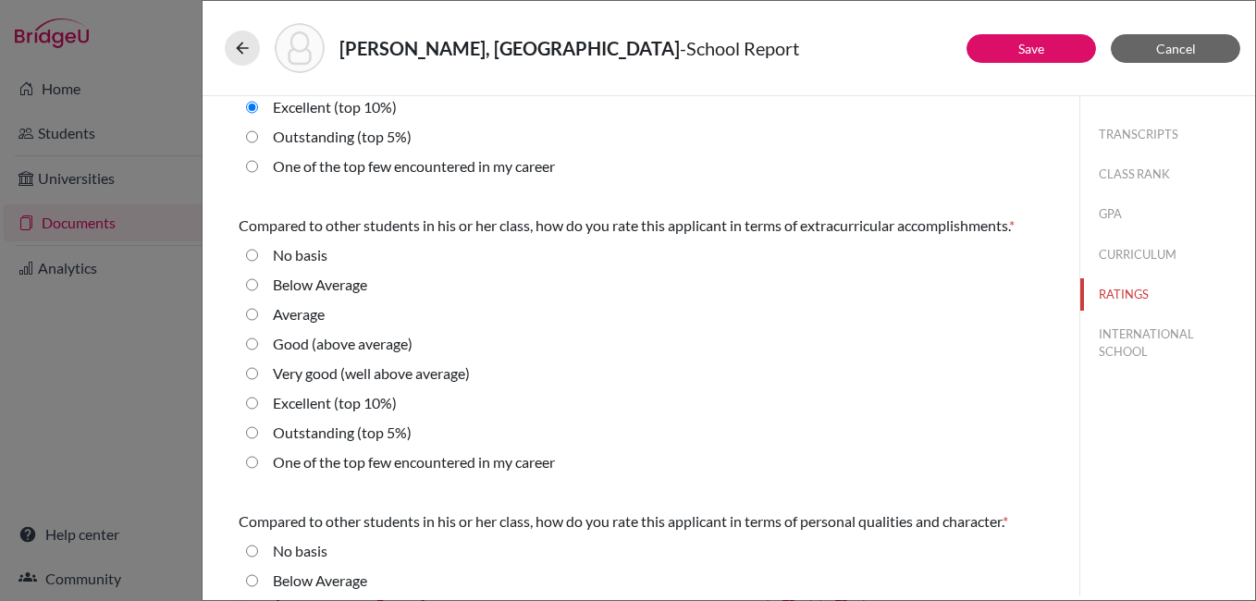
scroll to position [277, 0]
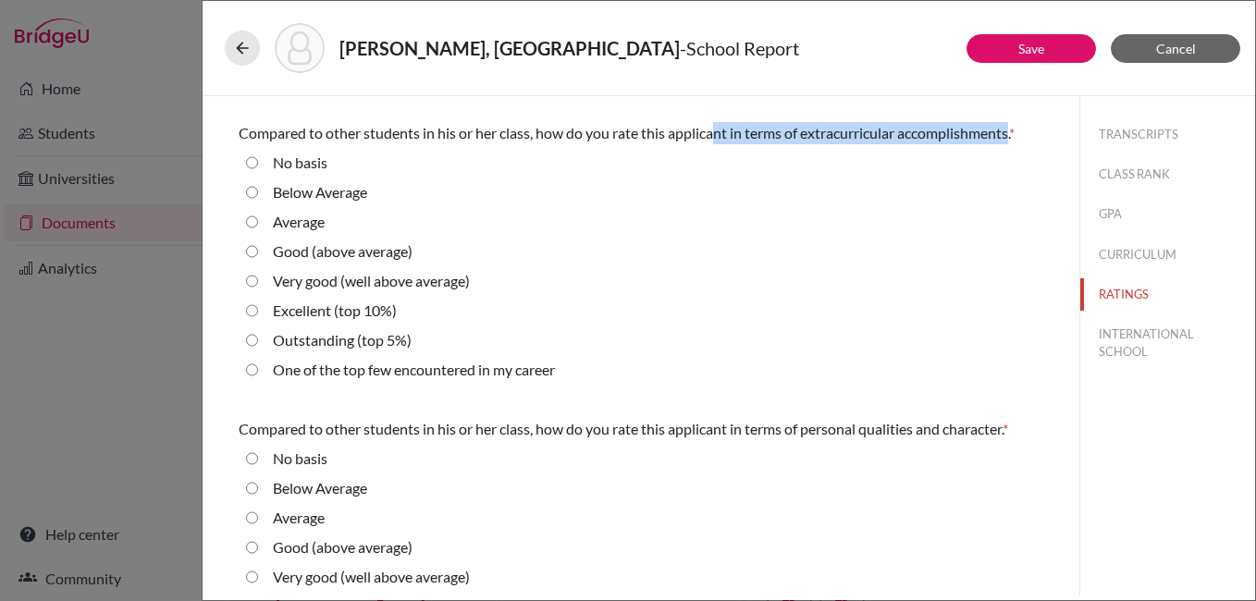
drag, startPoint x: 743, startPoint y: 130, endPoint x: 1013, endPoint y: 131, distance: 270.0
click at [1009, 131] on span "Compared to other students in his or her class, how do you rate this applicant …" at bounding box center [624, 133] width 770 height 18
click at [256, 338] on 5\%\) "Outstanding (top 5%)" at bounding box center [252, 340] width 12 height 22
radio 5\%\) "true"
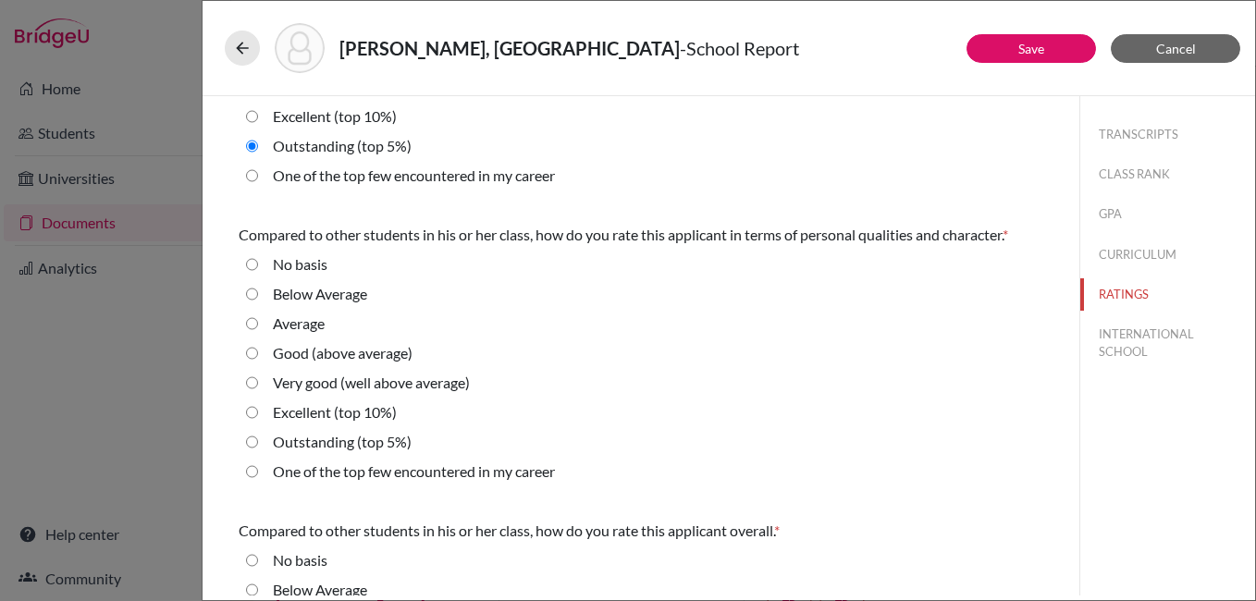
scroll to position [555, 0]
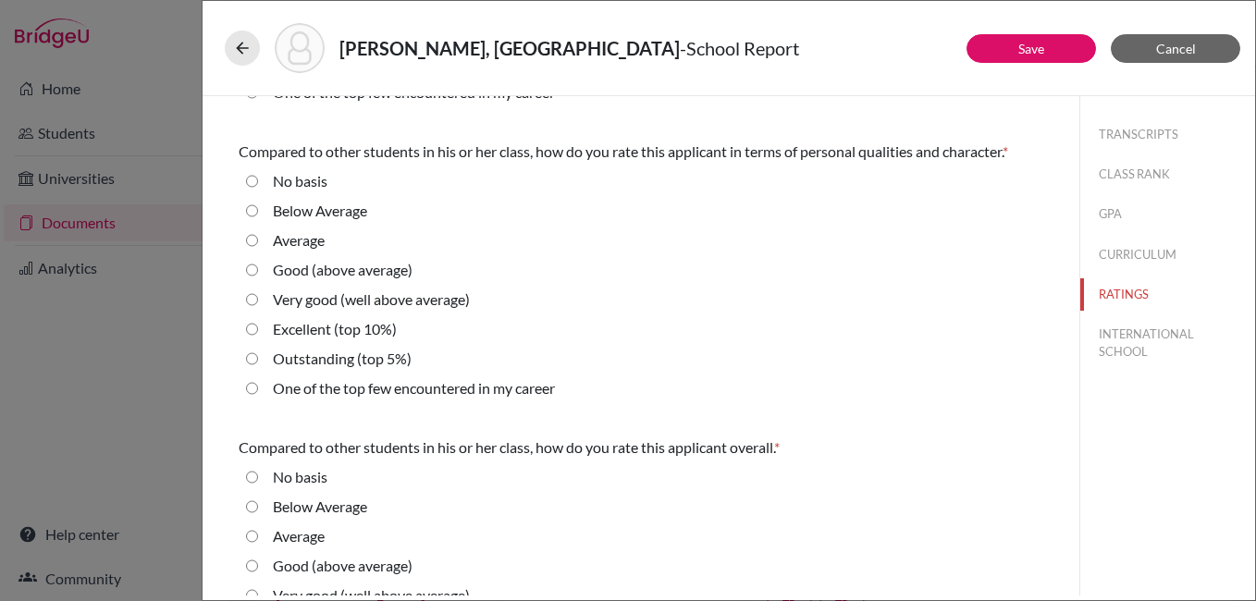
click at [250, 360] on 5\%\) "Outstanding (top 5%)" at bounding box center [252, 359] width 12 height 22
radio 5\%\) "true"
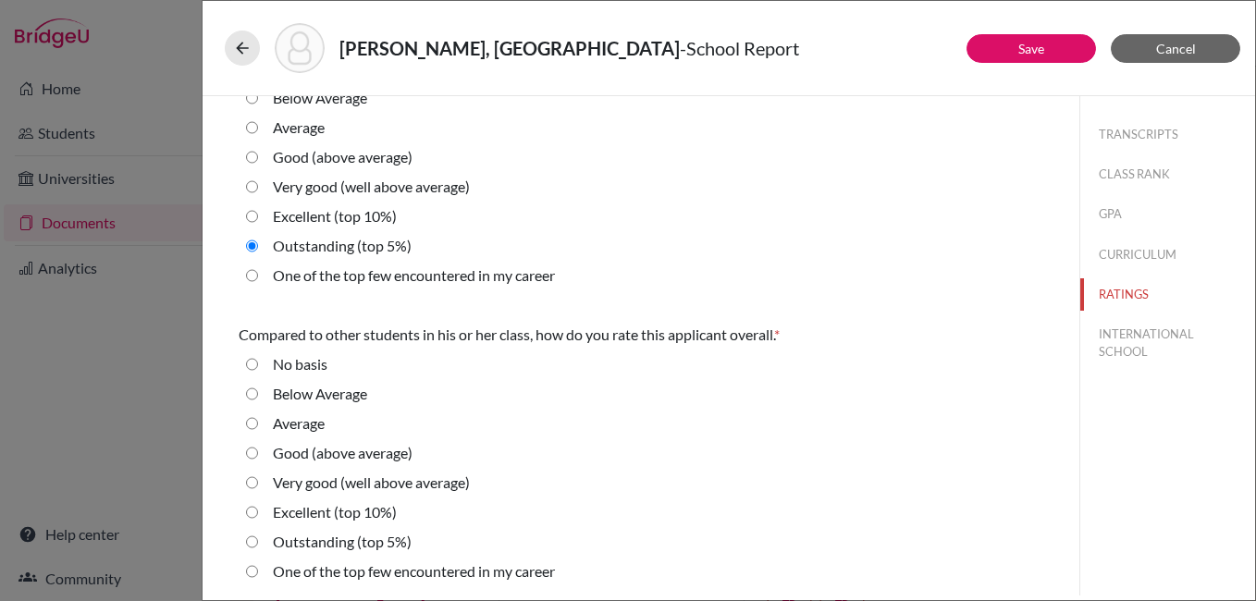
scroll to position [669, 0]
click at [250, 565] on career "One of the top few encountered in my career" at bounding box center [252, 570] width 12 height 22
radio career "true"
click at [1096, 343] on button "INTERNATIONAL SCHOOL" at bounding box center [1167, 343] width 175 height 50
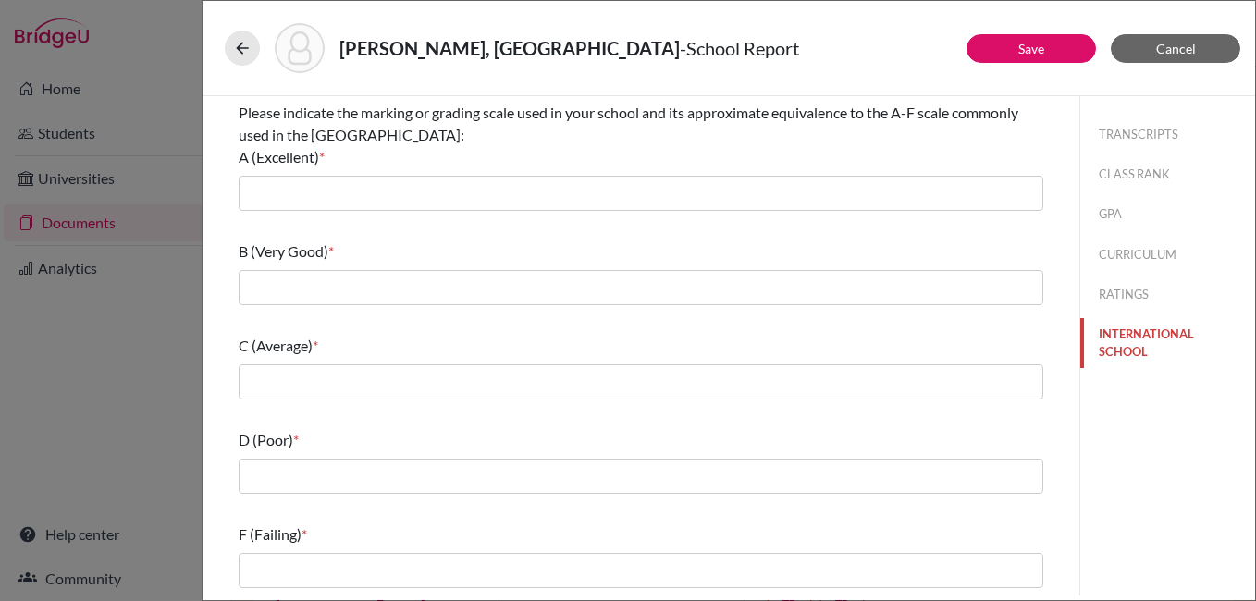
scroll to position [0, 0]
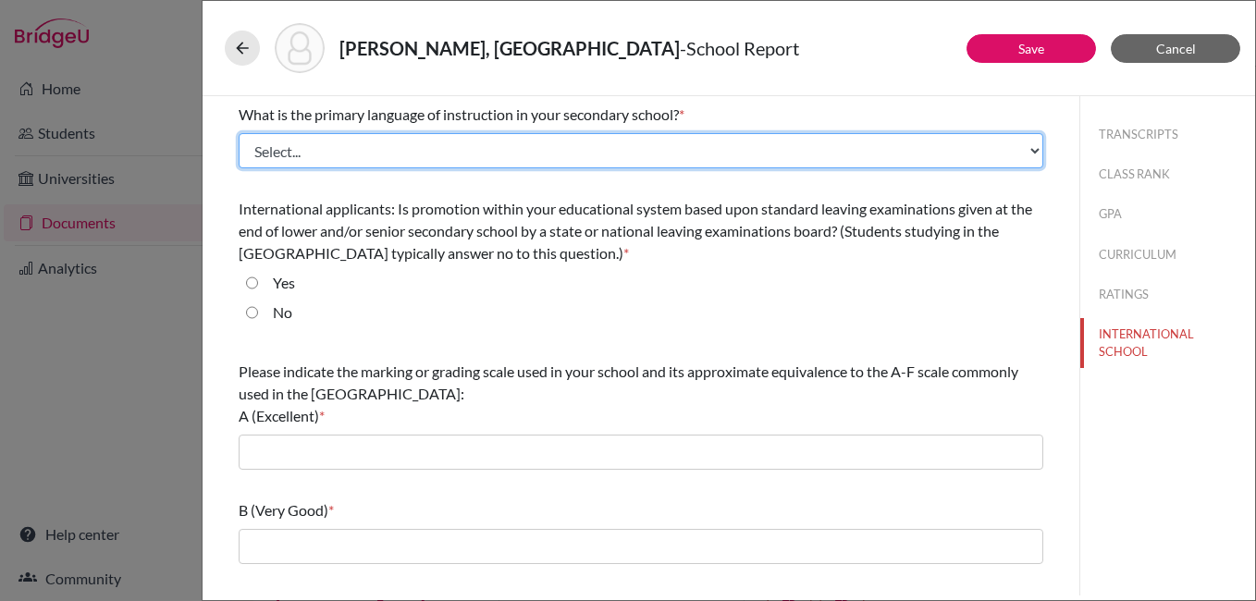
click at [488, 146] on select "Select... Albanian Arabic Armenian Assamese Azerbaijani Belarusian Bengali Bulg…" at bounding box center [641, 150] width 804 height 35
select select "14"
click at [239, 133] on select "Select... Albanian Arabic Armenian Assamese Azerbaijani Belarusian Bengali Bulg…" at bounding box center [641, 150] width 804 height 35
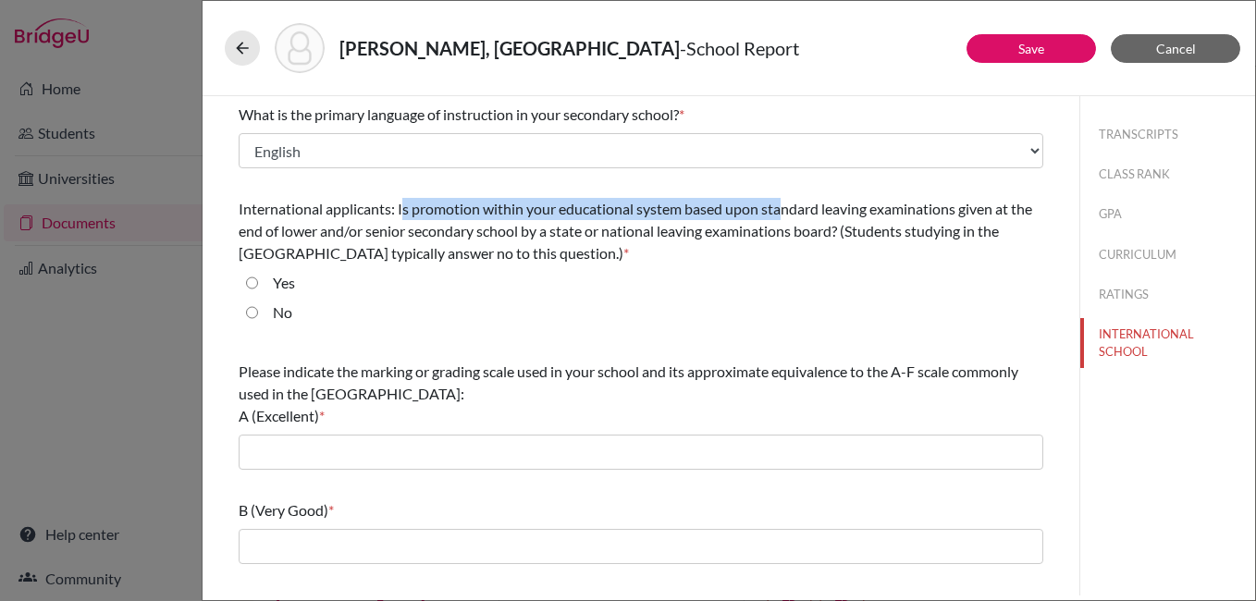
drag, startPoint x: 410, startPoint y: 212, endPoint x: 780, endPoint y: 215, distance: 370.8
click at [780, 215] on span "International applicants: Is promotion within your educational system based upo…" at bounding box center [635, 231] width 793 height 62
click at [506, 314] on div "No" at bounding box center [641, 316] width 804 height 30
click at [258, 288] on div "Yes" at bounding box center [276, 287] width 37 height 30
click at [252, 281] on input "Yes" at bounding box center [252, 283] width 12 height 22
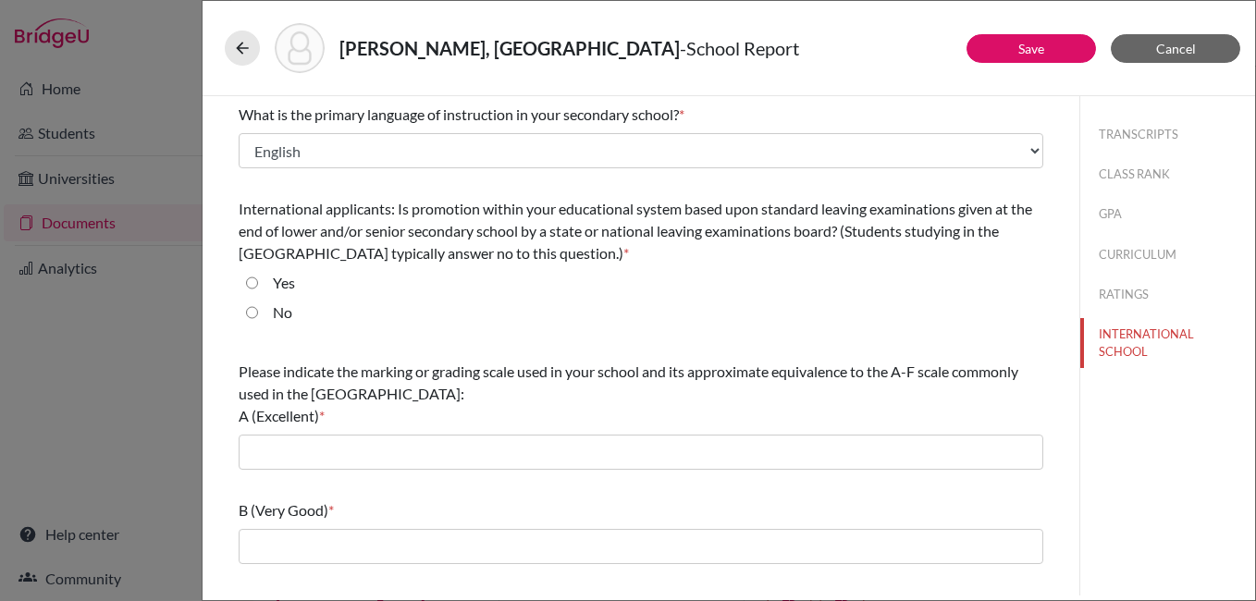
radio input "true"
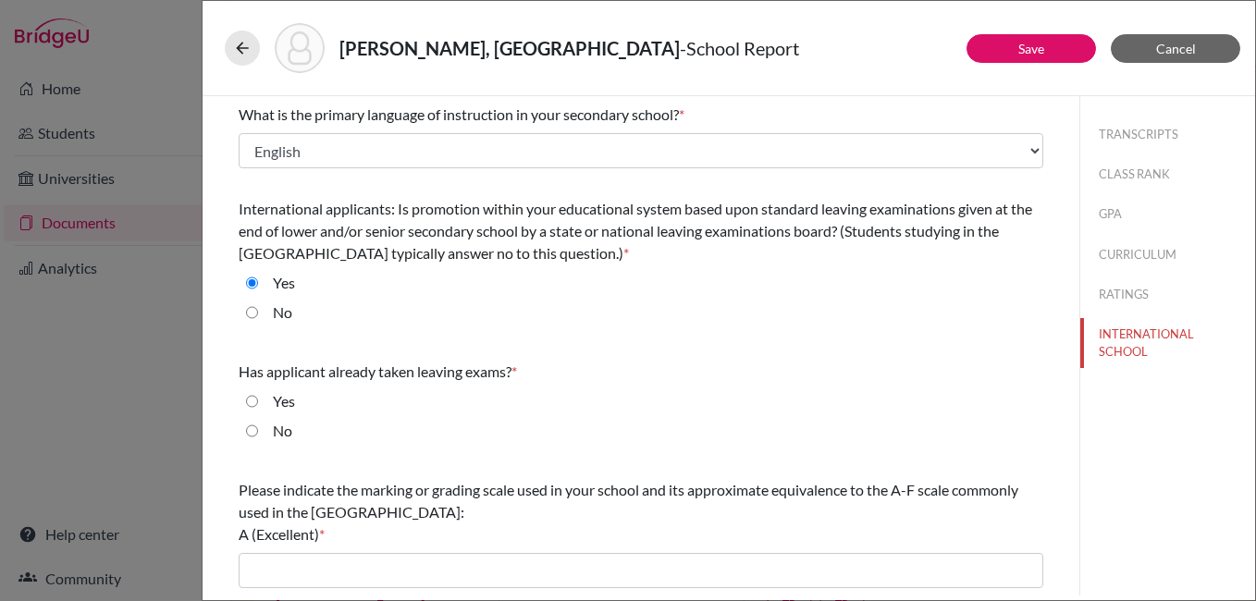
click at [248, 309] on input "No" at bounding box center [252, 312] width 12 height 22
radio input "true"
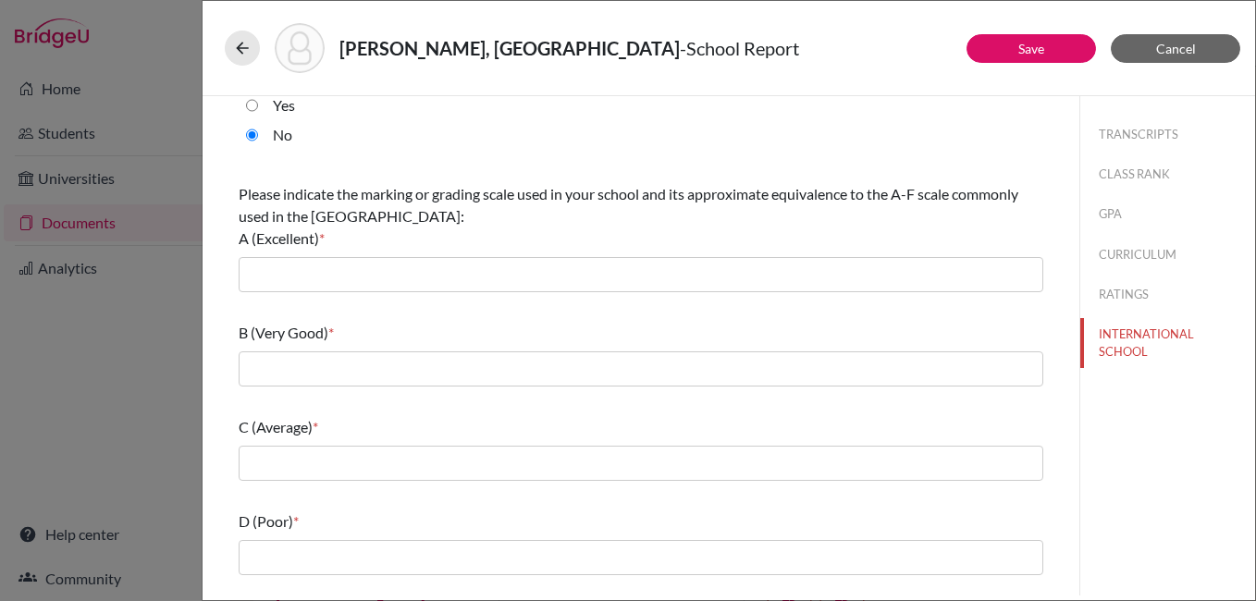
scroll to position [185, 0]
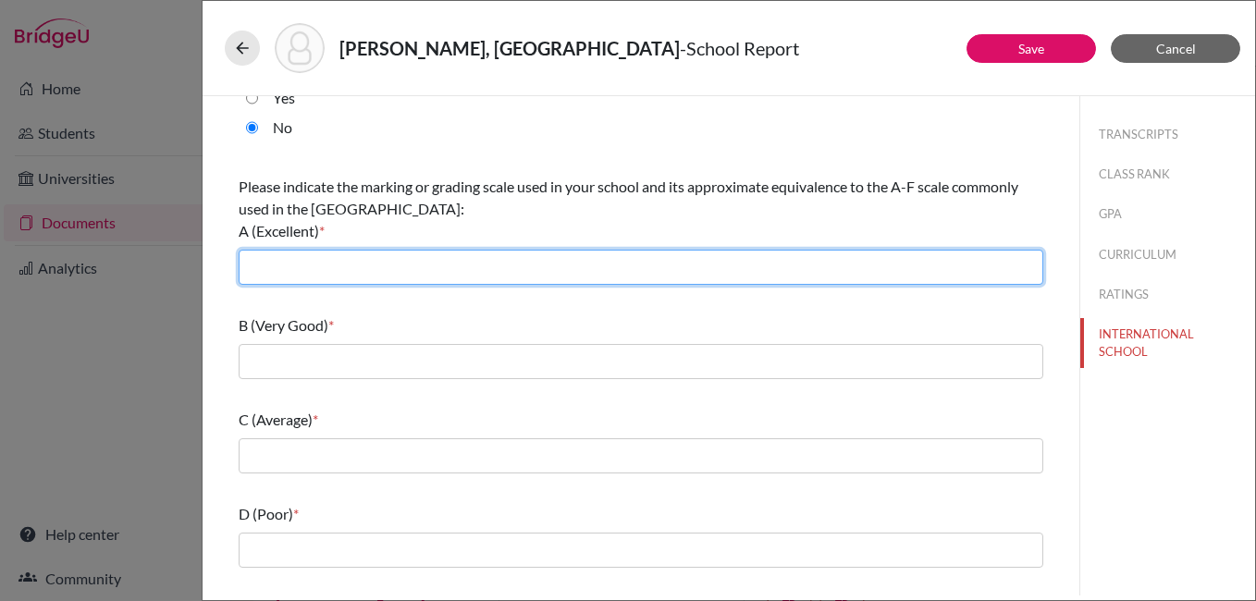
click at [314, 263] on input "text" at bounding box center [641, 267] width 804 height 35
click at [320, 263] on input "text" at bounding box center [641, 267] width 804 height 35
click at [318, 270] on input "text" at bounding box center [641, 267] width 804 height 35
type input "80-100"
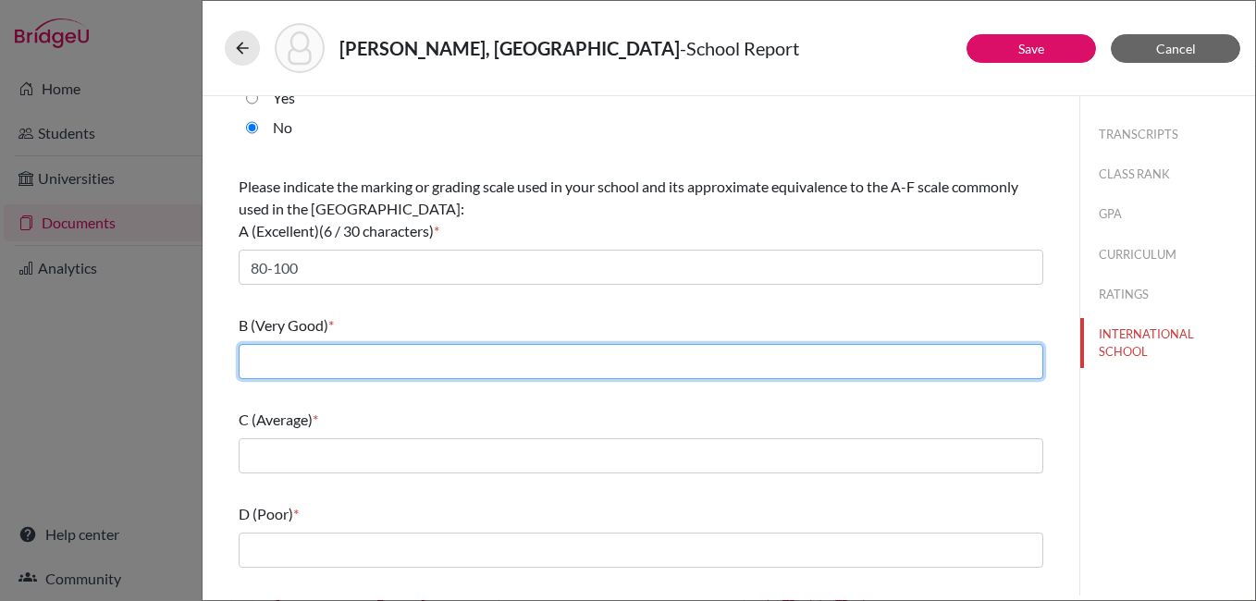
click at [278, 364] on input "text" at bounding box center [641, 361] width 804 height 35
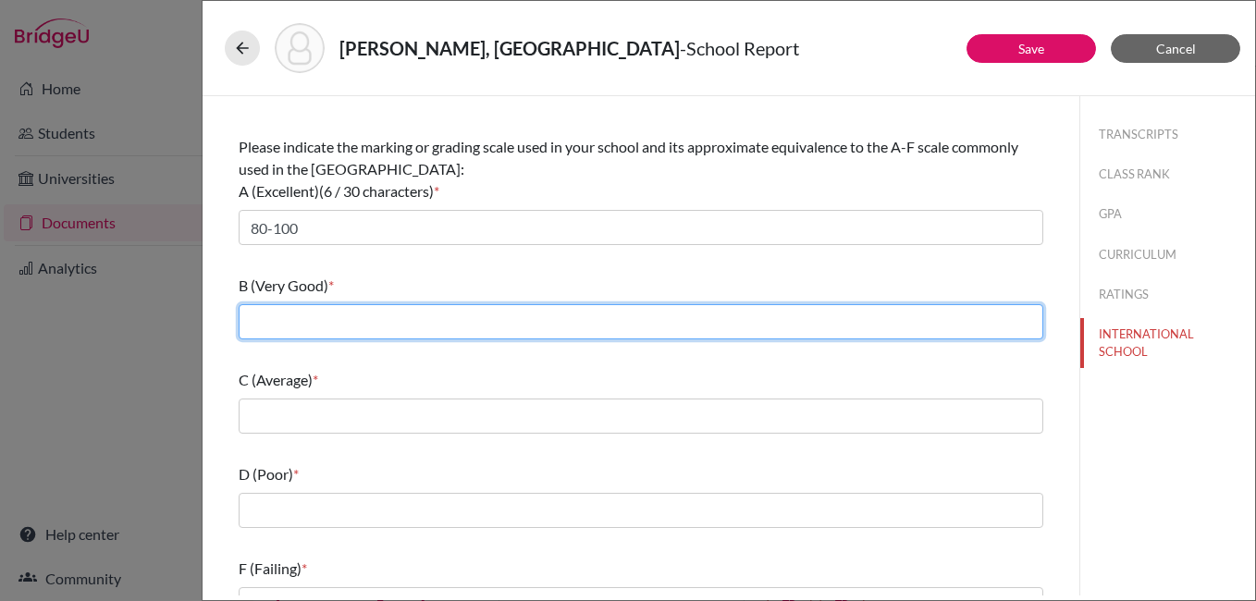
scroll to position [259, 0]
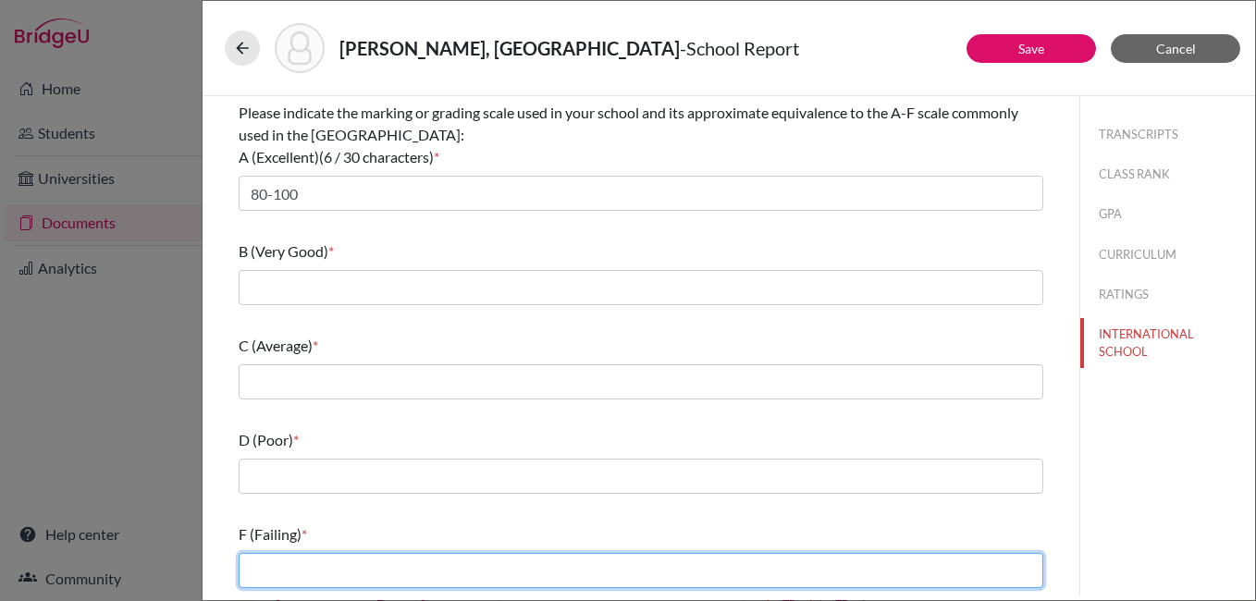
click at [385, 563] on input "text" at bounding box center [641, 570] width 804 height 35
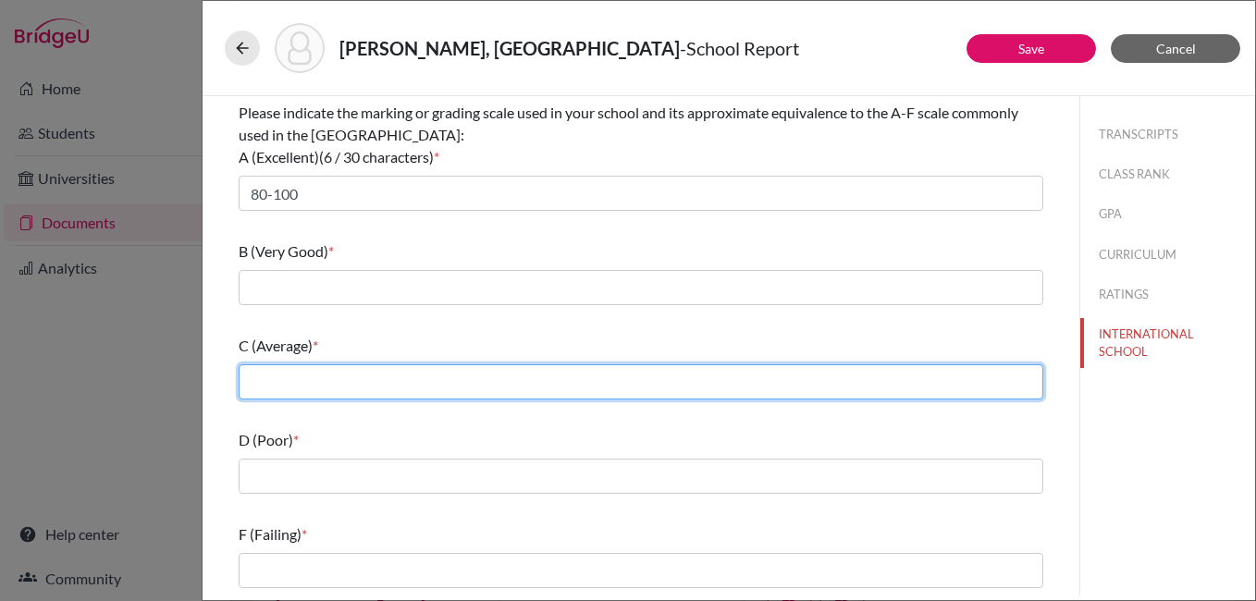
click at [293, 367] on input "text" at bounding box center [641, 381] width 804 height 35
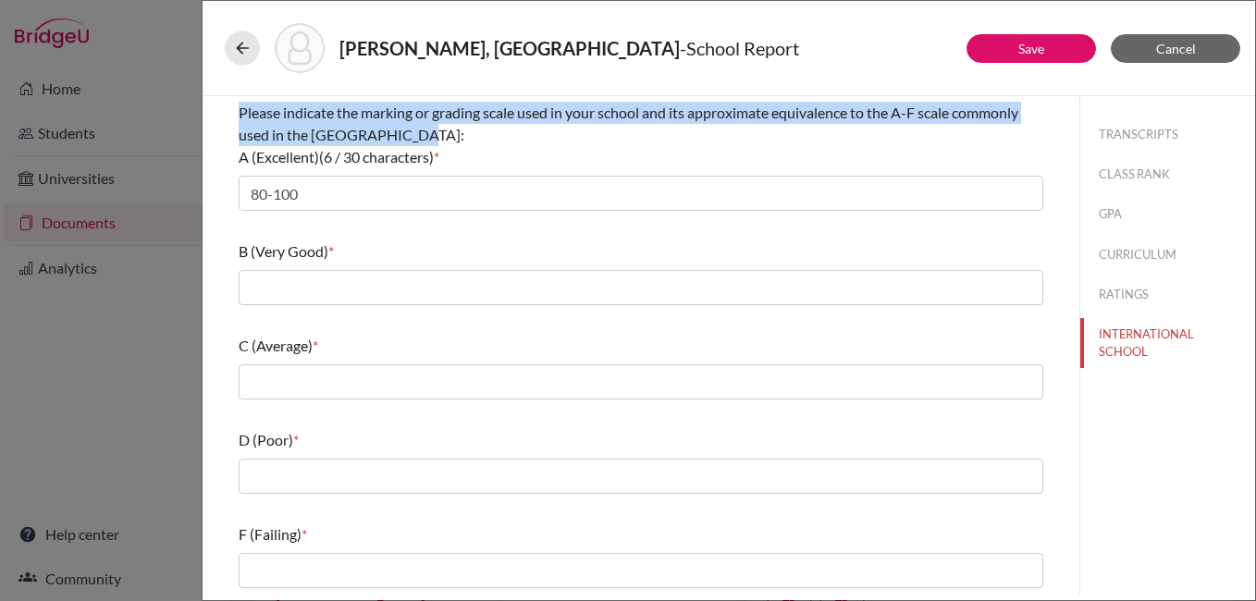
drag, startPoint x: 241, startPoint y: 114, endPoint x: 439, endPoint y: 134, distance: 198.9
click at [439, 134] on div "Please indicate the marking or grading scale used in your school and its approx…" at bounding box center [641, 135] width 804 height 67
copy span "Please indicate the marking or grading scale used in your school and its approx…"
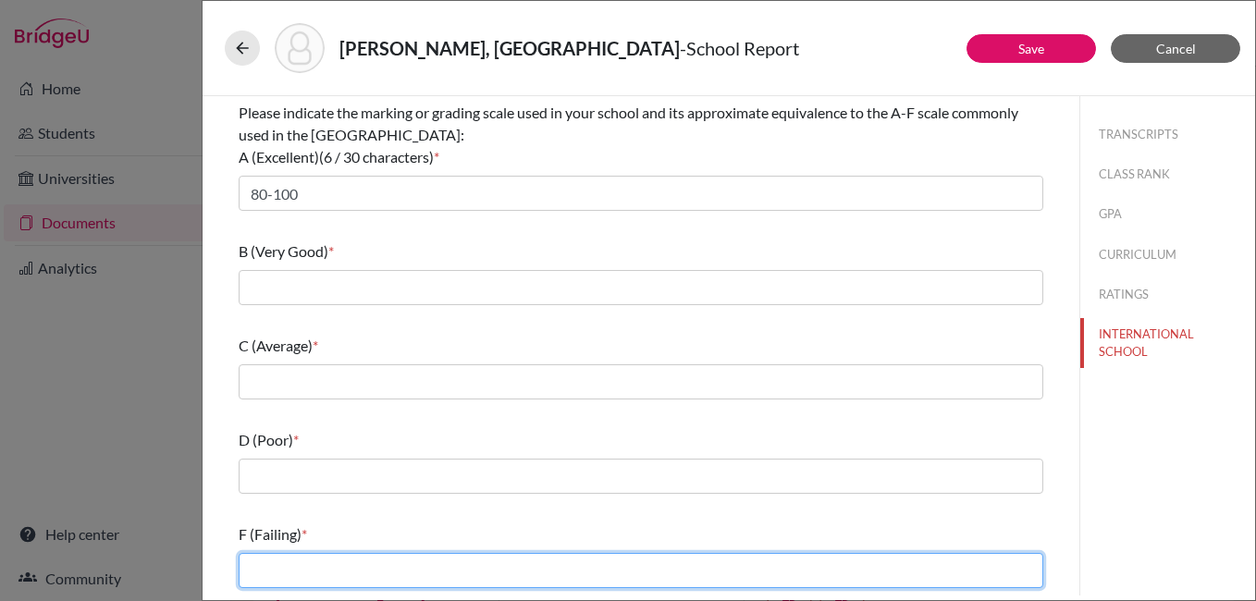
click at [334, 563] on input "text" at bounding box center [641, 570] width 804 height 35
drag, startPoint x: 257, startPoint y: 559, endPoint x: 278, endPoint y: 567, distance: 22.8
click at [278, 567] on input "30" at bounding box center [641, 570] width 804 height 35
click at [346, 569] on input "33" at bounding box center [641, 570] width 804 height 35
type input "33 below"
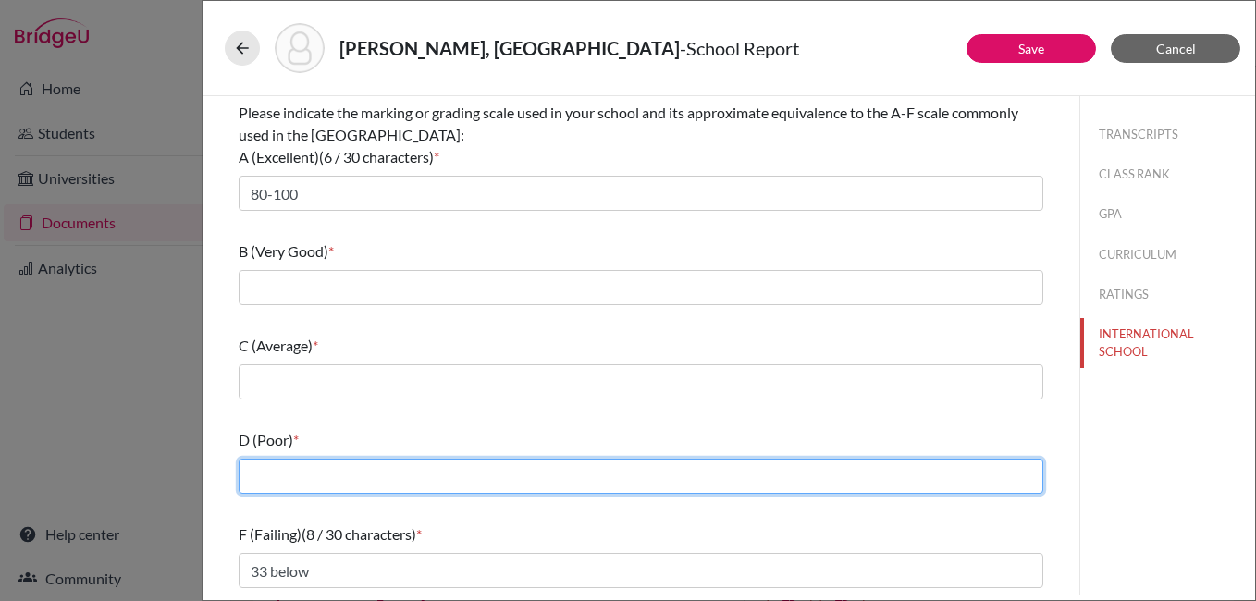
click at [294, 472] on input "text" at bounding box center [641, 476] width 804 height 35
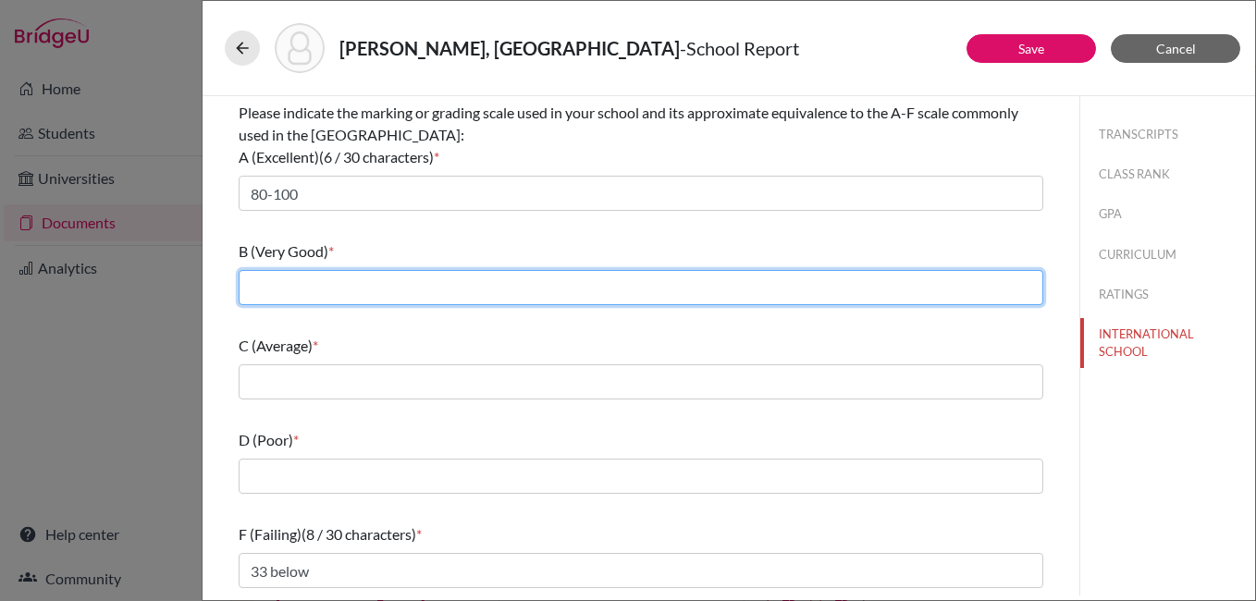
click at [280, 292] on input "text" at bounding box center [641, 287] width 804 height 35
type input "60-80"
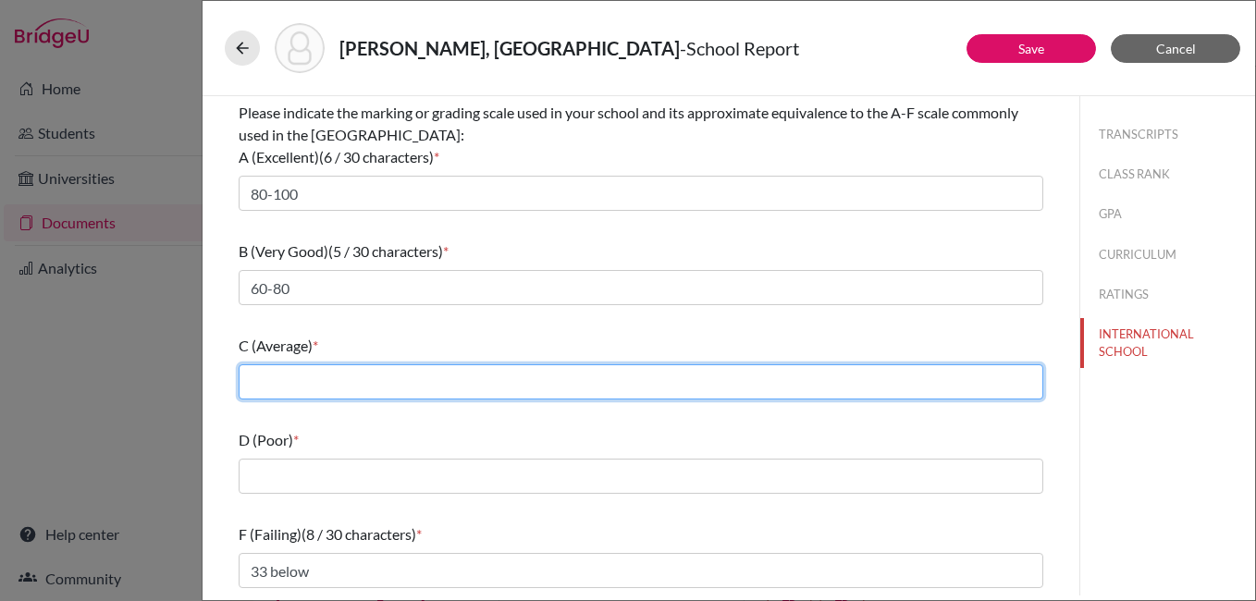
click at [285, 386] on input "text" at bounding box center [641, 381] width 804 height 35
type input "40-60"
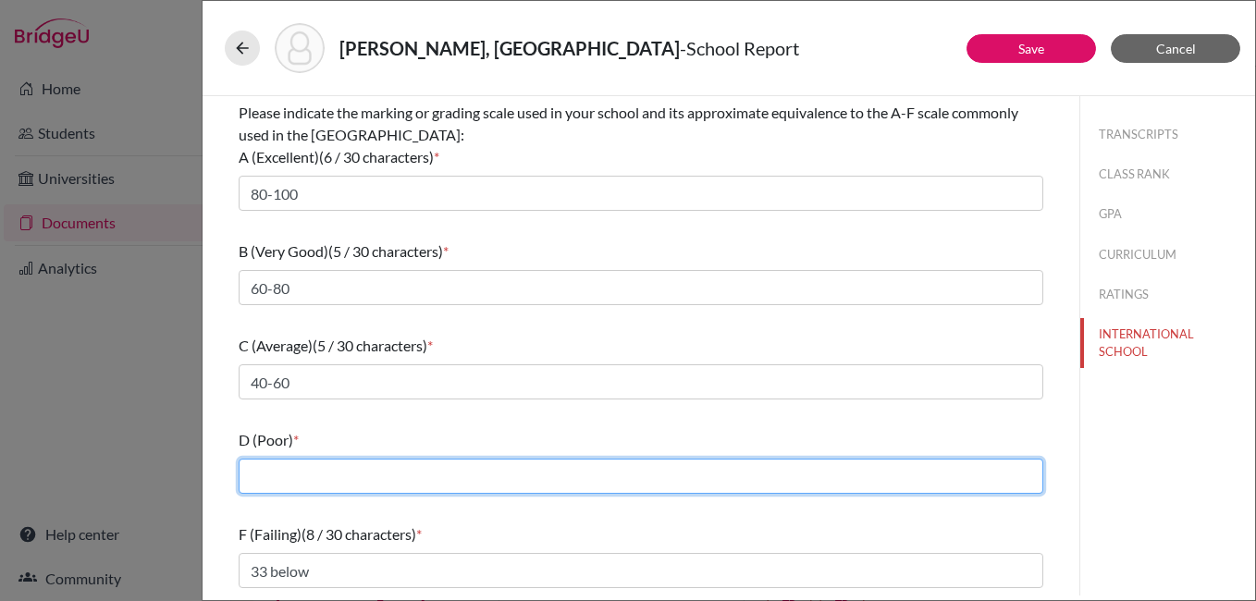
click at [274, 481] on input "text" at bounding box center [641, 476] width 804 height 35
type input "3"
type input "4"
type input "33-40"
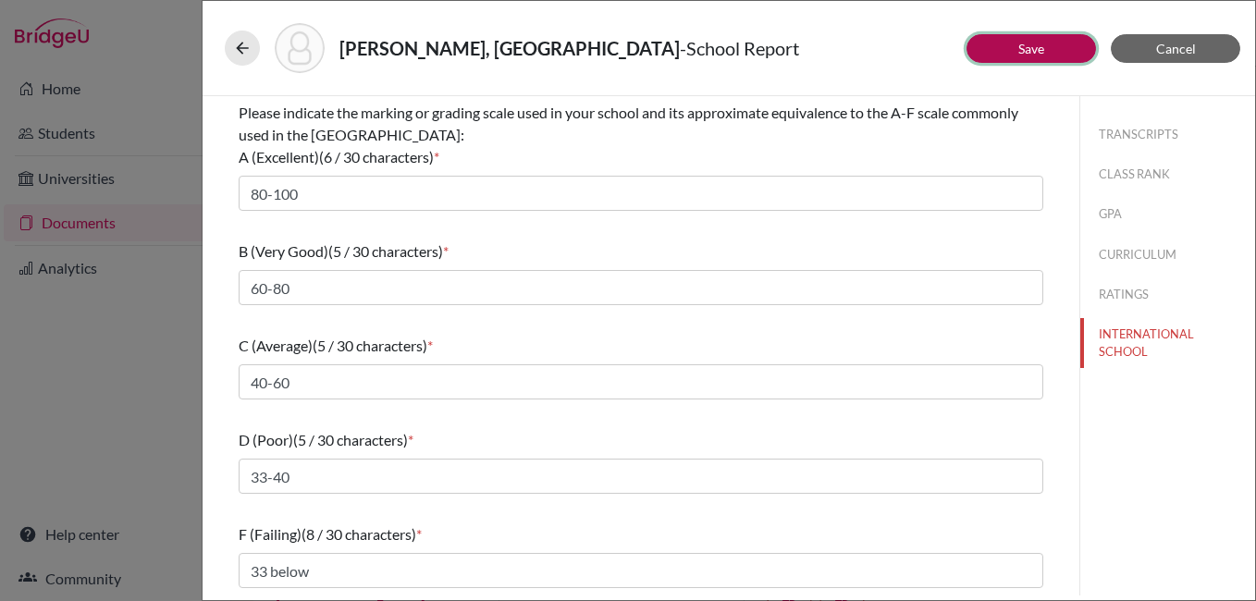
click at [1035, 45] on link "Save" at bounding box center [1031, 49] width 26 height 16
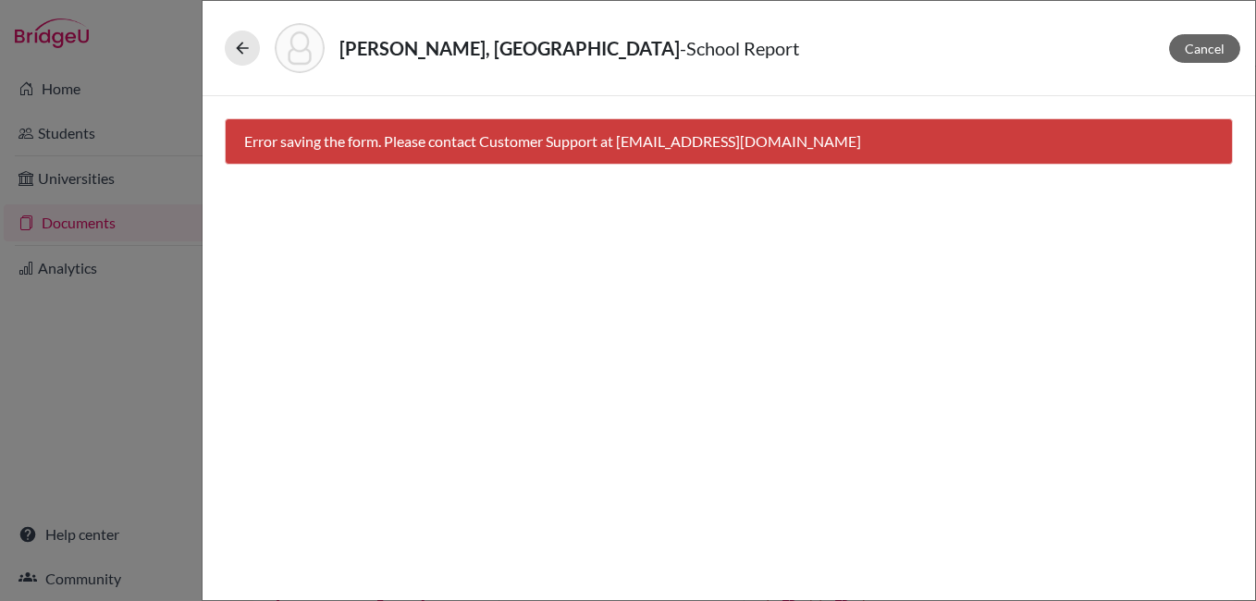
click at [505, 131] on div "Error saving the form. Please contact Customer Support at hi@bridge-u.com" at bounding box center [729, 141] width 1008 height 46
drag, startPoint x: 622, startPoint y: 139, endPoint x: 742, endPoint y: 142, distance: 119.3
click at [742, 142] on div "Error saving the form. Please contact Customer Support at hi@bridge-u.com" at bounding box center [729, 141] width 1008 height 46
copy div "hi@bridge-u.com"
click at [239, 45] on icon at bounding box center [242, 48] width 18 height 18
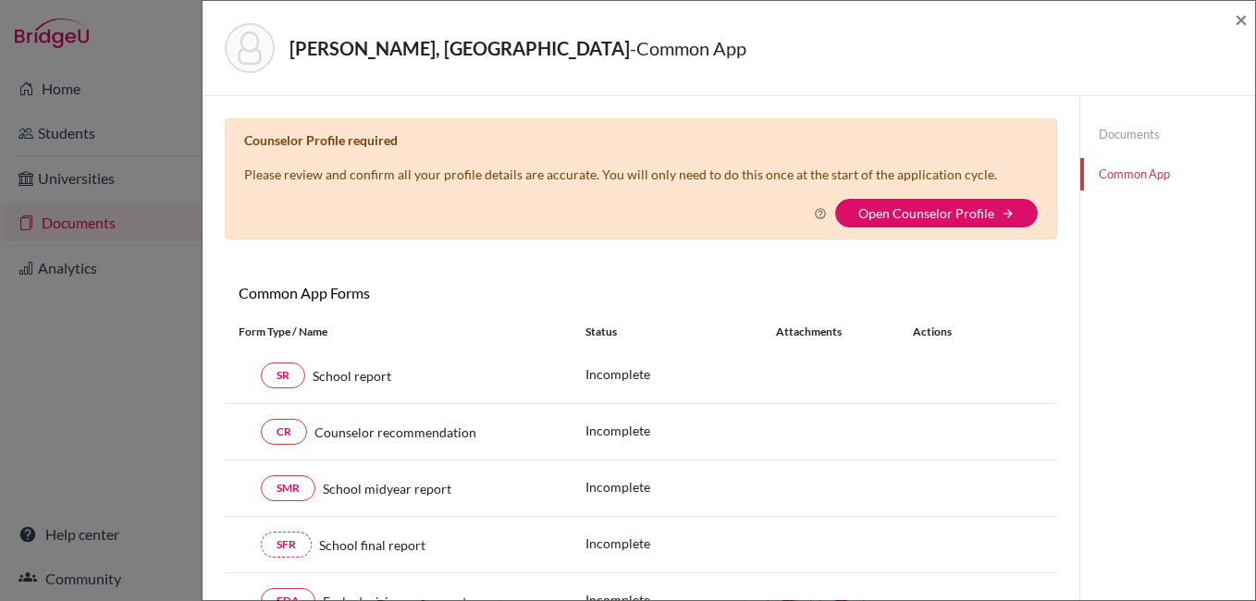
click at [1116, 134] on link "Documents" at bounding box center [1167, 134] width 175 height 32
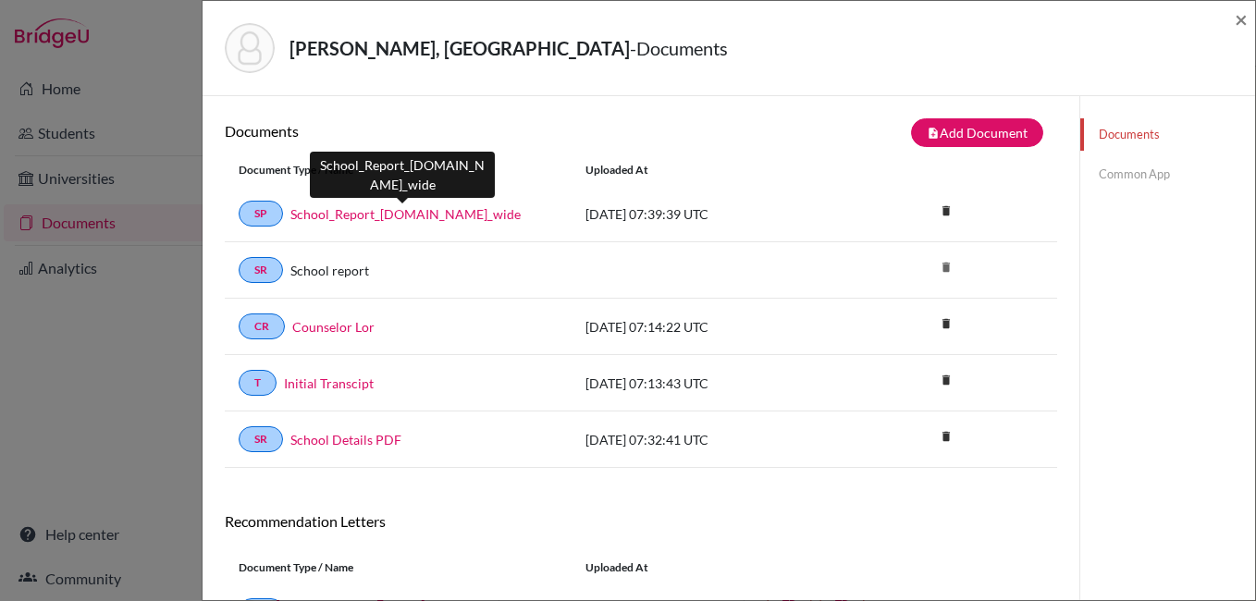
click at [399, 209] on link "School_Report_2023-2024.school_wide" at bounding box center [405, 213] width 230 height 19
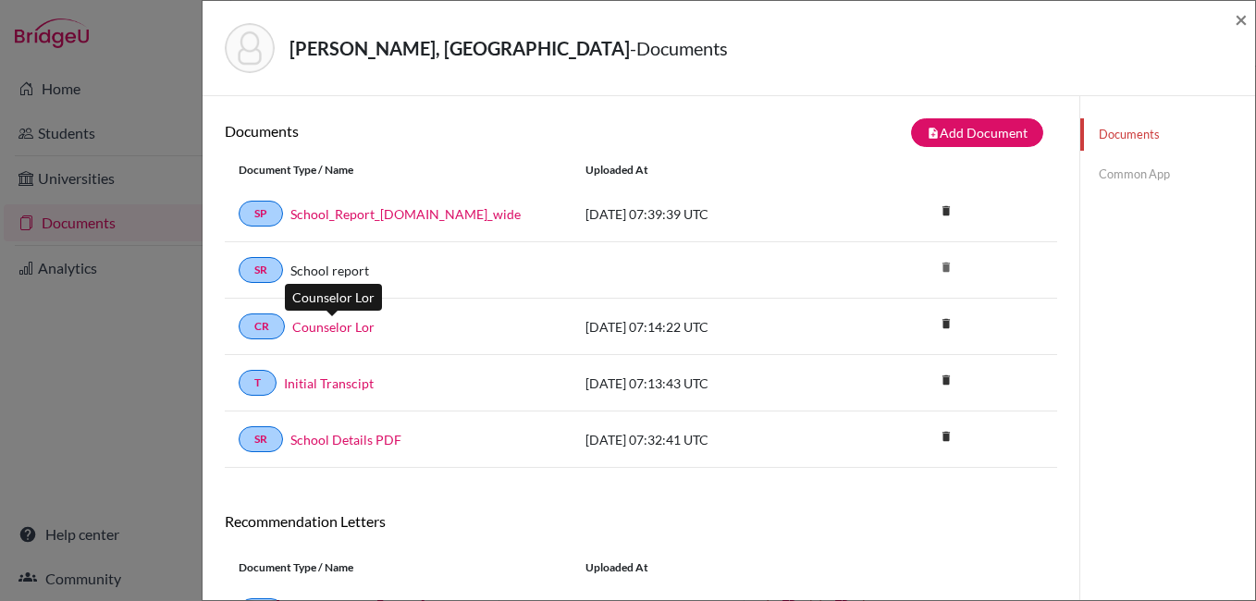
click at [338, 332] on link "Counselor Lor" at bounding box center [333, 326] width 82 height 19
click at [1122, 180] on link "Common App" at bounding box center [1167, 174] width 175 height 32
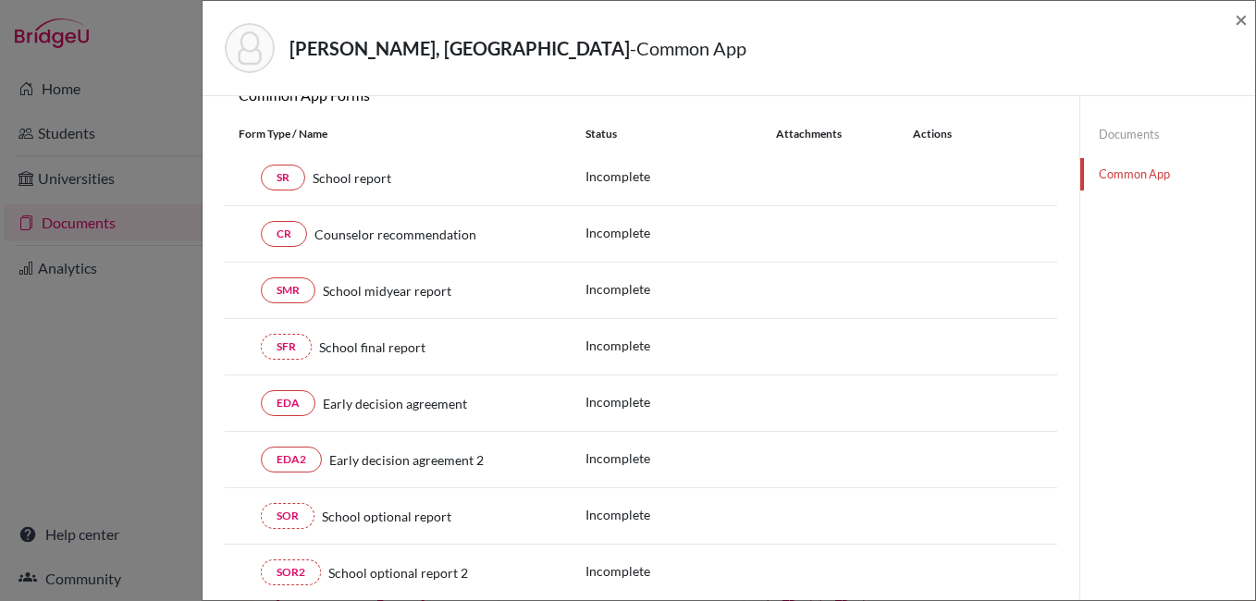
scroll to position [92, 0]
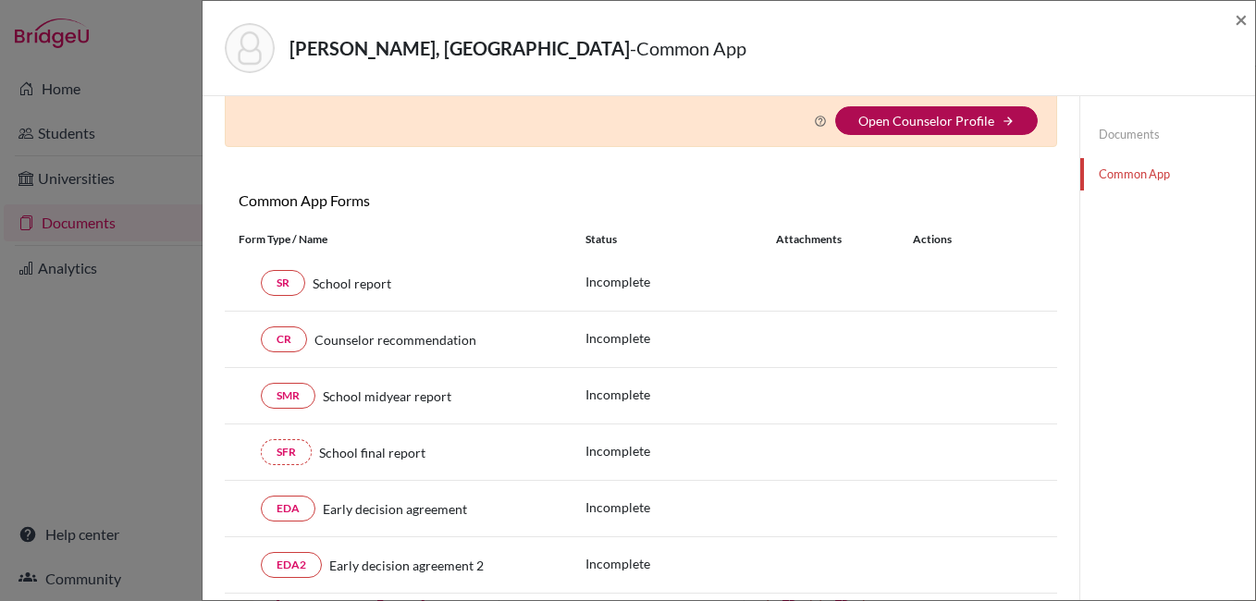
click at [905, 120] on link "Open Counselor Profile" at bounding box center [926, 121] width 136 height 16
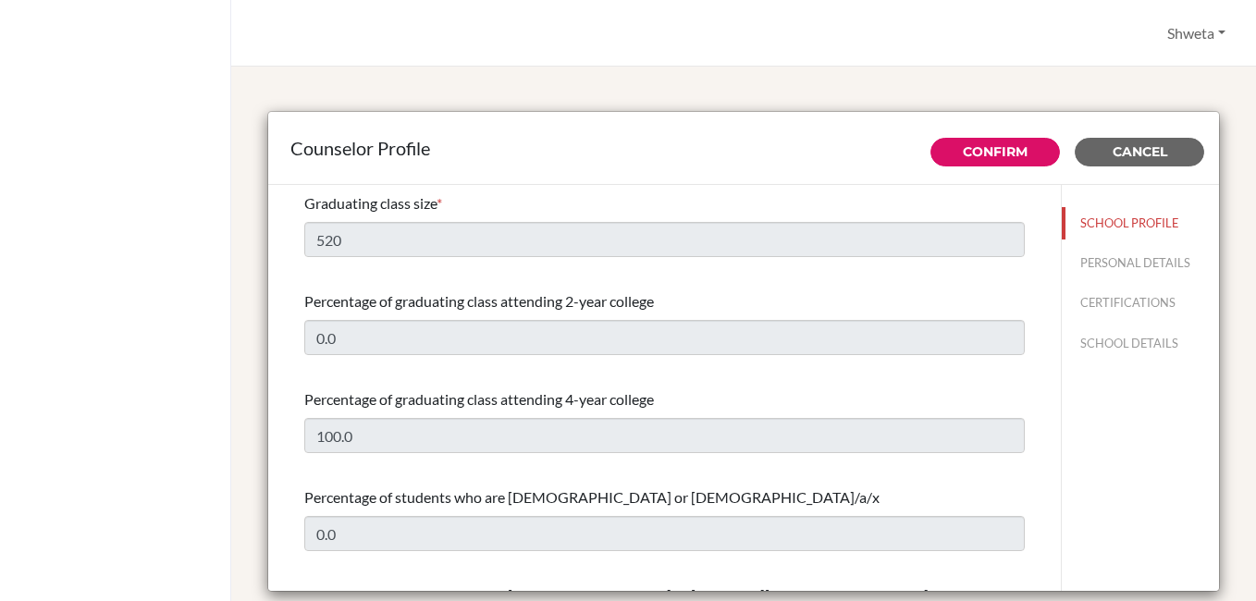
select select "0"
select select "351157"
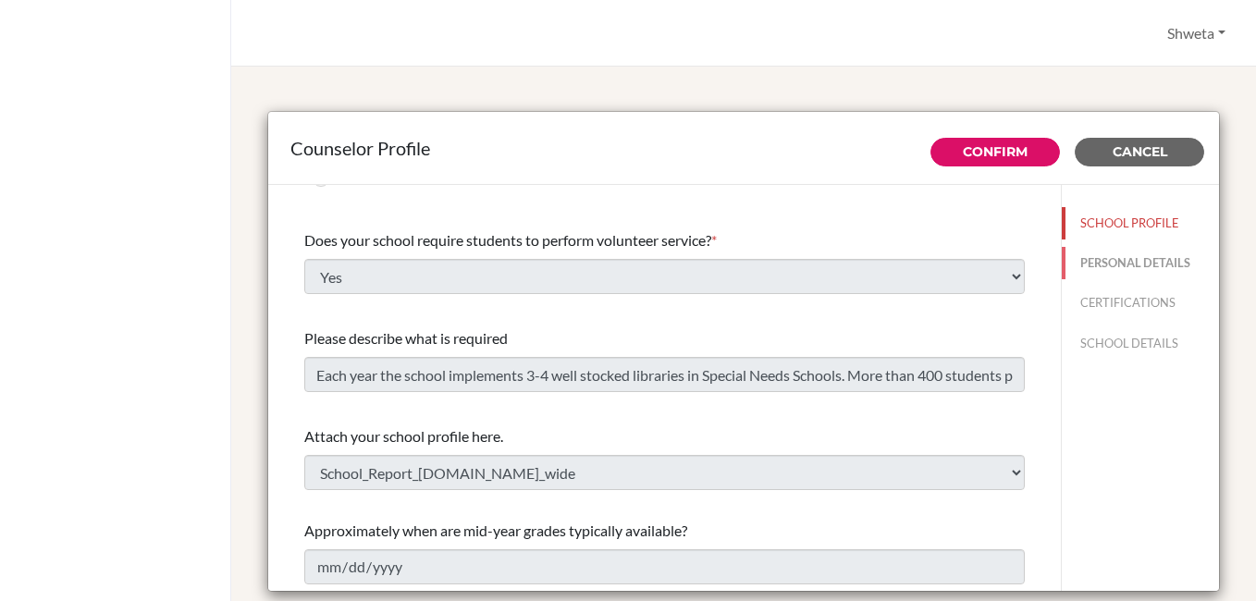
click at [1124, 261] on button "PERSONAL DETAILS" at bounding box center [1140, 263] width 157 height 32
type input "Shweta"
type input "[PERSON_NAME]"
type input "Career Counselor"
type input "91.674 7100200"
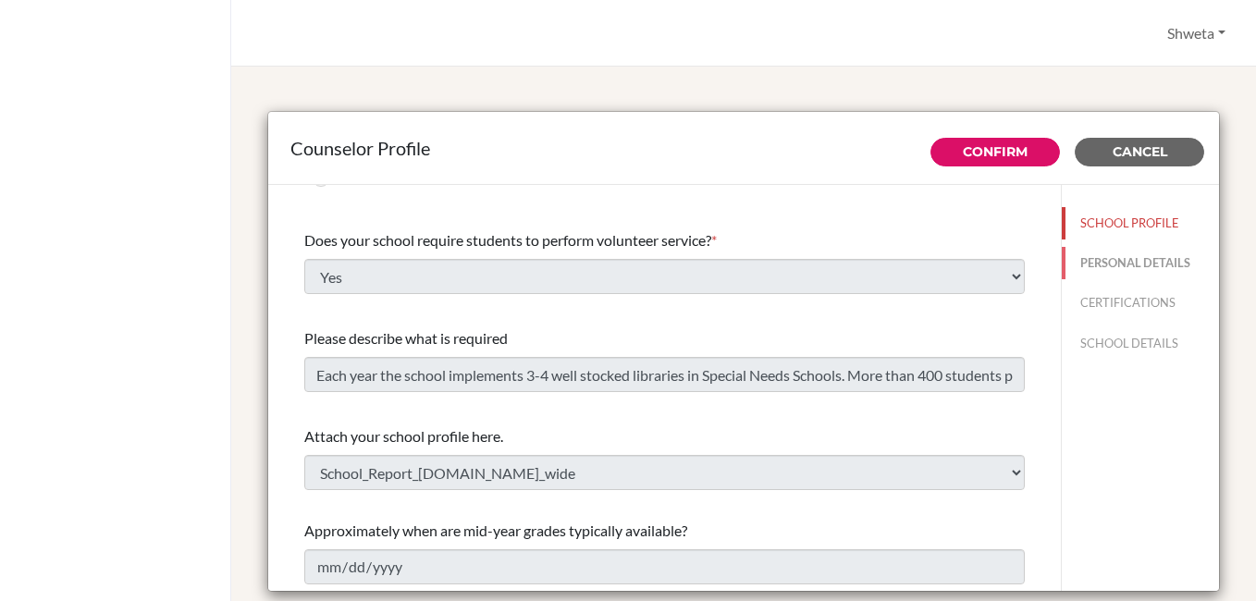
type input "[EMAIL_ADDRESS][DOMAIN_NAME]"
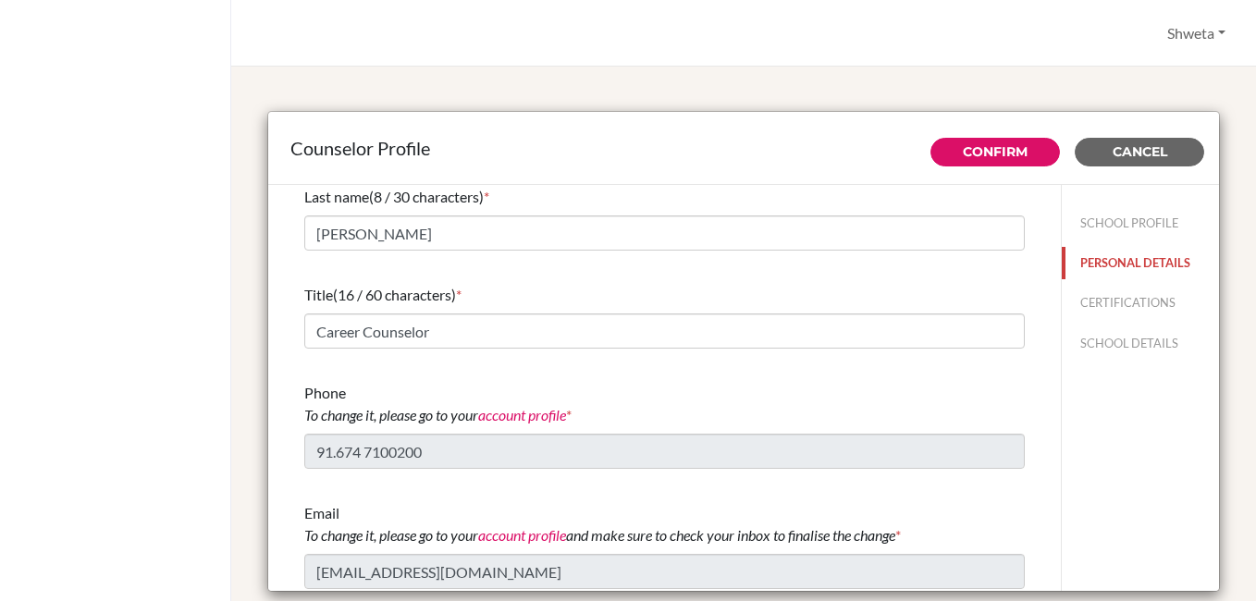
scroll to position [109, 0]
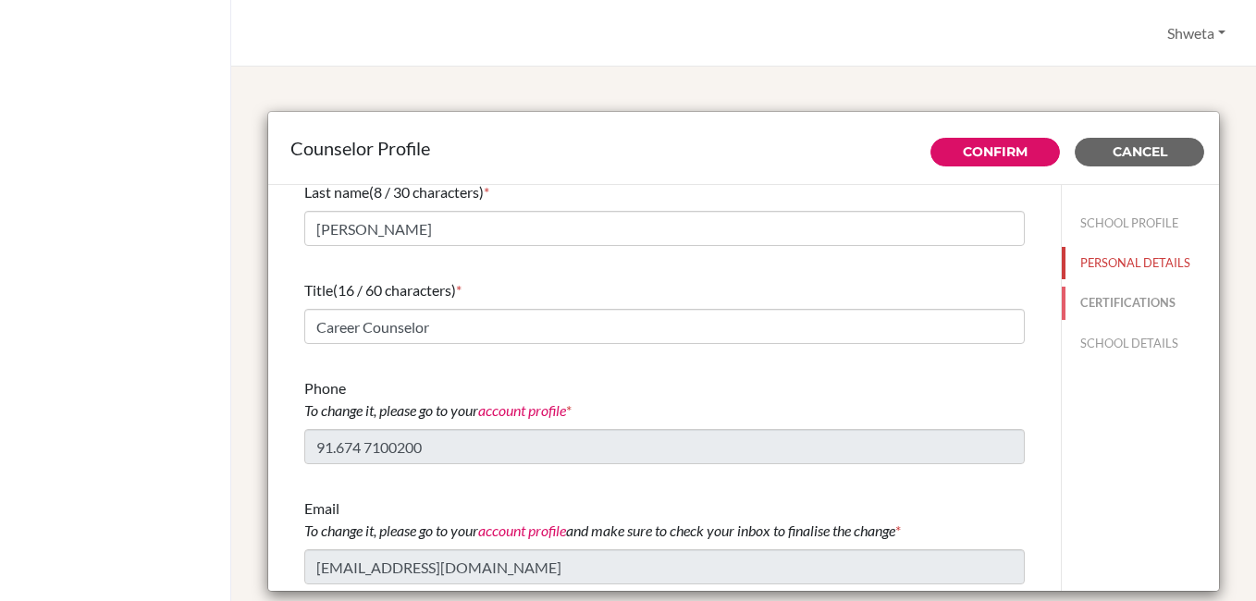
click at [1090, 296] on button "CERTIFICATIONS" at bounding box center [1140, 303] width 157 height 32
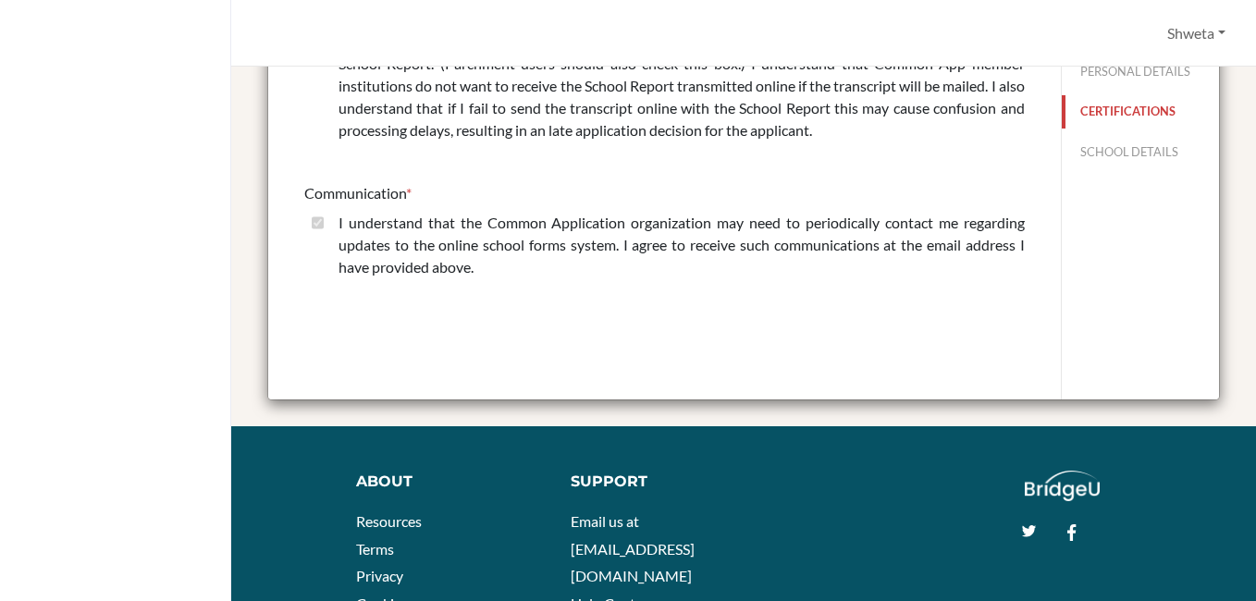
scroll to position [92, 0]
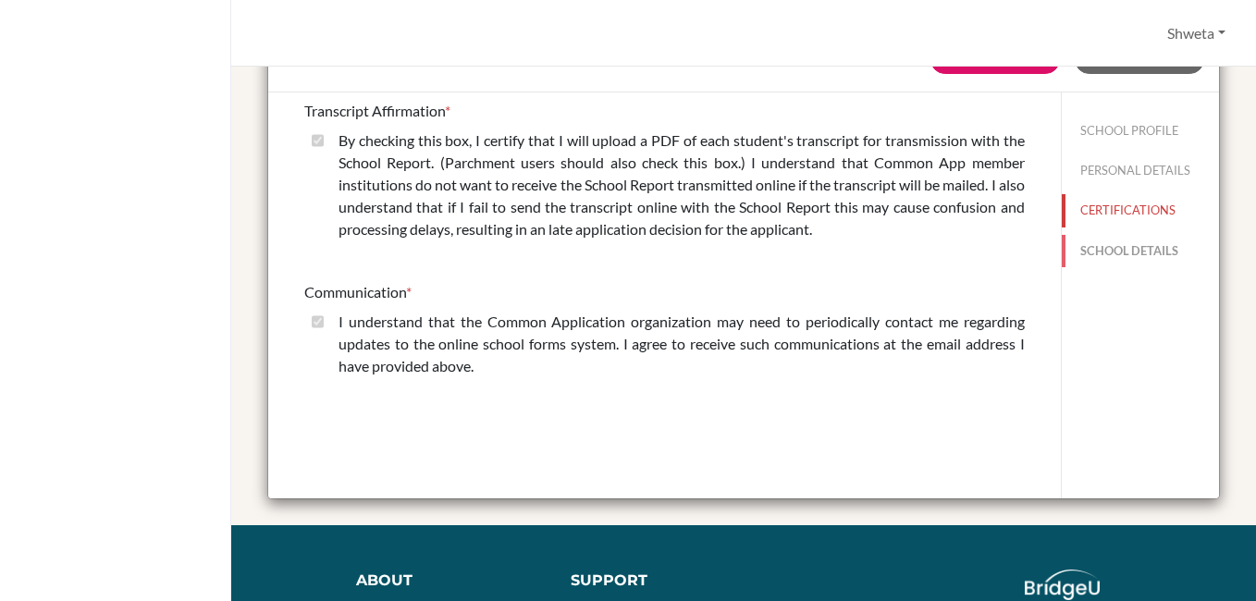
click at [1100, 256] on button "SCHOOL DETAILS" at bounding box center [1140, 251] width 157 height 32
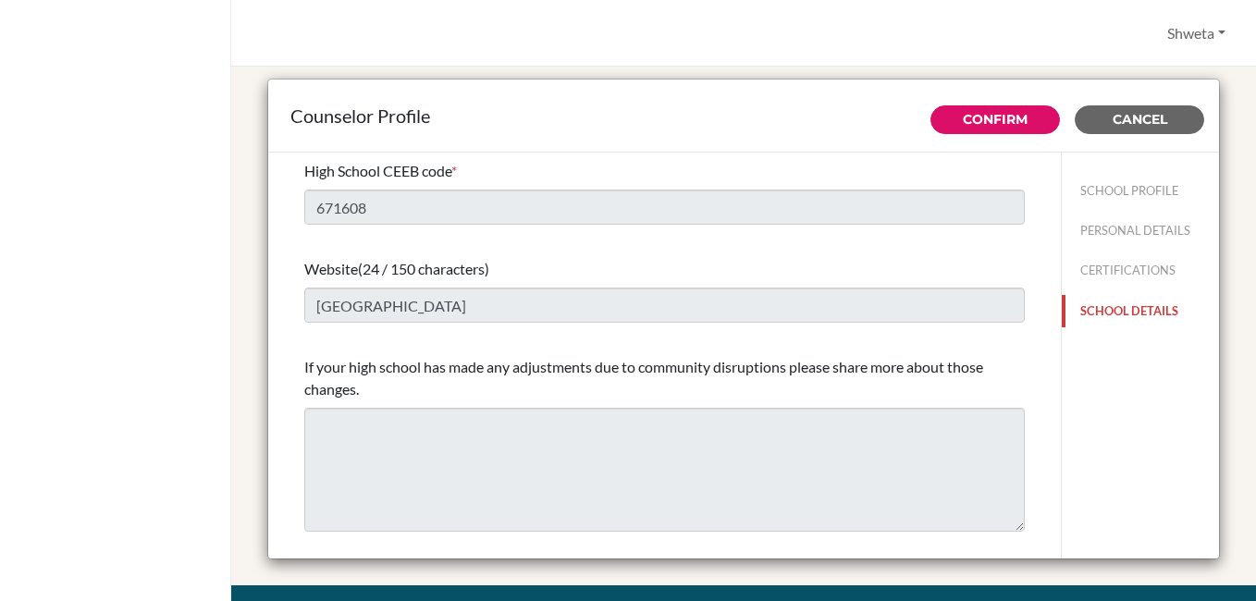
scroll to position [0, 0]
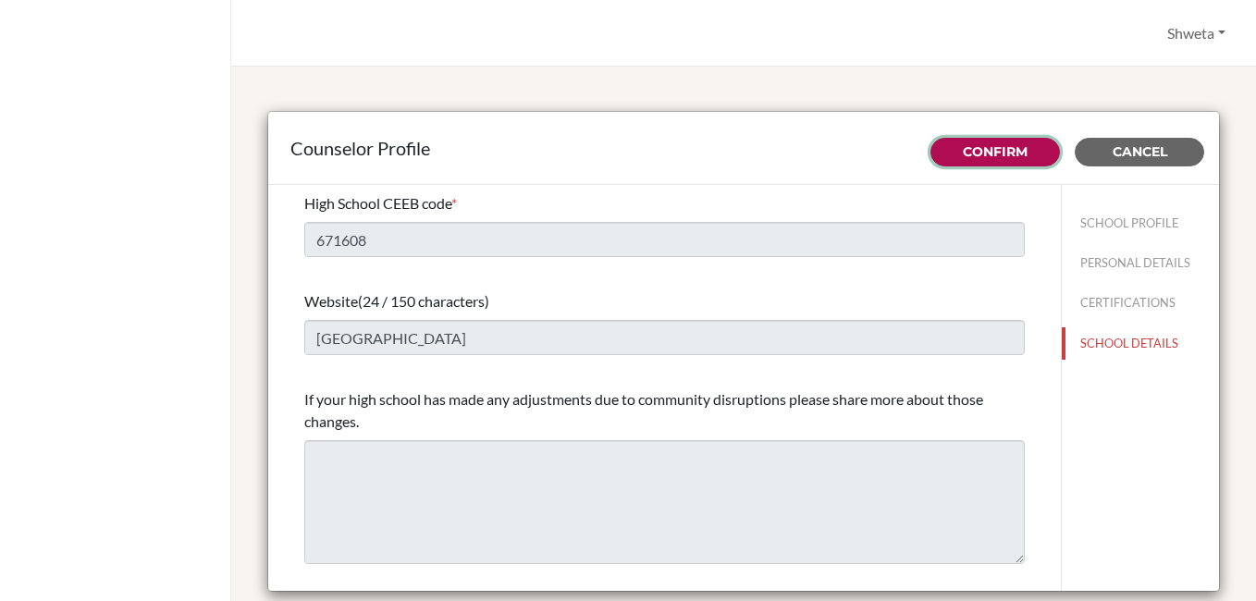
click at [976, 153] on link "Confirm" at bounding box center [995, 151] width 65 height 17
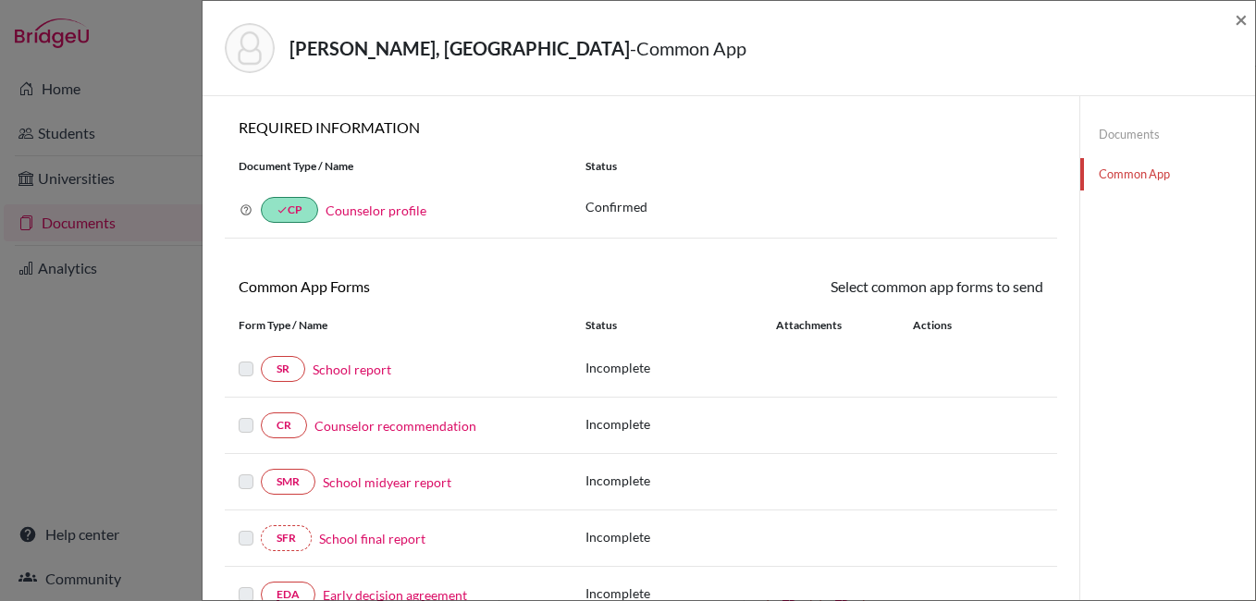
click at [357, 369] on link "School report" at bounding box center [352, 369] width 79 height 19
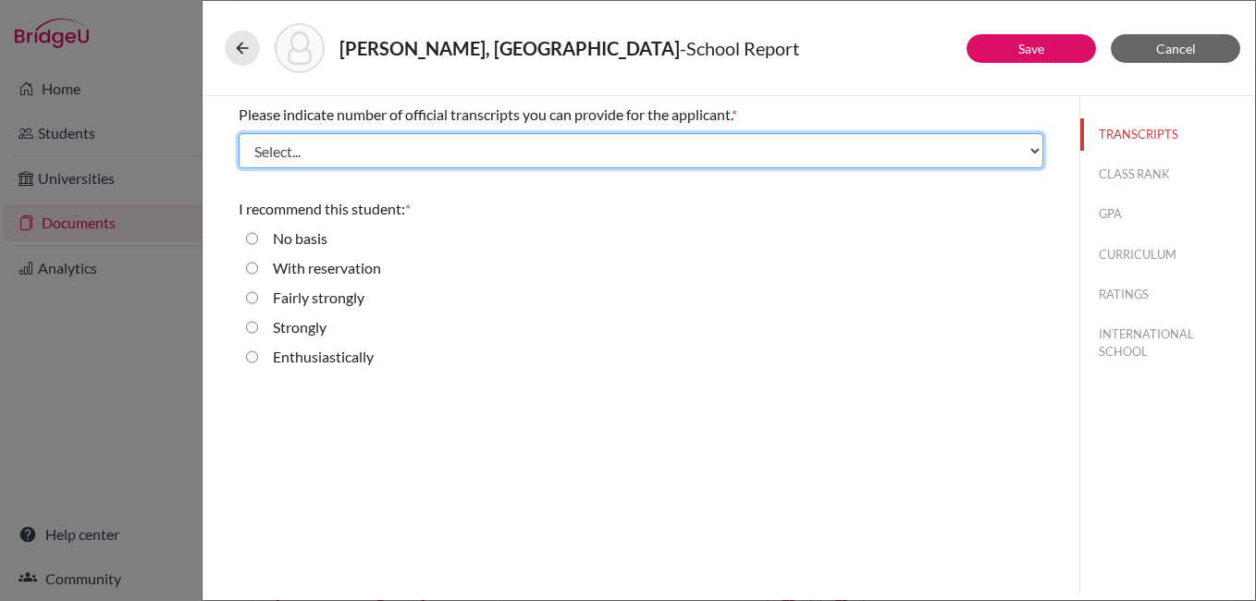
click at [595, 150] on select "Select... 1 2 3 4" at bounding box center [641, 150] width 804 height 35
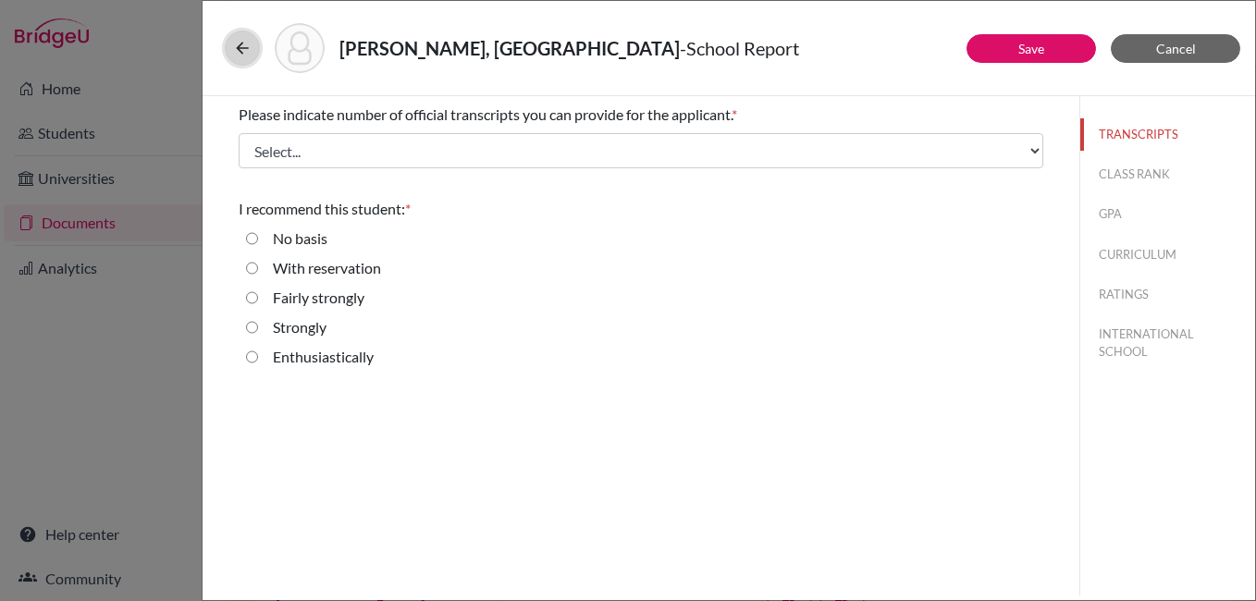
click at [243, 52] on icon at bounding box center [242, 48] width 18 height 18
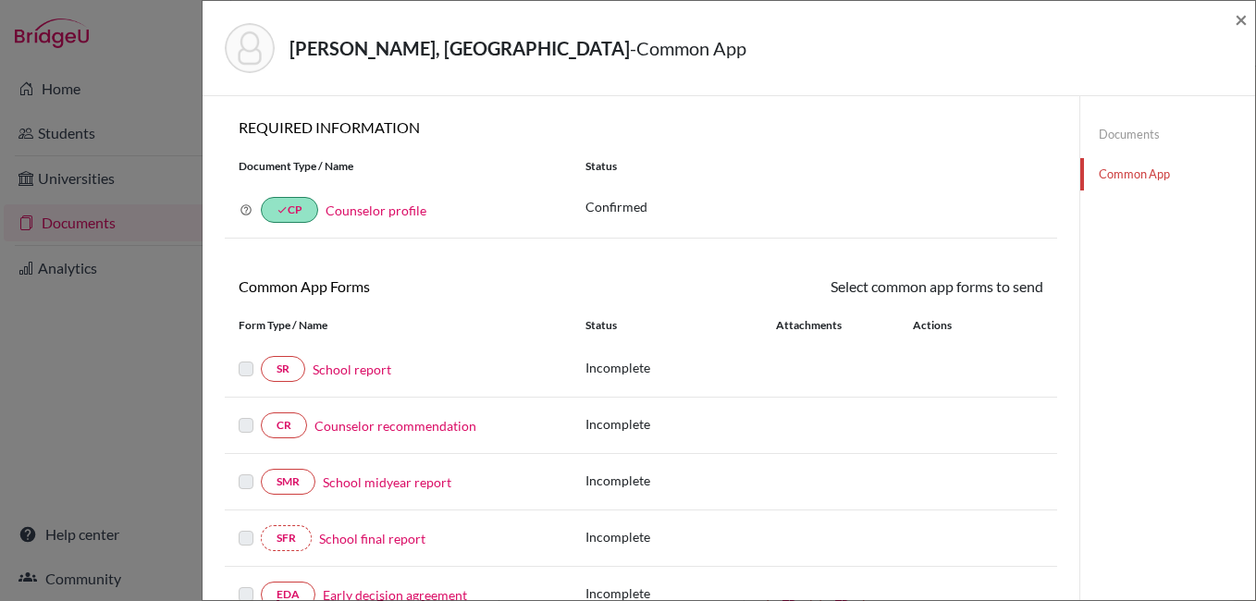
click at [378, 207] on link "Counselor profile" at bounding box center [375, 211] width 101 height 16
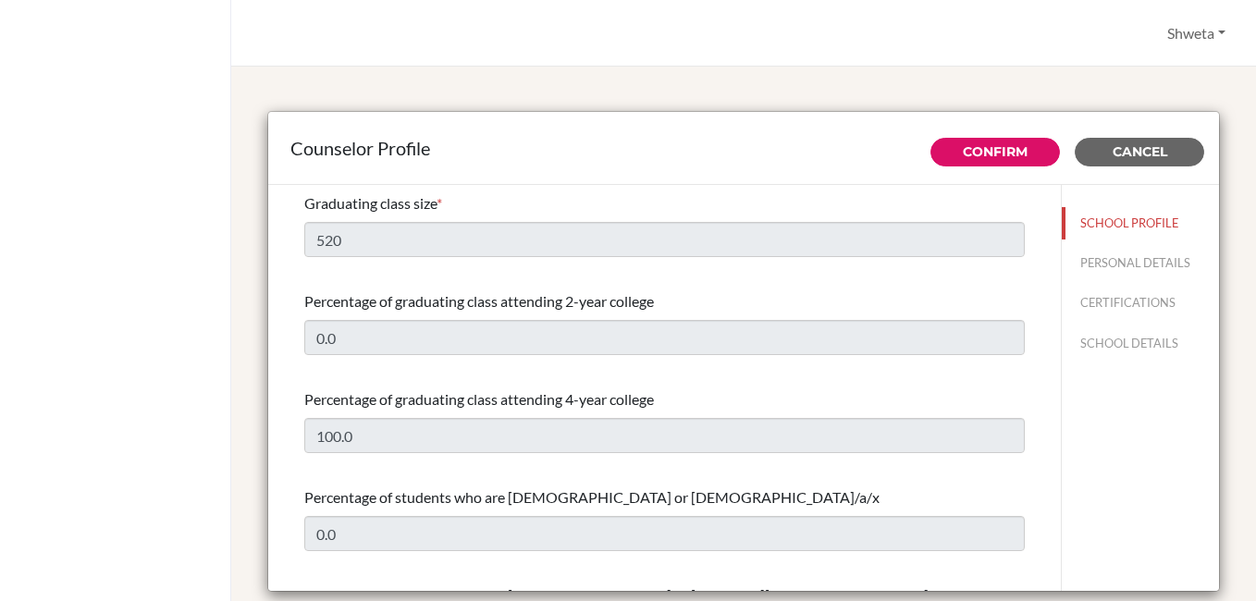
select select "0"
select select "351157"
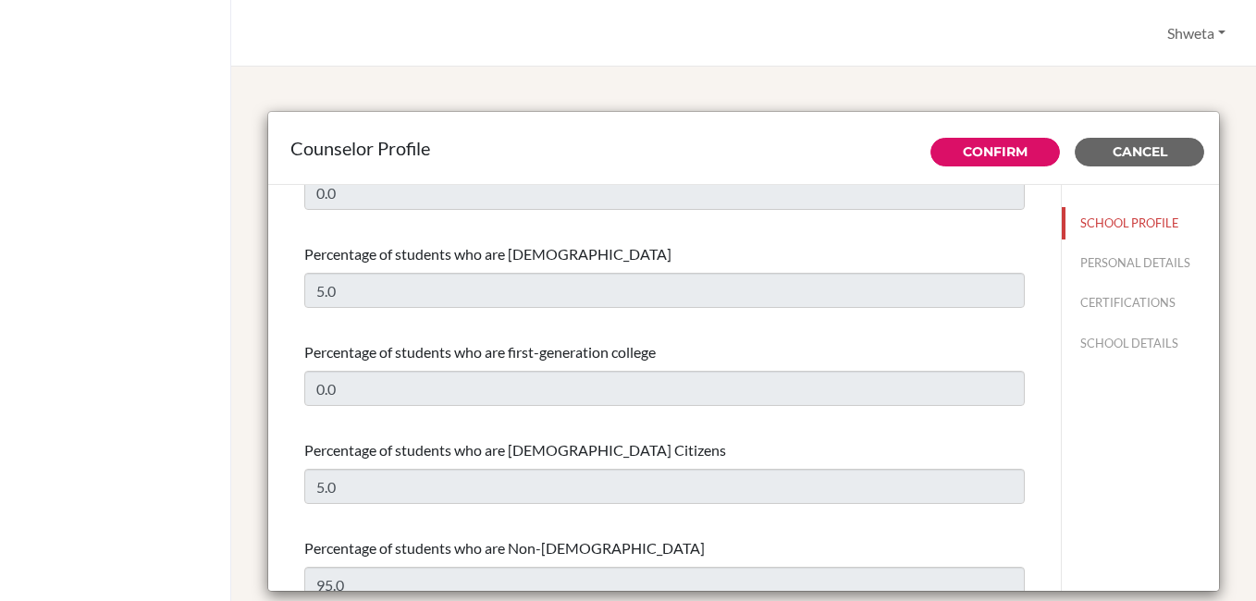
scroll to position [740, 0]
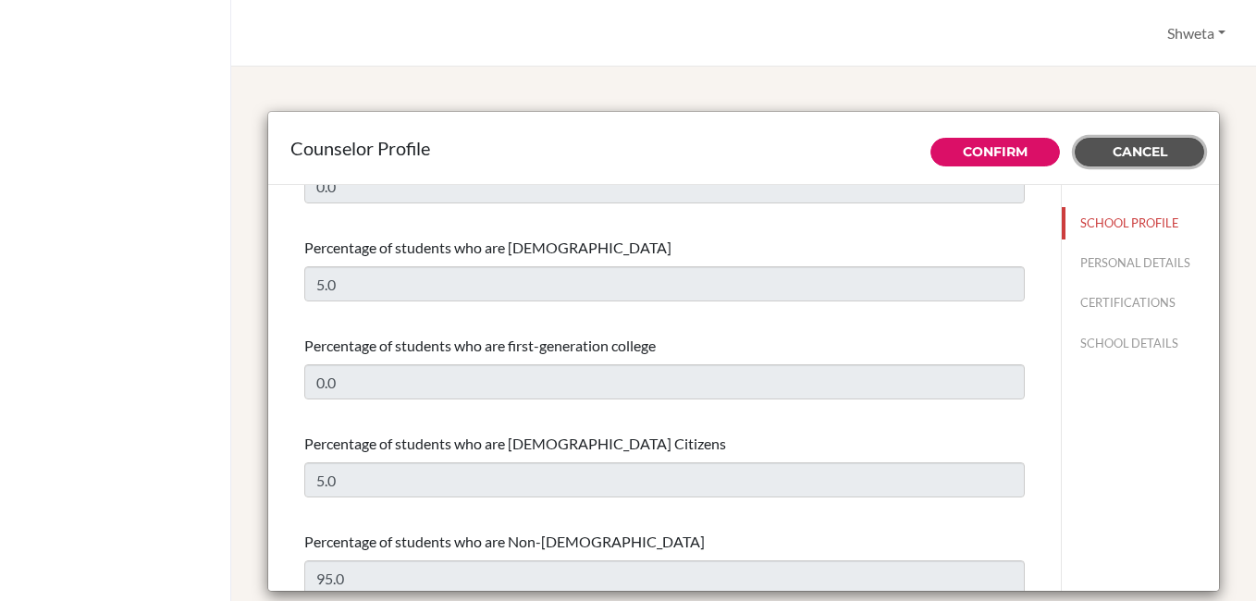
click at [1147, 149] on span "Cancel" at bounding box center [1139, 151] width 55 height 17
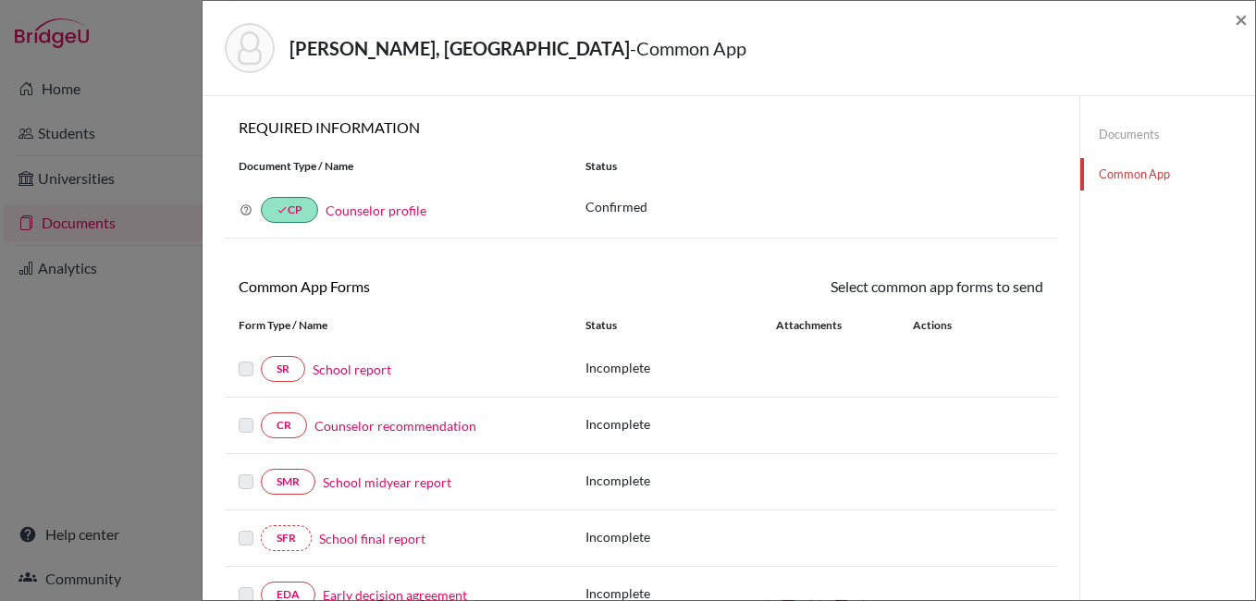
click at [374, 365] on link "School report" at bounding box center [352, 369] width 79 height 19
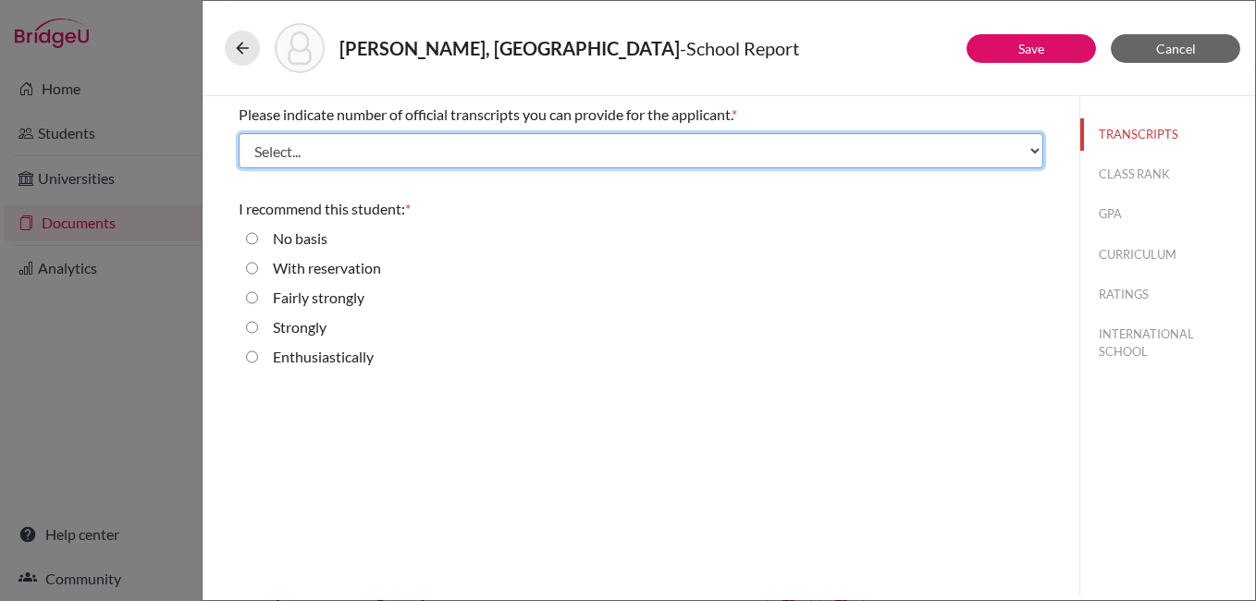
click at [332, 148] on select "Select... 1 2 3 4" at bounding box center [641, 150] width 804 height 35
select select "1"
click at [239, 133] on select "Select... 1 2 3 4" at bounding box center [641, 150] width 804 height 35
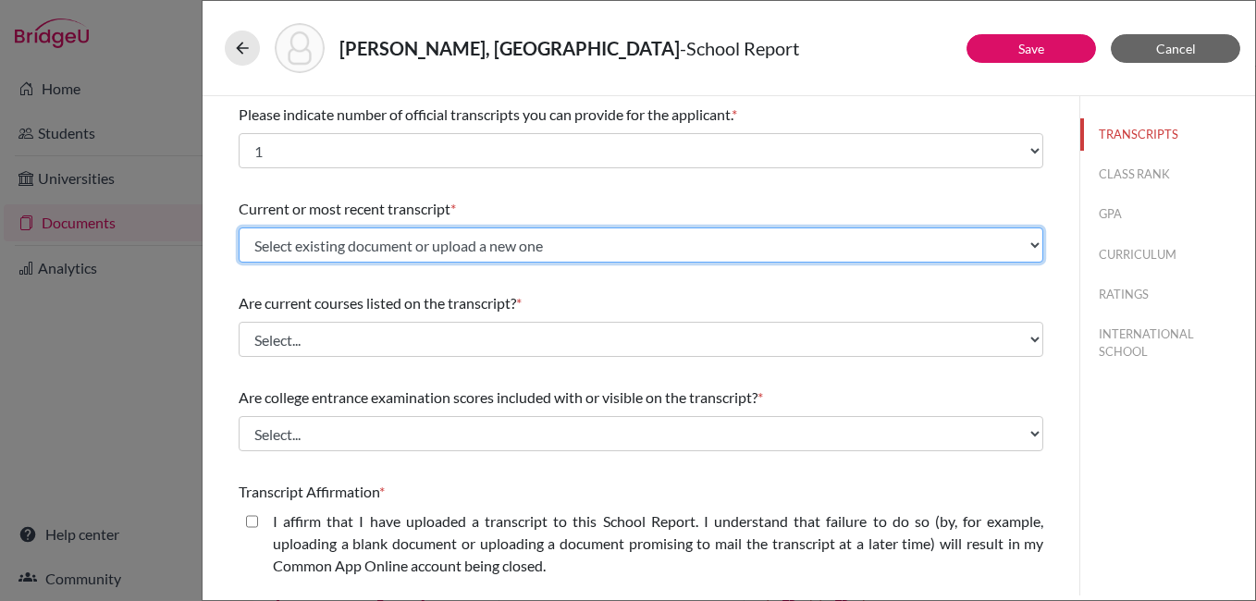
click at [388, 236] on select "Select existing document or upload a new one Initial Transcipt Upload New File" at bounding box center [641, 244] width 804 height 35
select select "670682"
click at [239, 227] on select "Select existing document or upload a new one Initial Transcipt Upload New File" at bounding box center [641, 244] width 804 height 35
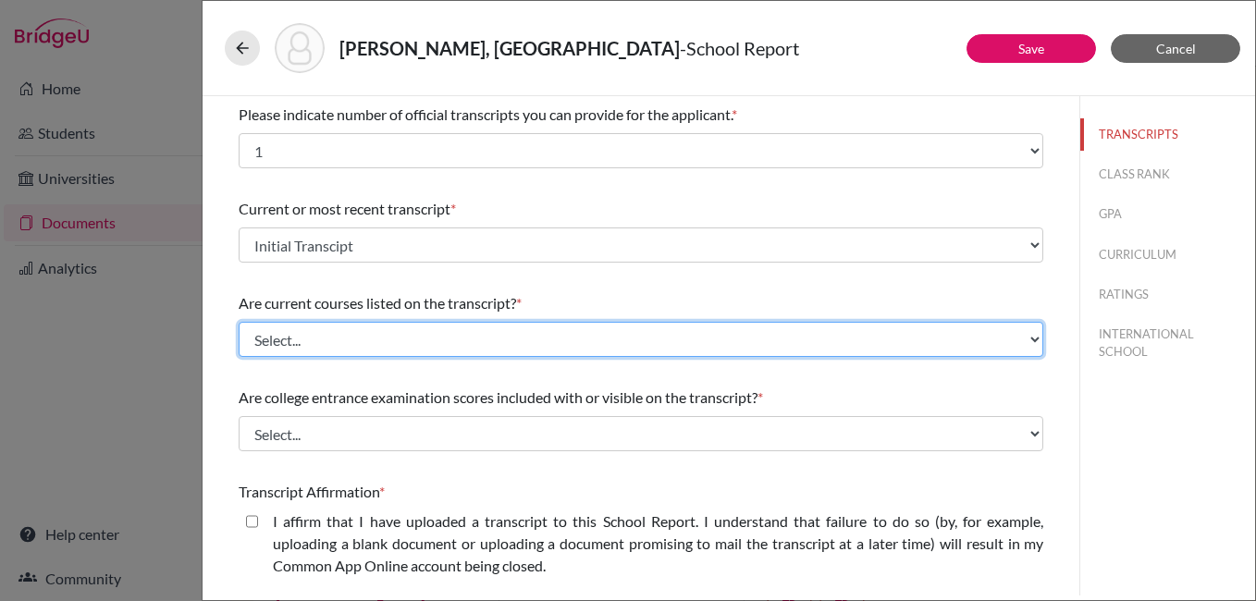
click at [342, 338] on select "Select... Yes No" at bounding box center [641, 339] width 804 height 35
select select "0"
click at [239, 322] on select "Select... Yes No" at bounding box center [641, 339] width 804 height 35
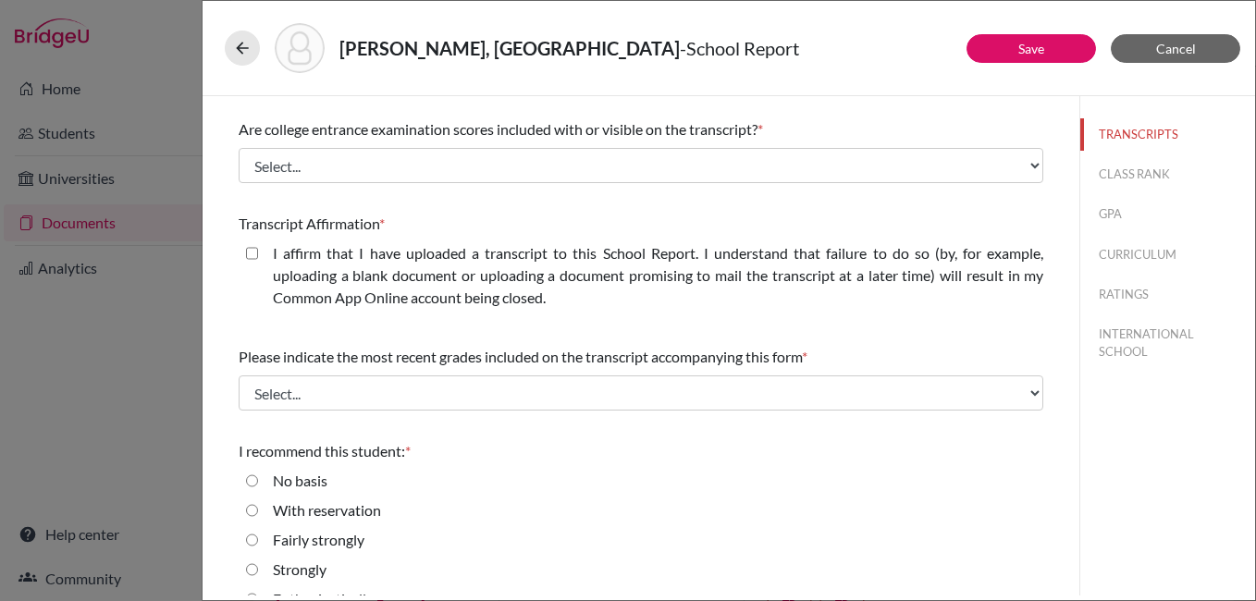
scroll to position [277, 0]
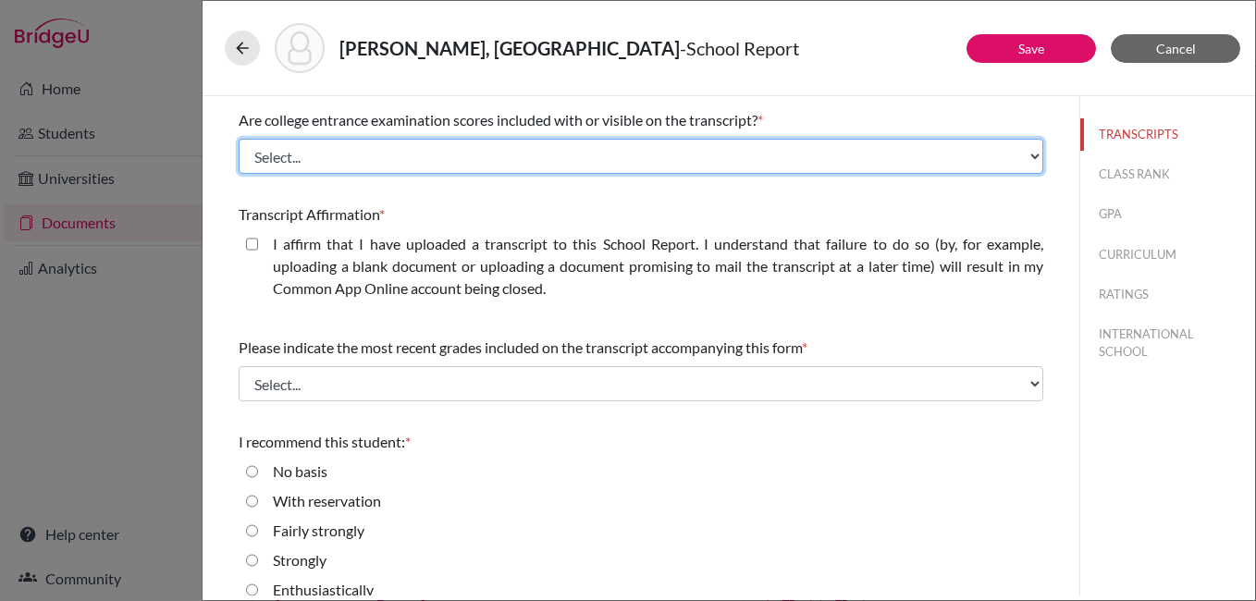
click at [324, 163] on select "Select... Yes No" at bounding box center [641, 156] width 804 height 35
select select "1"
click at [239, 139] on select "Select... Yes No" at bounding box center [641, 156] width 804 height 35
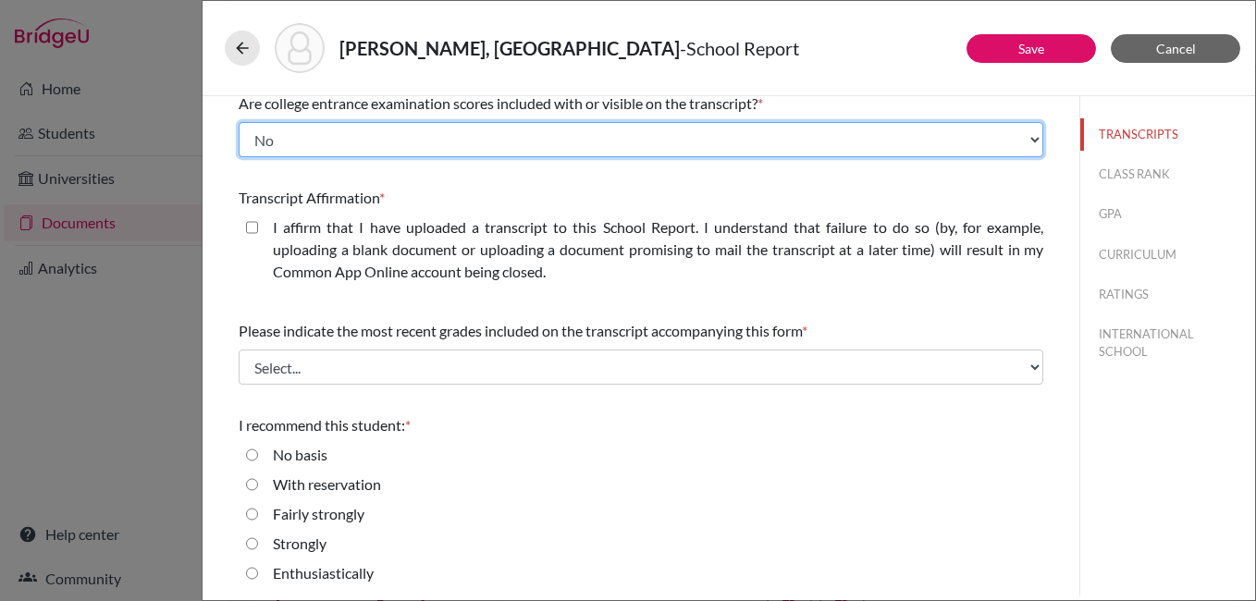
scroll to position [298, 0]
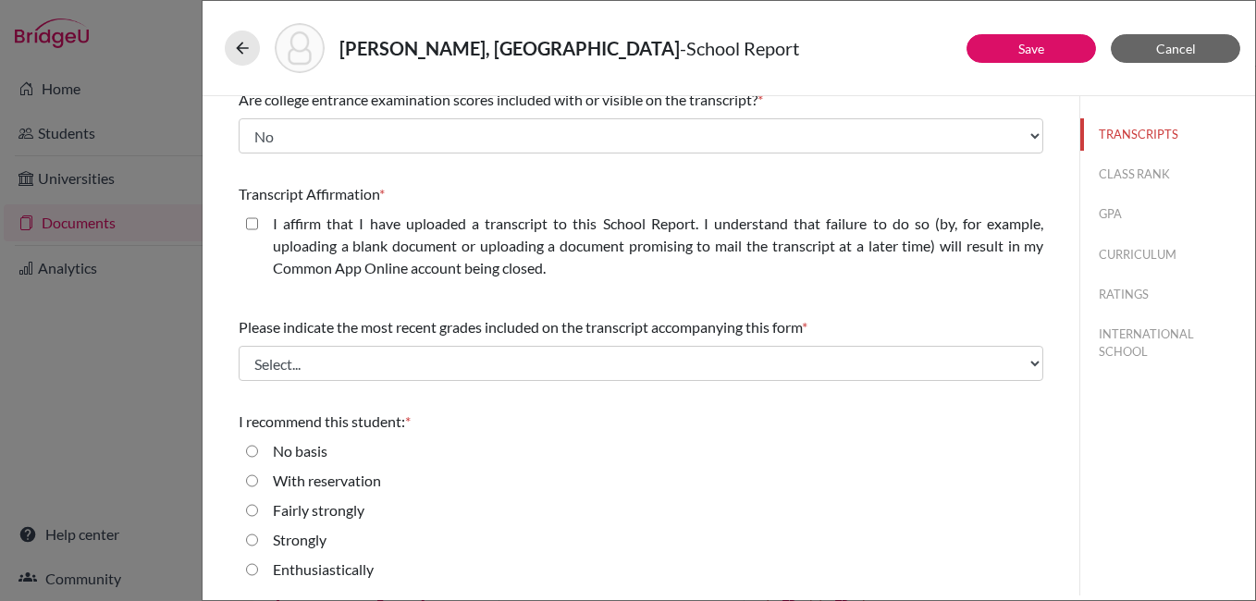
click at [248, 220] on closed\ "I affirm that I have uploaded a transcript to this School Report. I understand …" at bounding box center [252, 224] width 12 height 22
checkbox closed\ "true"
click at [420, 345] on div "Please indicate the most recent grades included on the transcript accompanying …" at bounding box center [641, 349] width 804 height 80
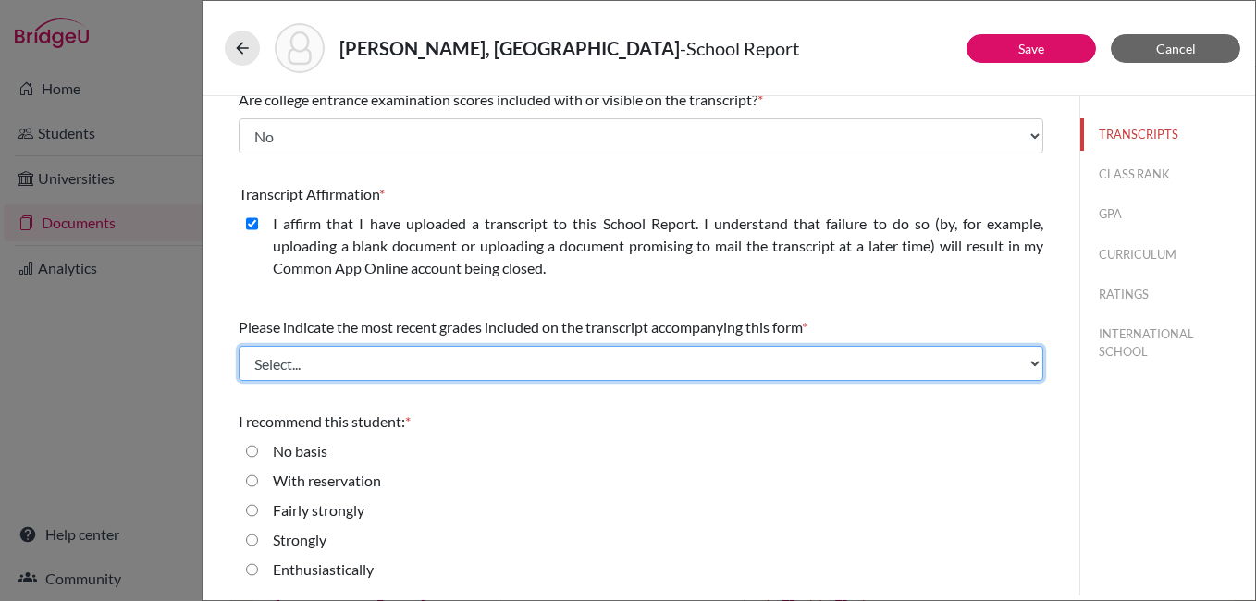
click at [417, 358] on select "Select... Final junior year grades 1st Quarter senior year grades 2nd Quarter/1…" at bounding box center [641, 363] width 804 height 35
select select "2"
click at [239, 346] on select "Select... Final junior year grades 1st Quarter senior year grades 2nd Quarter/1…" at bounding box center [641, 363] width 804 height 35
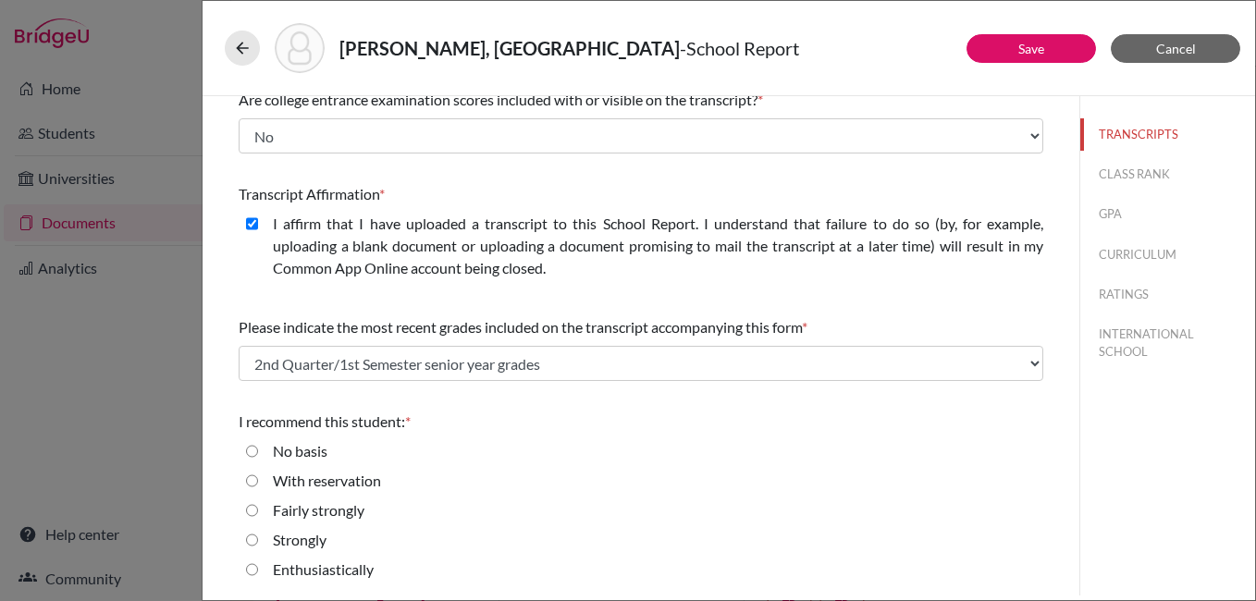
click at [248, 565] on input "Enthusiastically" at bounding box center [252, 570] width 12 height 22
radio input "true"
click at [1101, 178] on button "CLASS RANK" at bounding box center [1167, 174] width 175 height 32
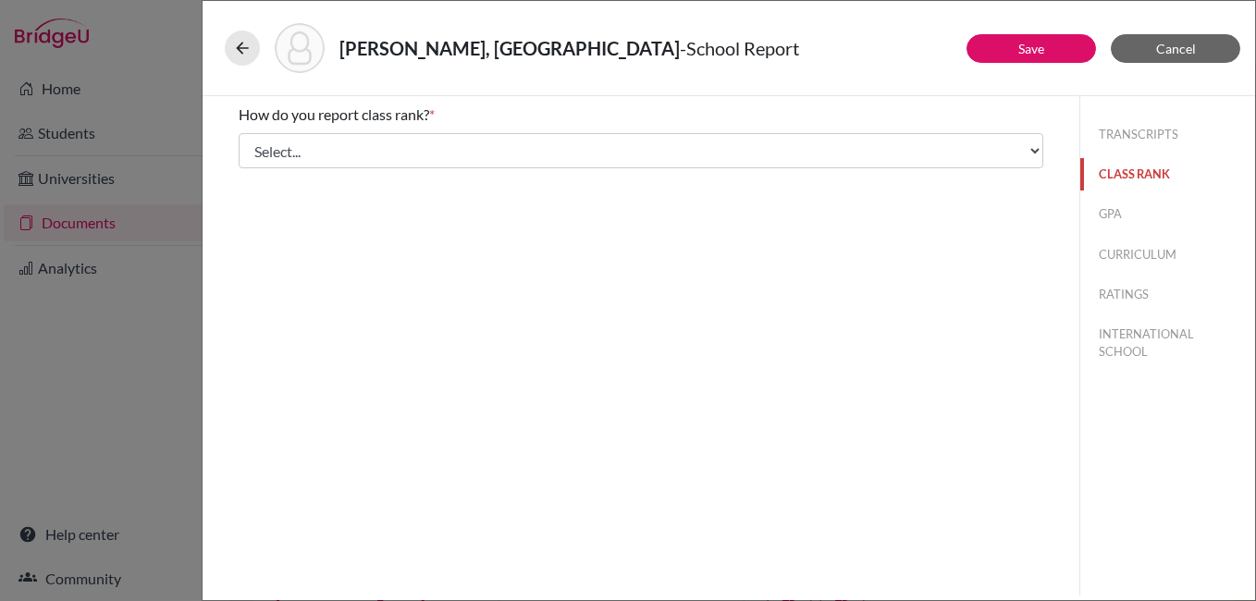
scroll to position [0, 0]
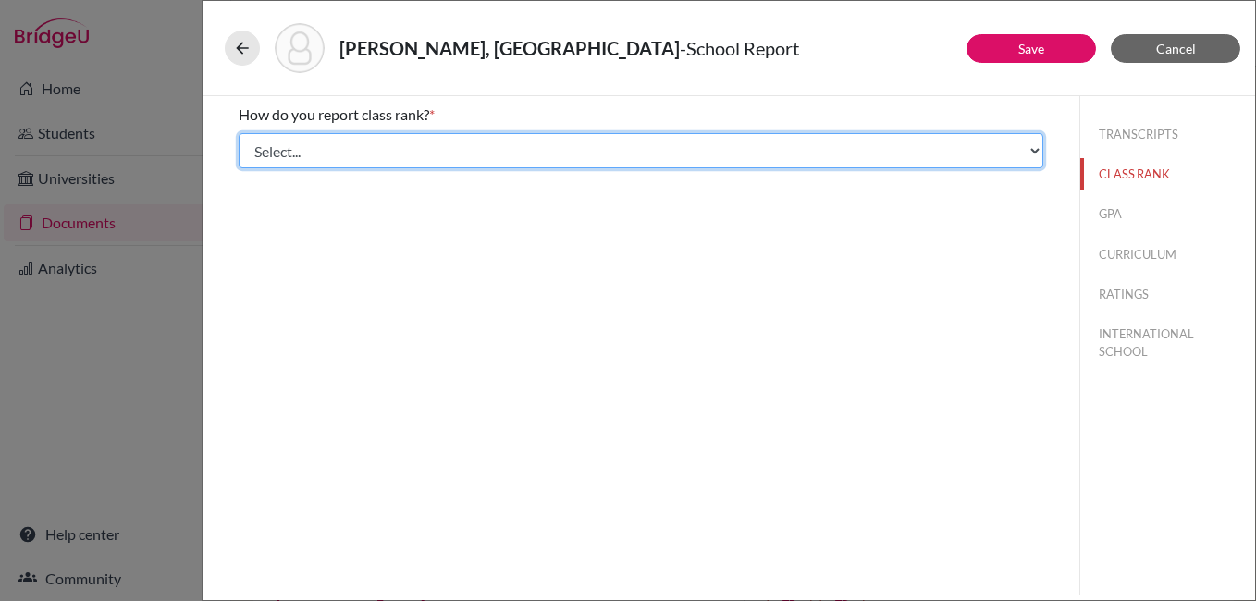
drag, startPoint x: 343, startPoint y: 146, endPoint x: 347, endPoint y: 155, distance: 10.0
click at [343, 146] on select "Select... Exact Decile Quintile Quartile None" at bounding box center [641, 150] width 804 height 35
select select "5"
click at [239, 133] on select "Select... Exact Decile Quintile Quartile None" at bounding box center [641, 150] width 804 height 35
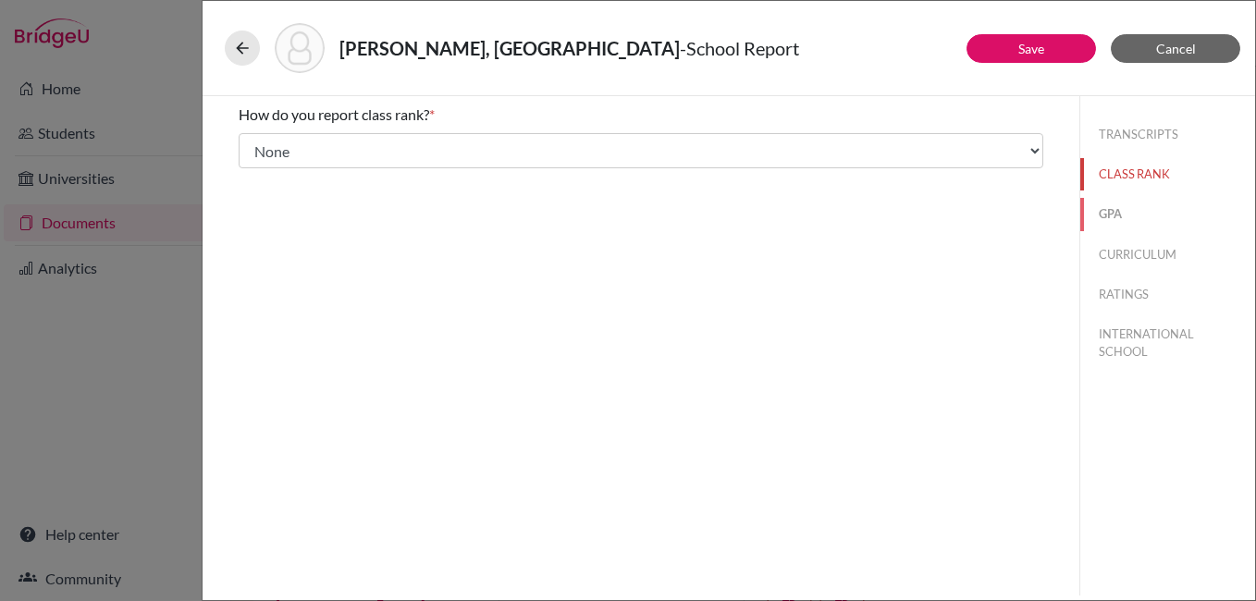
click at [1110, 215] on button "GPA" at bounding box center [1167, 214] width 175 height 32
drag, startPoint x: 250, startPoint y: 173, endPoint x: 489, endPoint y: 217, distance: 243.6
click at [251, 174] on input "No" at bounding box center [252, 174] width 12 height 22
radio input "true"
click at [1156, 257] on button "CURRICULUM" at bounding box center [1167, 255] width 175 height 32
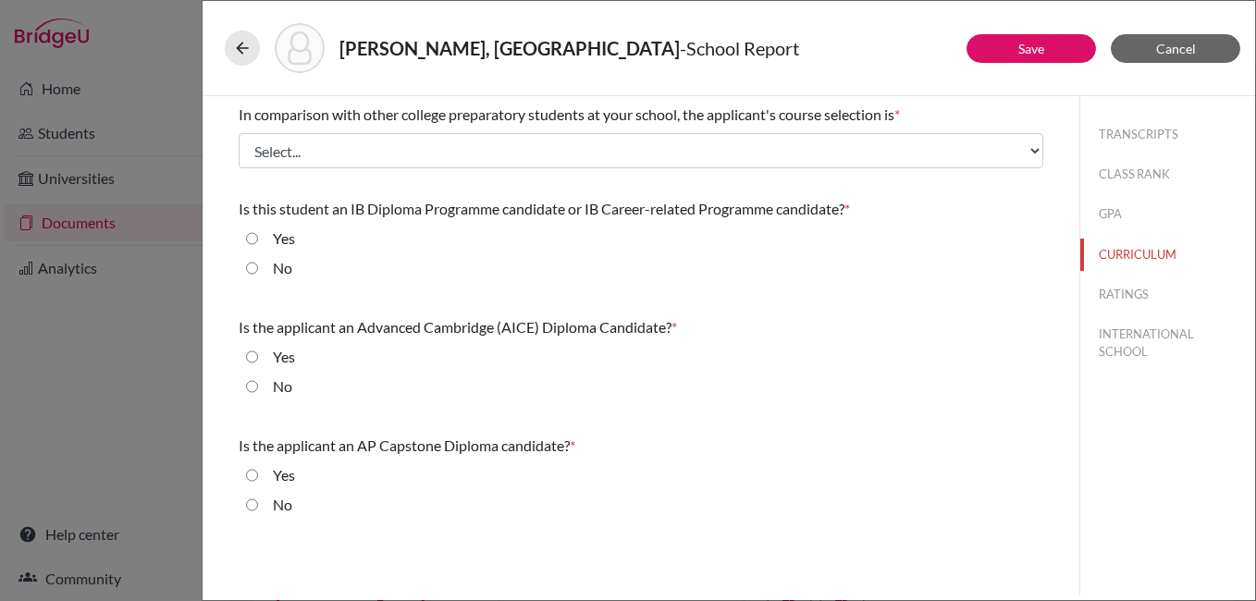
click at [249, 265] on input "No" at bounding box center [252, 268] width 12 height 22
radio input "true"
click at [252, 384] on input "No" at bounding box center [252, 386] width 12 height 22
radio input "true"
click at [249, 502] on input "No" at bounding box center [252, 505] width 12 height 22
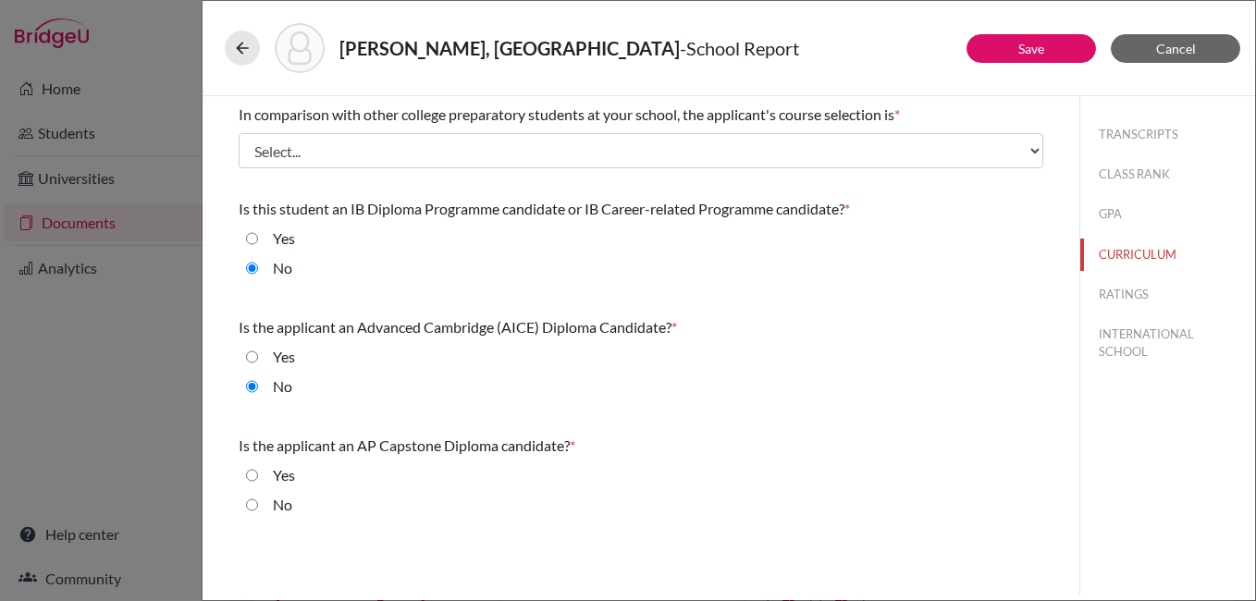
radio input "true"
click at [1117, 301] on button "RATINGS" at bounding box center [1167, 294] width 175 height 32
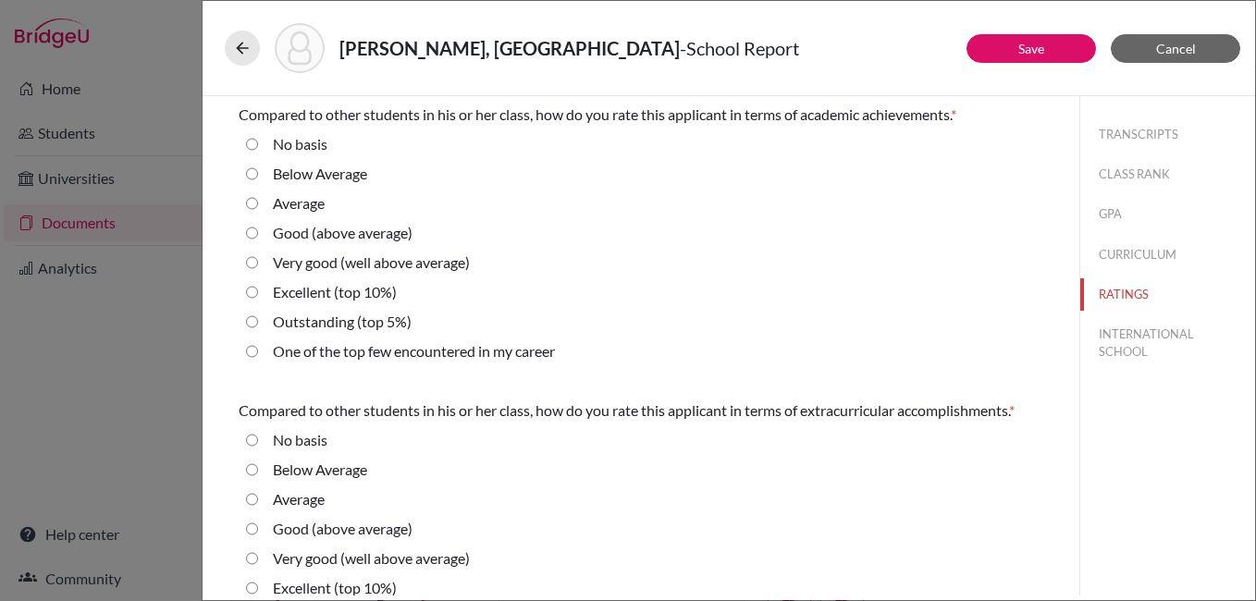
click at [248, 289] on 10\%\) "Excellent (top 10%)" at bounding box center [252, 292] width 12 height 22
radio 10\%\) "true"
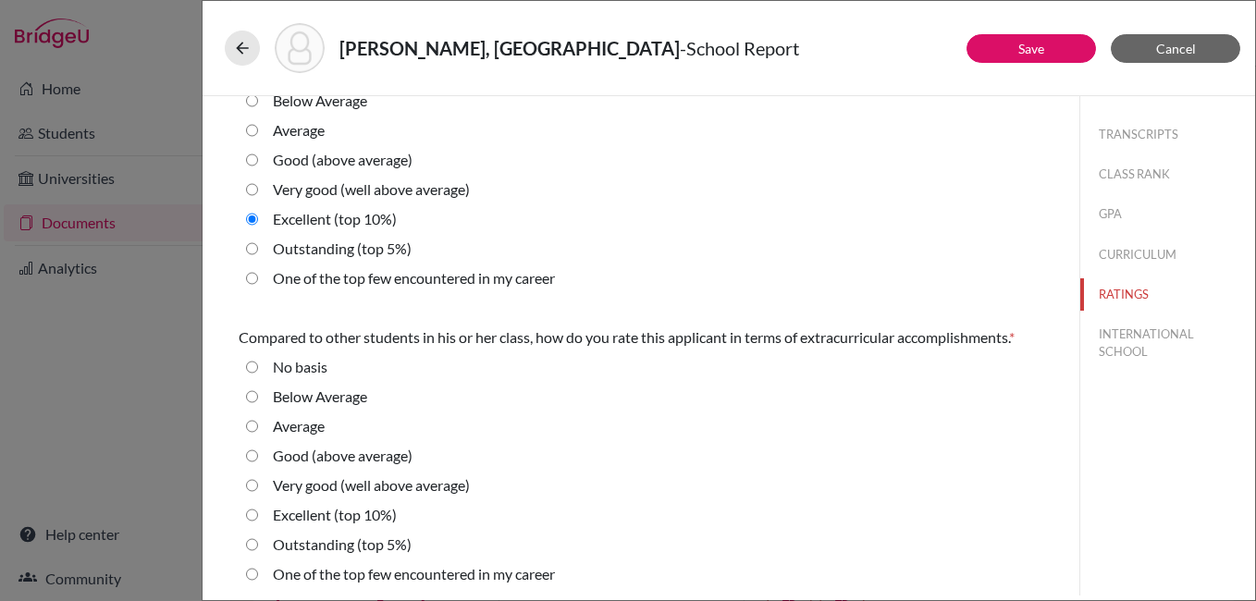
scroll to position [277, 0]
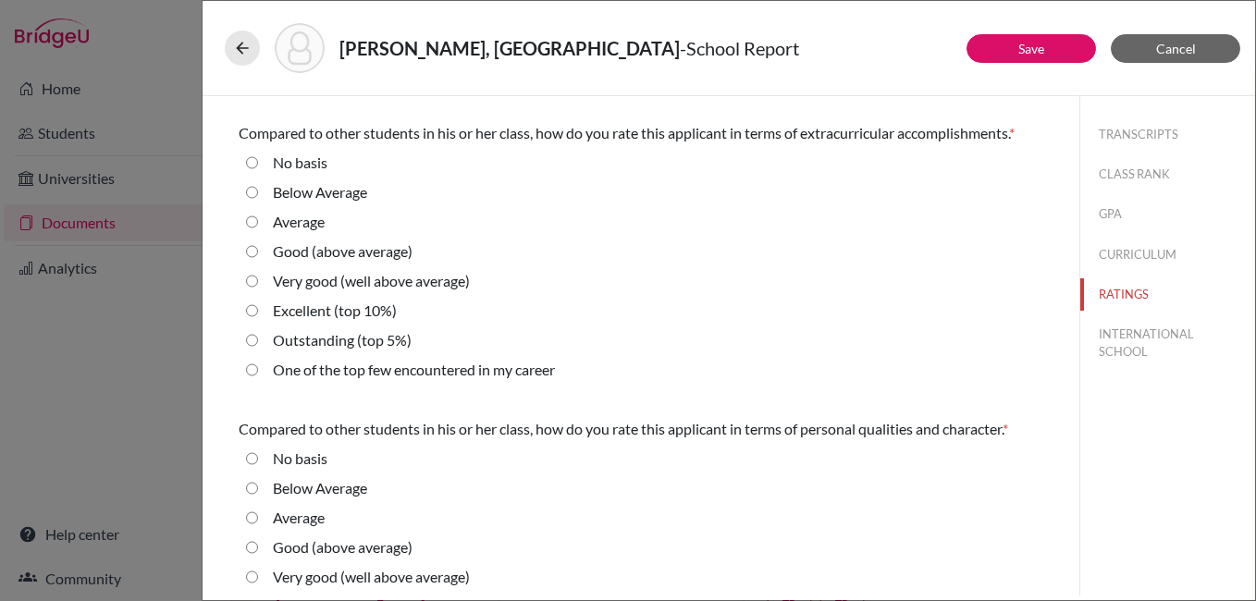
click at [255, 339] on 5\%\) "Outstanding (top 5%)" at bounding box center [252, 340] width 12 height 22
radio 5\%\) "true"
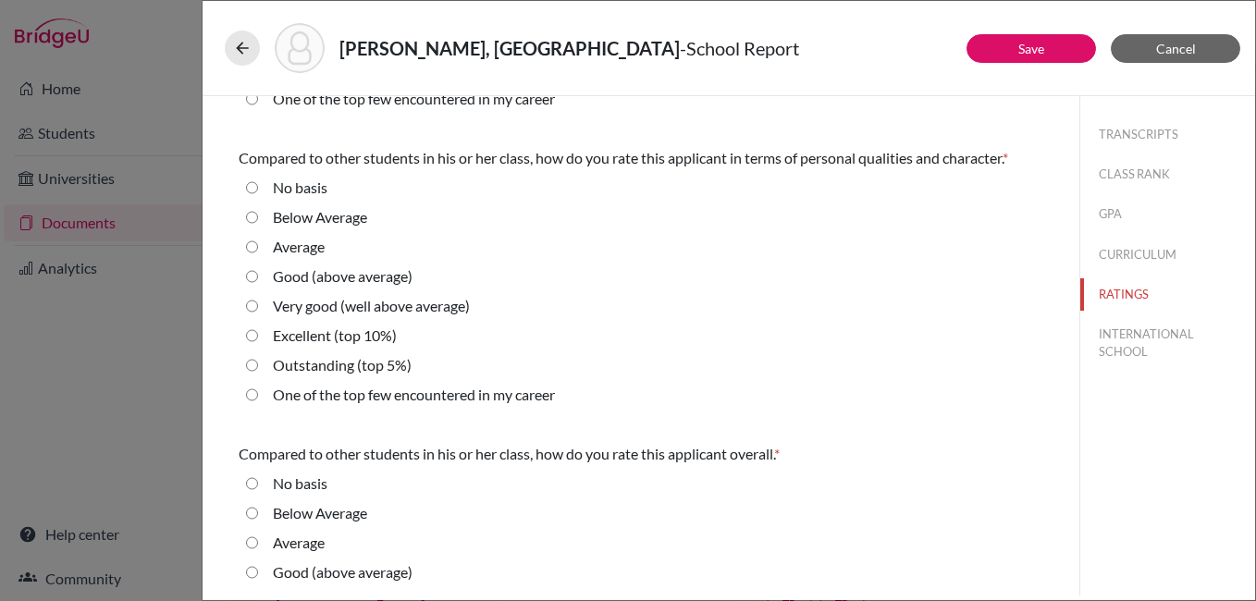
scroll to position [555, 0]
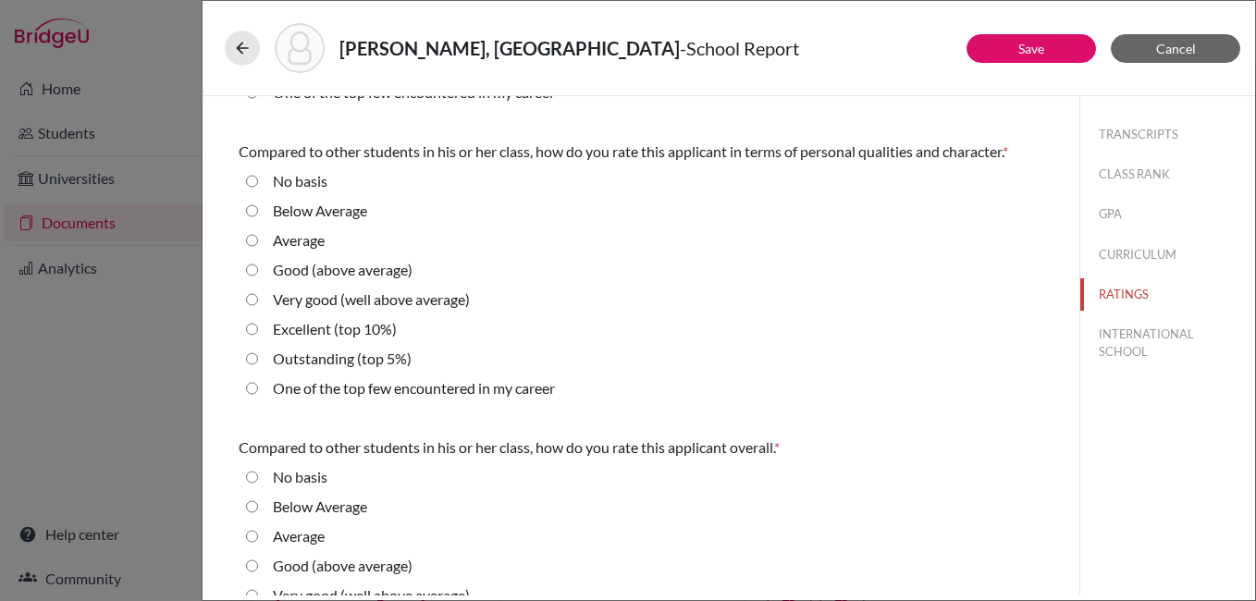
click at [251, 358] on 5\%\) "Outstanding (top 5%)" at bounding box center [252, 359] width 12 height 22
radio 5\%\) "true"
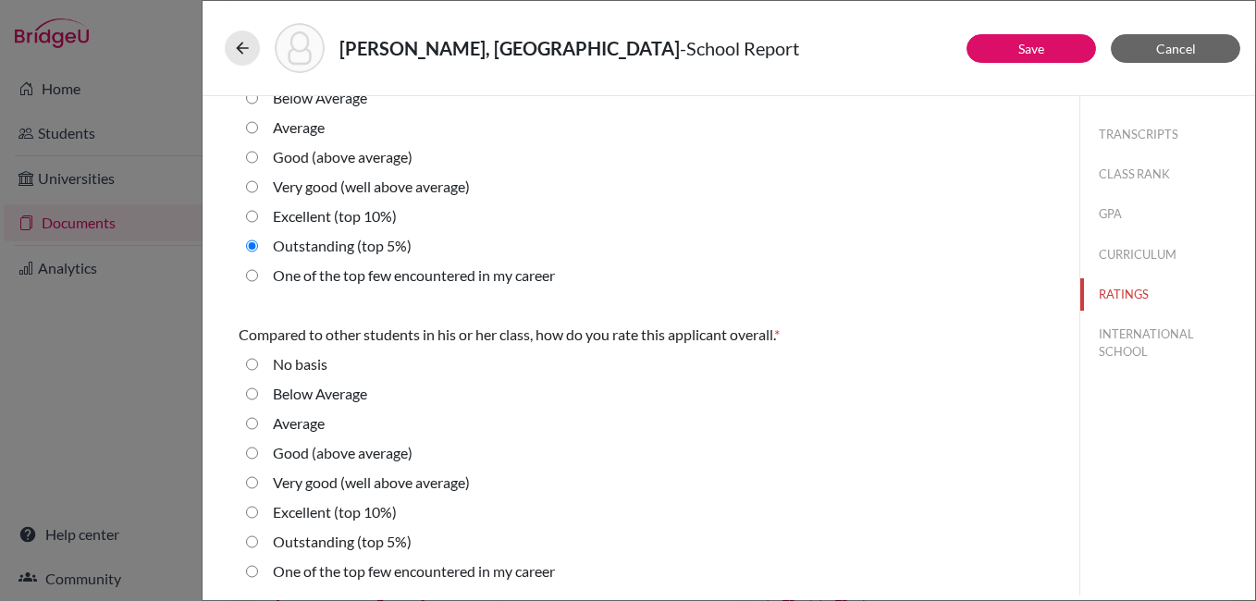
scroll to position [669, 0]
click at [255, 535] on 5\%\) "Outstanding (top 5%)" at bounding box center [252, 540] width 12 height 22
radio 5\%\) "true"
click at [1113, 339] on button "INTERNATIONAL SCHOOL" at bounding box center [1167, 343] width 175 height 50
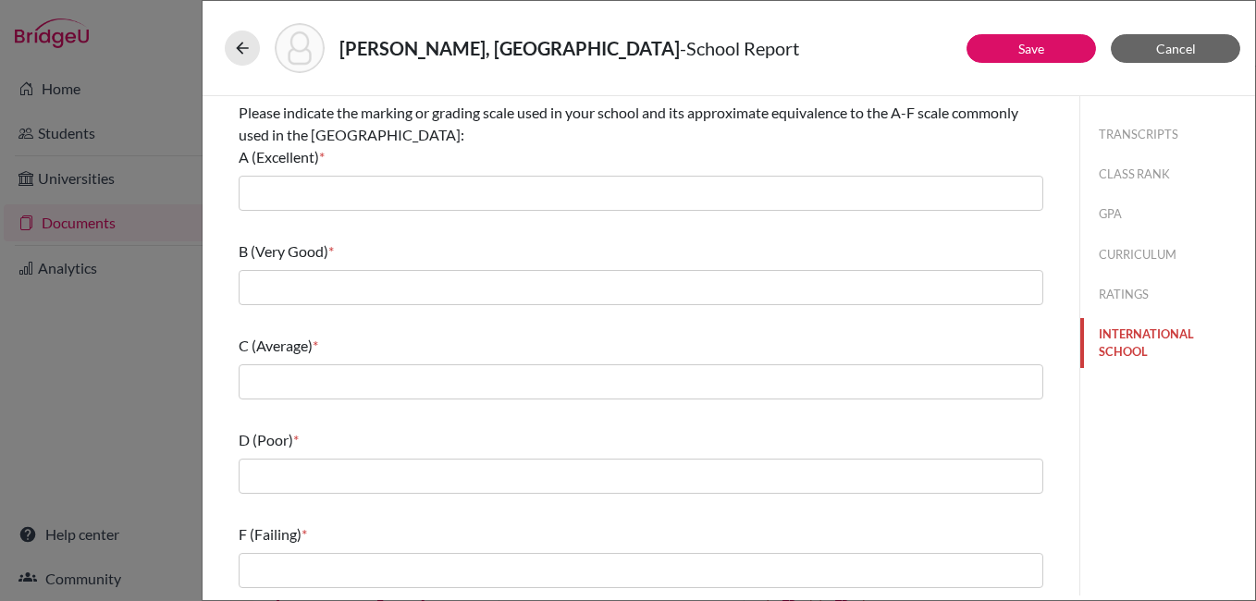
scroll to position [0, 0]
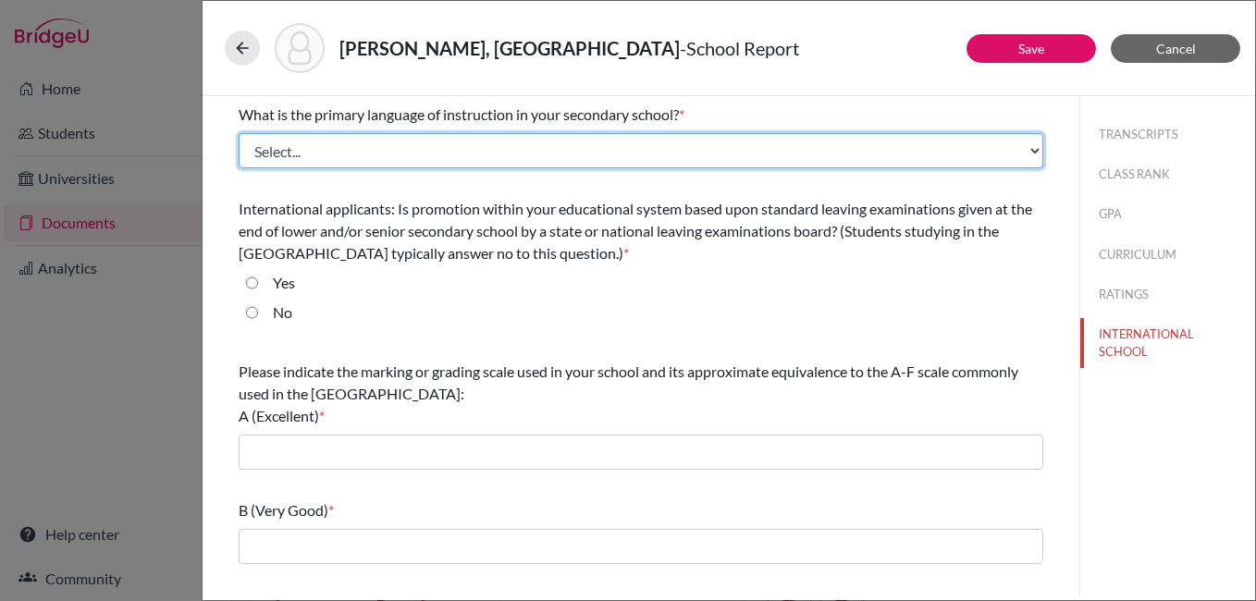
click at [329, 149] on select "Select... Albanian Arabic Armenian Assamese Azerbaijani Belarusian Bengali Bulg…" at bounding box center [641, 150] width 804 height 35
select select "14"
click at [239, 133] on select "Select... Albanian Arabic Armenian Assamese Azerbaijani Belarusian Bengali Bulg…" at bounding box center [641, 150] width 804 height 35
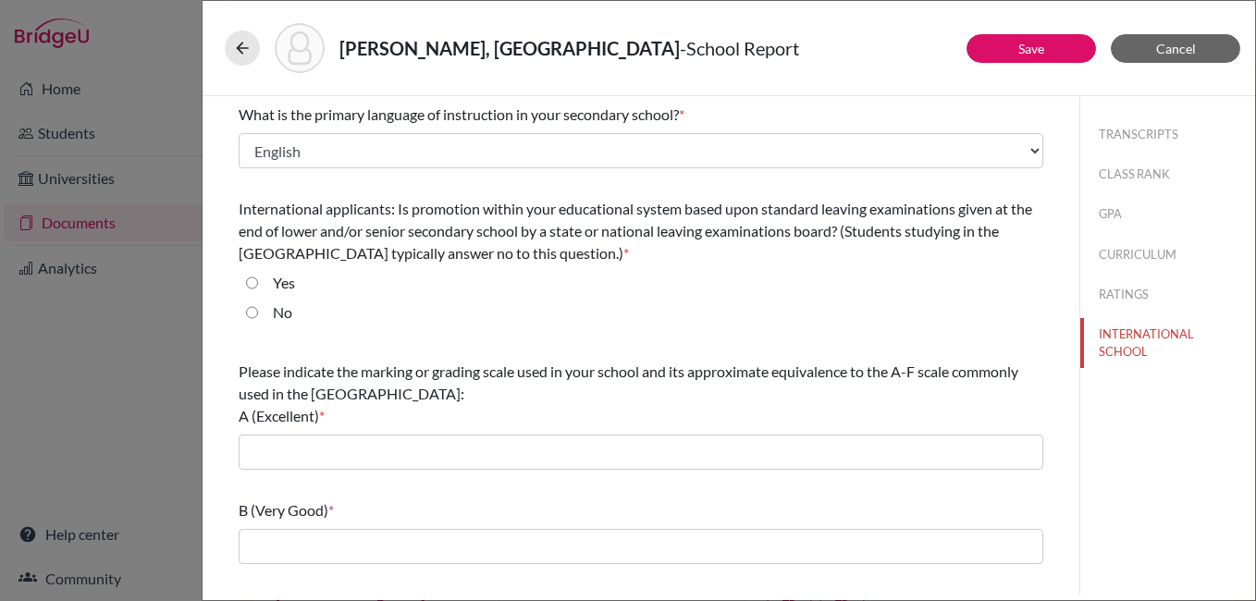
click at [253, 282] on input "Yes" at bounding box center [252, 283] width 12 height 22
radio input "true"
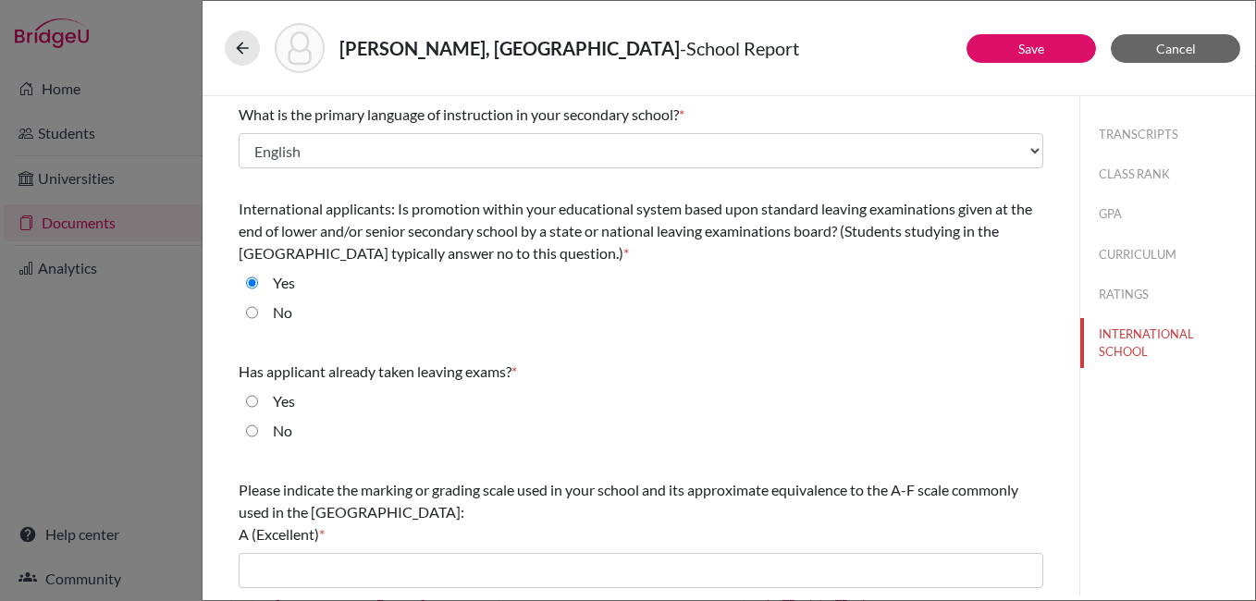
click at [255, 305] on input "No" at bounding box center [252, 312] width 12 height 22
radio input "true"
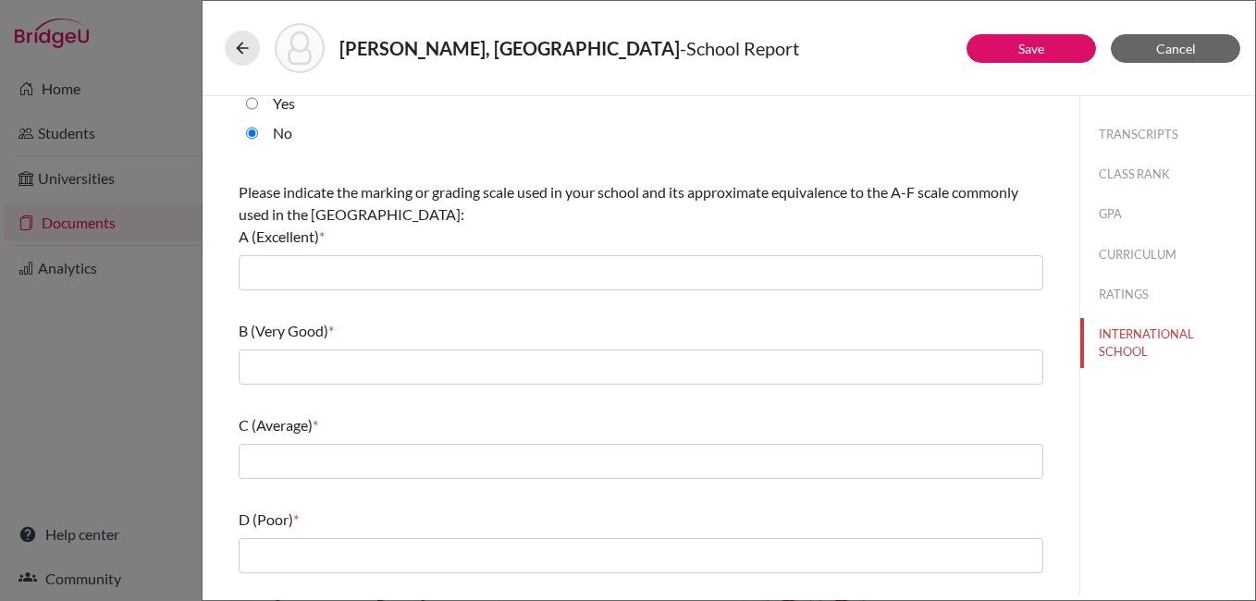
scroll to position [185, 0]
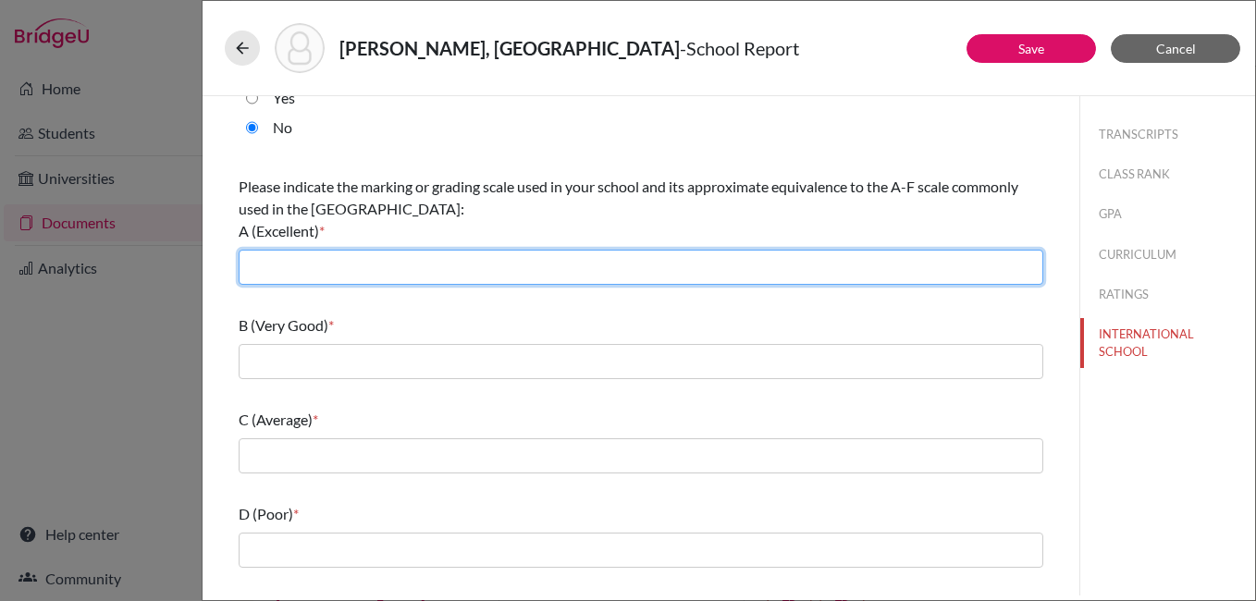
click at [313, 266] on input "text" at bounding box center [641, 267] width 804 height 35
type input "80-100"
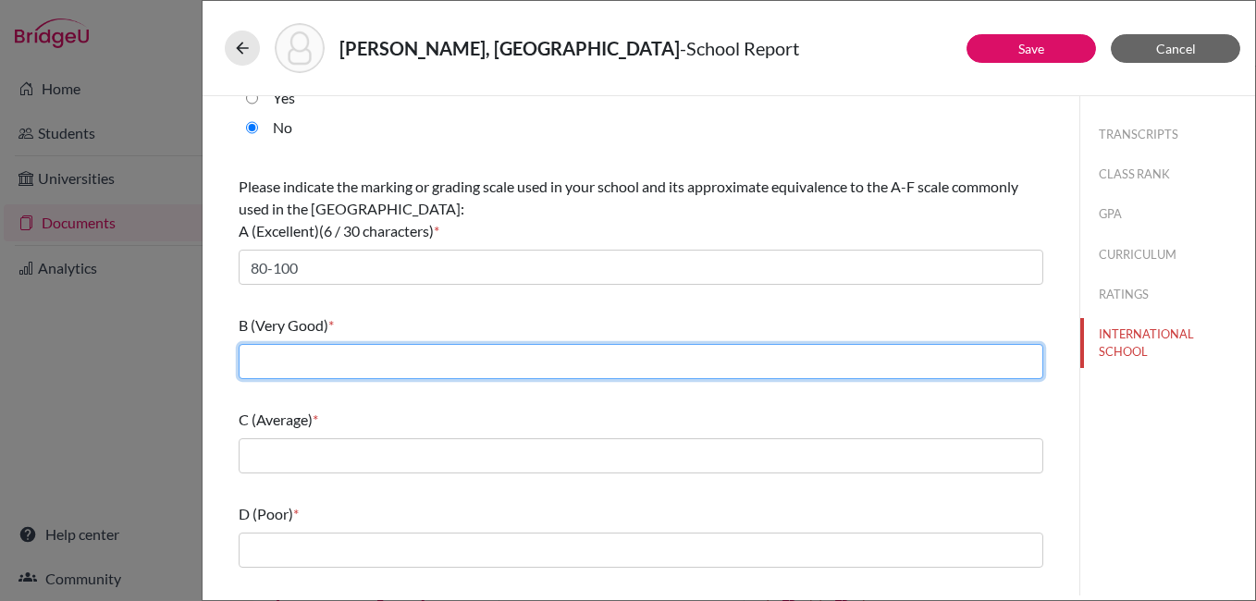
click at [281, 358] on input "text" at bounding box center [641, 361] width 804 height 35
type input "60-80"
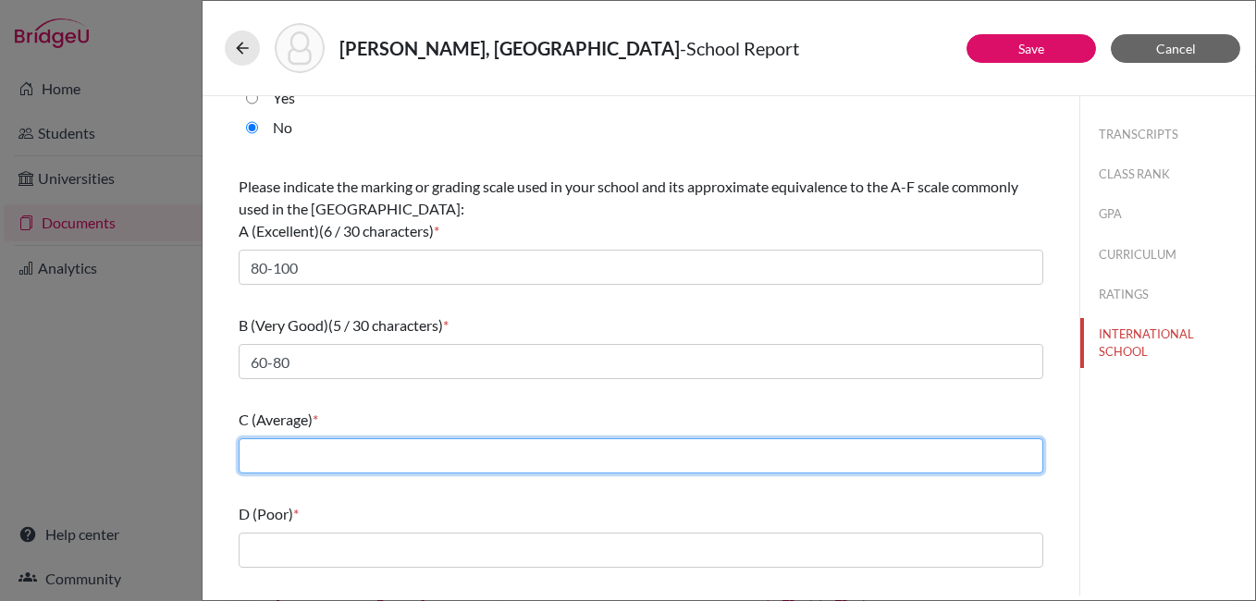
click at [307, 455] on input "text" at bounding box center [641, 455] width 804 height 35
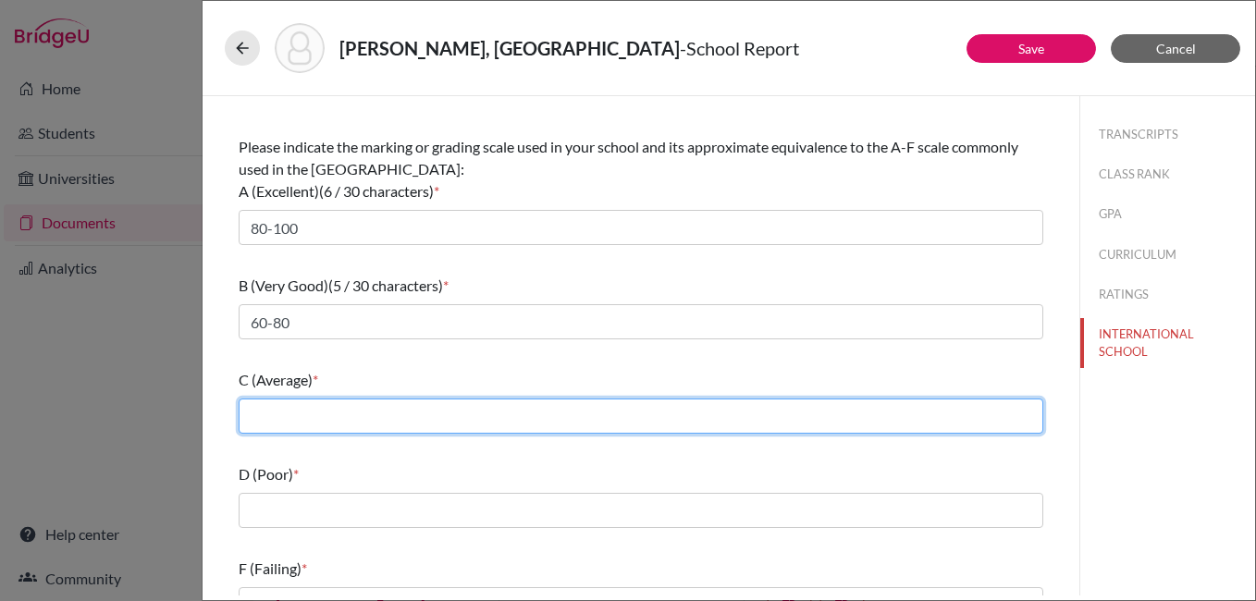
scroll to position [259, 0]
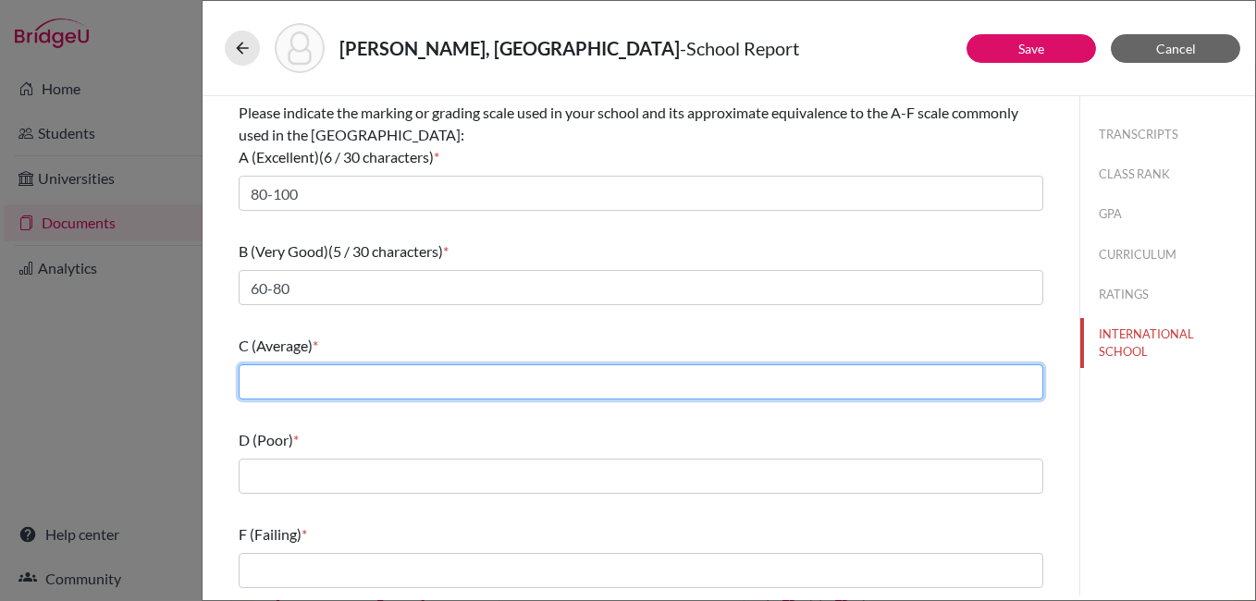
type input "40-60"
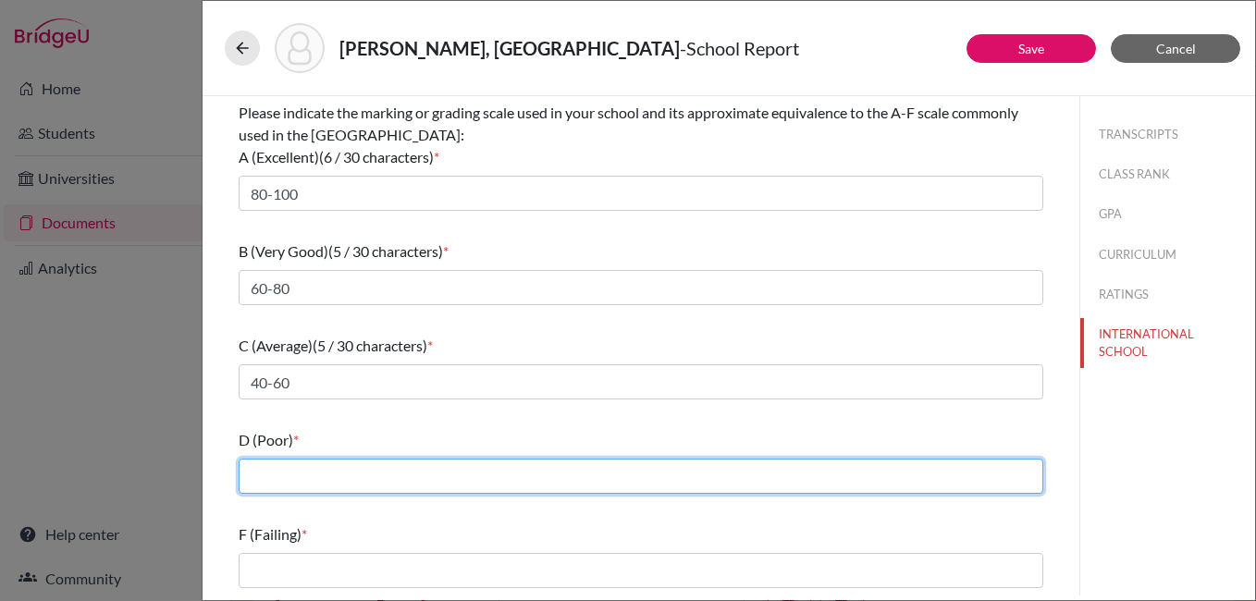
click at [275, 471] on input "text" at bounding box center [641, 476] width 804 height 35
type input "33-40"
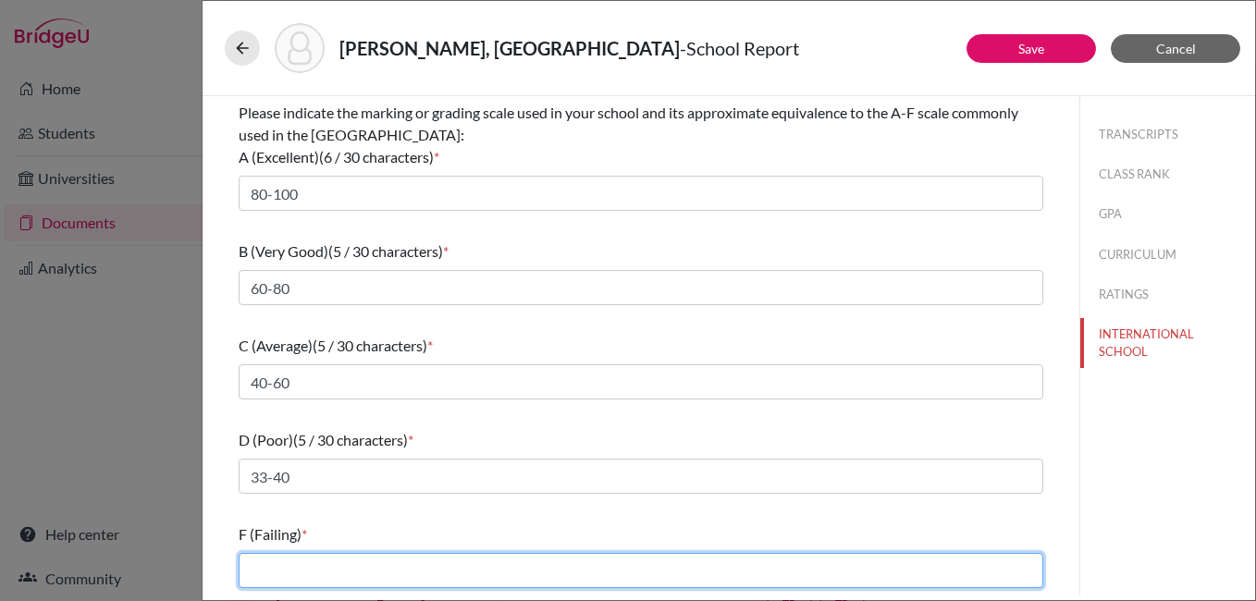
click at [275, 563] on input "text" at bounding box center [641, 570] width 804 height 35
type input "33 below"
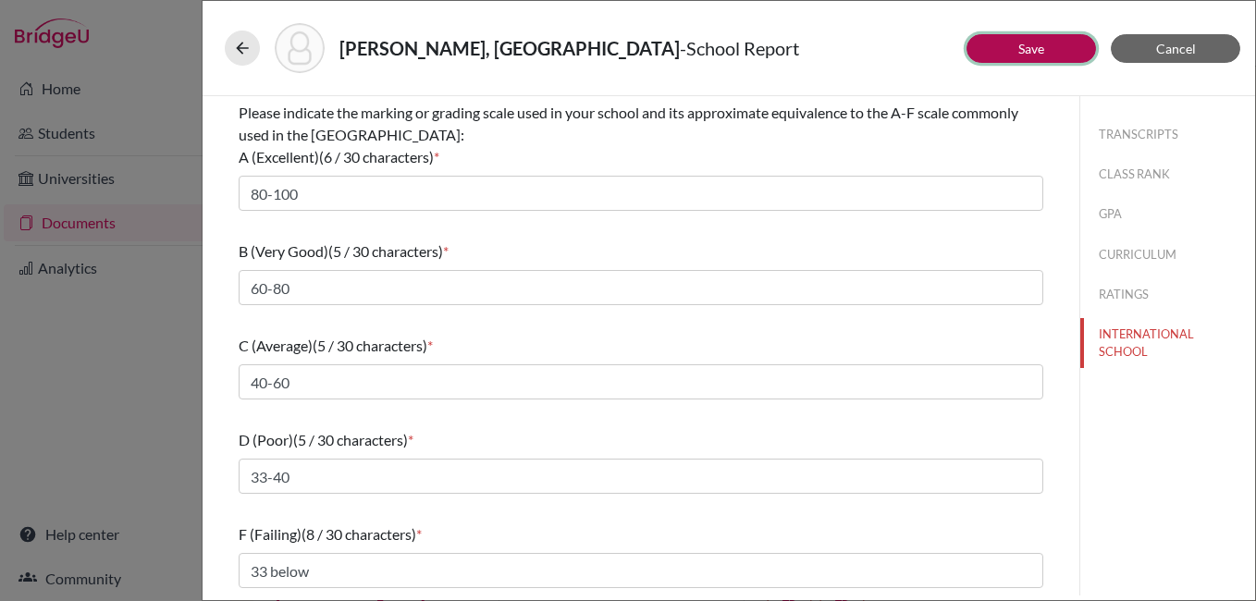
click at [1018, 52] on link "Save" at bounding box center [1031, 49] width 26 height 16
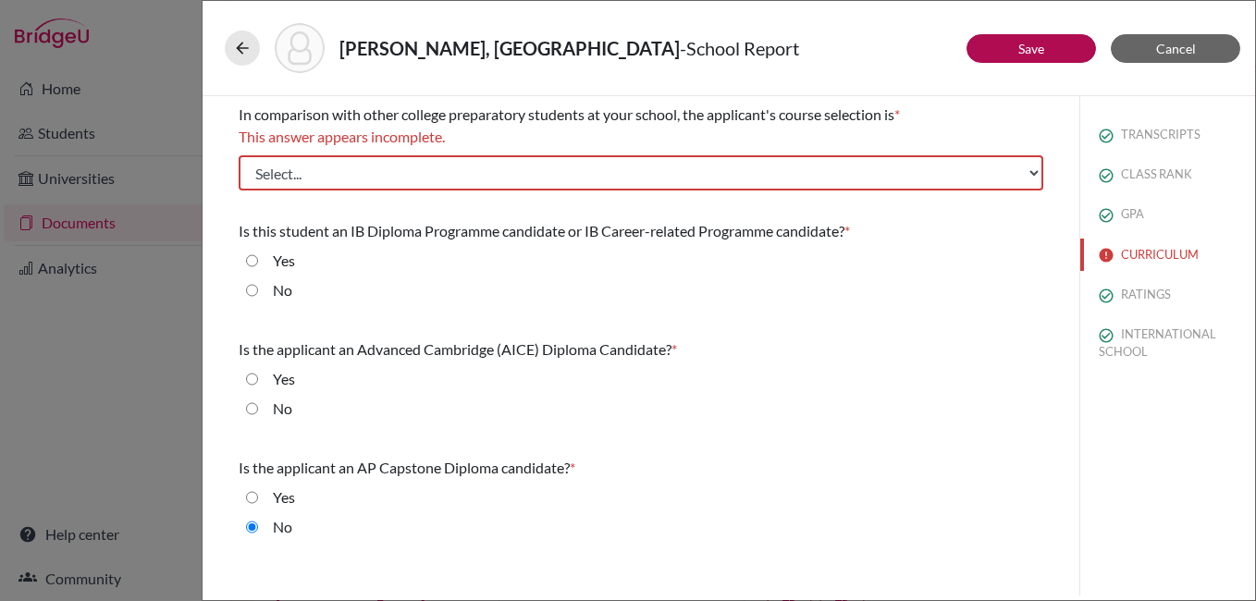
scroll to position [0, 0]
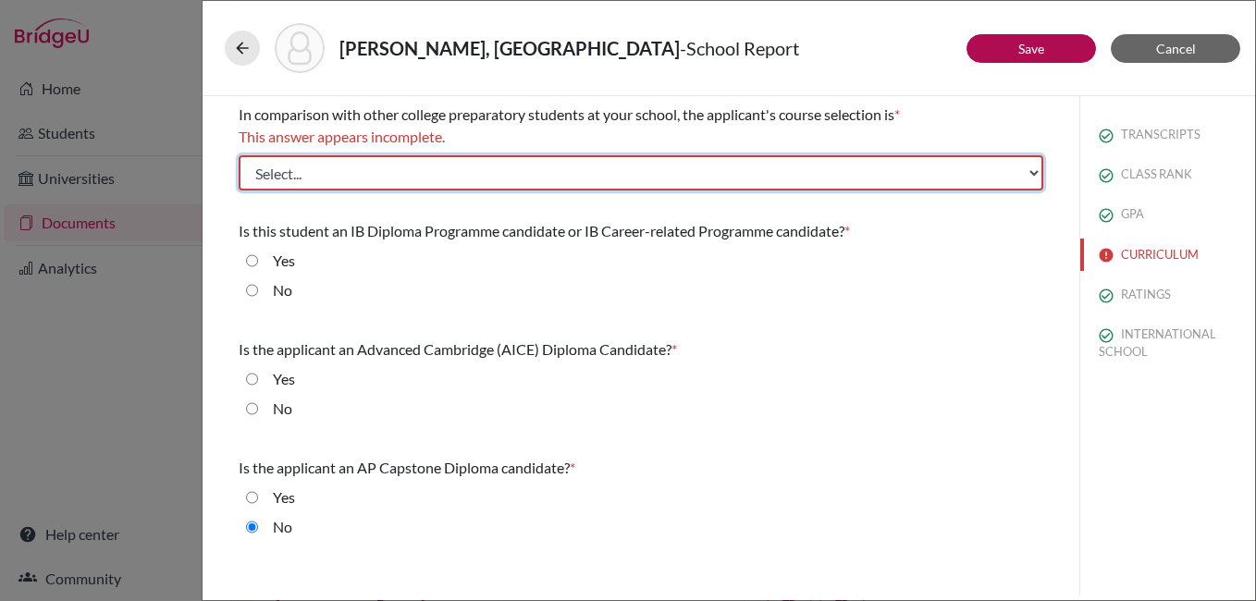
click at [466, 180] on select "Select... Less than demanding Average [PERSON_NAME] Very demanding Most demandi…" at bounding box center [641, 172] width 804 height 35
select select "4"
click at [239, 155] on select "Select... Less than demanding Average [PERSON_NAME] Very demanding Most demandi…" at bounding box center [641, 172] width 804 height 35
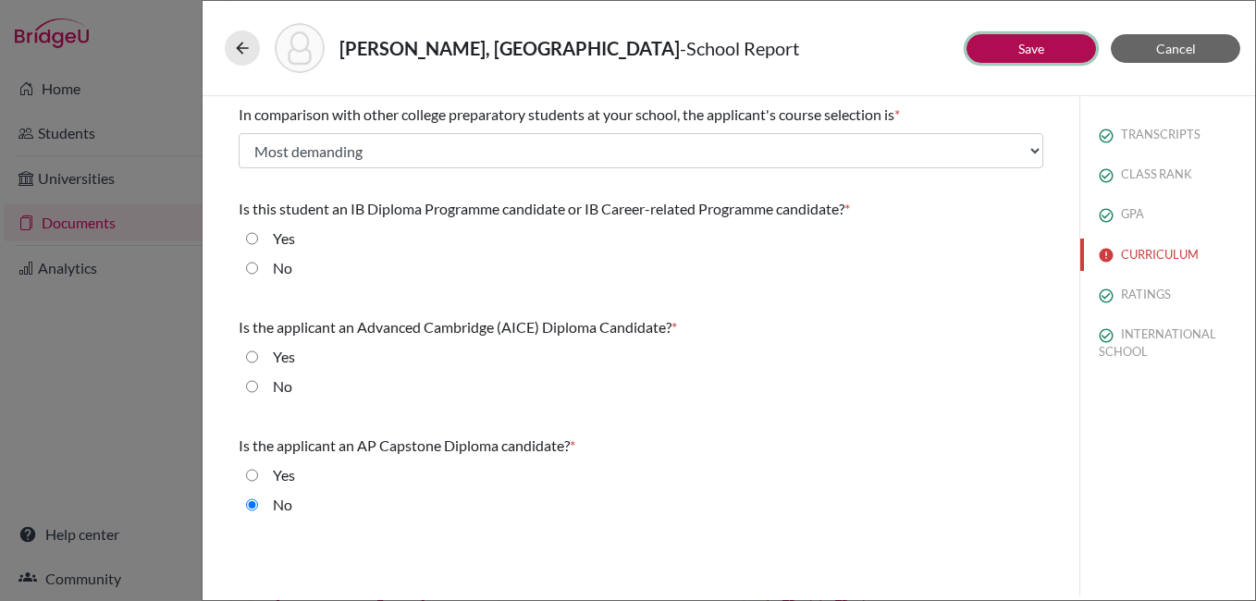
click at [1034, 52] on link "Save" at bounding box center [1031, 49] width 26 height 16
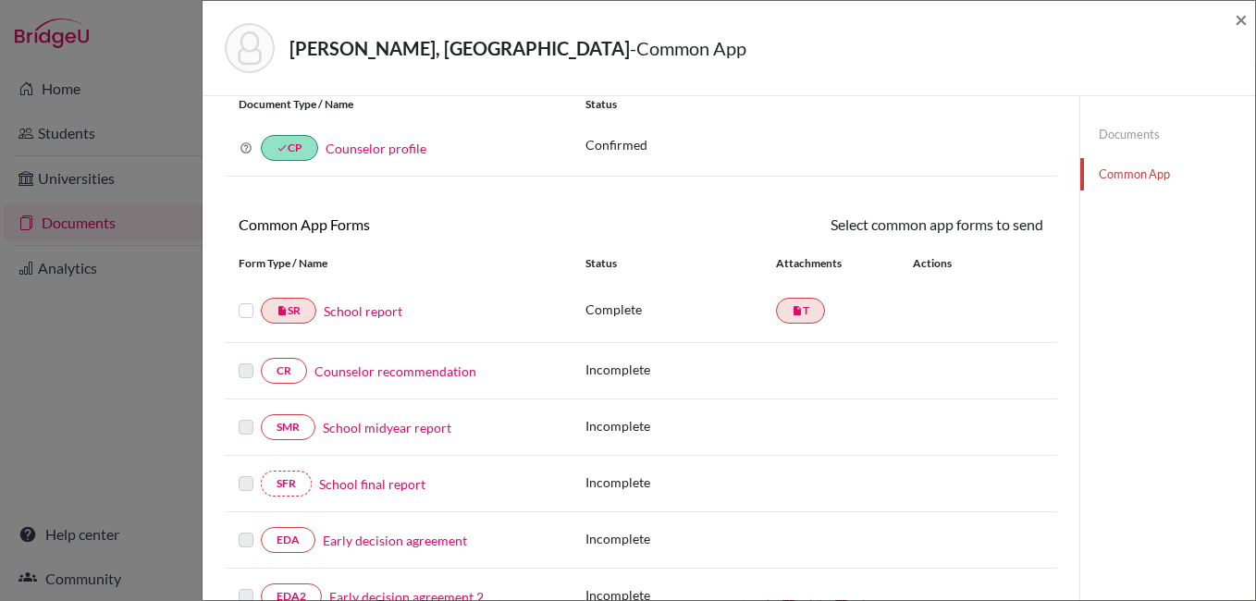
scroll to position [92, 0]
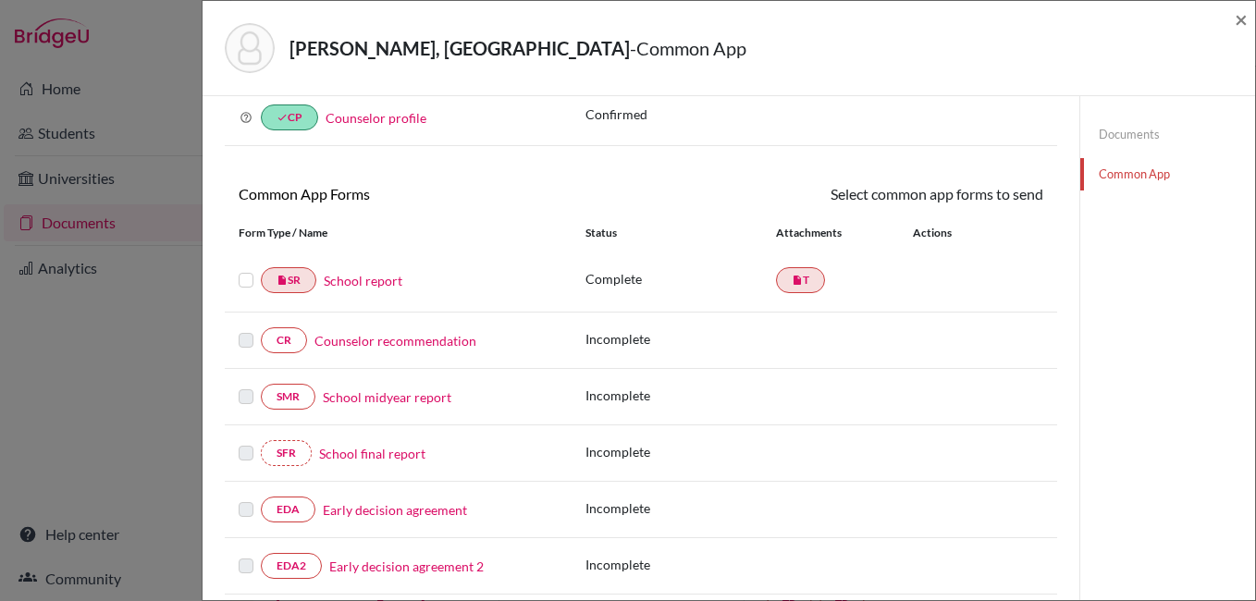
click at [375, 347] on link "Counselor recommendation" at bounding box center [395, 340] width 162 height 19
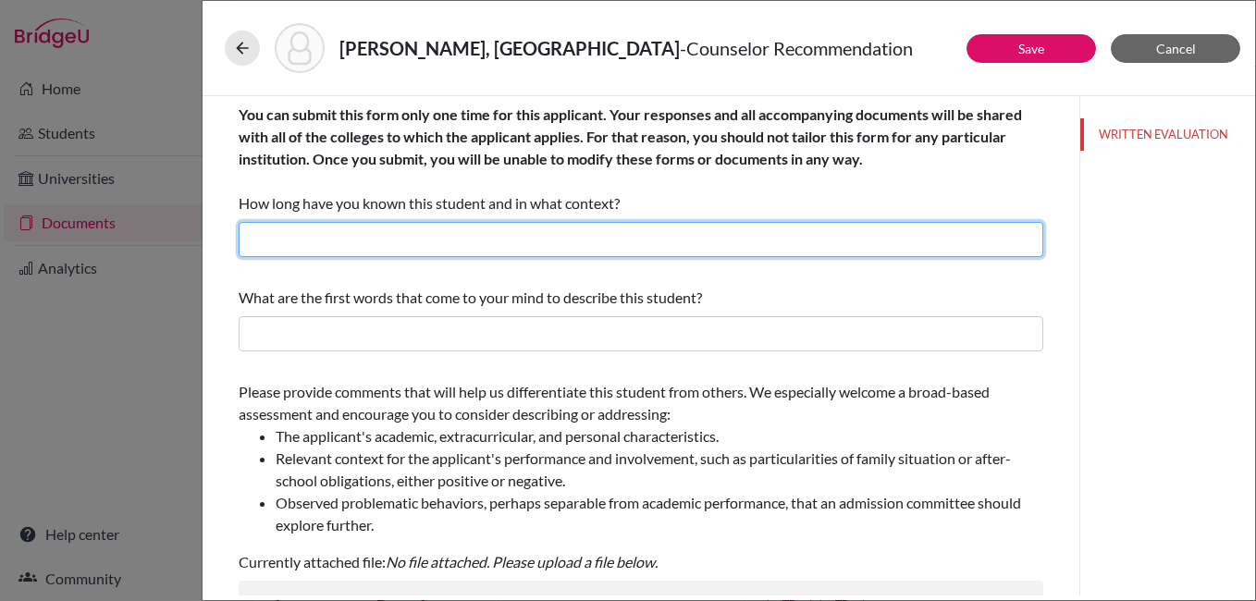
click at [300, 242] on input "text" at bounding box center [641, 239] width 804 height 35
